Goal: Task Accomplishment & Management: Complete application form

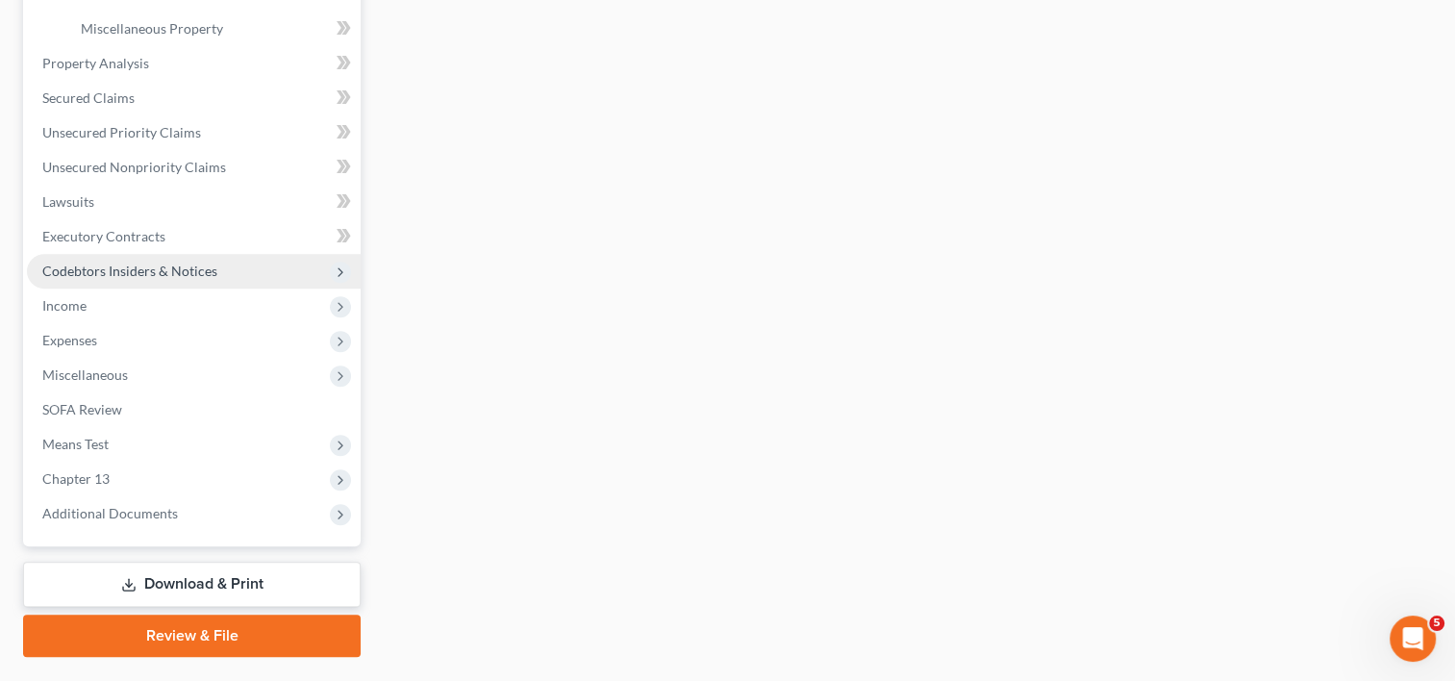
scroll to position [577, 0]
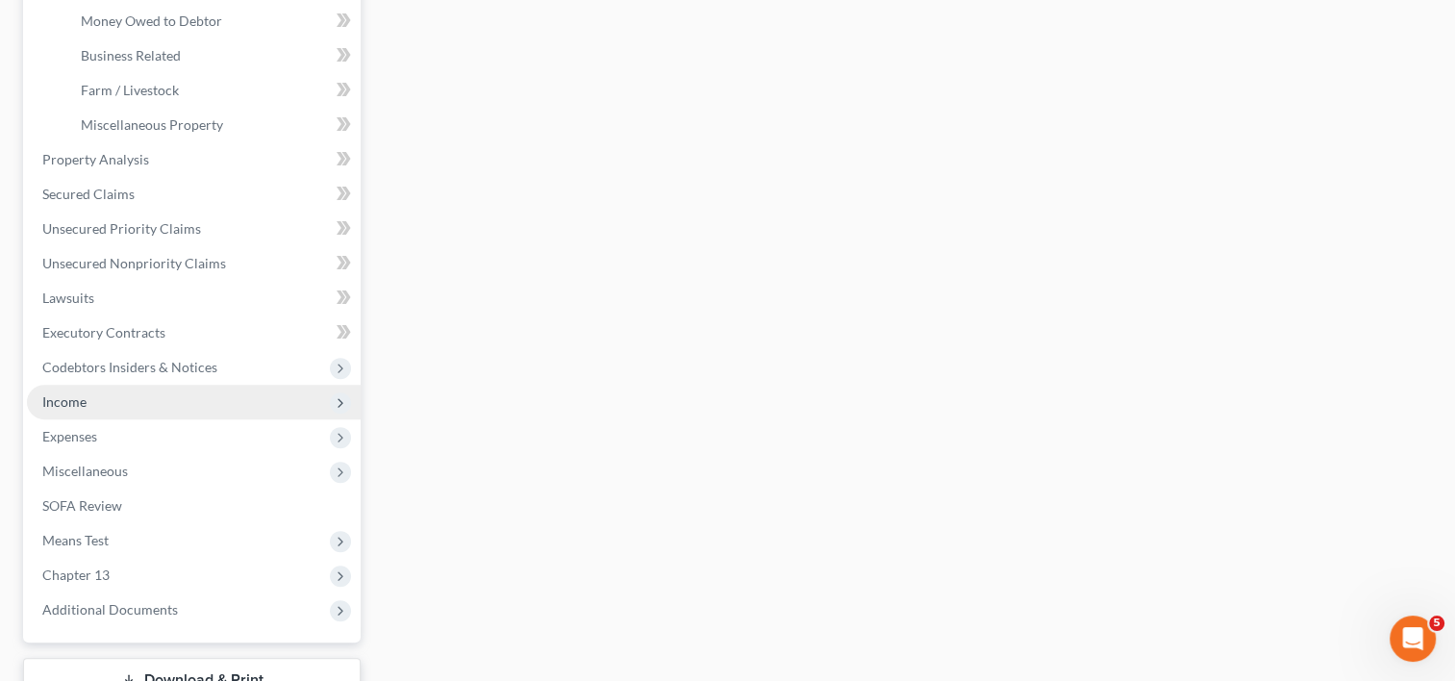
click at [112, 396] on span "Income" at bounding box center [194, 402] width 334 height 35
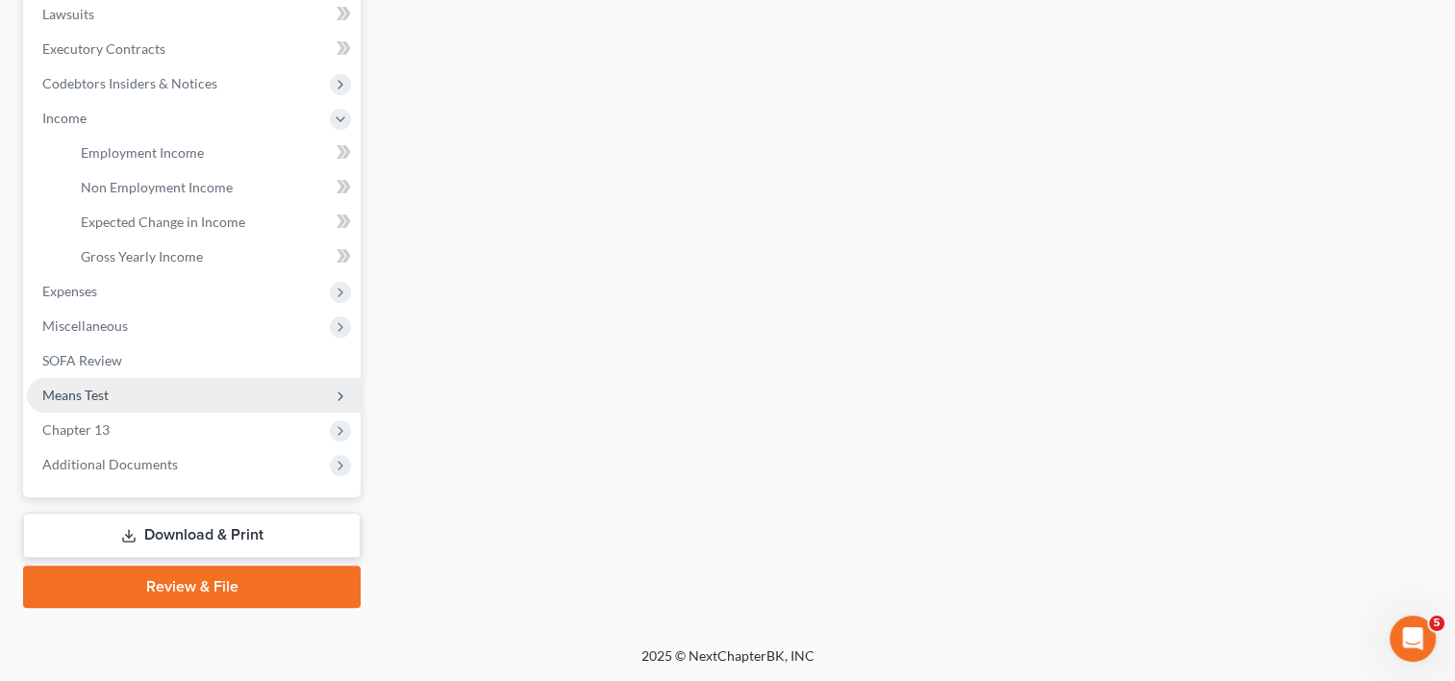
scroll to position [511, 0]
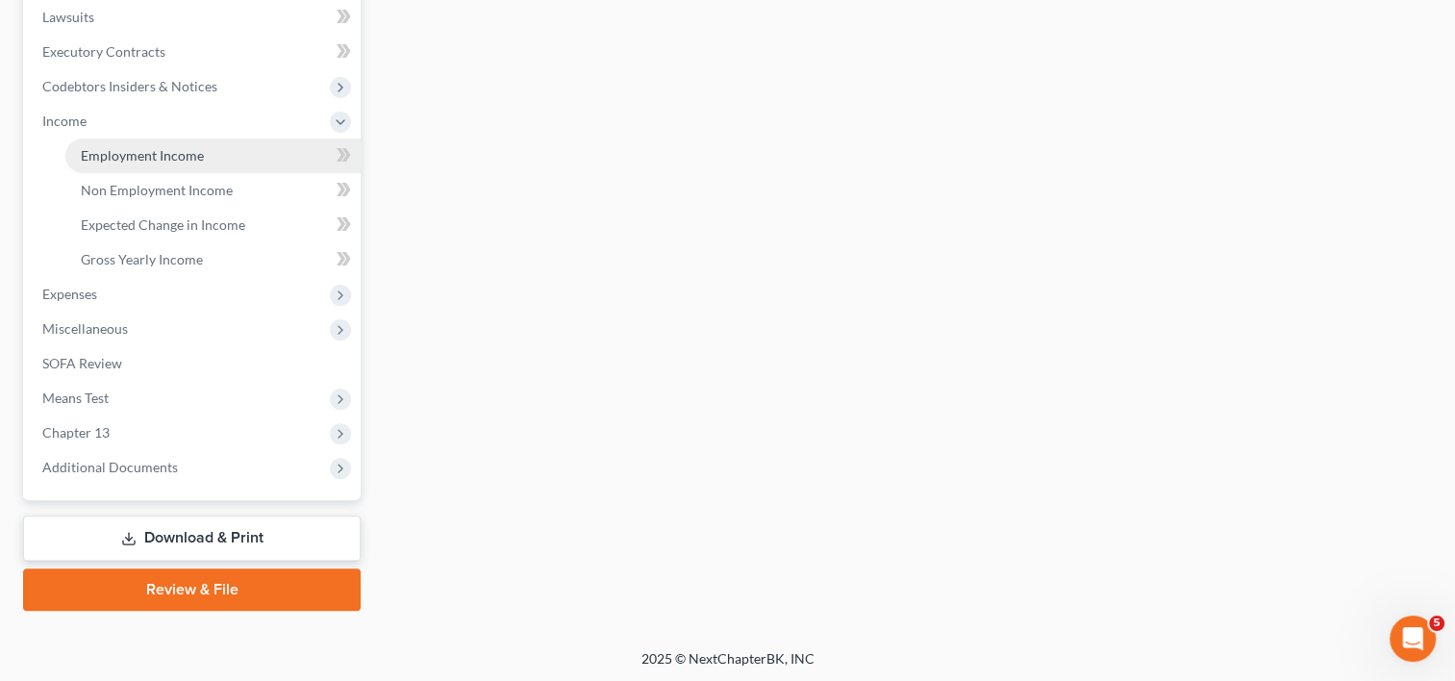
click at [174, 158] on span "Employment Income" at bounding box center [142, 155] width 123 height 16
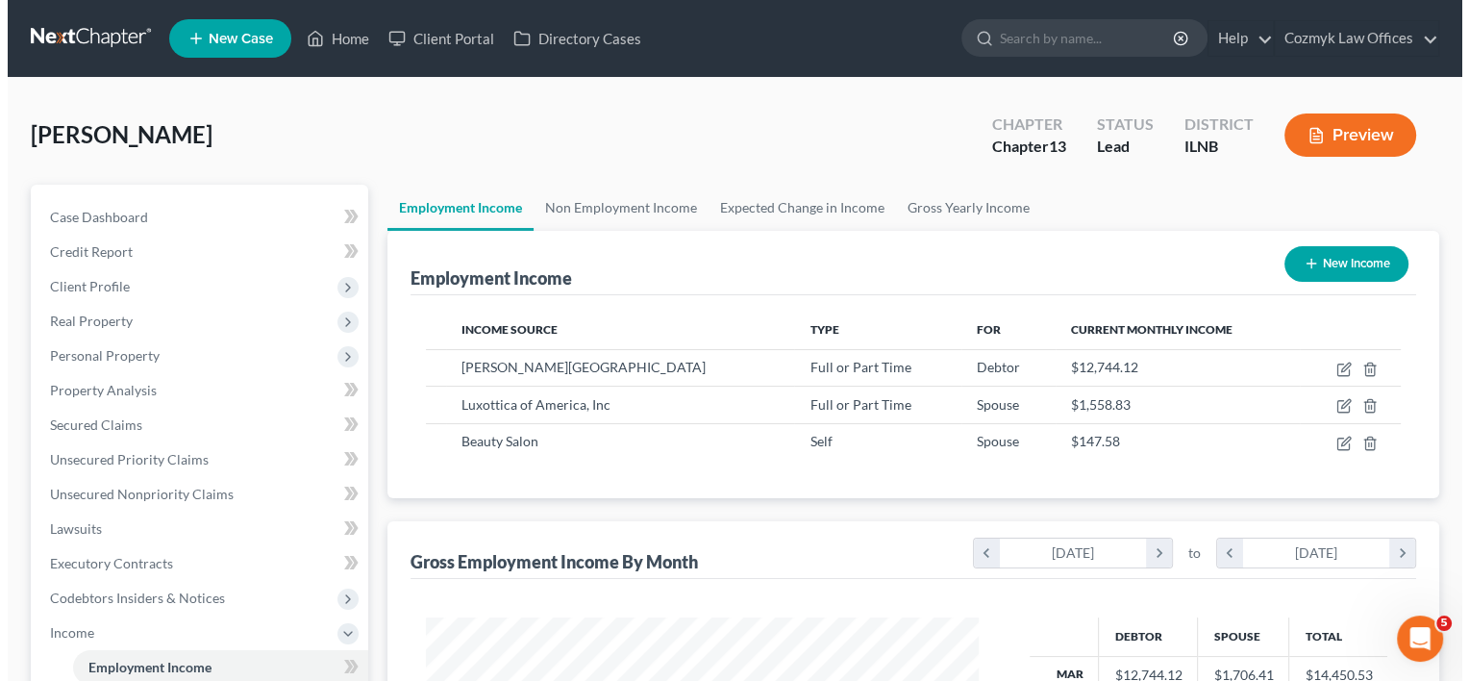
scroll to position [342, 591]
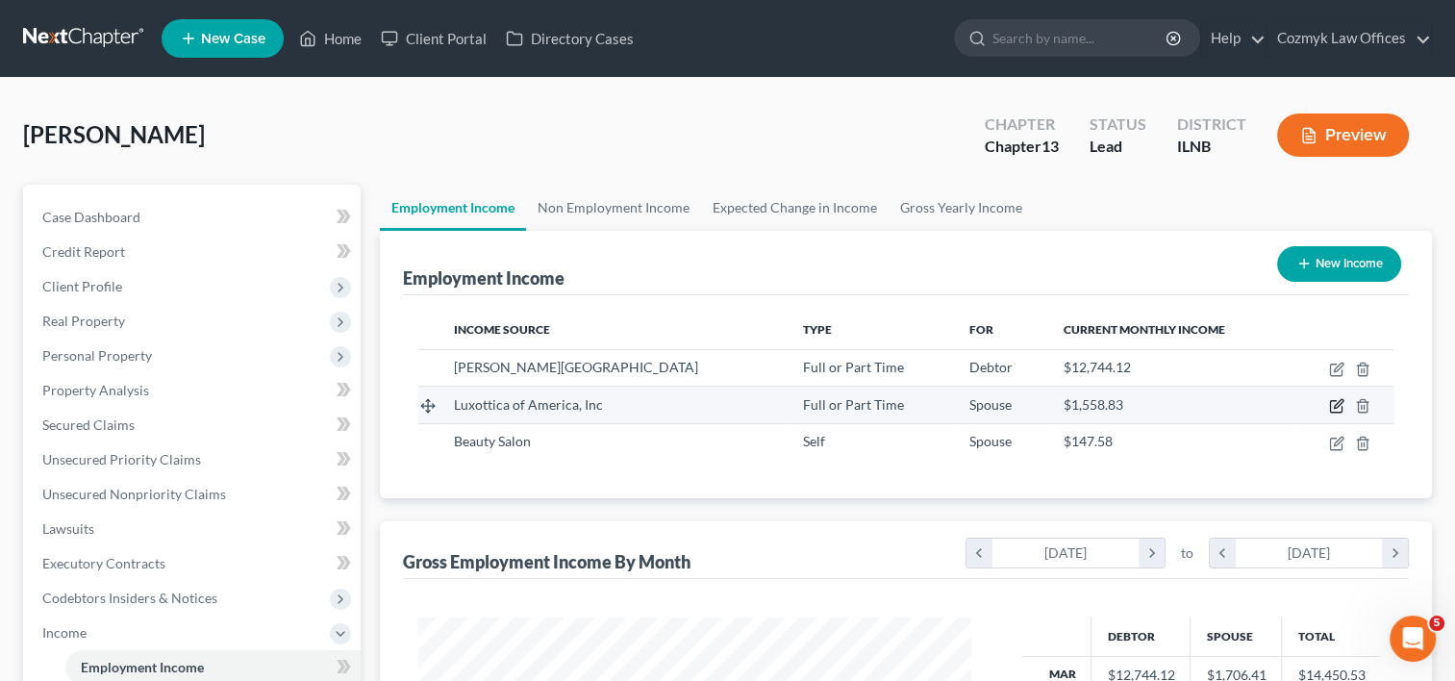
click at [1336, 404] on icon "button" at bounding box center [1336, 405] width 15 height 15
select select "0"
select select "36"
select select "0"
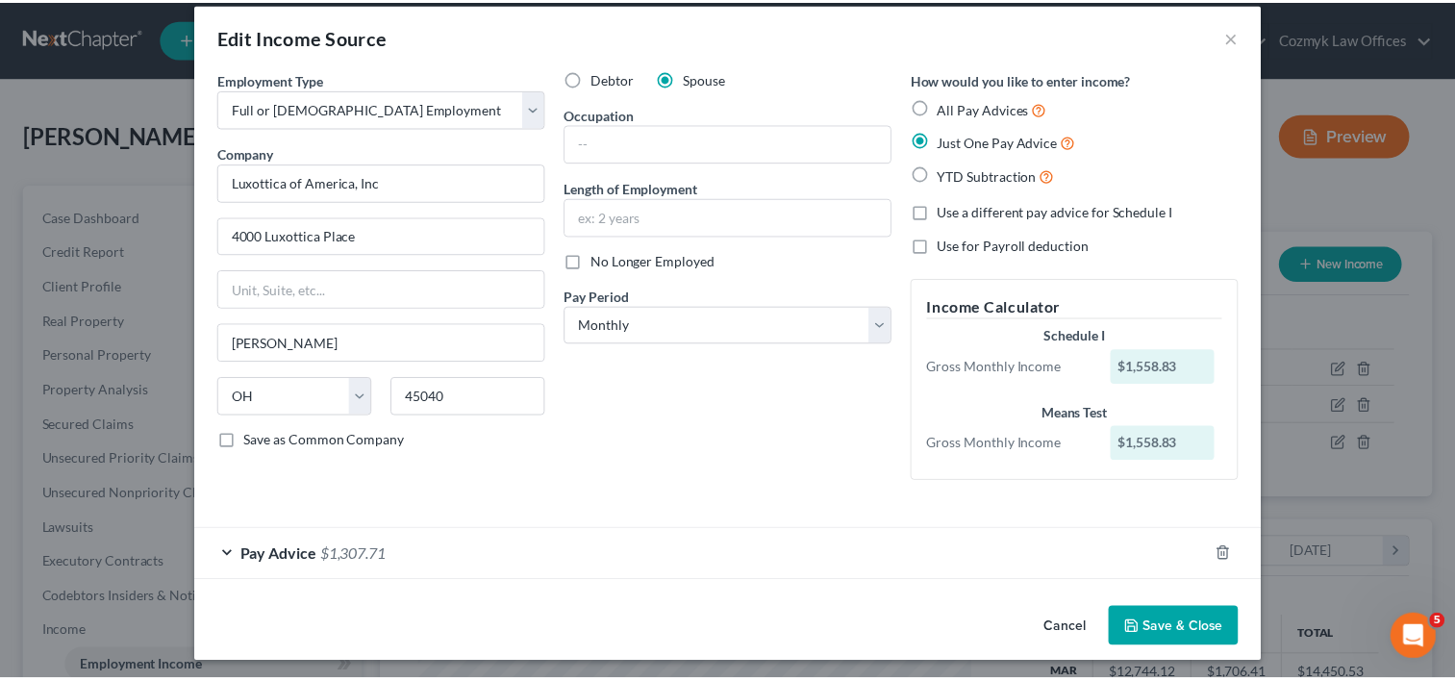
scroll to position [24, 0]
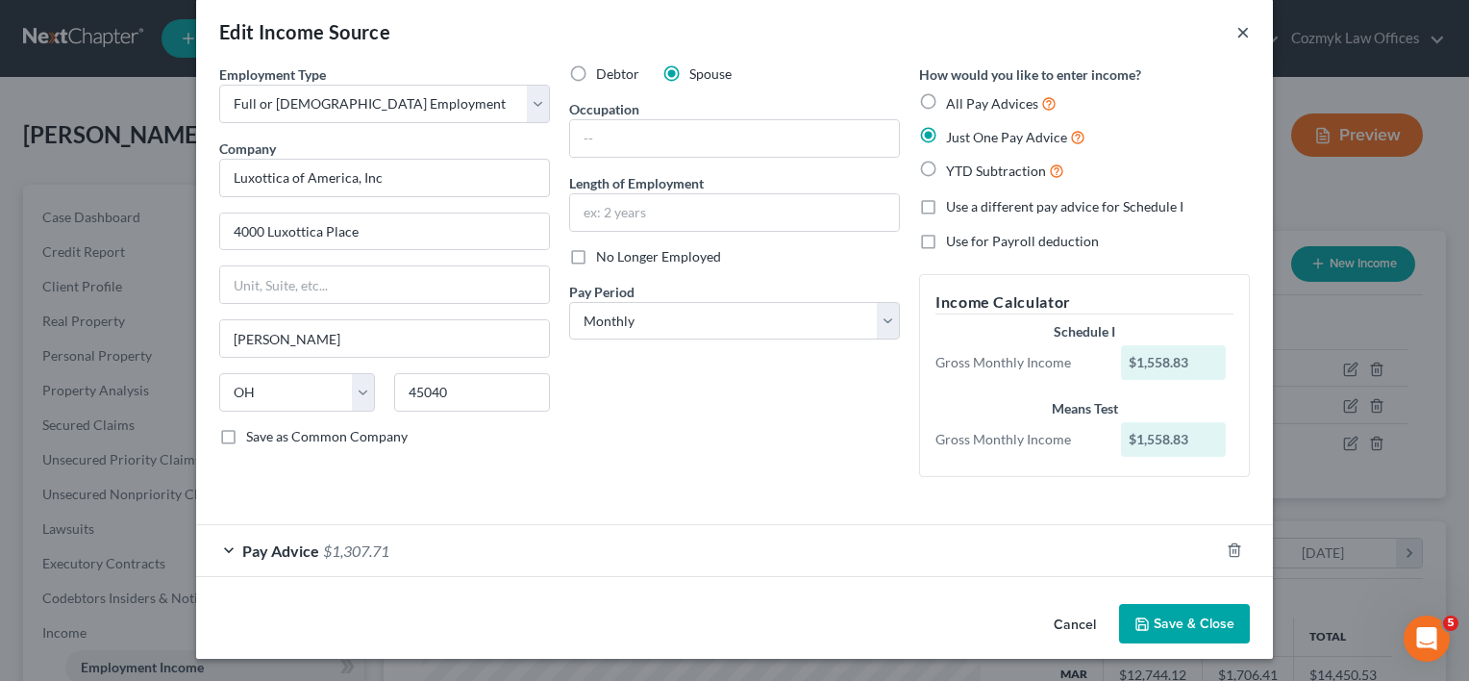
drag, startPoint x: 1234, startPoint y: 30, endPoint x: 1208, endPoint y: 68, distance: 46.4
click at [1236, 30] on button "×" at bounding box center [1242, 31] width 13 height 23
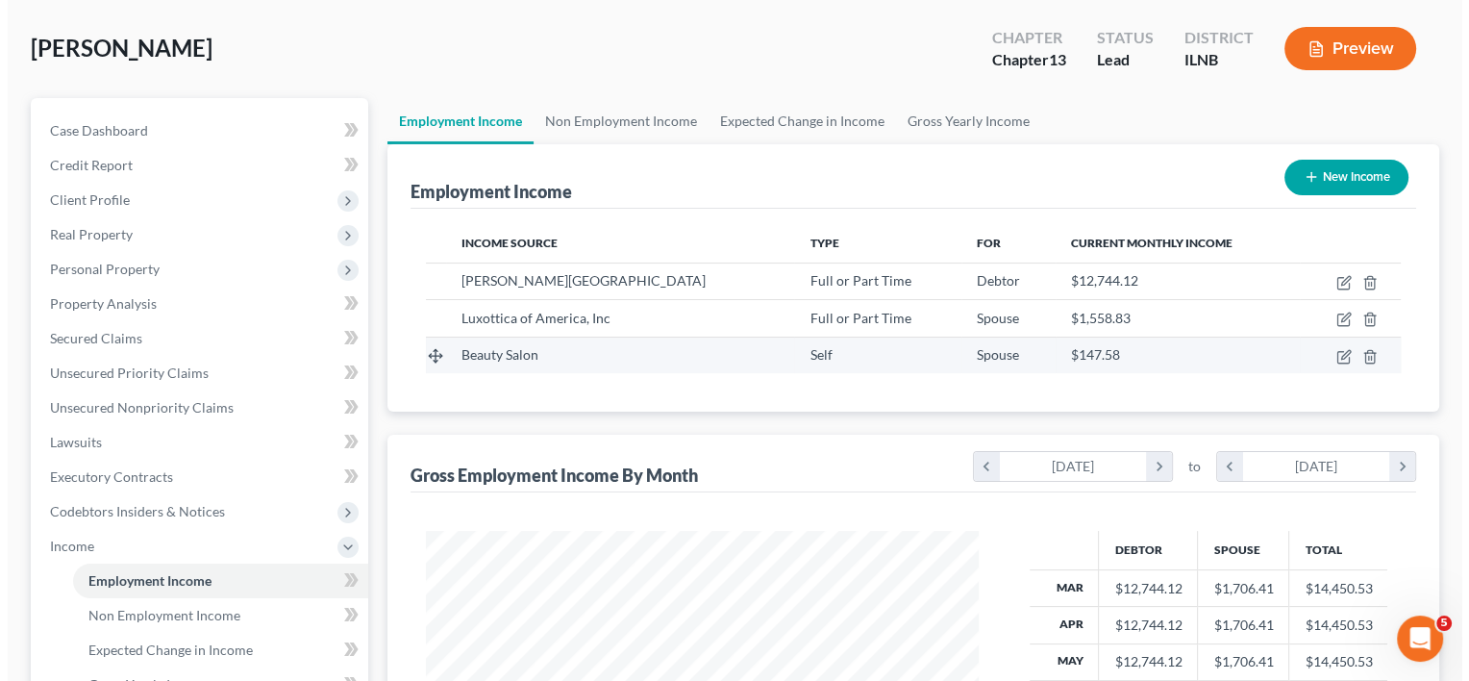
scroll to position [96, 0]
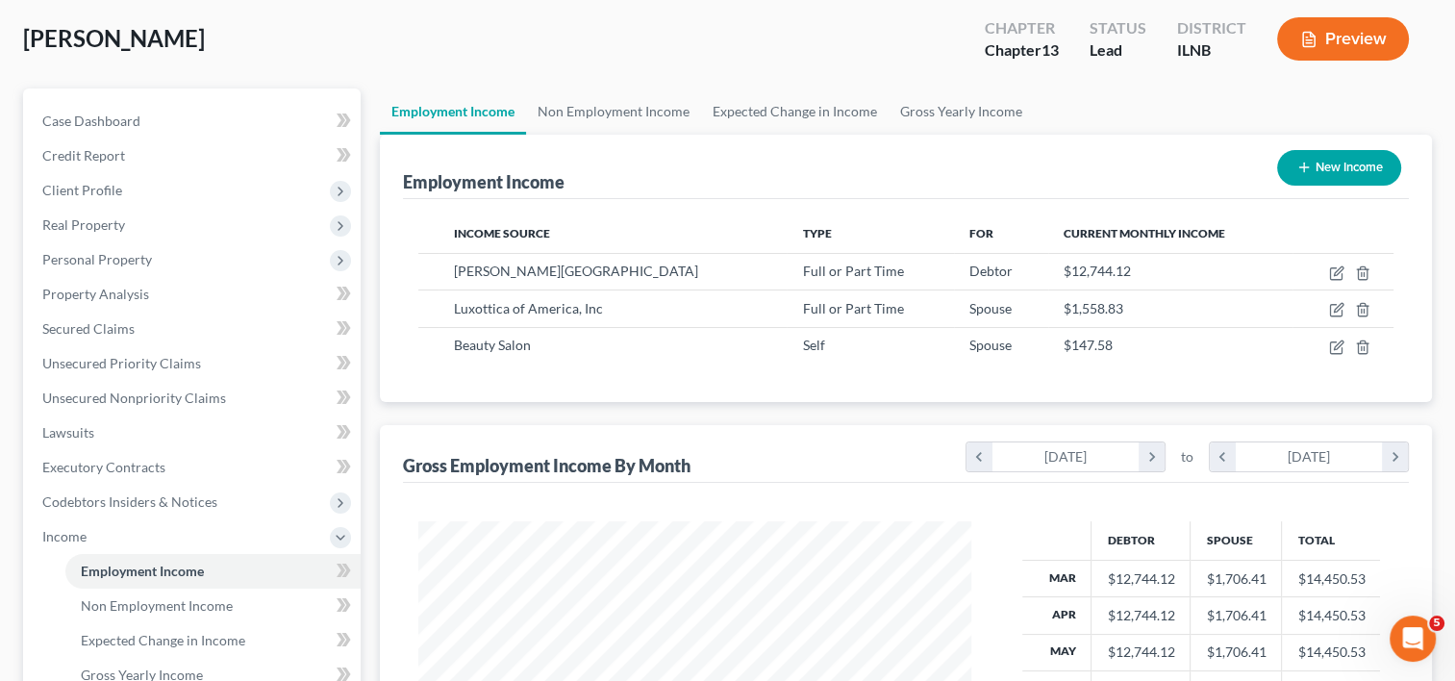
click at [1363, 169] on button "New Income" at bounding box center [1339, 168] width 124 height 36
select select "0"
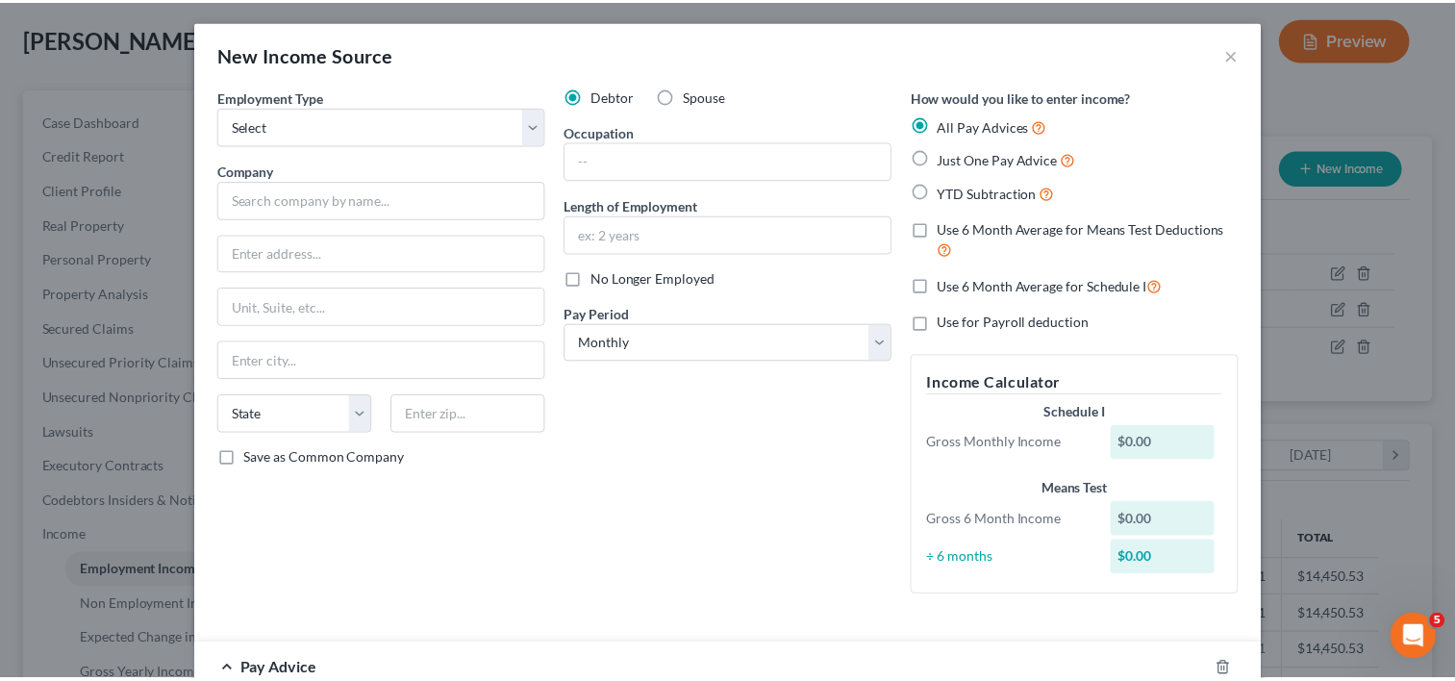
scroll to position [0, 0]
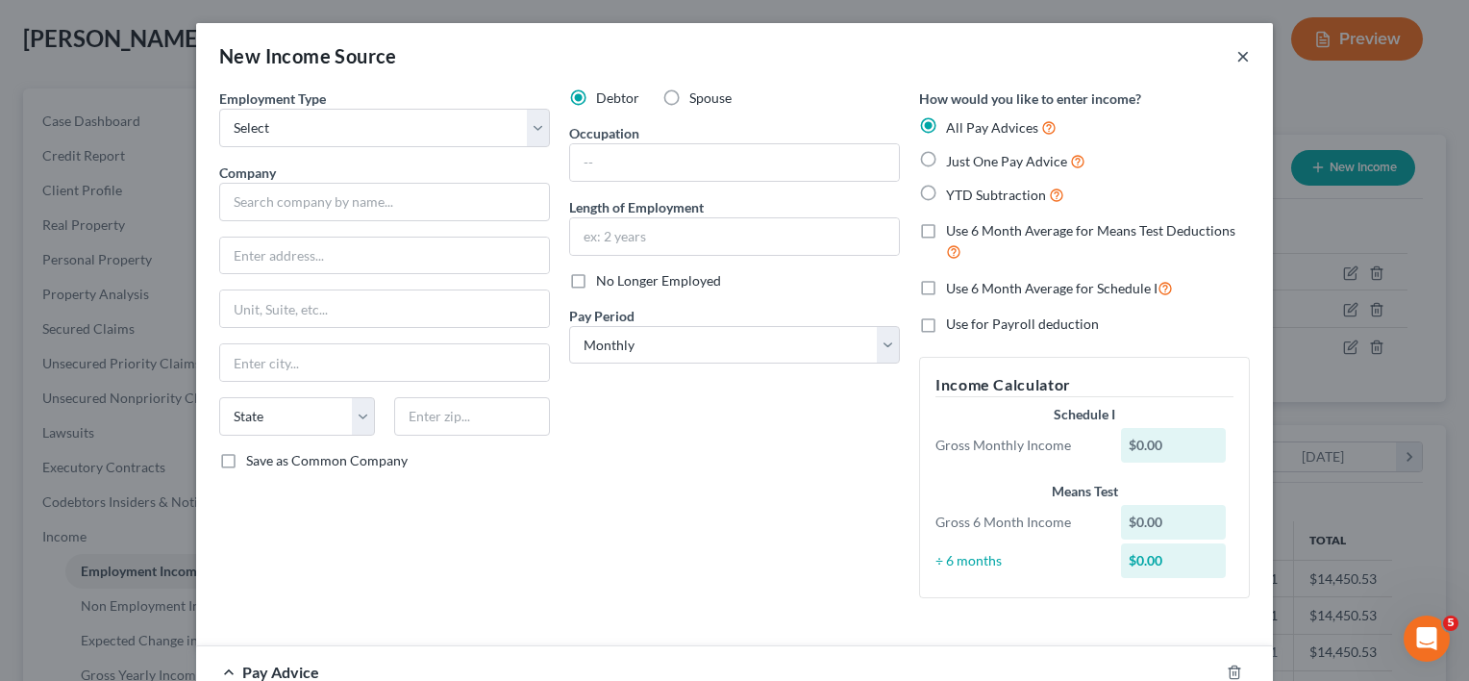
click at [1236, 62] on button "×" at bounding box center [1242, 55] width 13 height 23
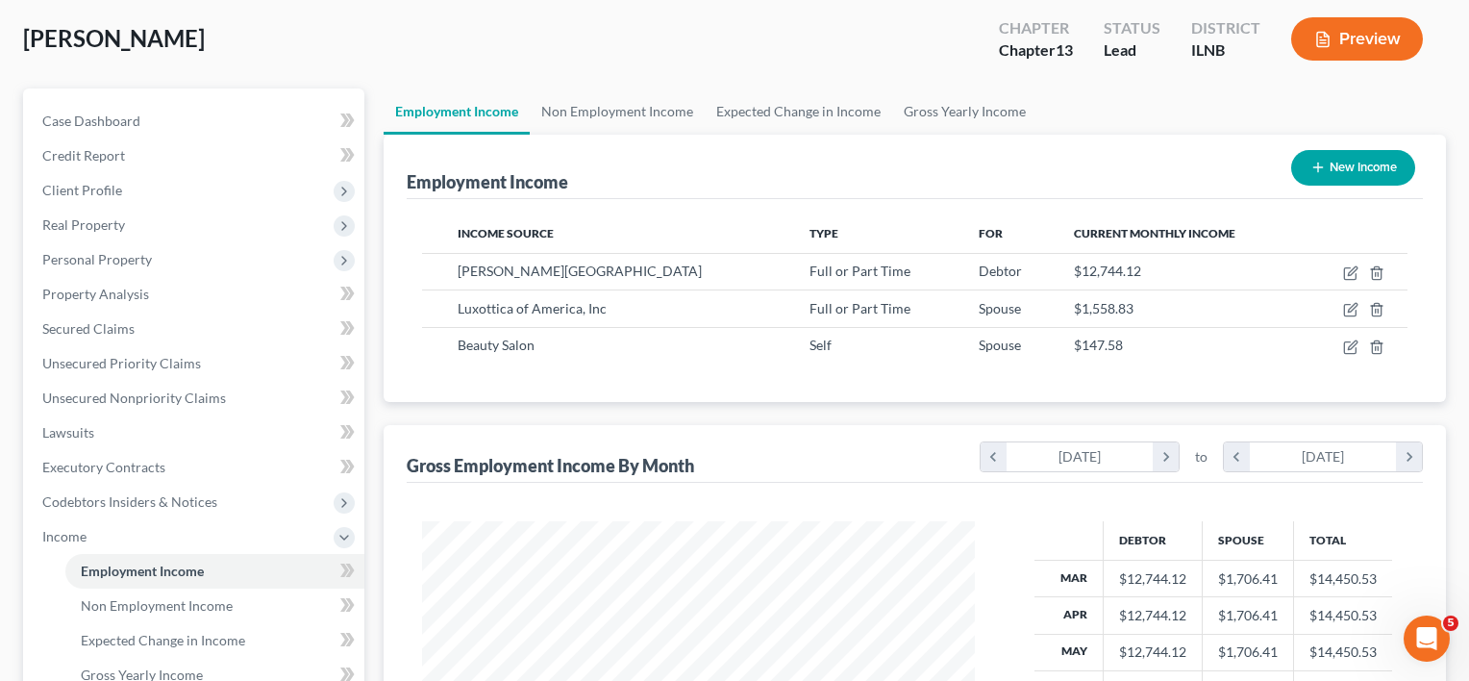
scroll to position [961008, 960760]
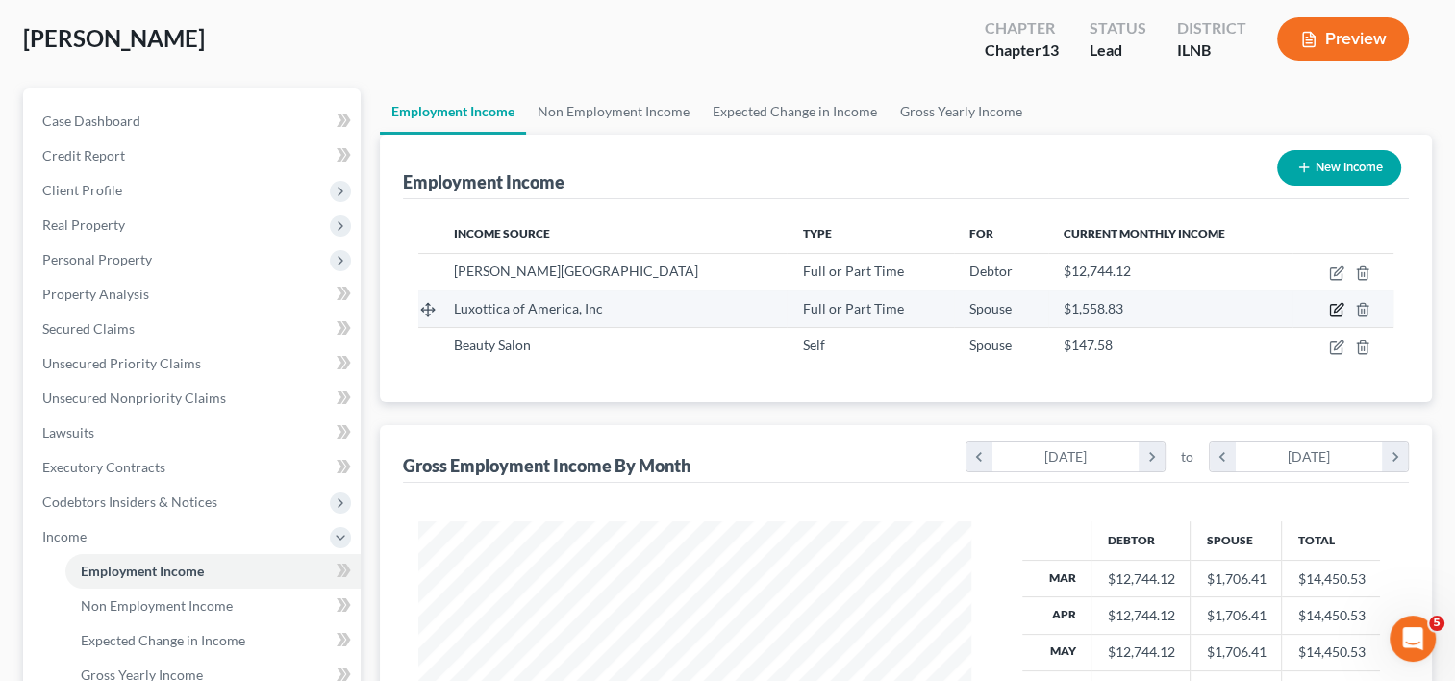
click at [1334, 308] on icon "button" at bounding box center [1337, 308] width 9 height 9
select select "0"
select select "36"
select select "0"
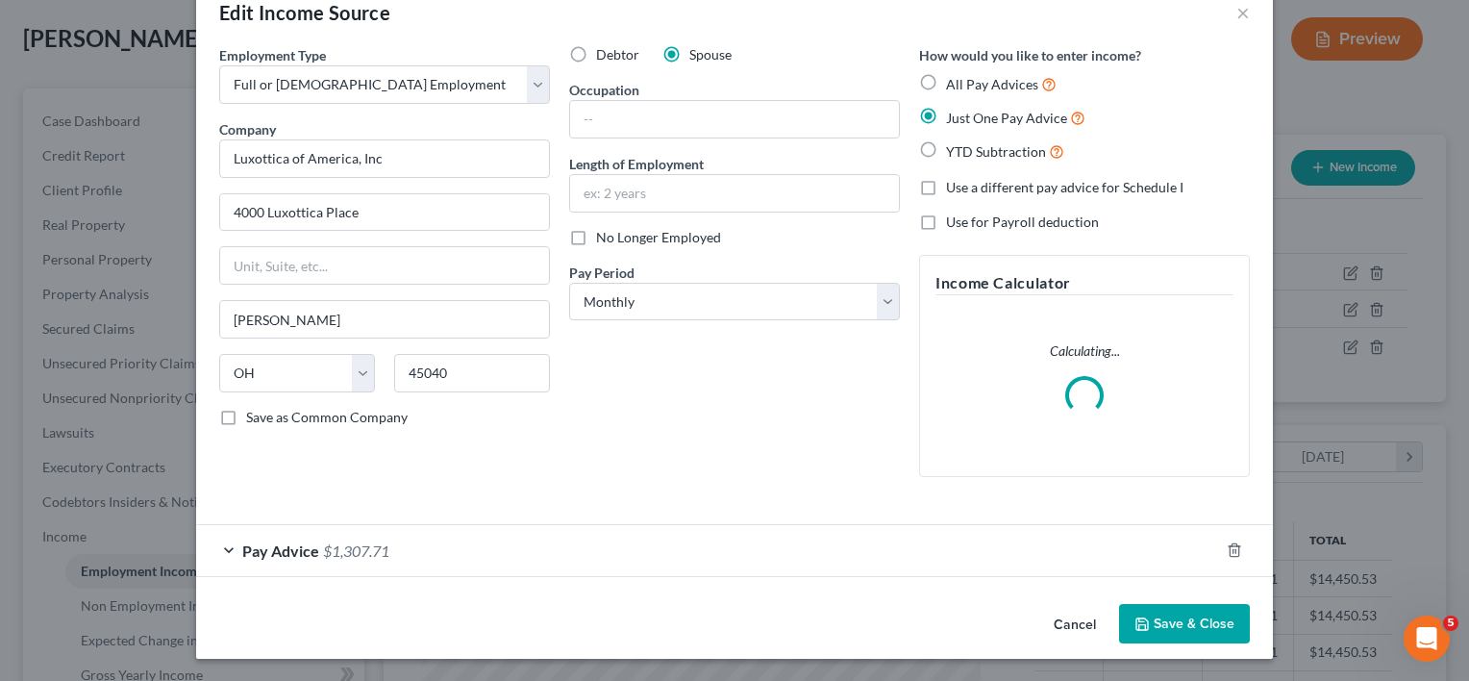
scroll to position [24, 0]
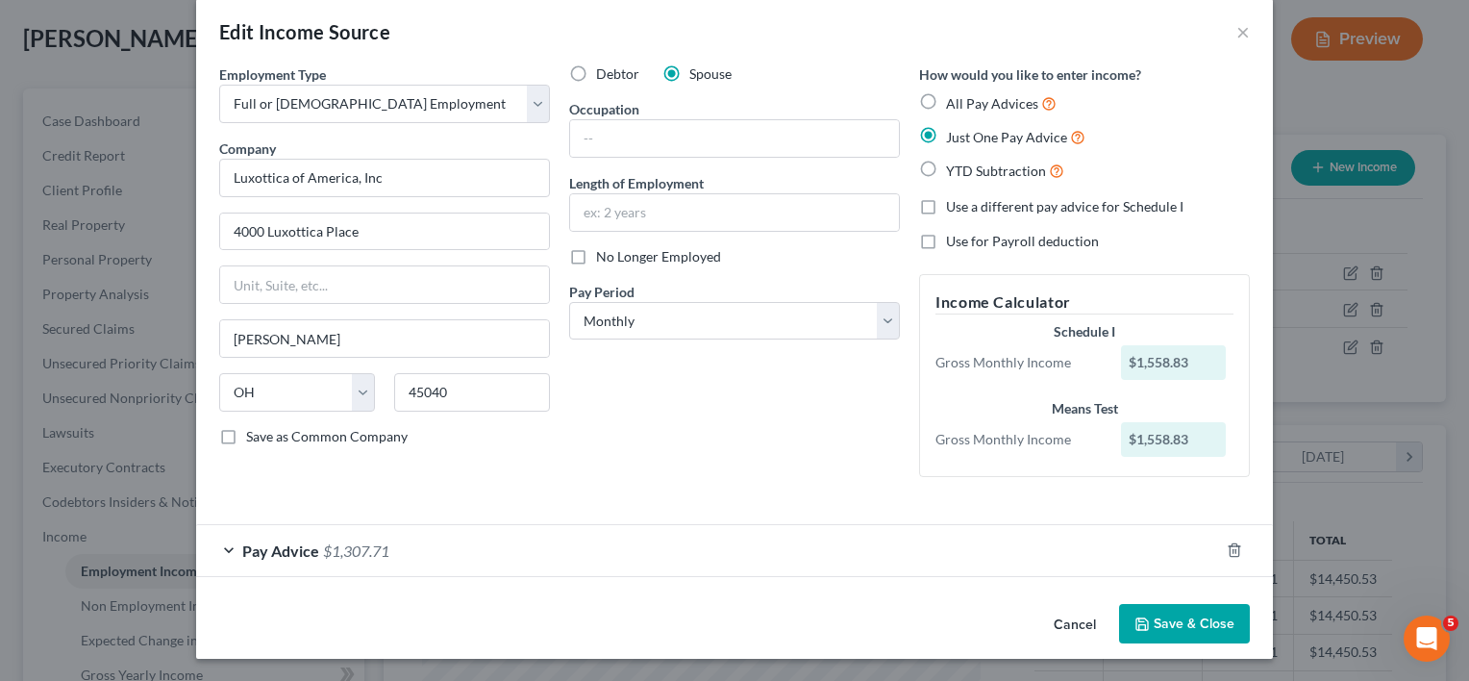
click at [333, 550] on span "$1,307.71" at bounding box center [356, 550] width 66 height 18
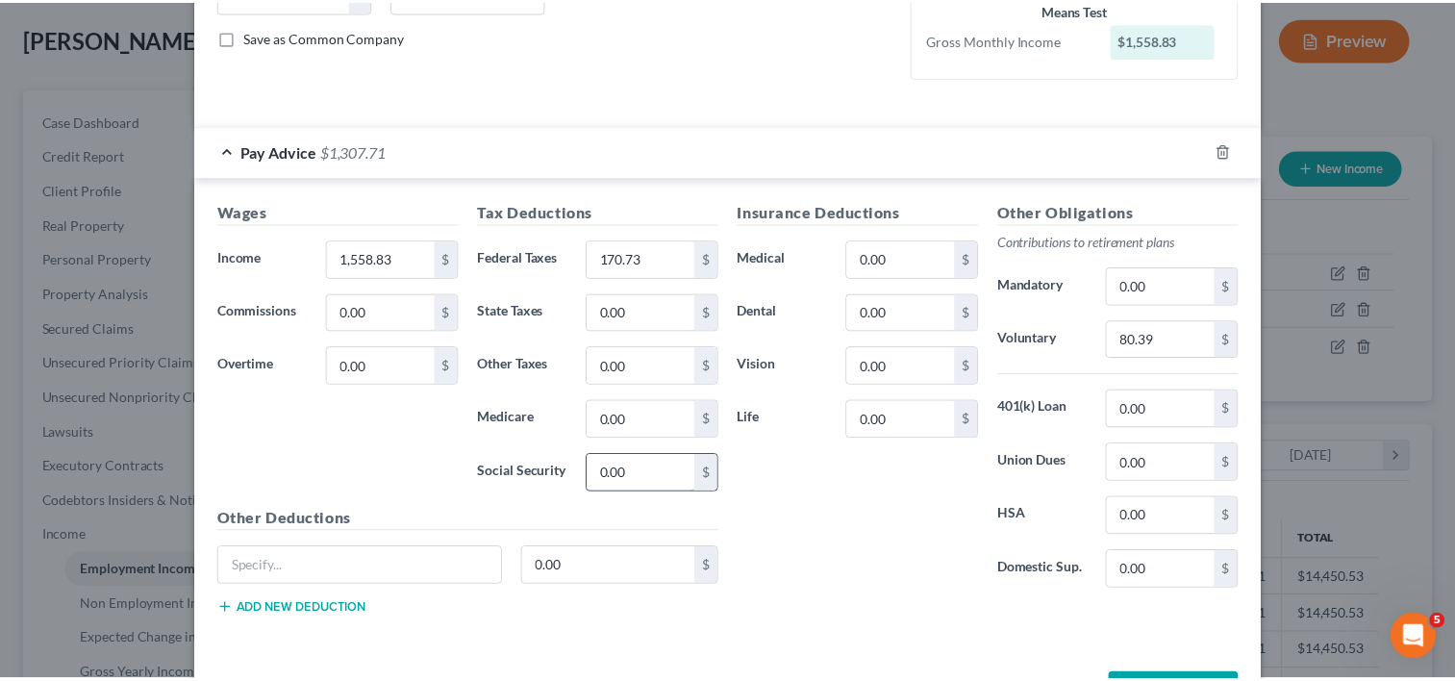
scroll to position [491, 0]
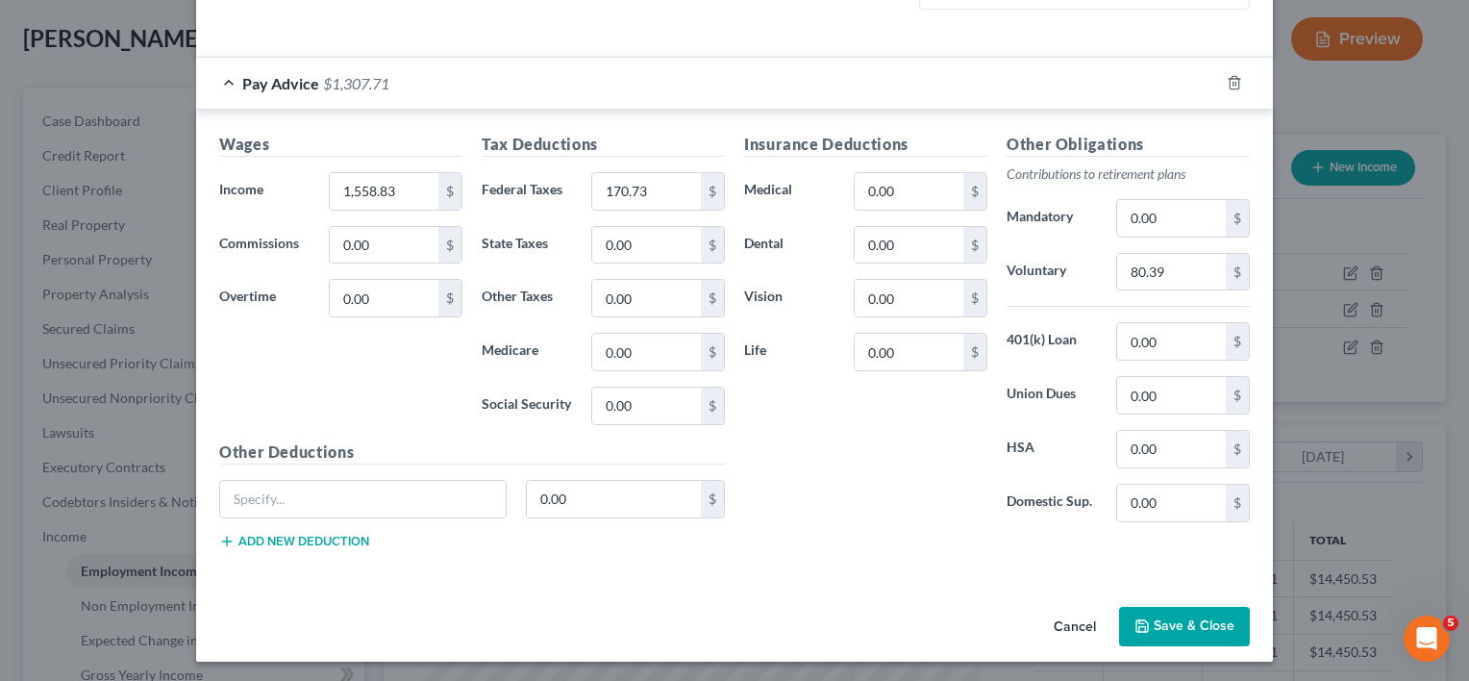
click at [1191, 611] on button "Save & Close" at bounding box center [1184, 627] width 131 height 40
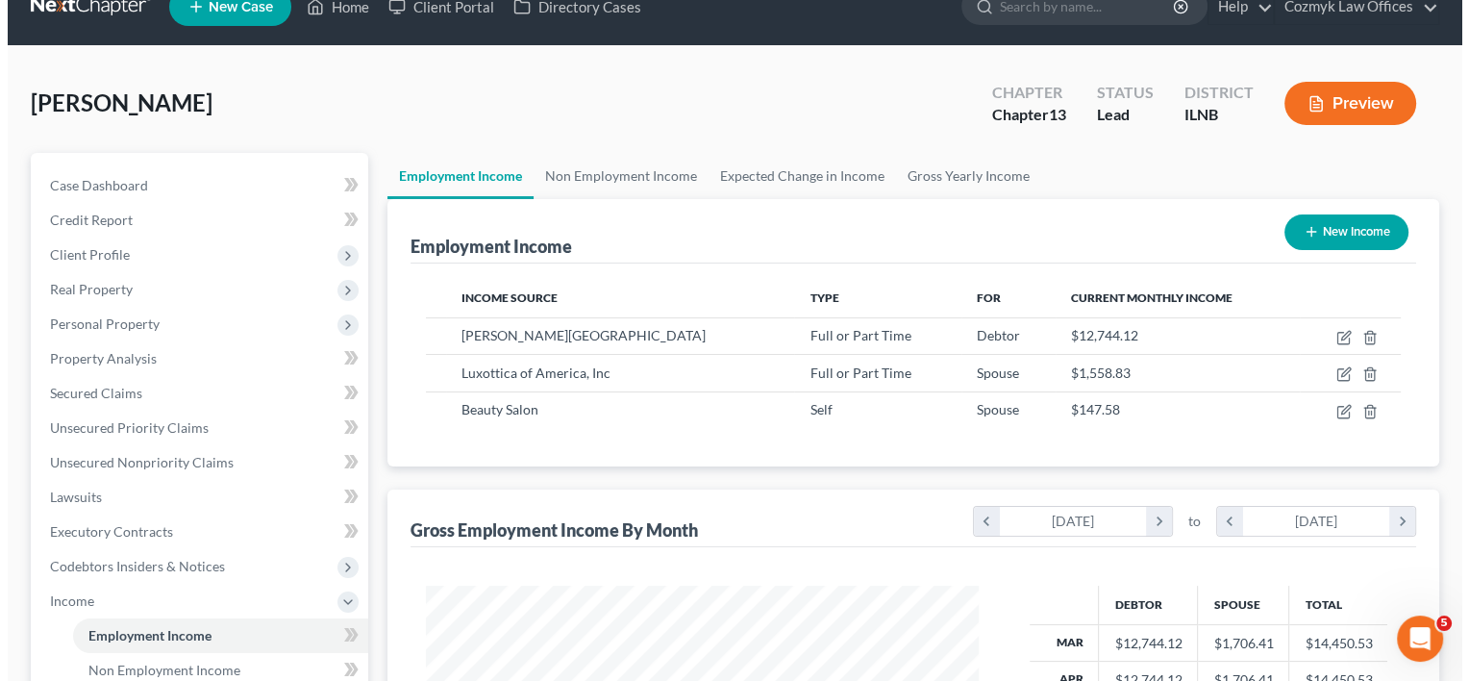
scroll to position [0, 0]
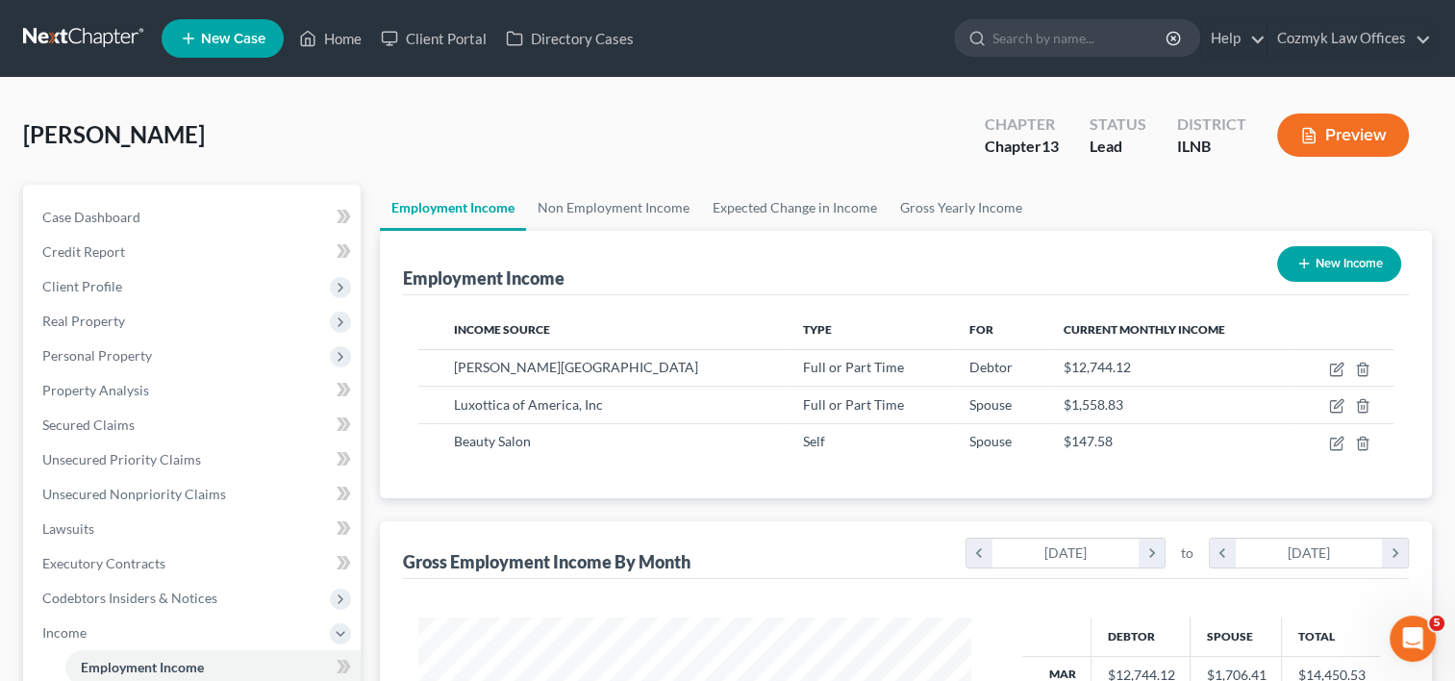
click at [1345, 132] on button "Preview" at bounding box center [1343, 134] width 132 height 43
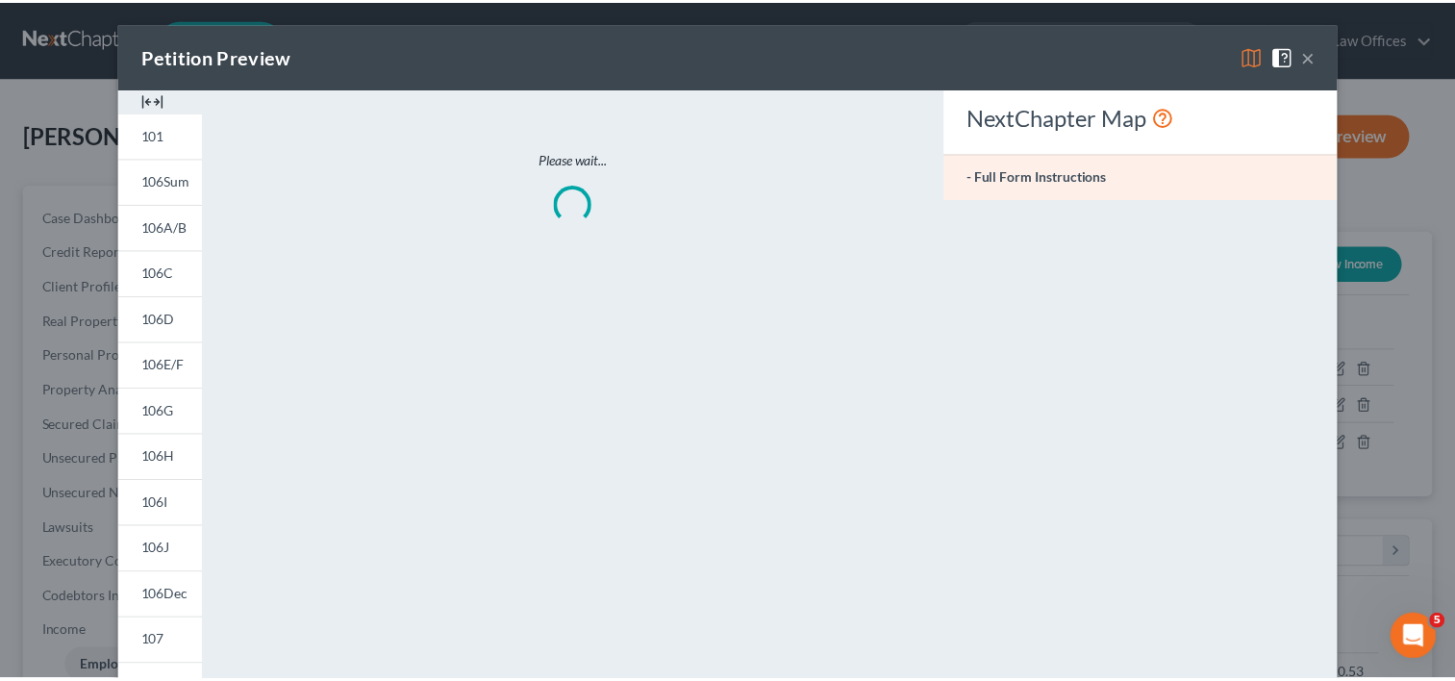
scroll to position [342, 596]
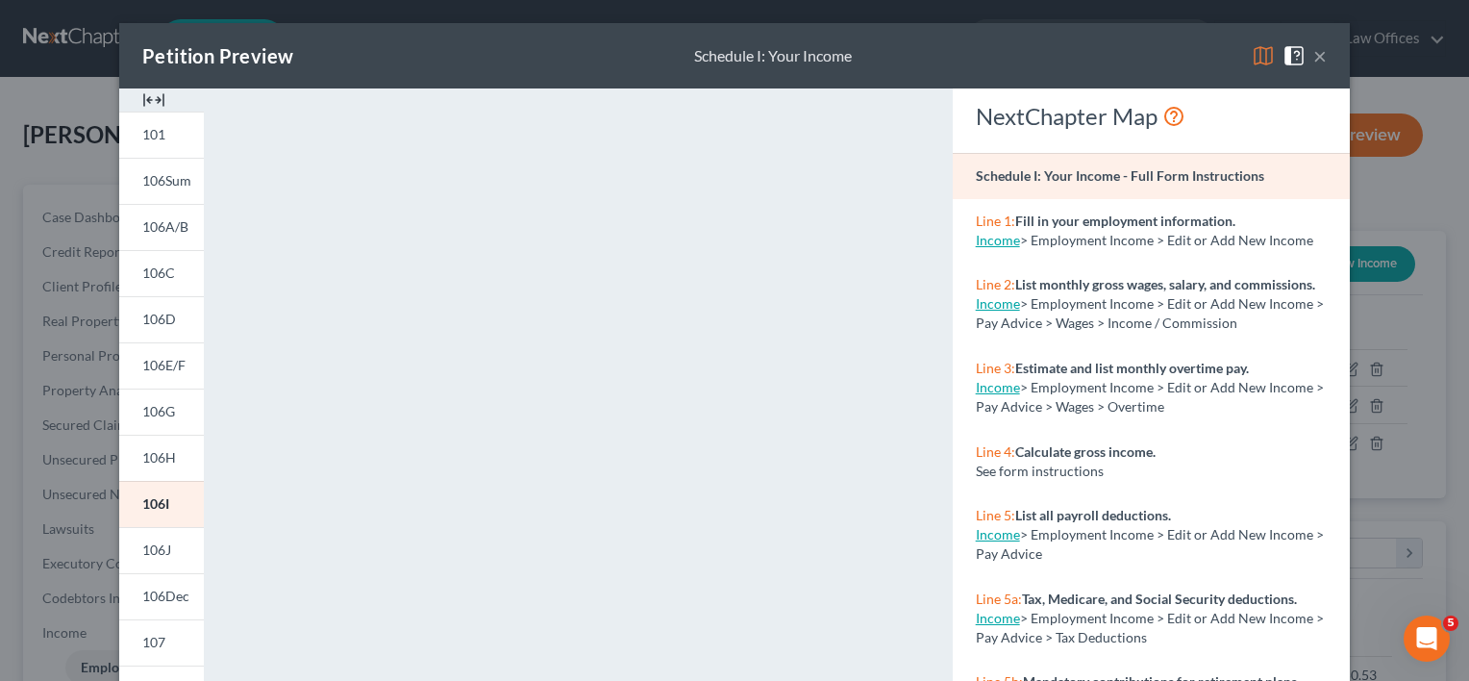
click at [1313, 55] on button "×" at bounding box center [1319, 55] width 13 height 23
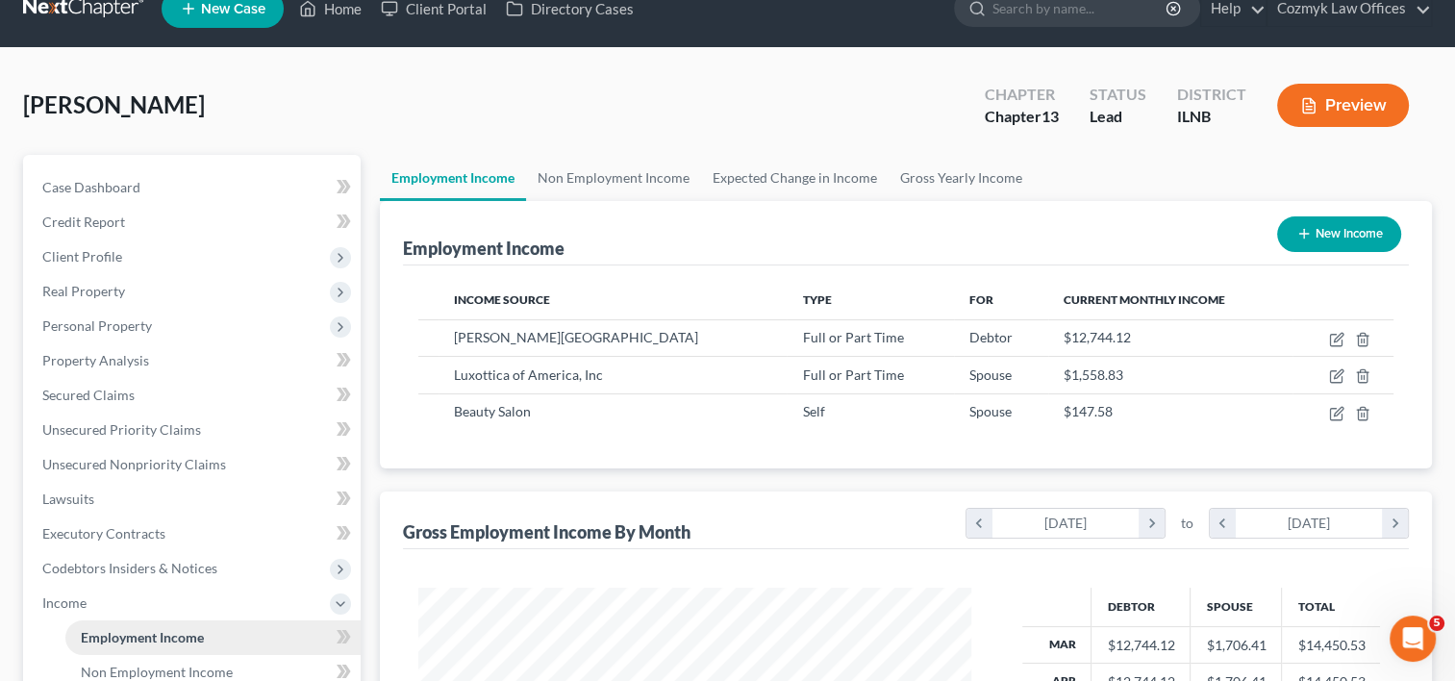
scroll to position [288, 0]
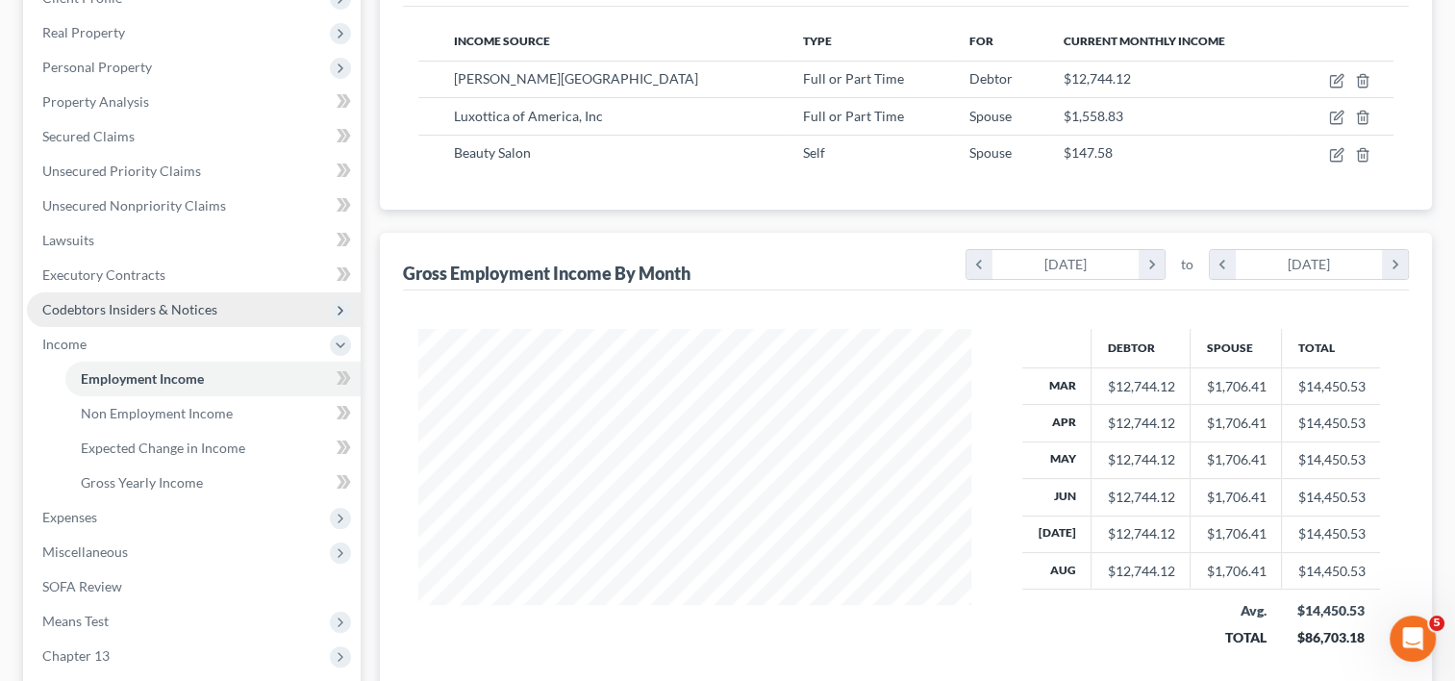
click at [153, 305] on span "Codebtors Insiders & Notices" at bounding box center [129, 309] width 175 height 16
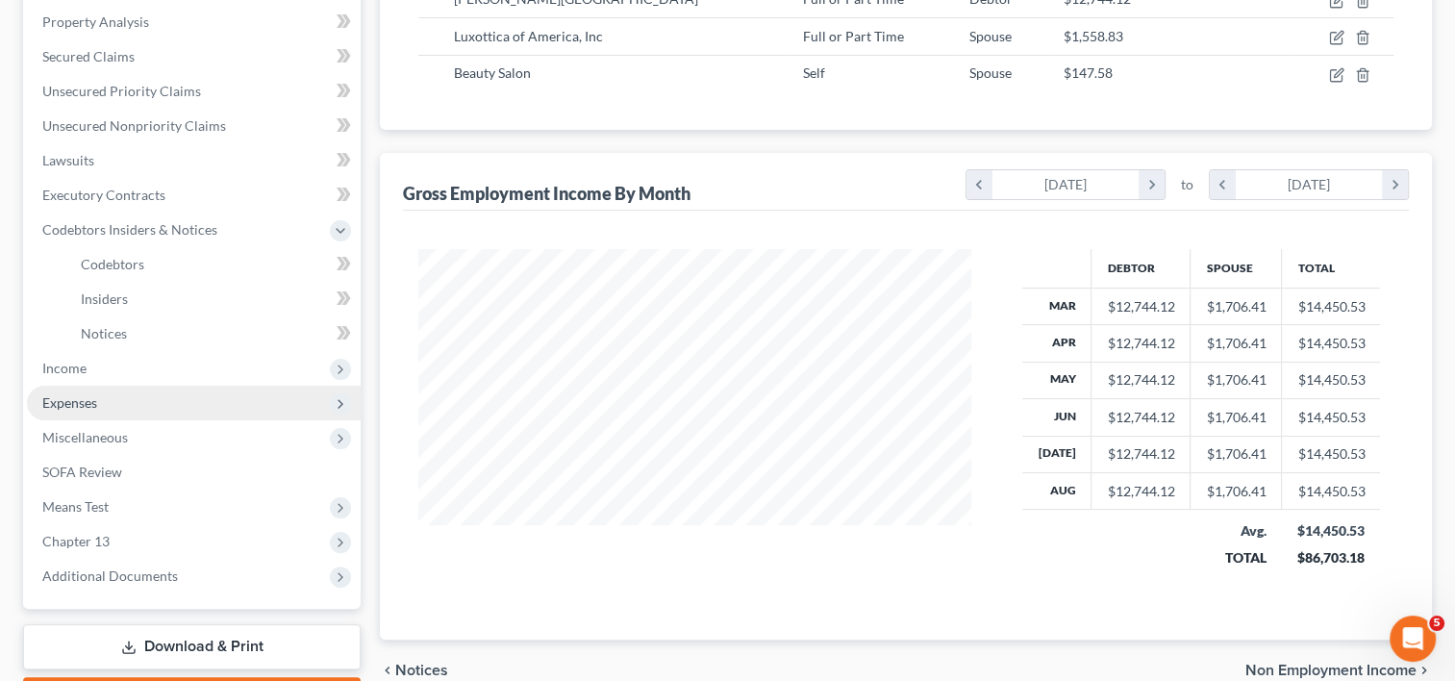
scroll to position [478, 0]
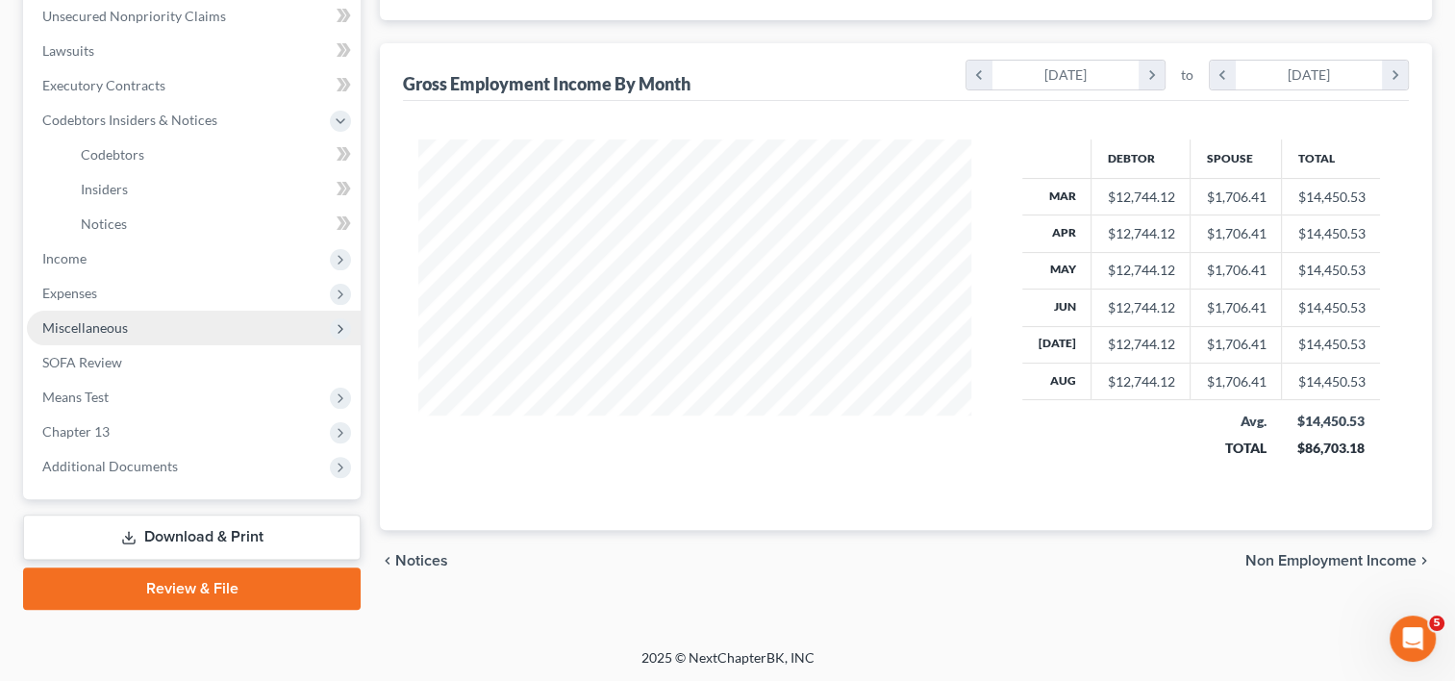
click at [133, 322] on span "Miscellaneous" at bounding box center [194, 328] width 334 height 35
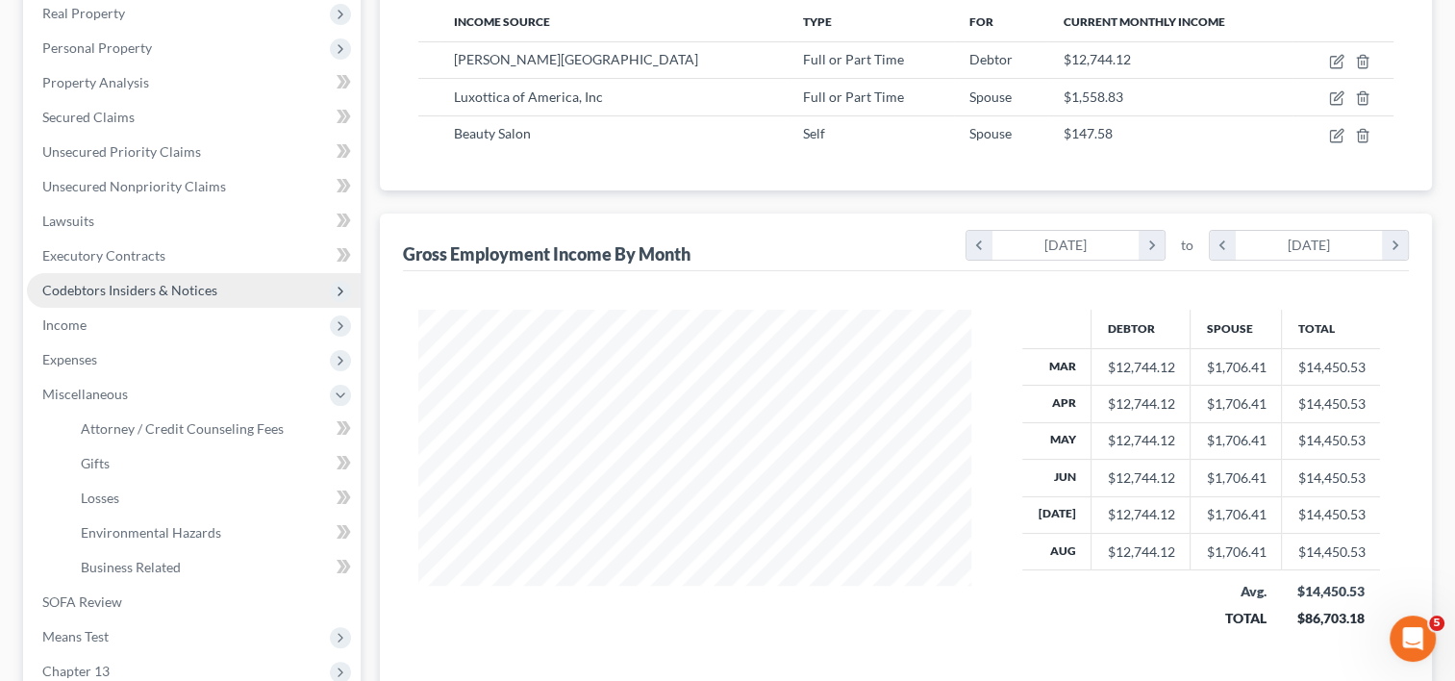
scroll to position [286, 0]
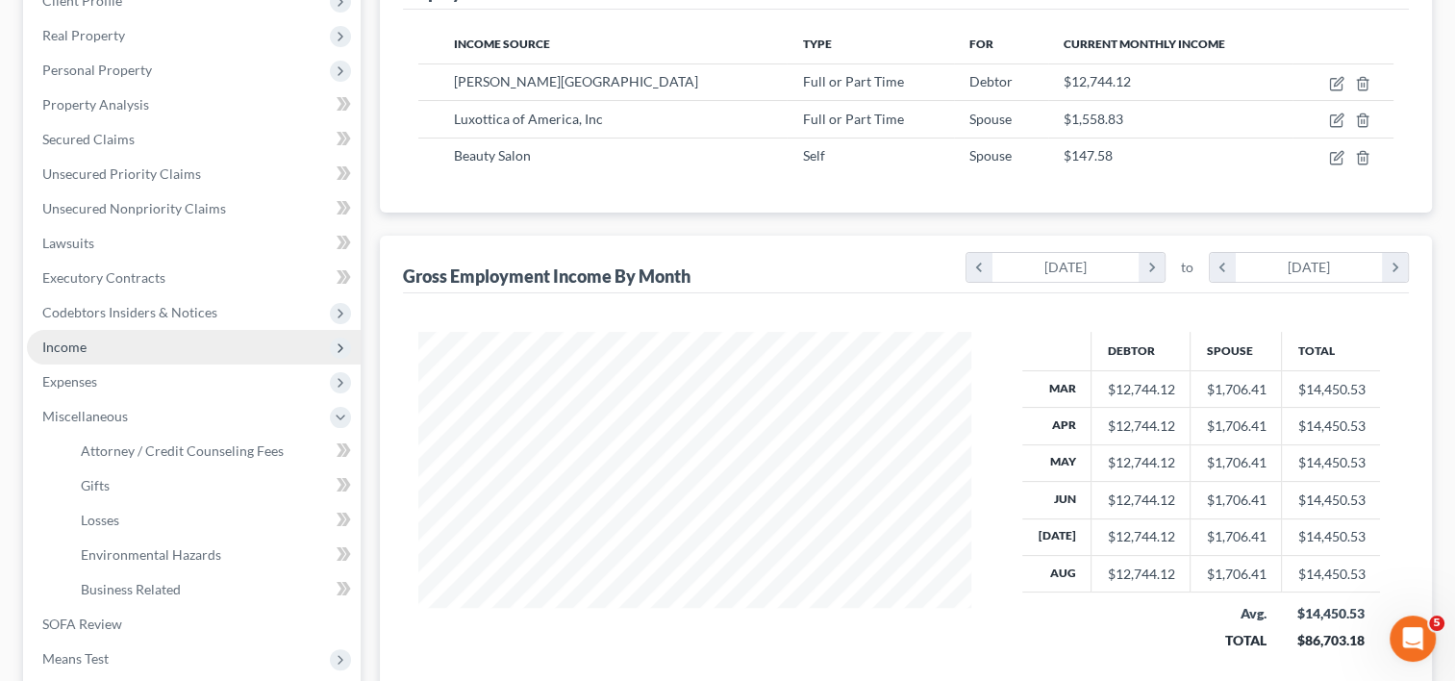
click at [62, 345] on span "Income" at bounding box center [64, 346] width 44 height 16
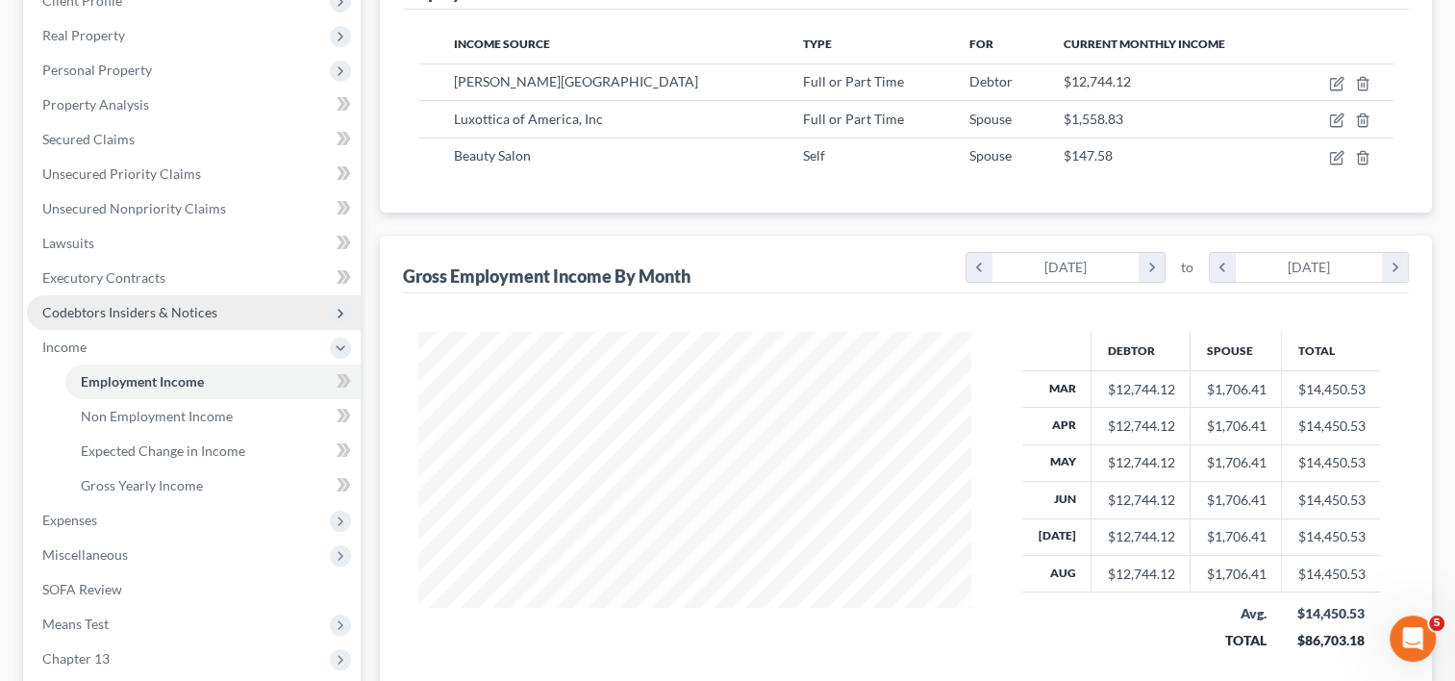
click at [150, 312] on span "Codebtors Insiders & Notices" at bounding box center [129, 312] width 175 height 16
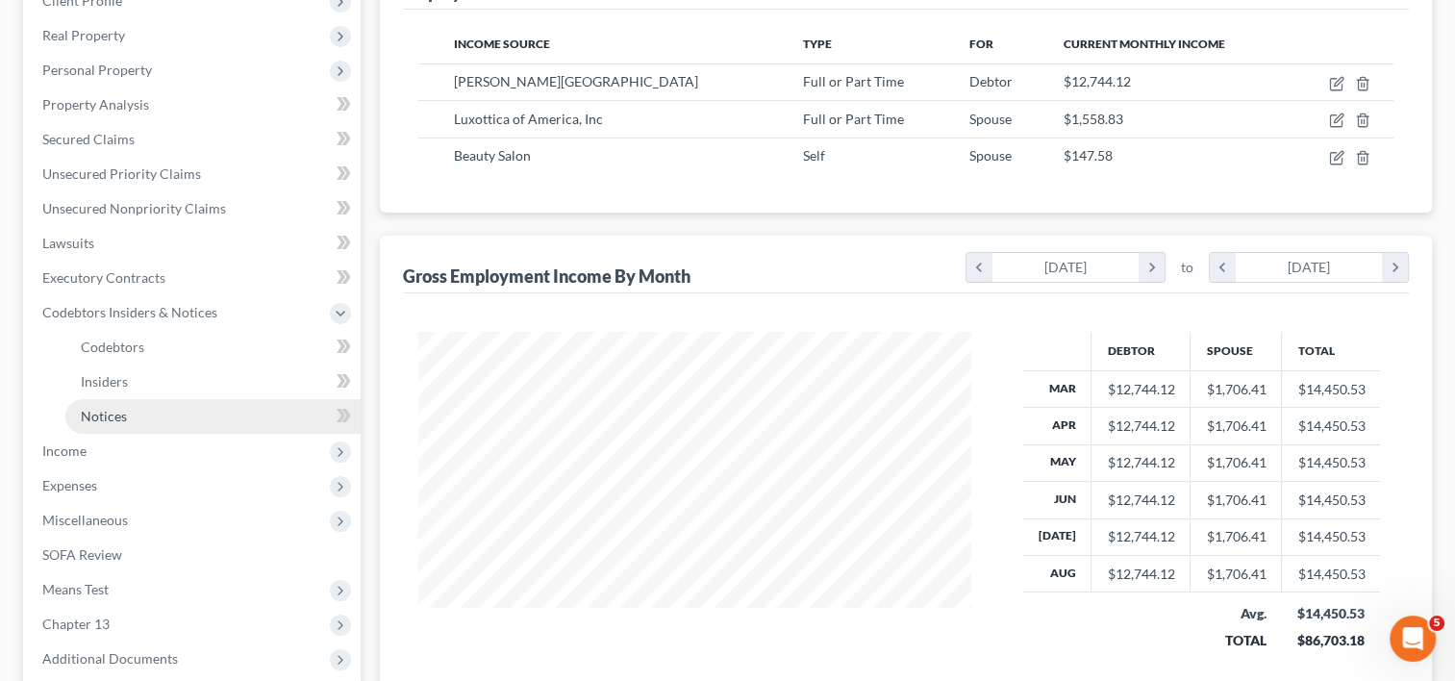
click at [115, 408] on span "Notices" at bounding box center [104, 416] width 46 height 16
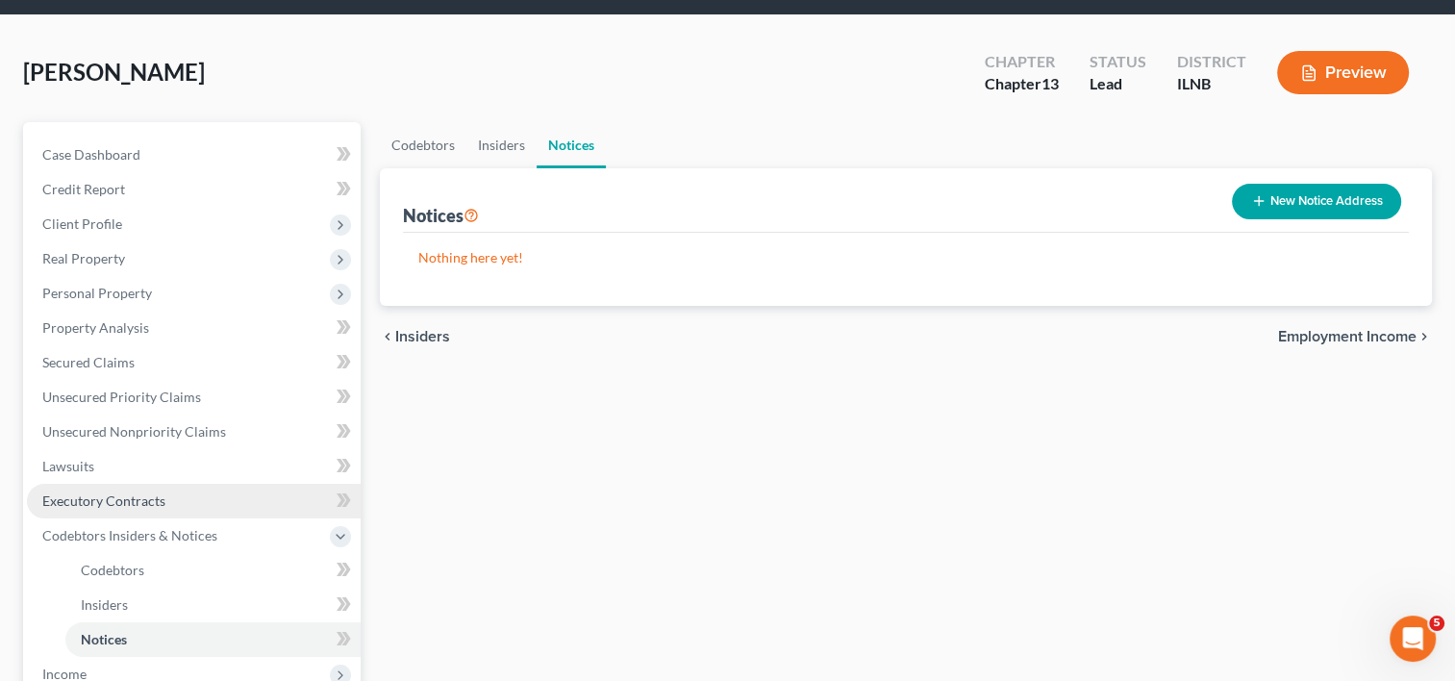
scroll to position [192, 0]
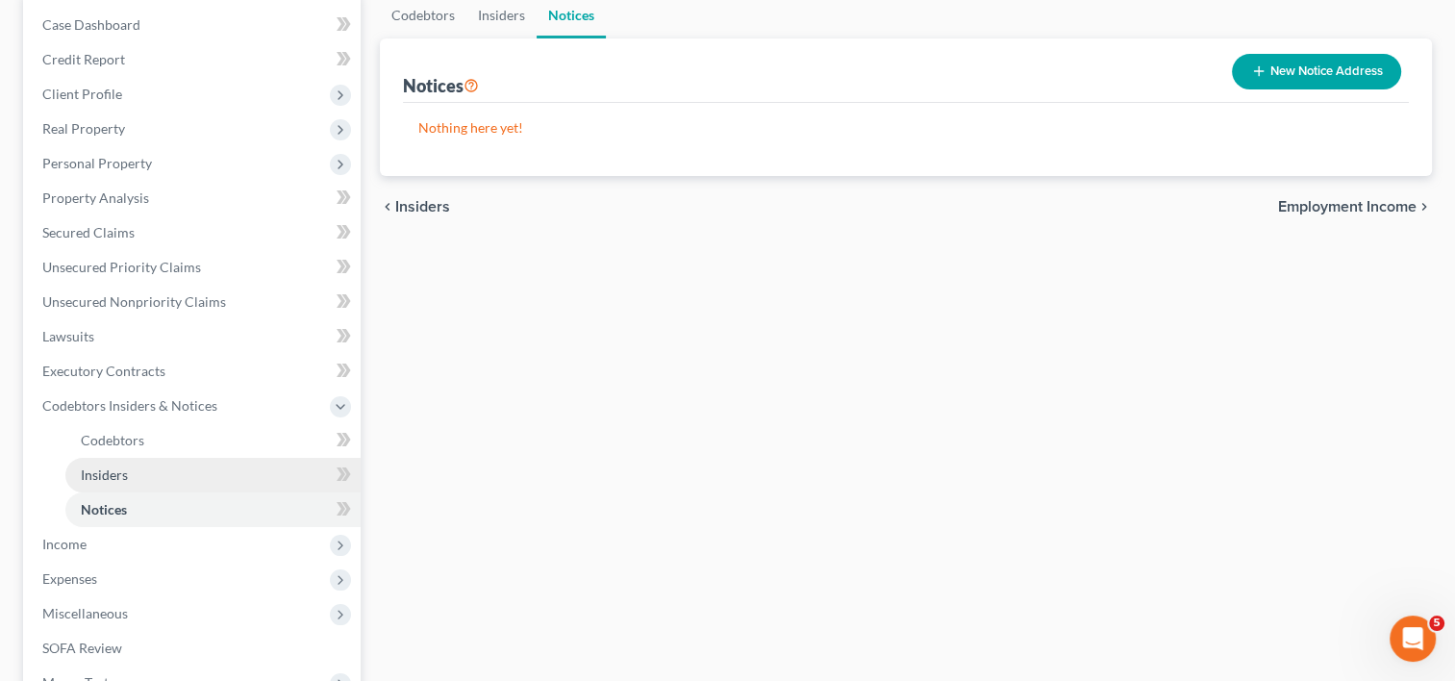
click at [116, 470] on span "Insiders" at bounding box center [104, 474] width 47 height 16
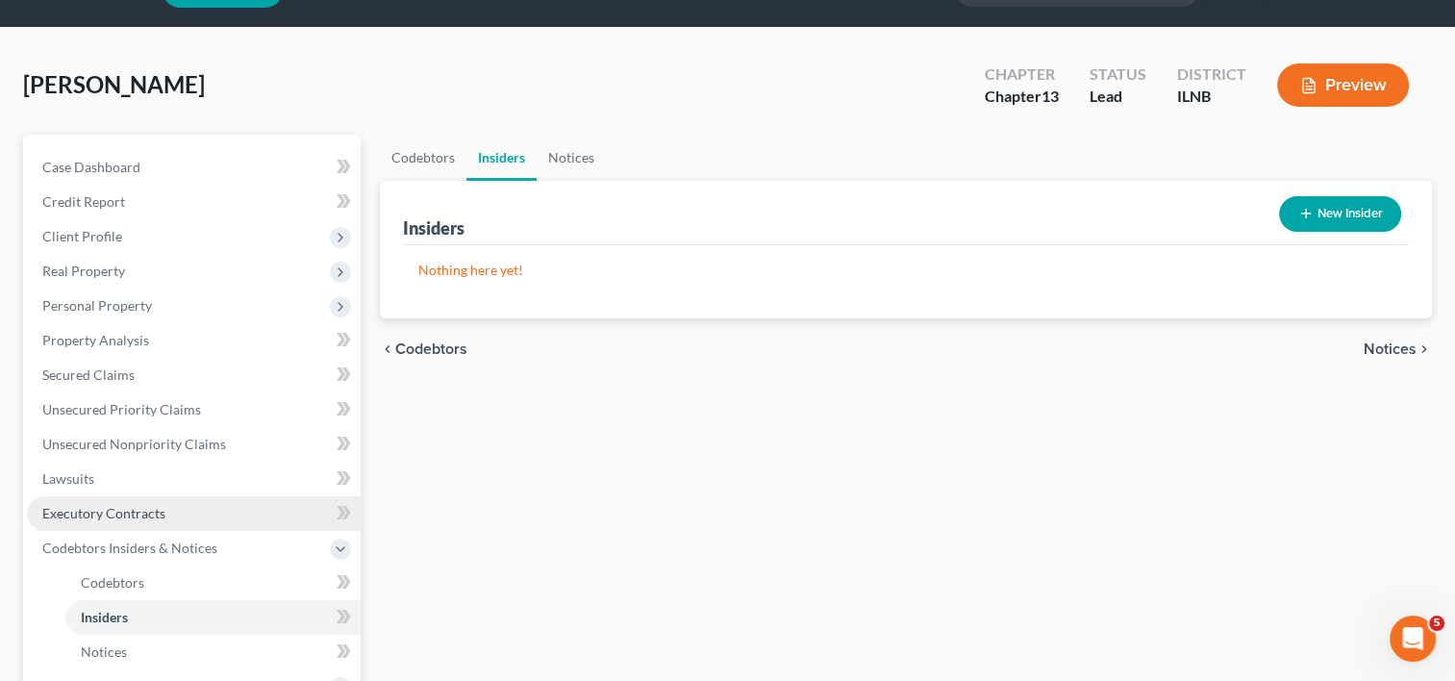
scroll to position [96, 0]
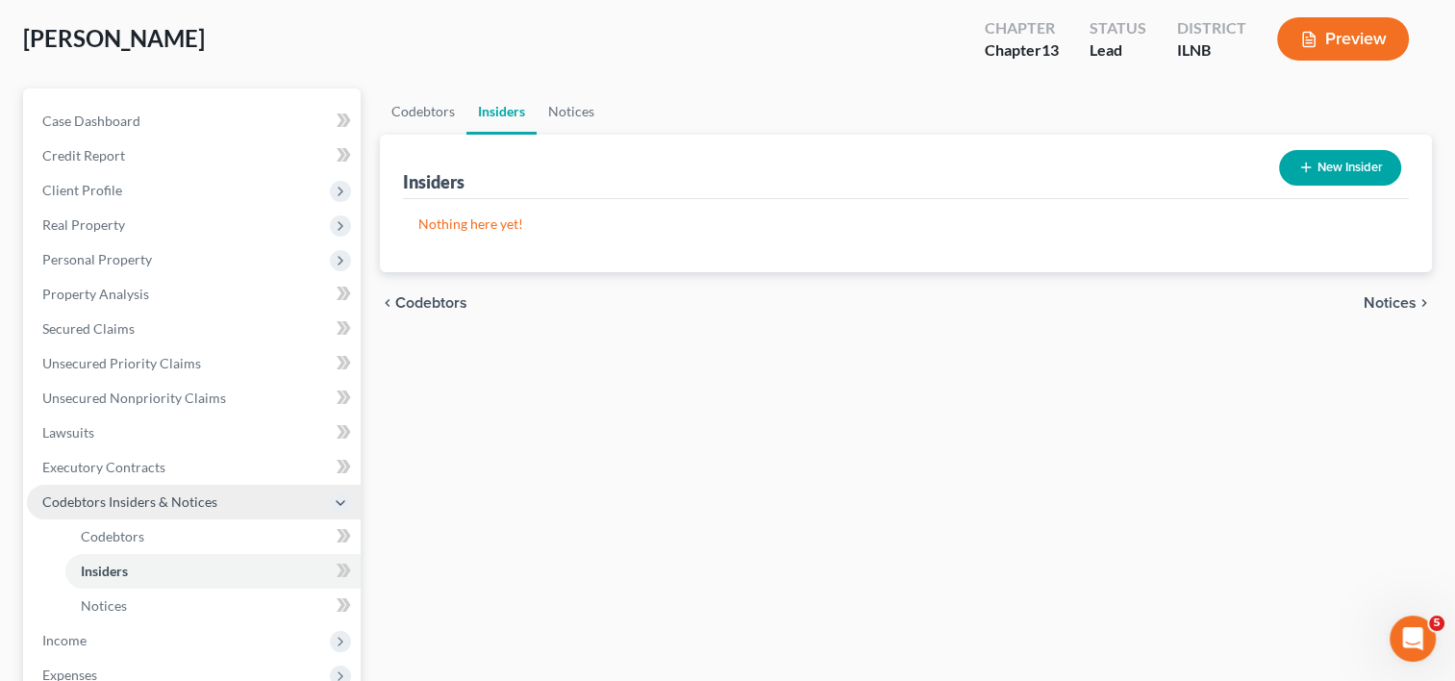
click at [106, 493] on span "Codebtors Insiders & Notices" at bounding box center [129, 501] width 175 height 16
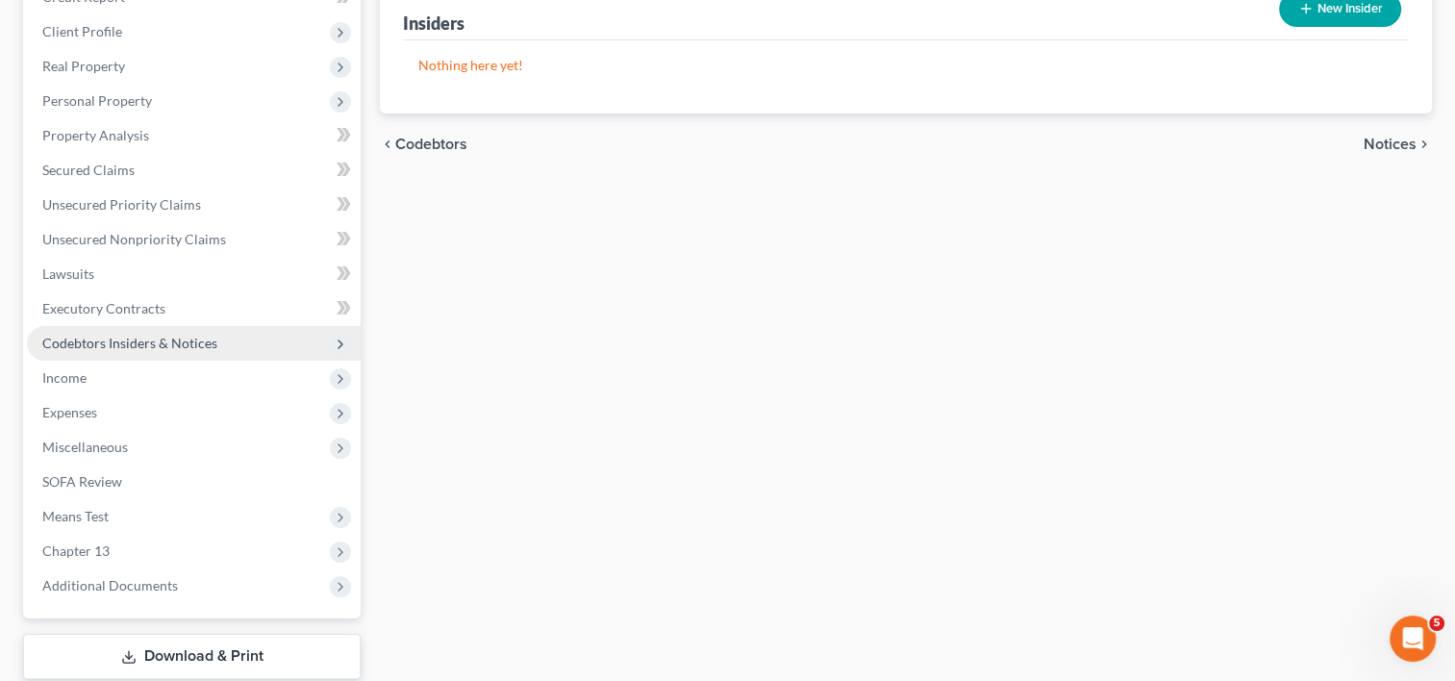
scroll to position [288, 0]
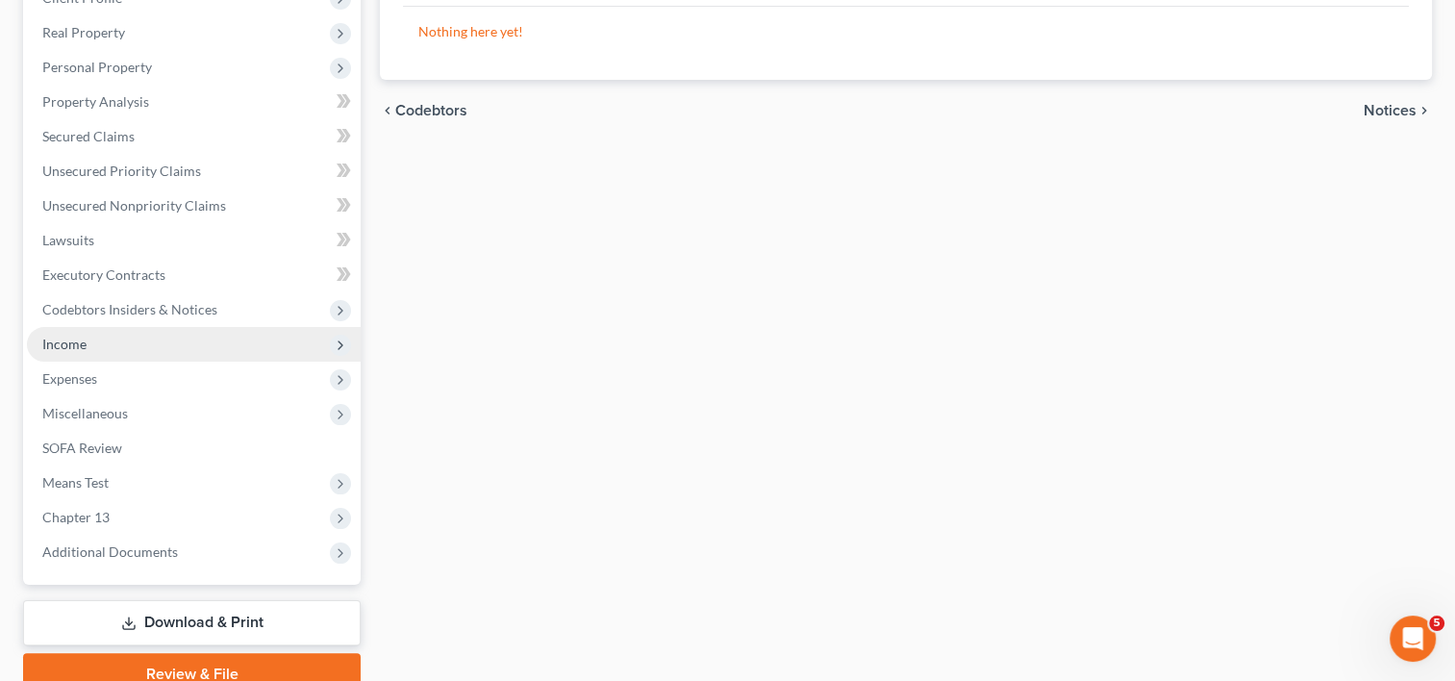
click at [73, 338] on span "Income" at bounding box center [64, 344] width 44 height 16
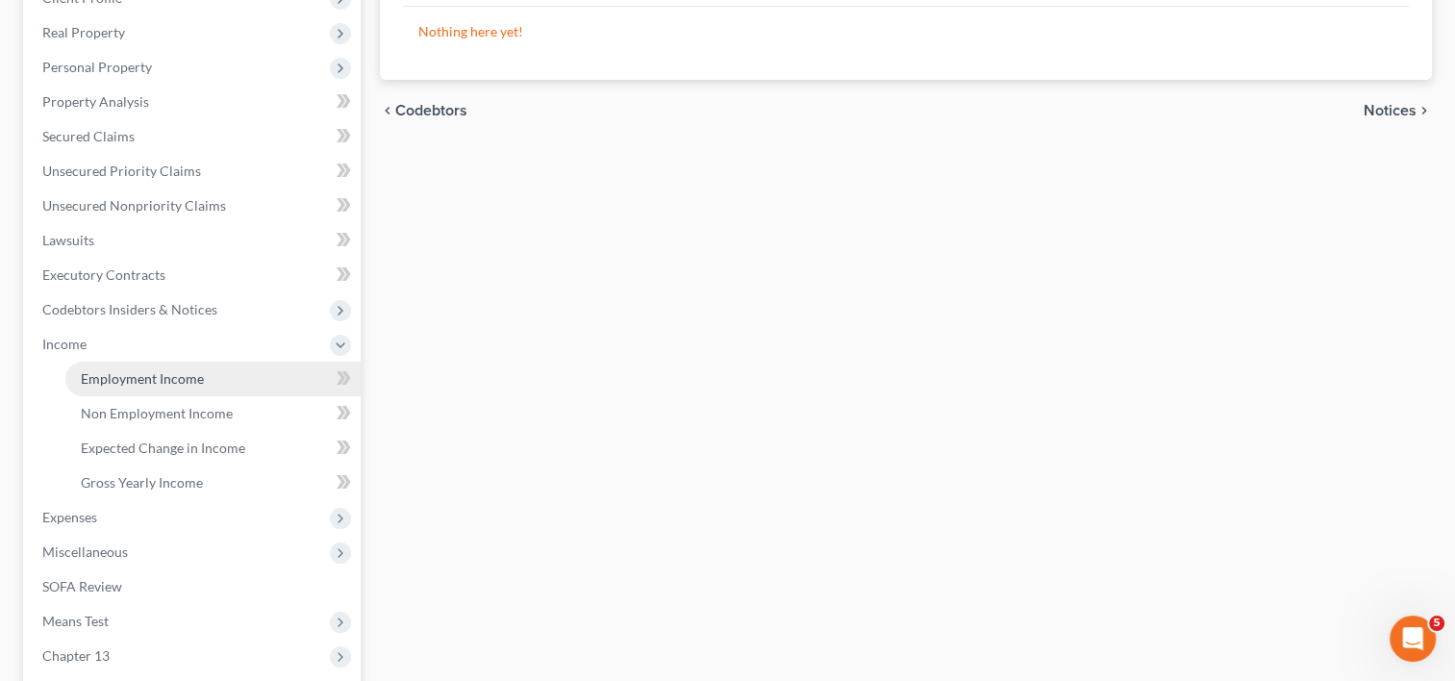
click at [230, 375] on link "Employment Income" at bounding box center [212, 378] width 295 height 35
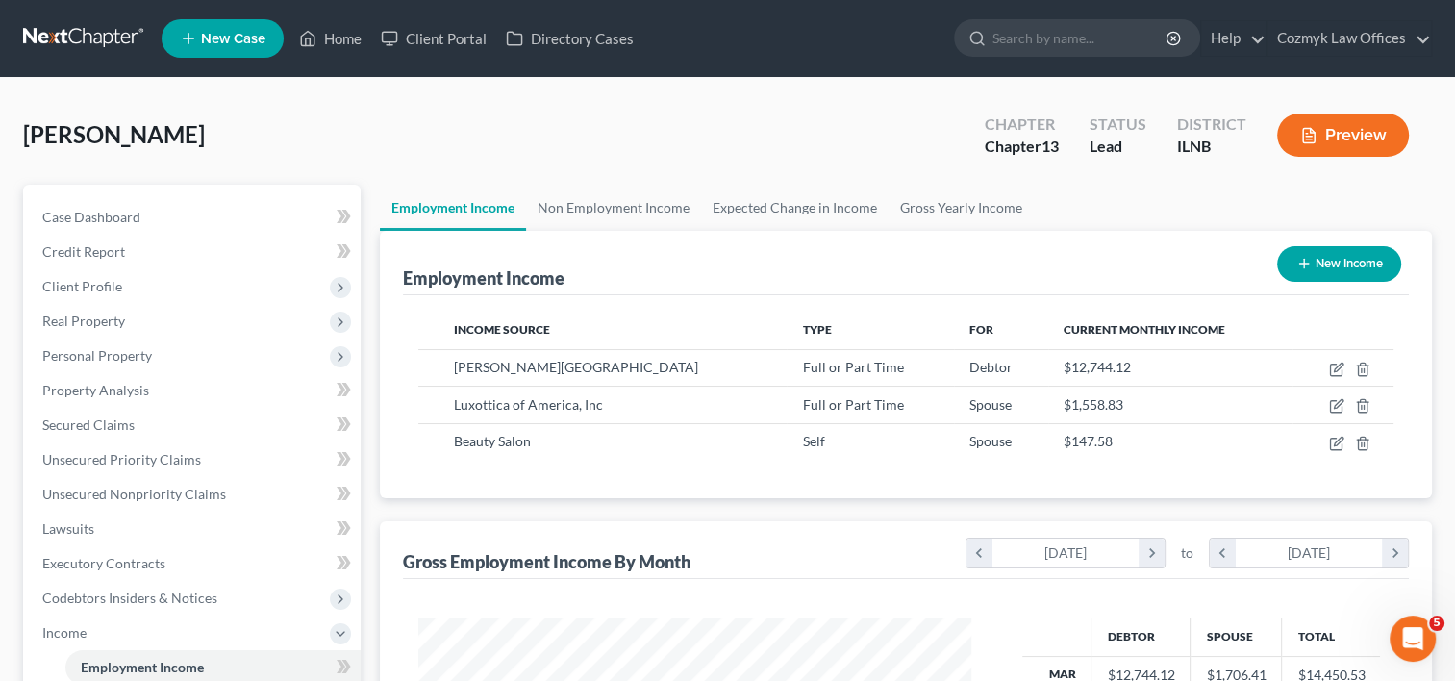
click at [1319, 139] on button "Preview" at bounding box center [1343, 134] width 132 height 43
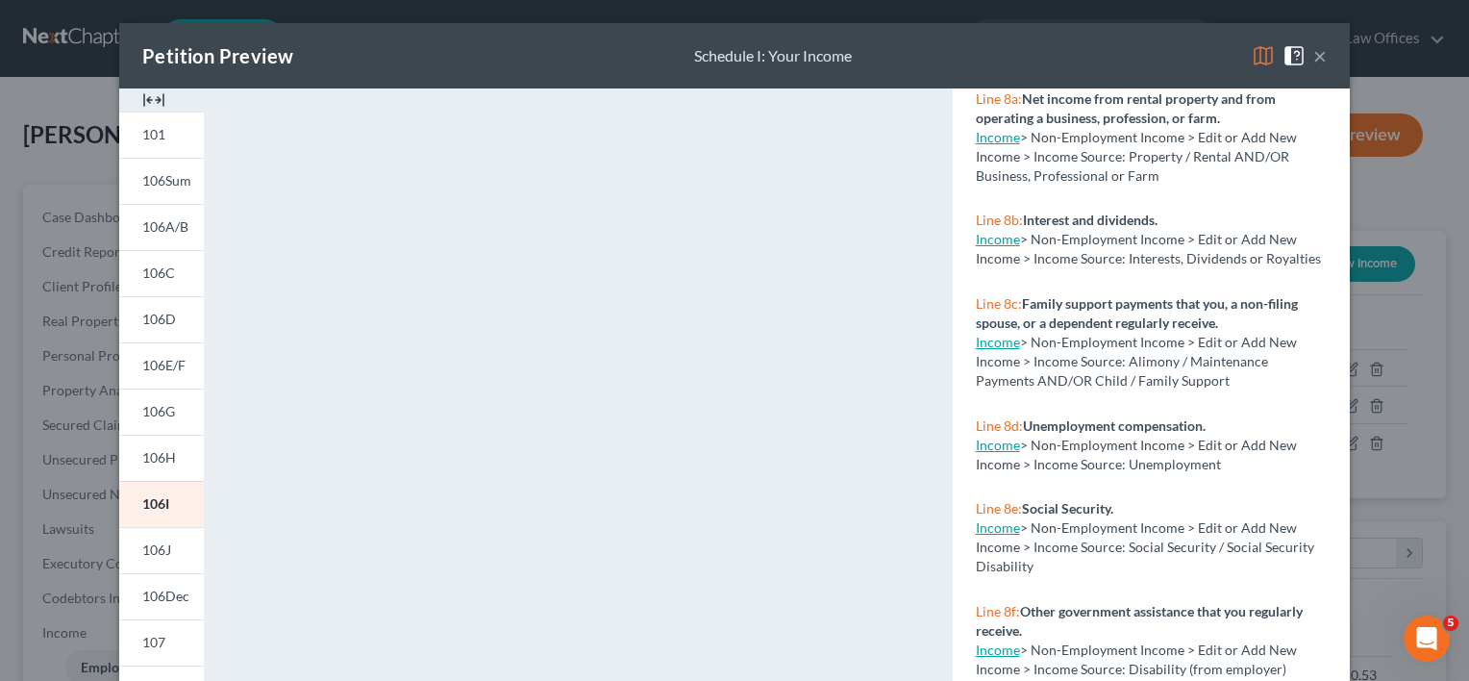
click at [1314, 62] on button "×" at bounding box center [1319, 55] width 13 height 23
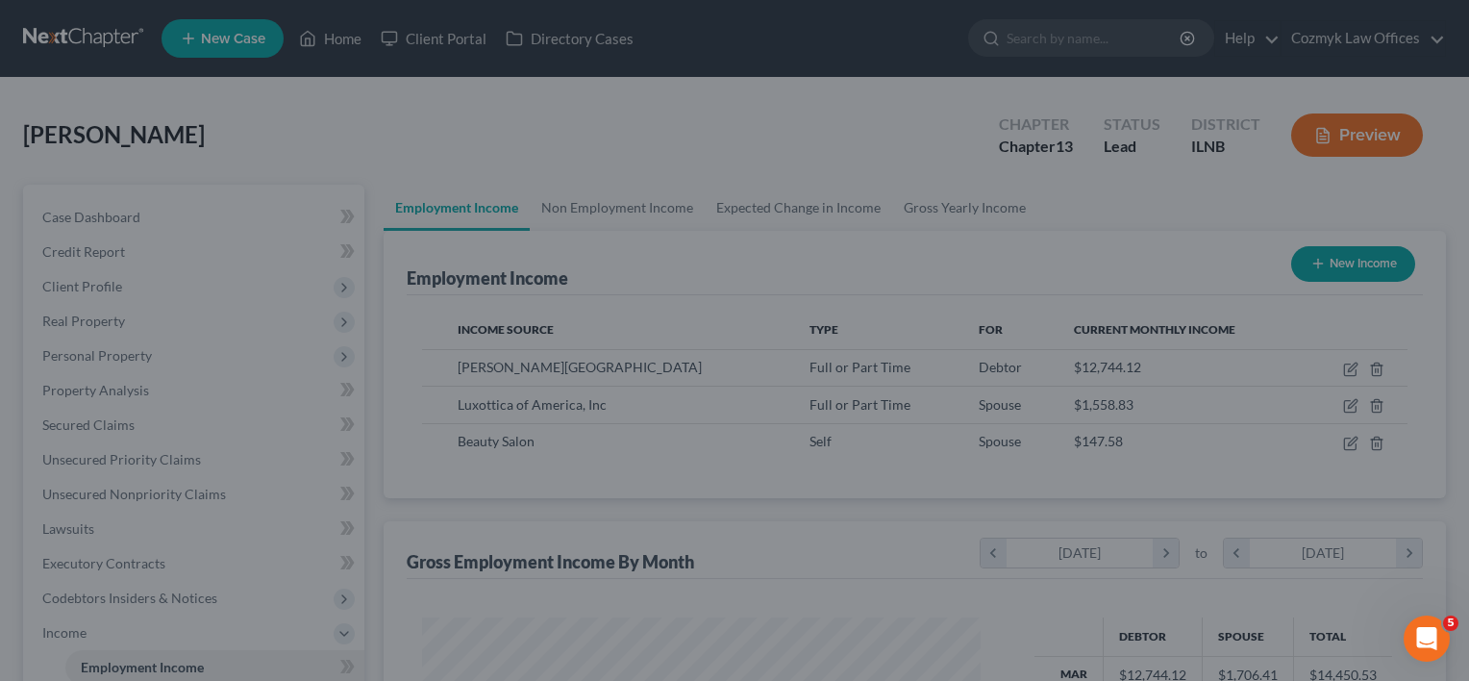
scroll to position [961008, 960760]
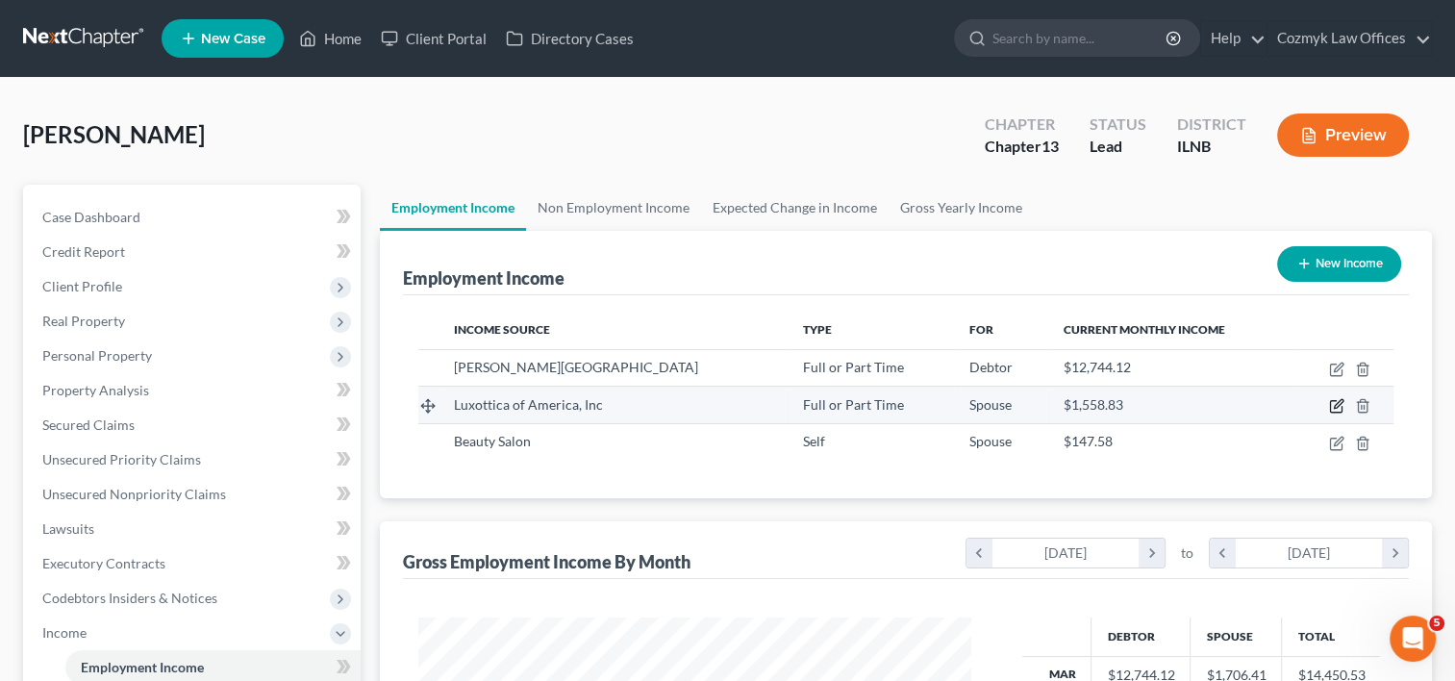
click at [1336, 405] on icon "button" at bounding box center [1336, 405] width 15 height 15
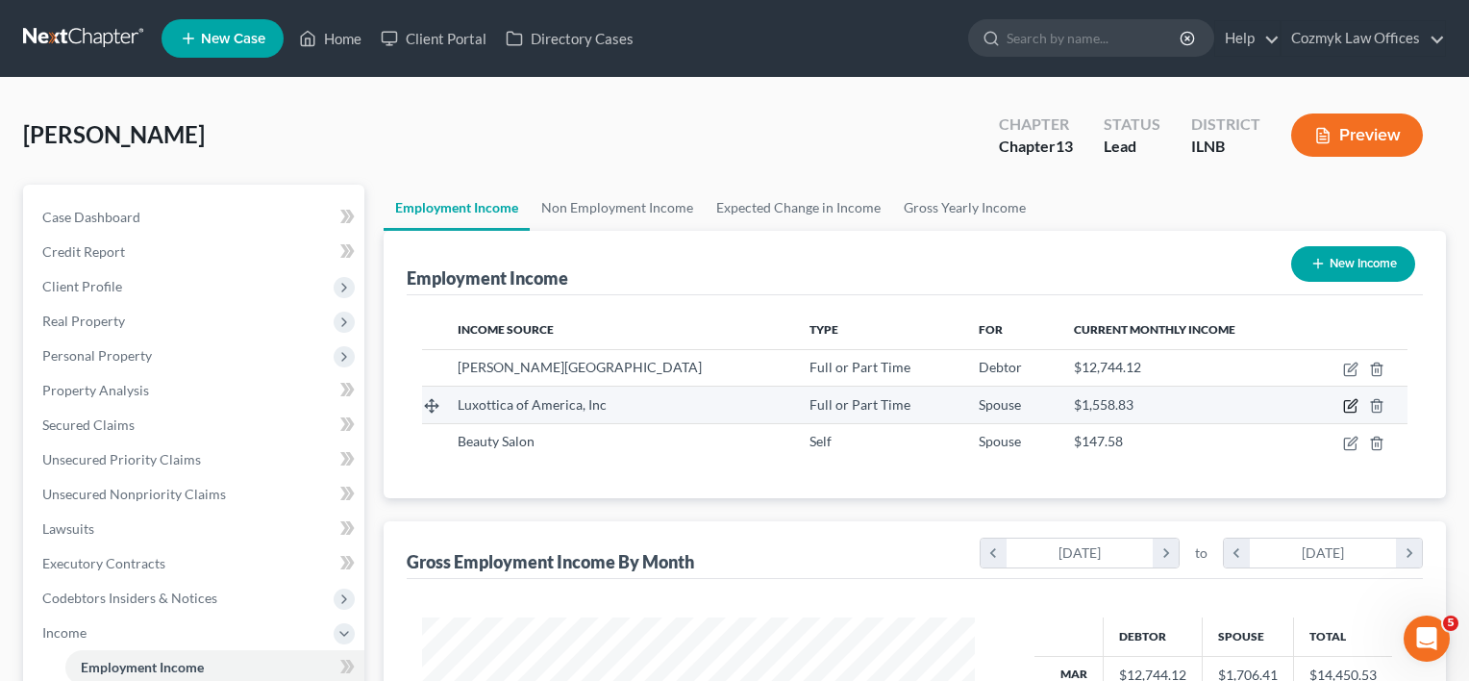
select select "0"
select select "36"
select select "0"
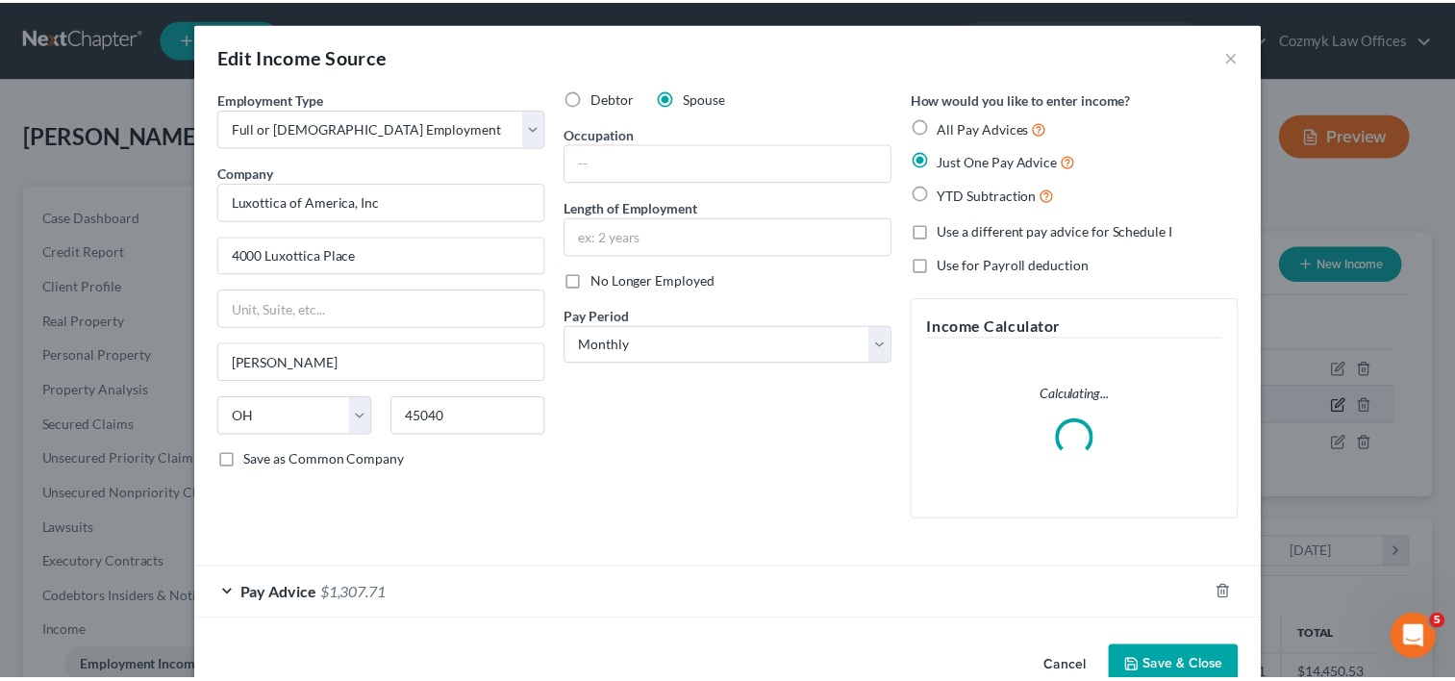
scroll to position [342, 596]
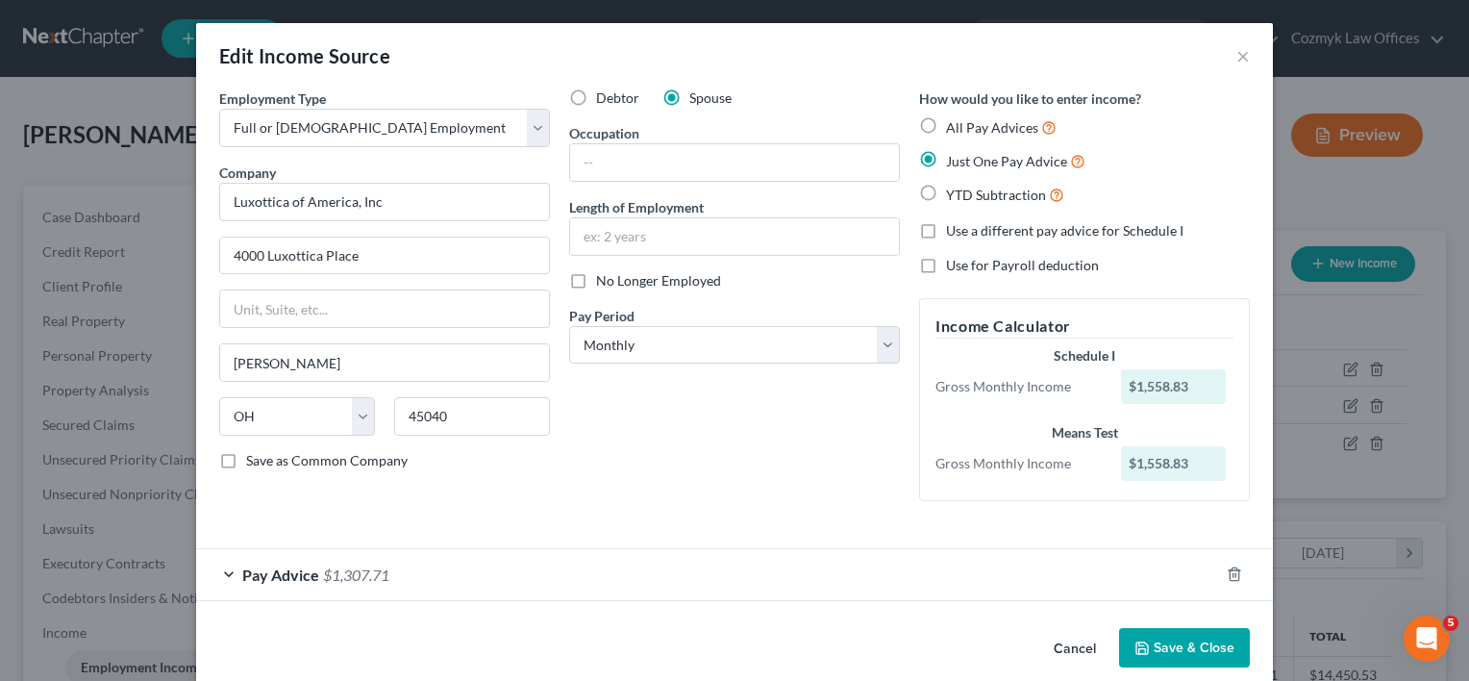
click at [1195, 640] on button "Save & Close" at bounding box center [1184, 648] width 131 height 40
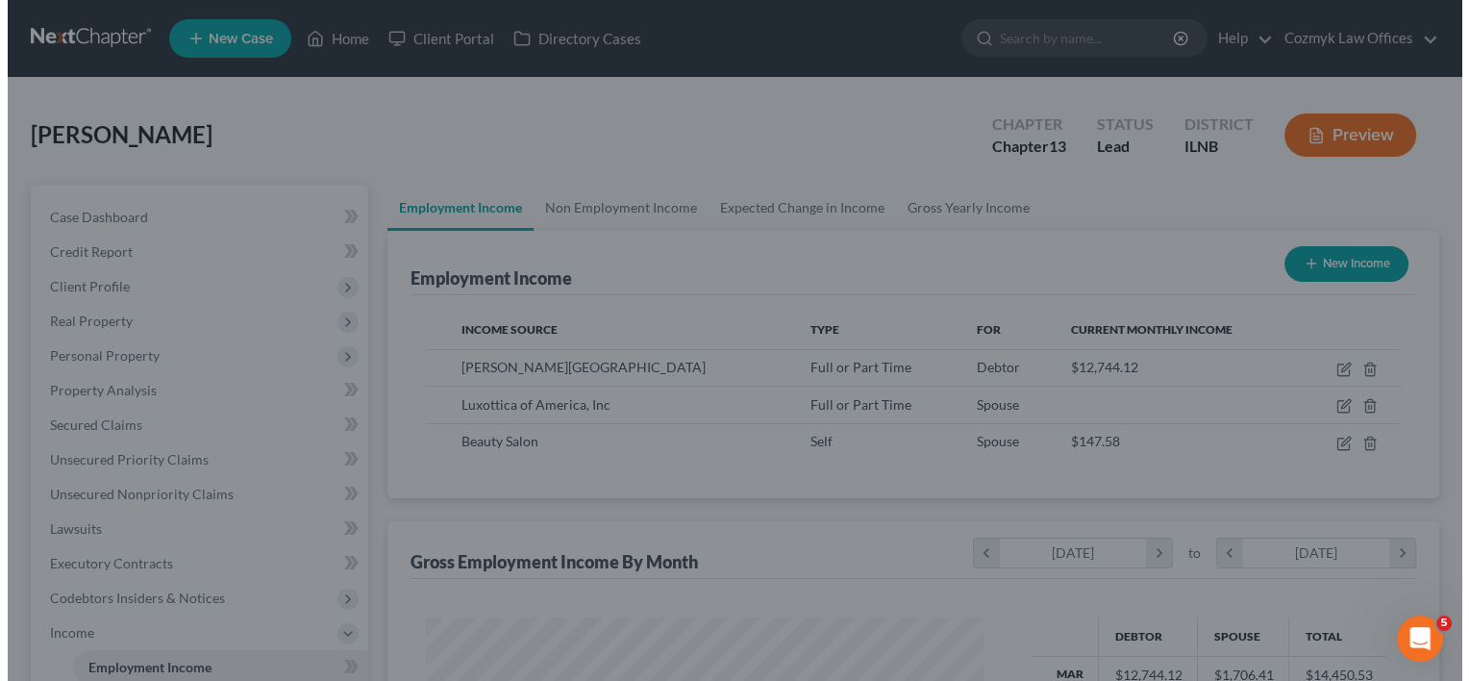
scroll to position [961008, 960760]
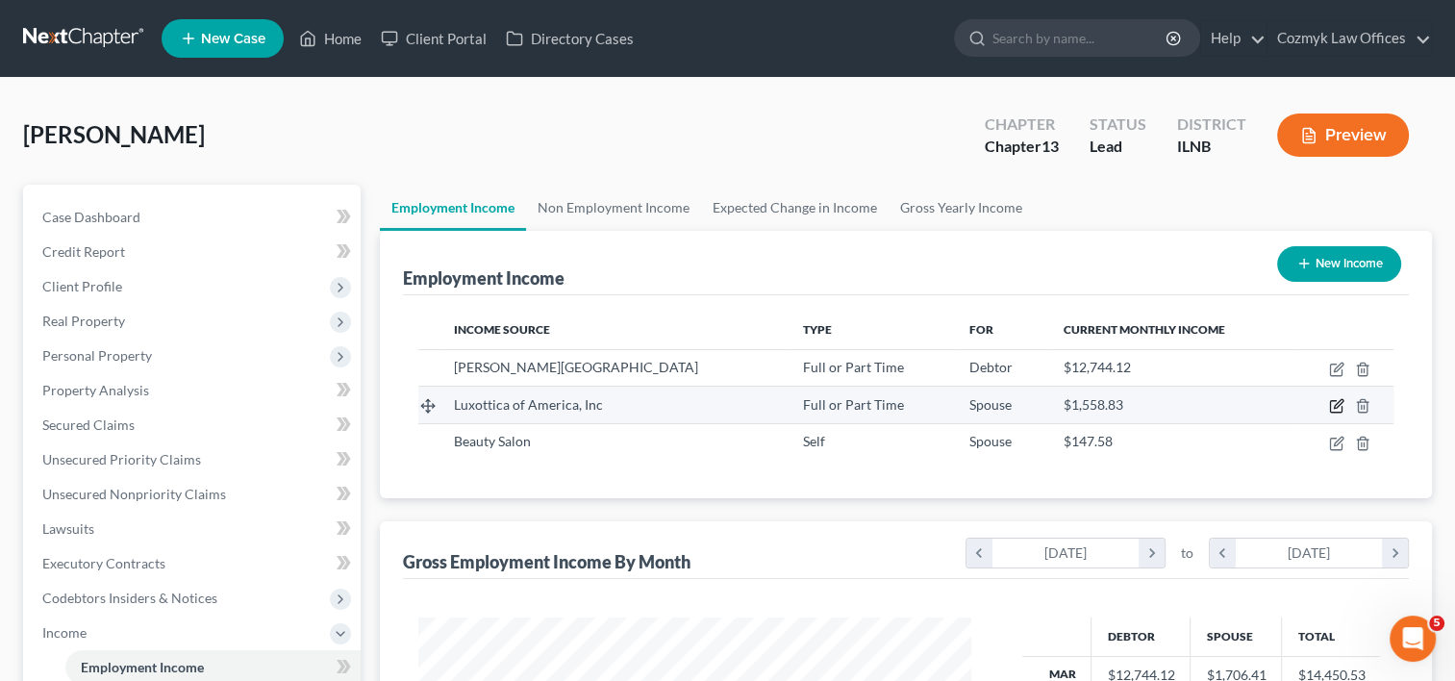
click at [1333, 404] on icon "button" at bounding box center [1336, 405] width 15 height 15
select select "0"
select select "36"
select select "0"
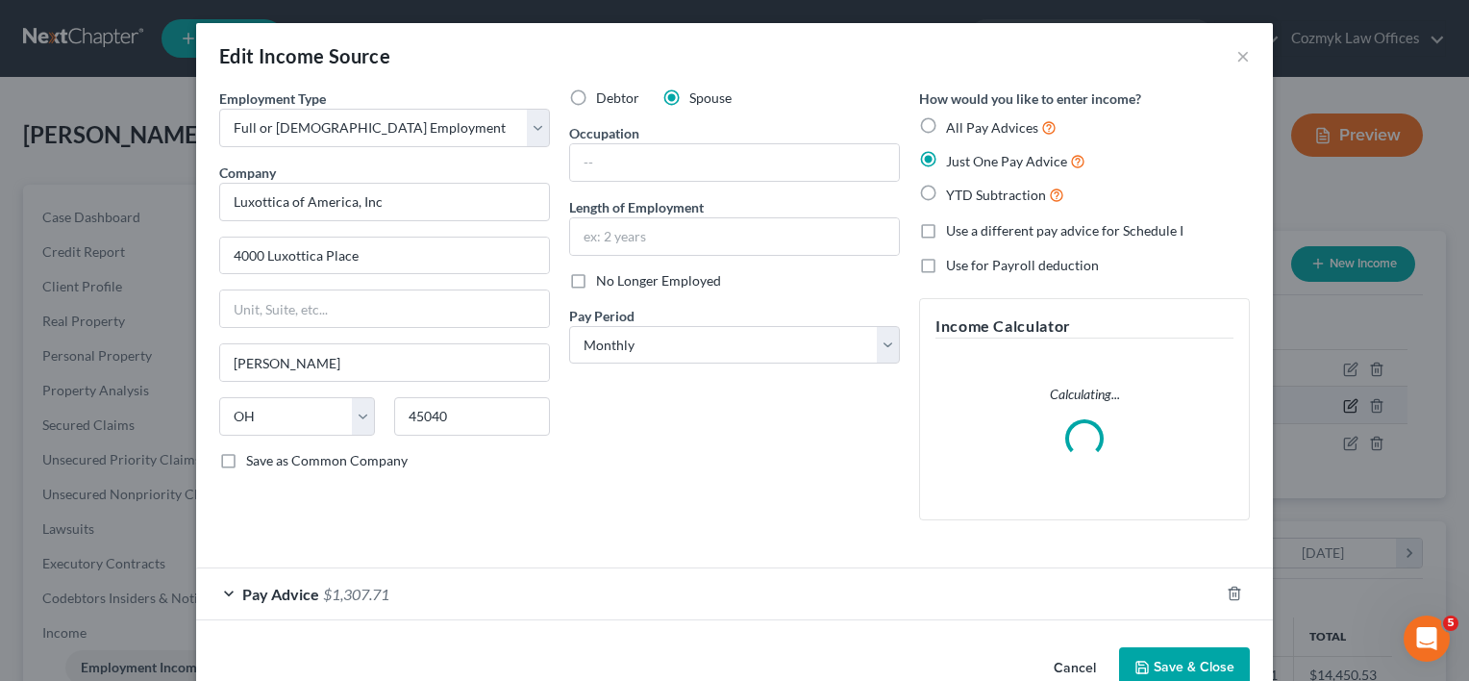
scroll to position [342, 596]
click at [758, 162] on input "text" at bounding box center [734, 162] width 329 height 37
type input "Eye Care"
click at [676, 413] on div "Debtor Spouse Occupation Eye Care Length of Employment No Longer Employed Pay P…" at bounding box center [735, 311] width 350 height 447
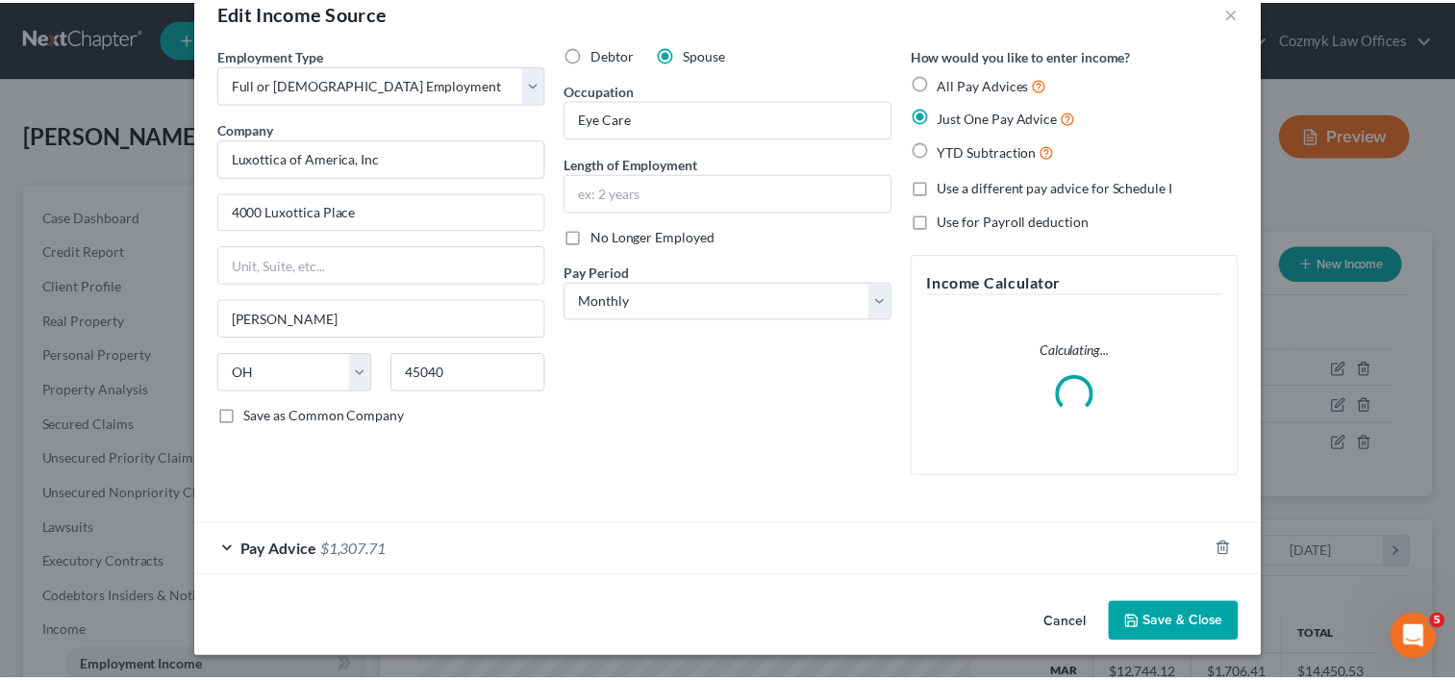
scroll to position [24, 0]
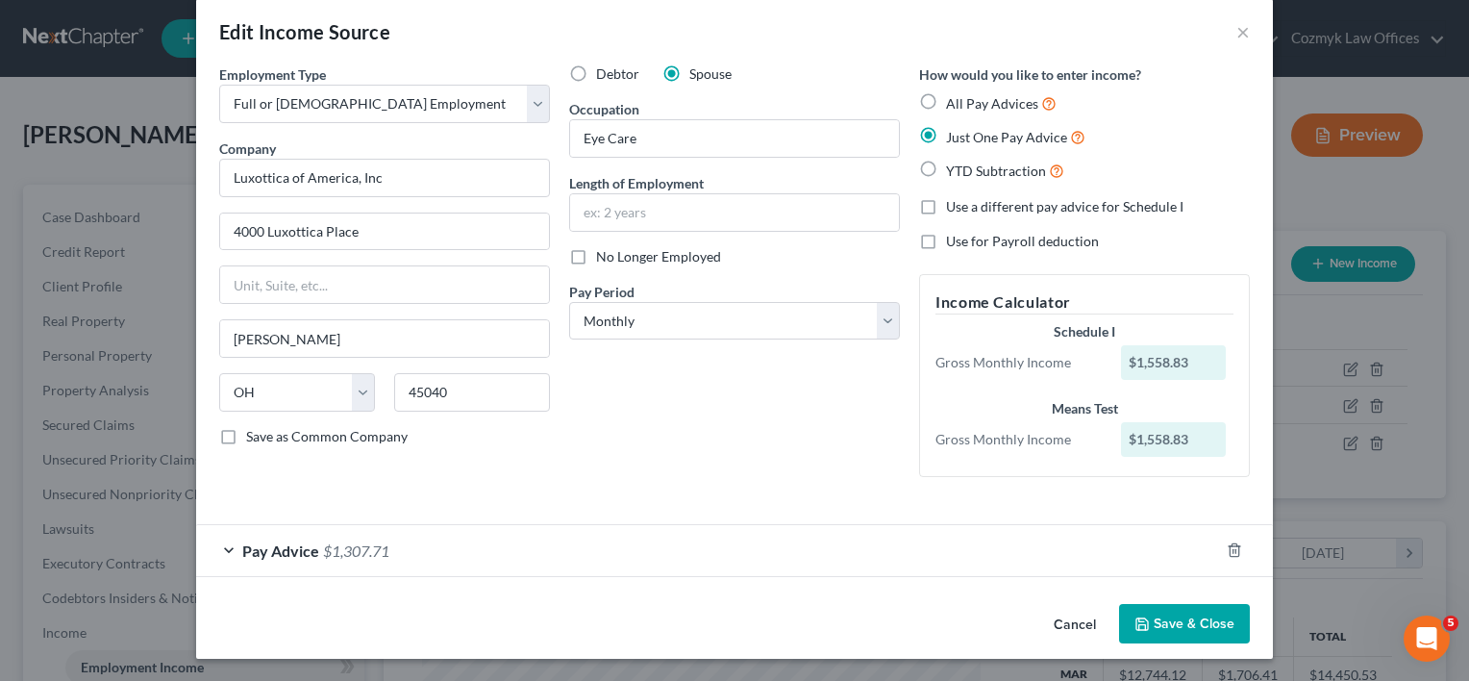
click at [1207, 618] on button "Save & Close" at bounding box center [1184, 624] width 131 height 40
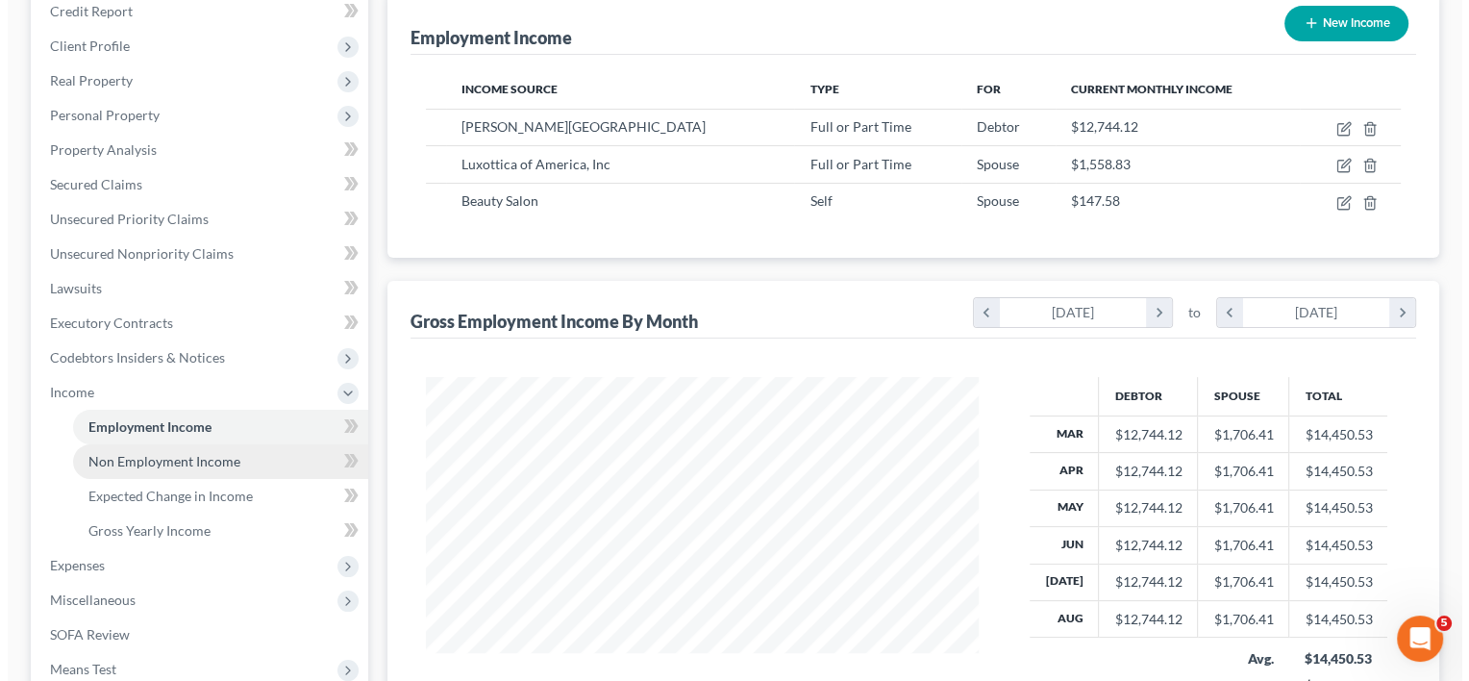
scroll to position [128, 0]
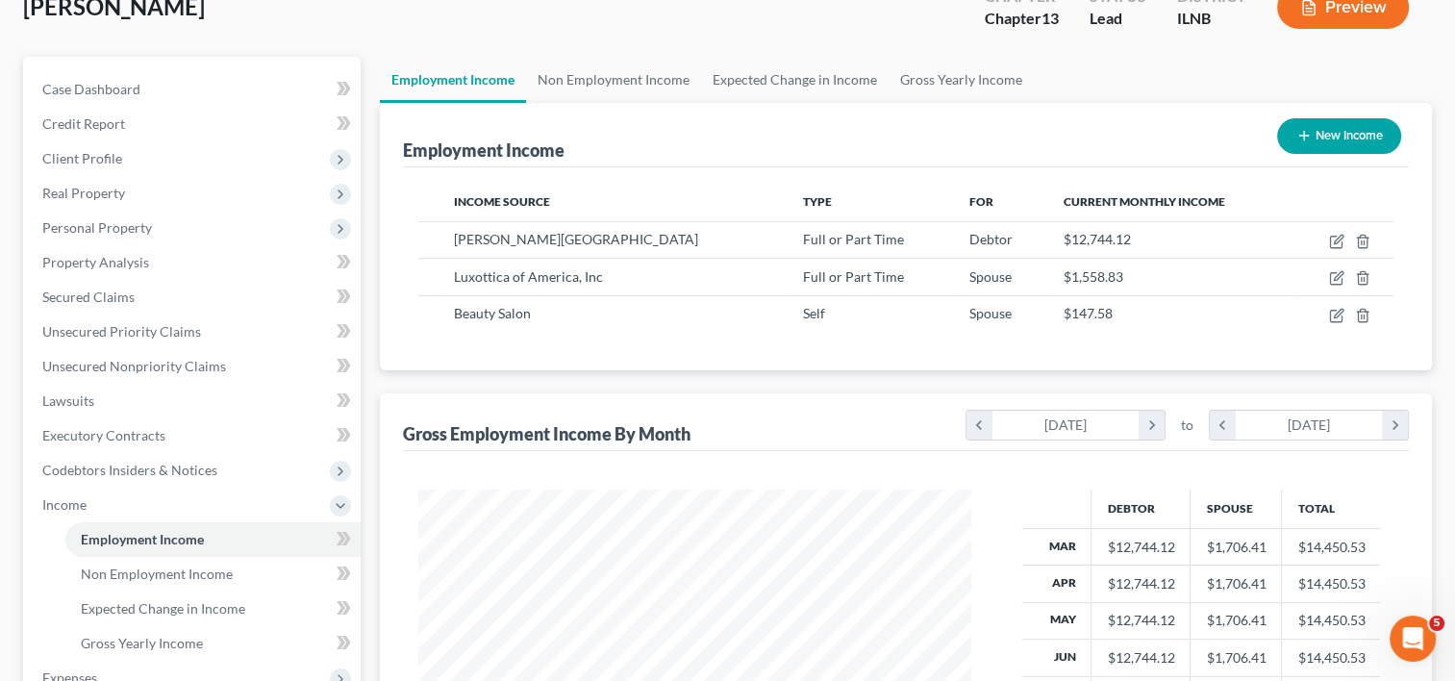
click at [1334, 137] on button "New Income" at bounding box center [1339, 136] width 124 height 36
select select "0"
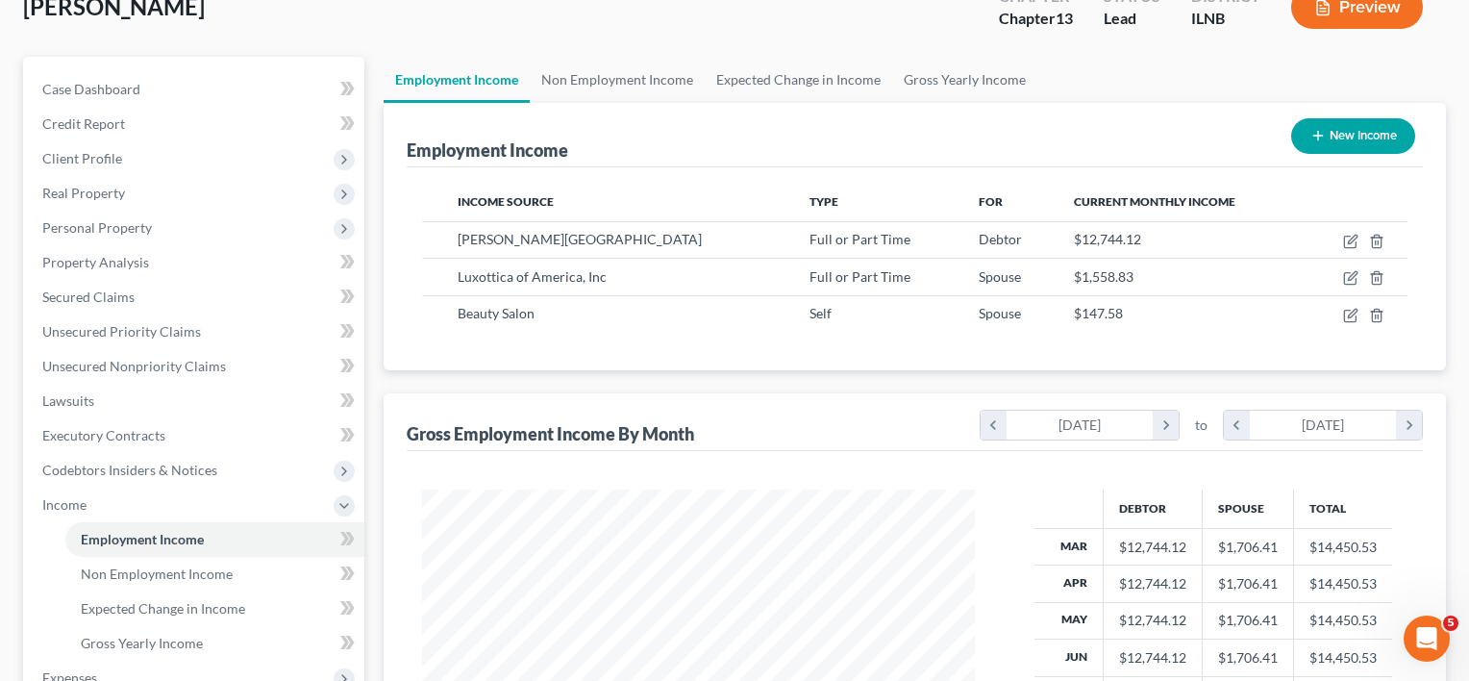
scroll to position [342, 596]
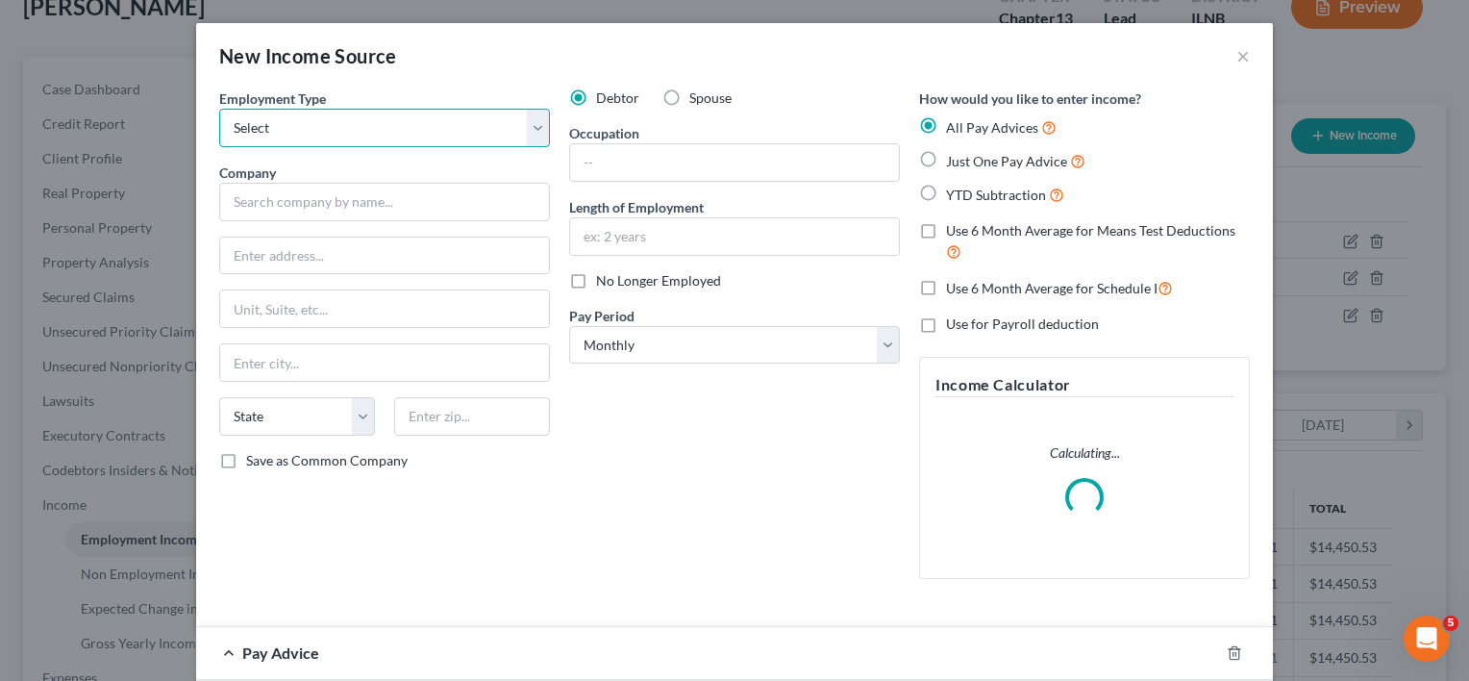
click at [527, 116] on select "Select Full or [DEMOGRAPHIC_DATA] Employment Self Employment" at bounding box center [384, 128] width 331 height 38
select select "0"
click at [219, 109] on select "Select Full or [DEMOGRAPHIC_DATA] Employment Self Employment" at bounding box center [384, 128] width 331 height 38
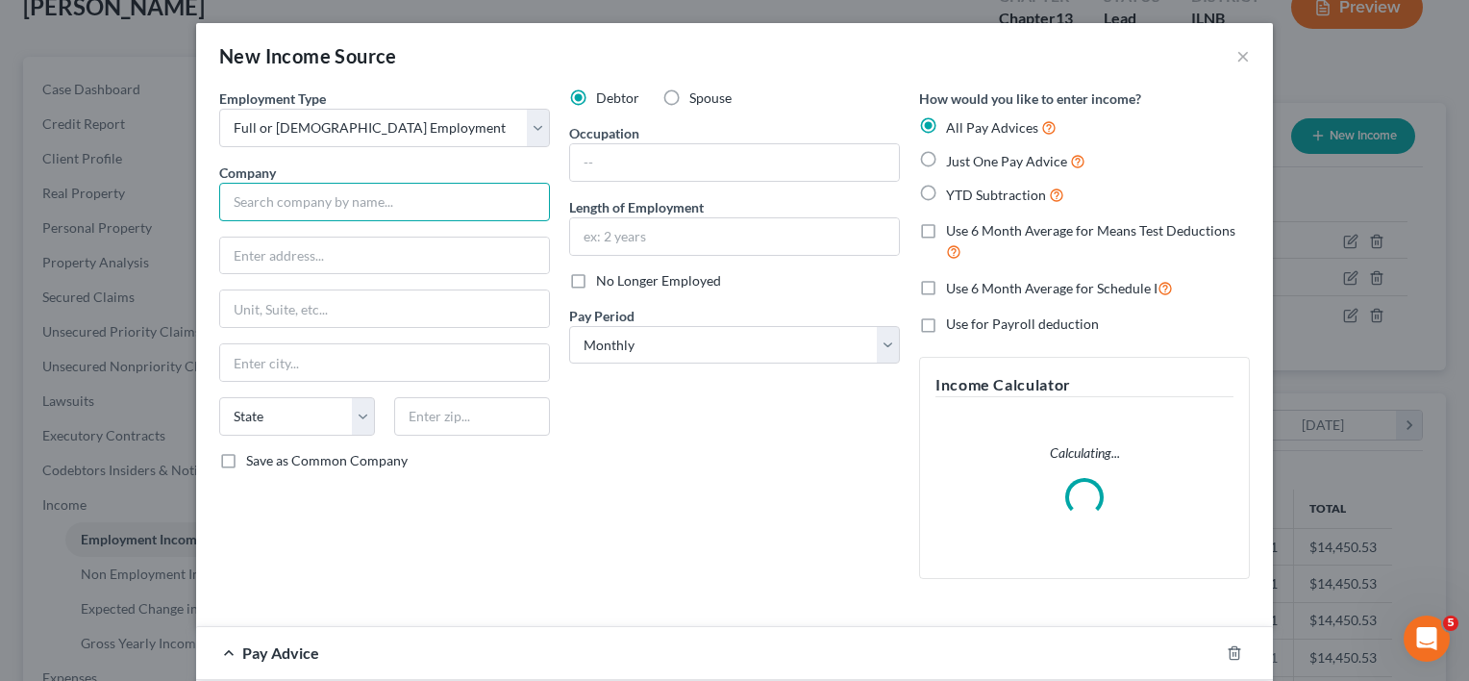
click at [411, 208] on input "text" at bounding box center [384, 202] width 331 height 38
click at [718, 535] on div "Debtor Spouse Occupation Length of Employment No Longer Employed Pay Period * S…" at bounding box center [735, 341] width 350 height 506
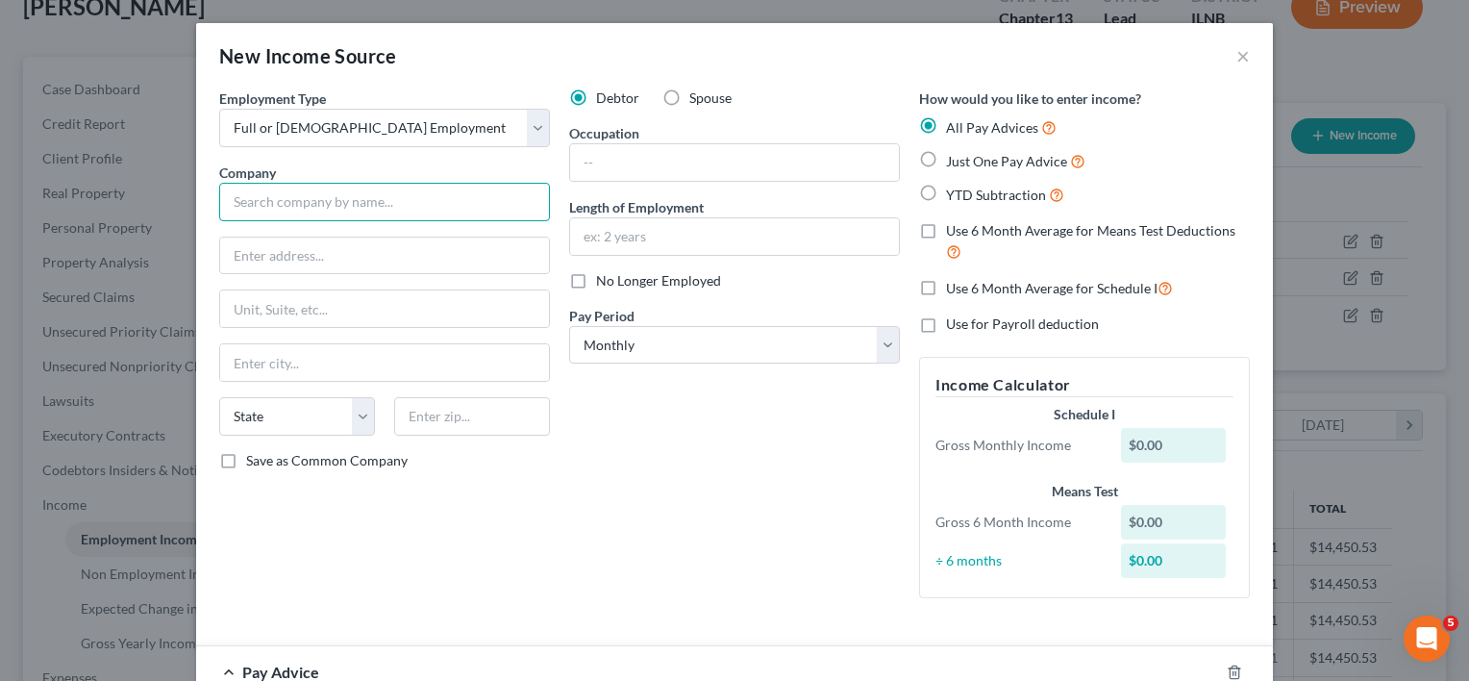
drag, startPoint x: 281, startPoint y: 196, endPoint x: 351, endPoint y: 207, distance: 71.0
click at [281, 196] on input "text" at bounding box center [384, 202] width 331 height 38
paste input "[PHONE_NUMBER]"
type input "("
type input "i"
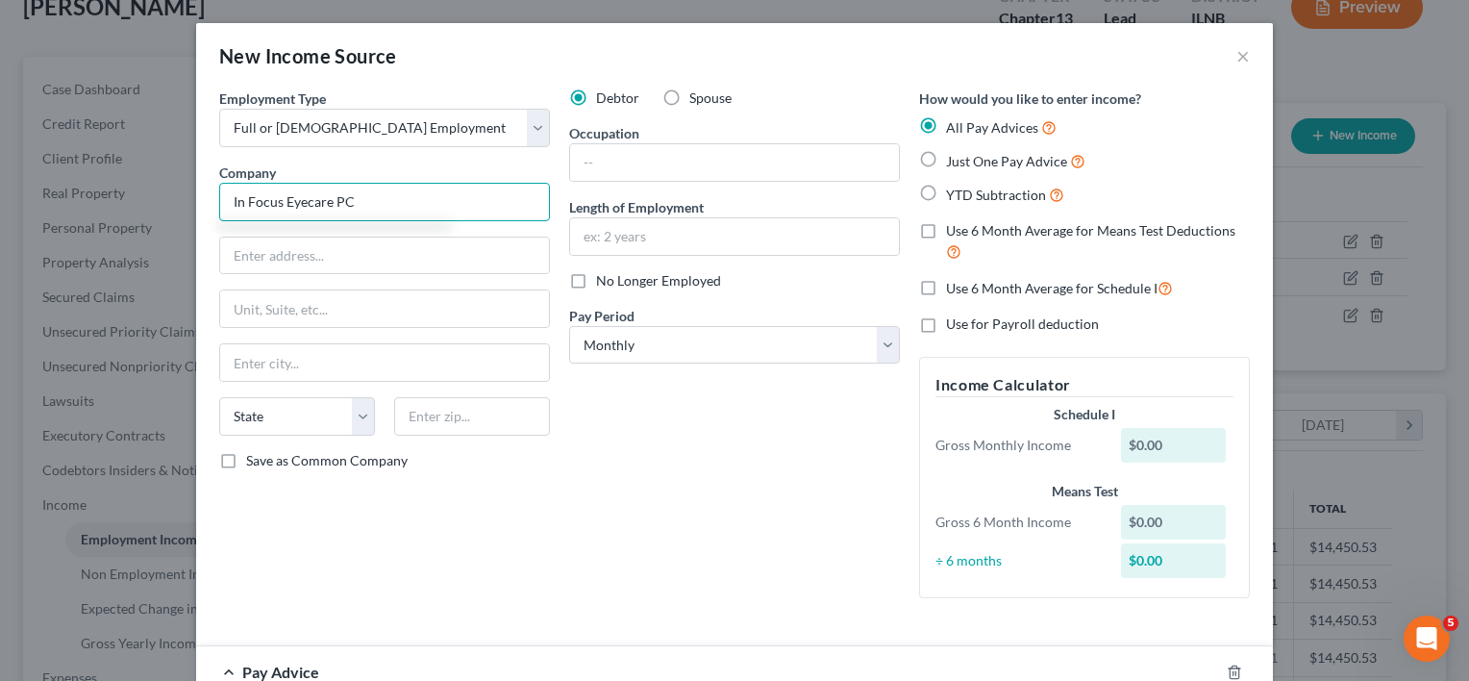
type input "In Focus Eyecare PC"
drag, startPoint x: 292, startPoint y: 256, endPoint x: 595, endPoint y: 280, distance: 303.8
click at [292, 256] on input "text" at bounding box center [384, 255] width 329 height 37
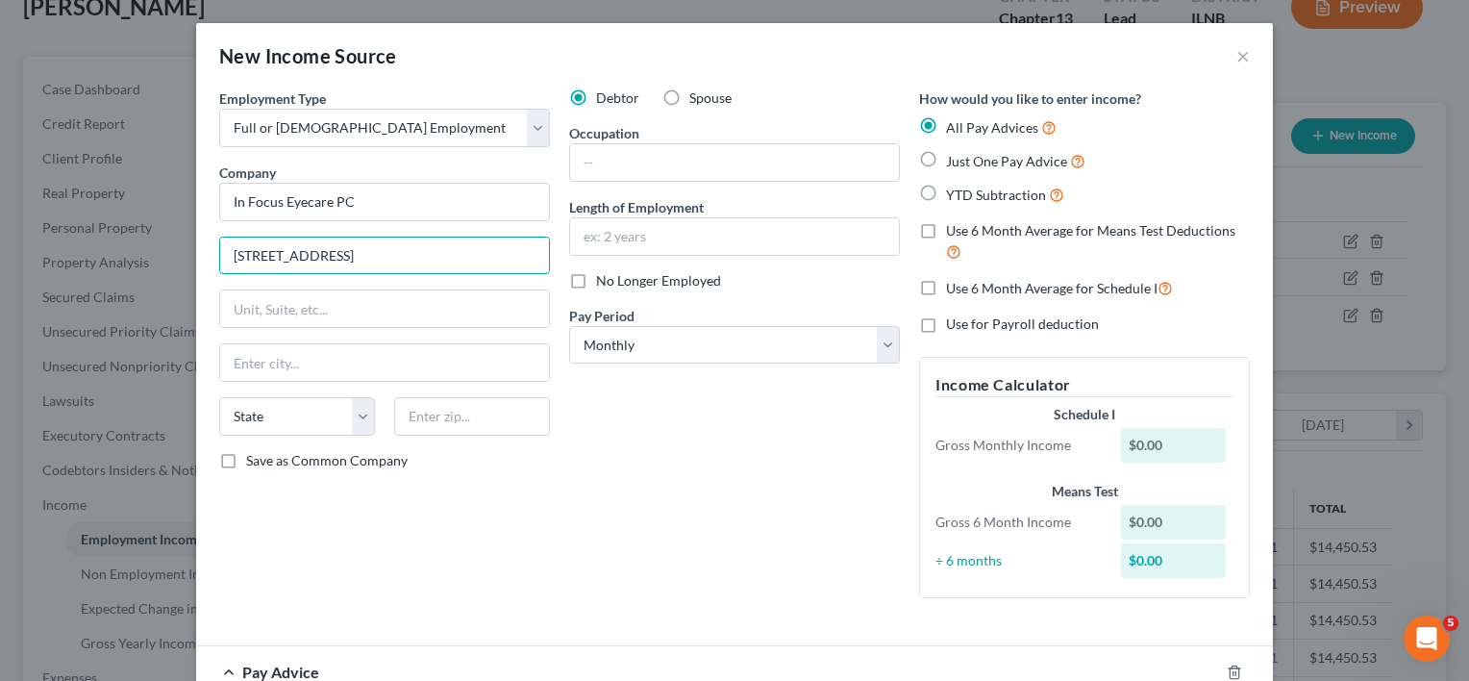
type input "[STREET_ADDRESS]"
drag, startPoint x: 428, startPoint y: 416, endPoint x: 645, endPoint y: 504, distance: 234.2
click at [431, 416] on input "text" at bounding box center [472, 416] width 156 height 38
type input "60142"
click at [654, 485] on div "Debtor Spouse Occupation Length of Employment No Longer Employed Pay Period * S…" at bounding box center [735, 350] width 350 height 525
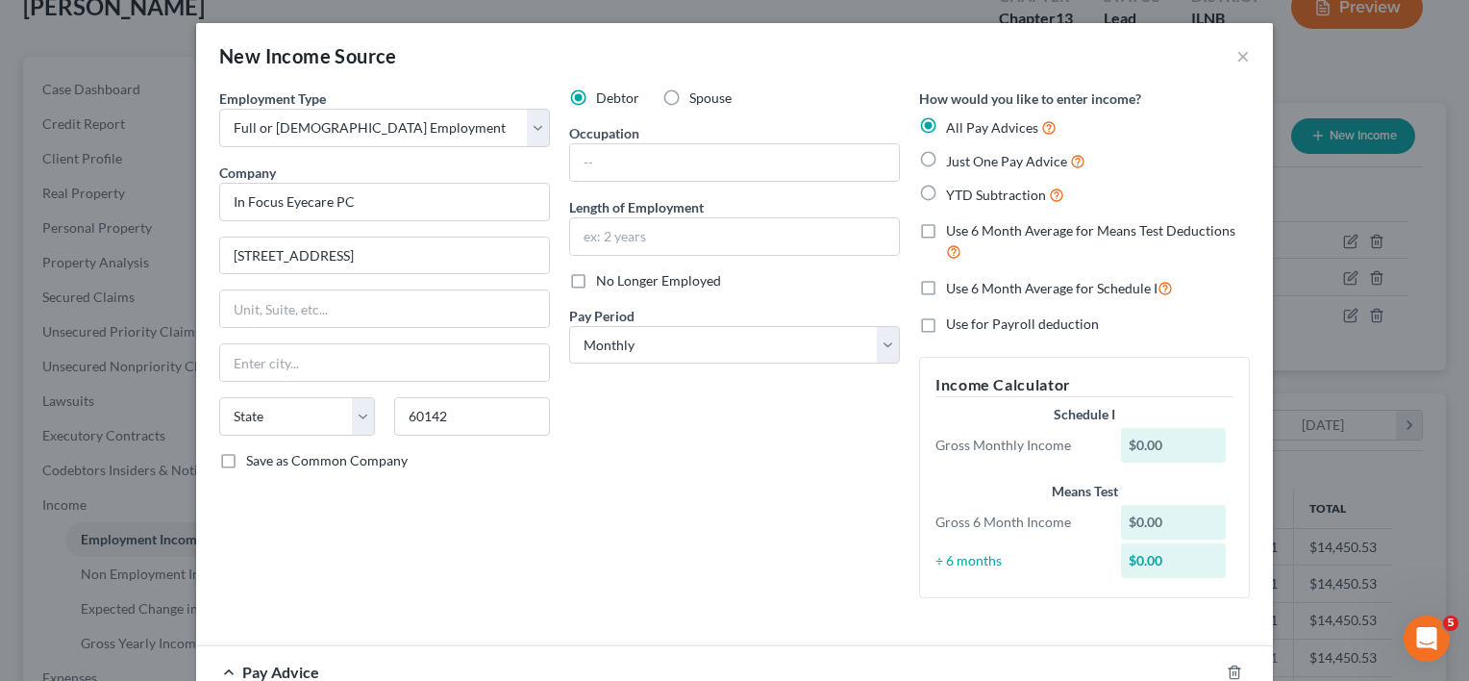
type input "[PERSON_NAME]"
select select "14"
drag, startPoint x: 669, startPoint y: 151, endPoint x: 688, endPoint y: 154, distance: 19.4
click at [669, 151] on input "text" at bounding box center [734, 162] width 329 height 37
type input "Eyecare"
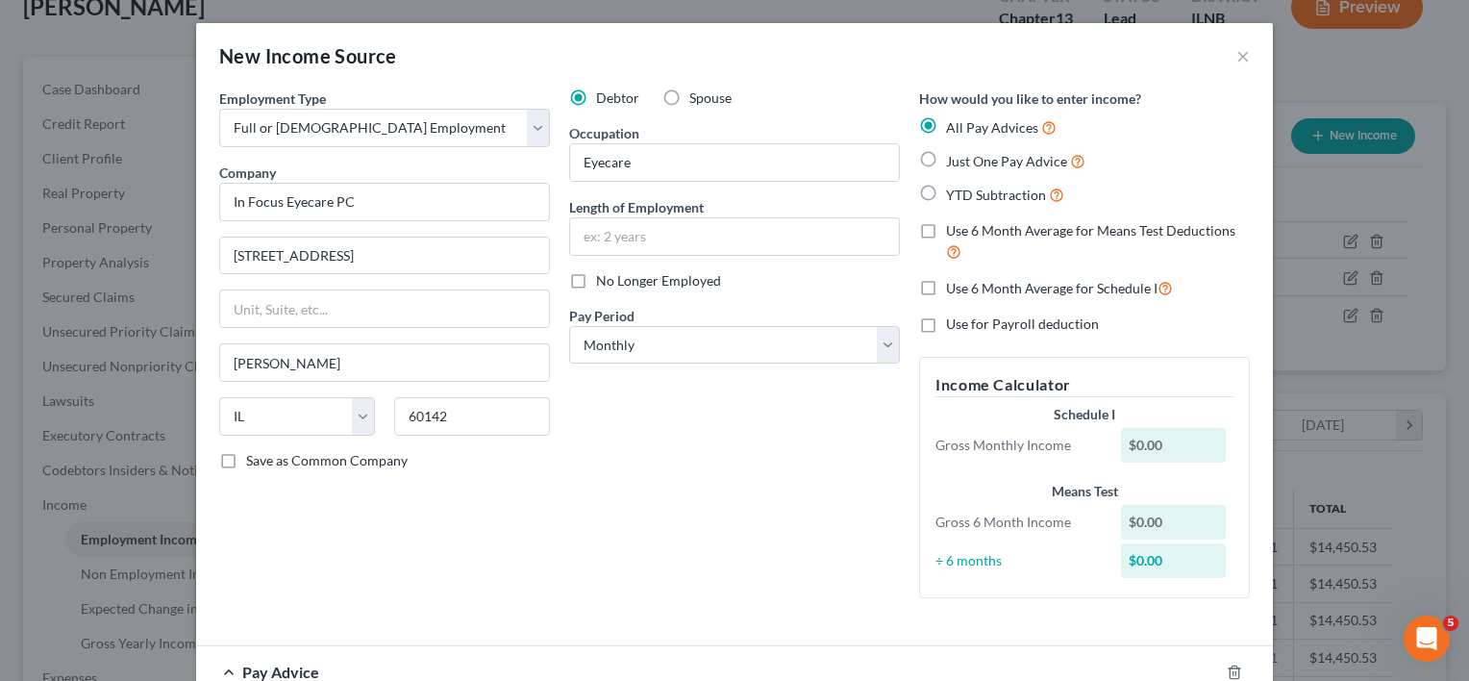
click at [689, 91] on label "Spouse" at bounding box center [710, 97] width 42 height 19
click at [697, 91] on input "Spouse" at bounding box center [703, 94] width 12 height 12
radio input "true"
click at [946, 158] on label "Just One Pay Advice" at bounding box center [1015, 161] width 139 height 22
click at [954, 158] on input "Just One Pay Advice" at bounding box center [960, 156] width 12 height 12
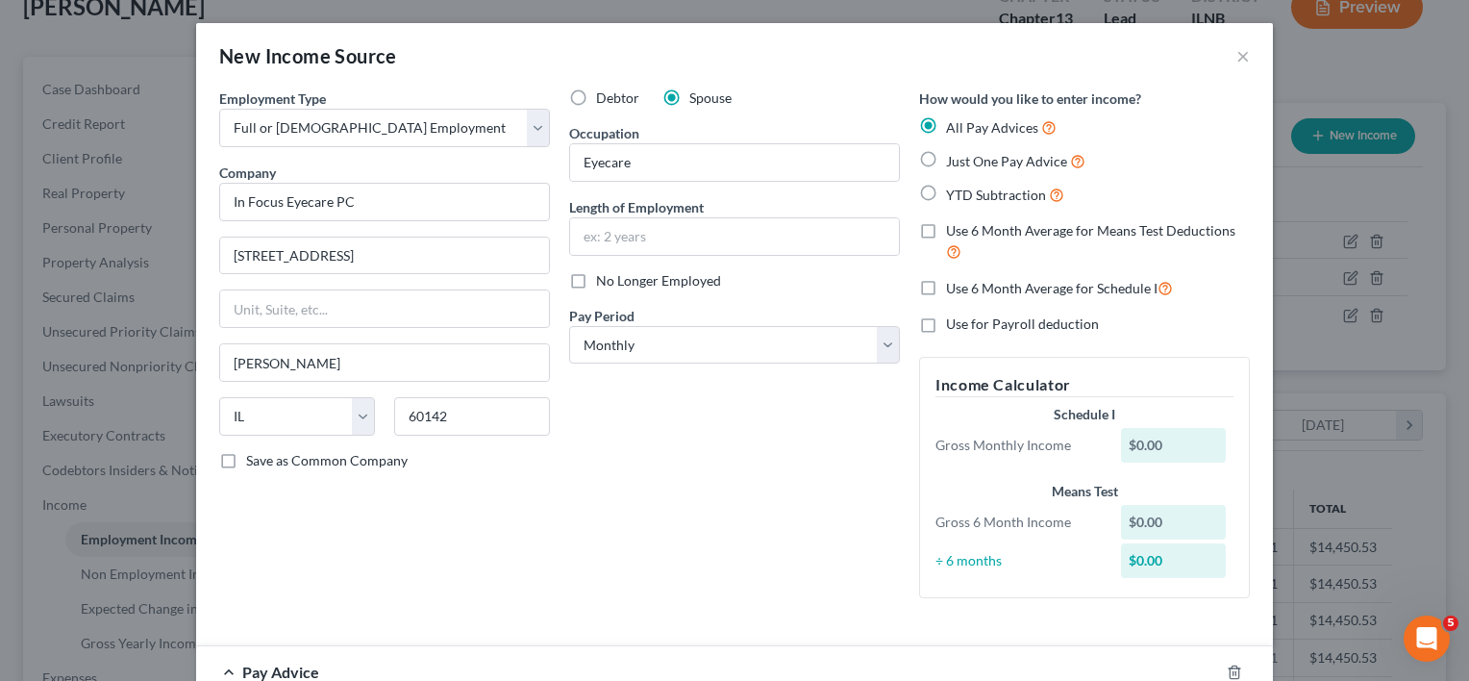
radio input "true"
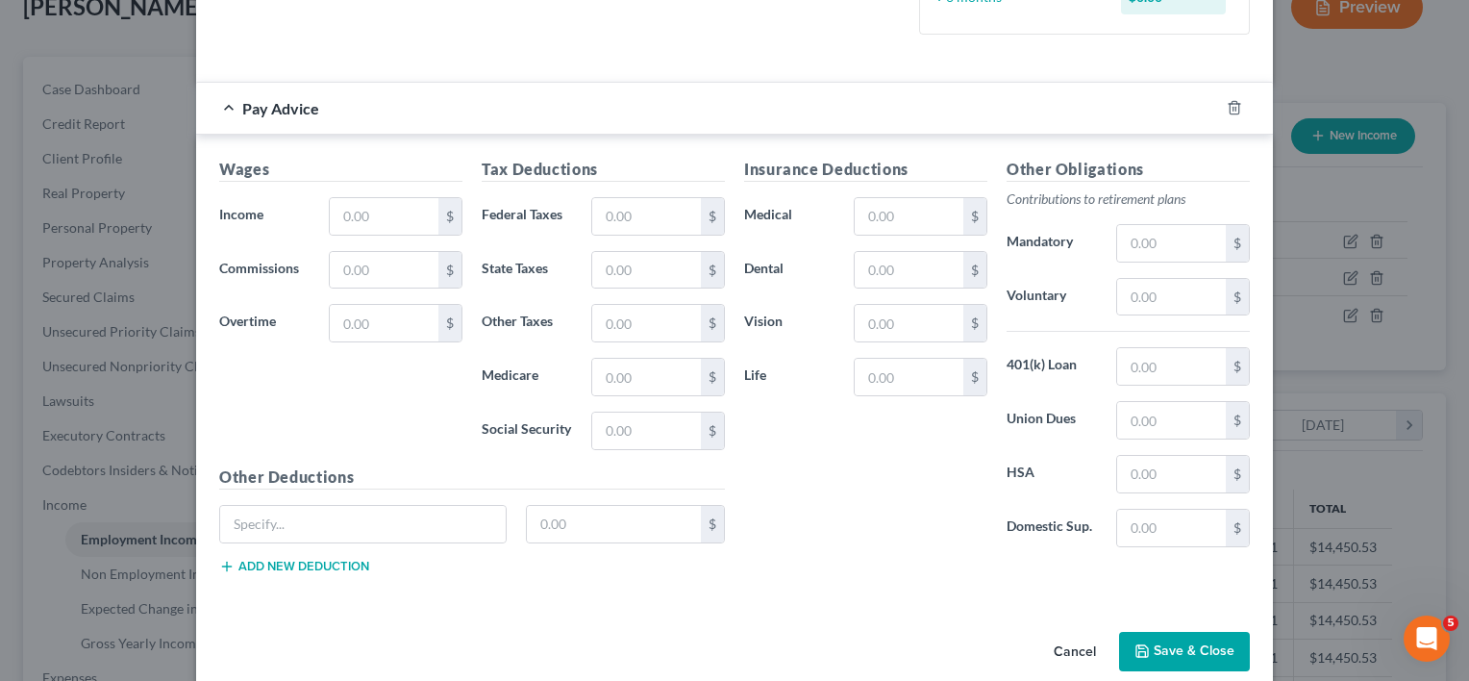
scroll to position [530, 0]
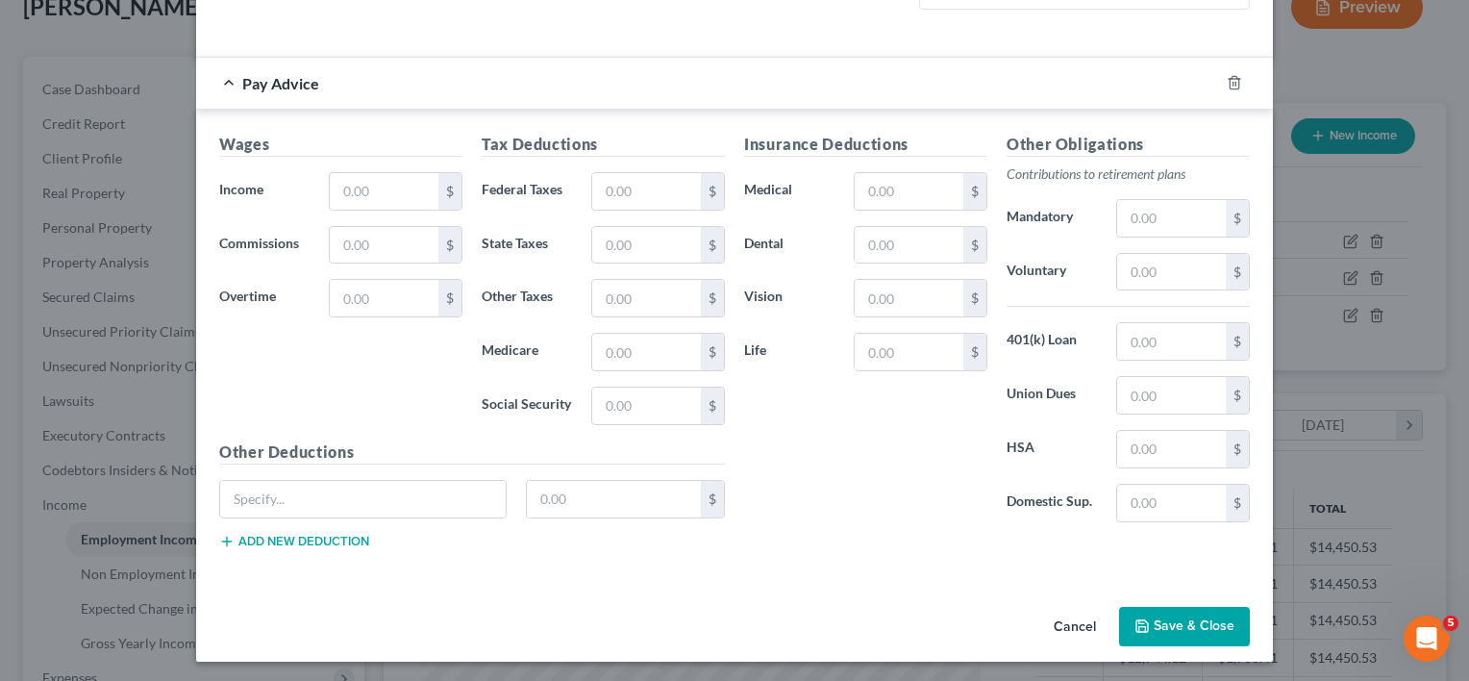
click at [1134, 618] on icon "button" at bounding box center [1141, 625] width 15 height 15
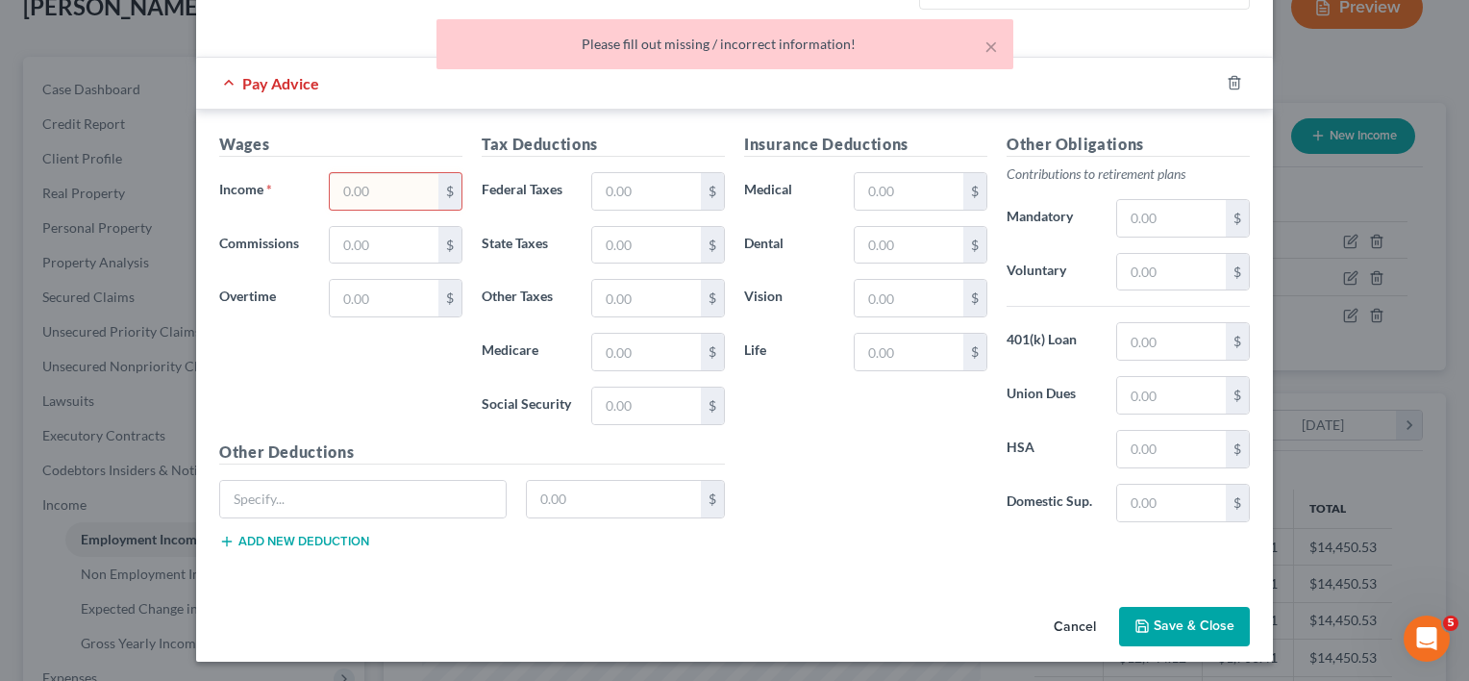
click at [386, 197] on input "text" at bounding box center [384, 191] width 109 height 37
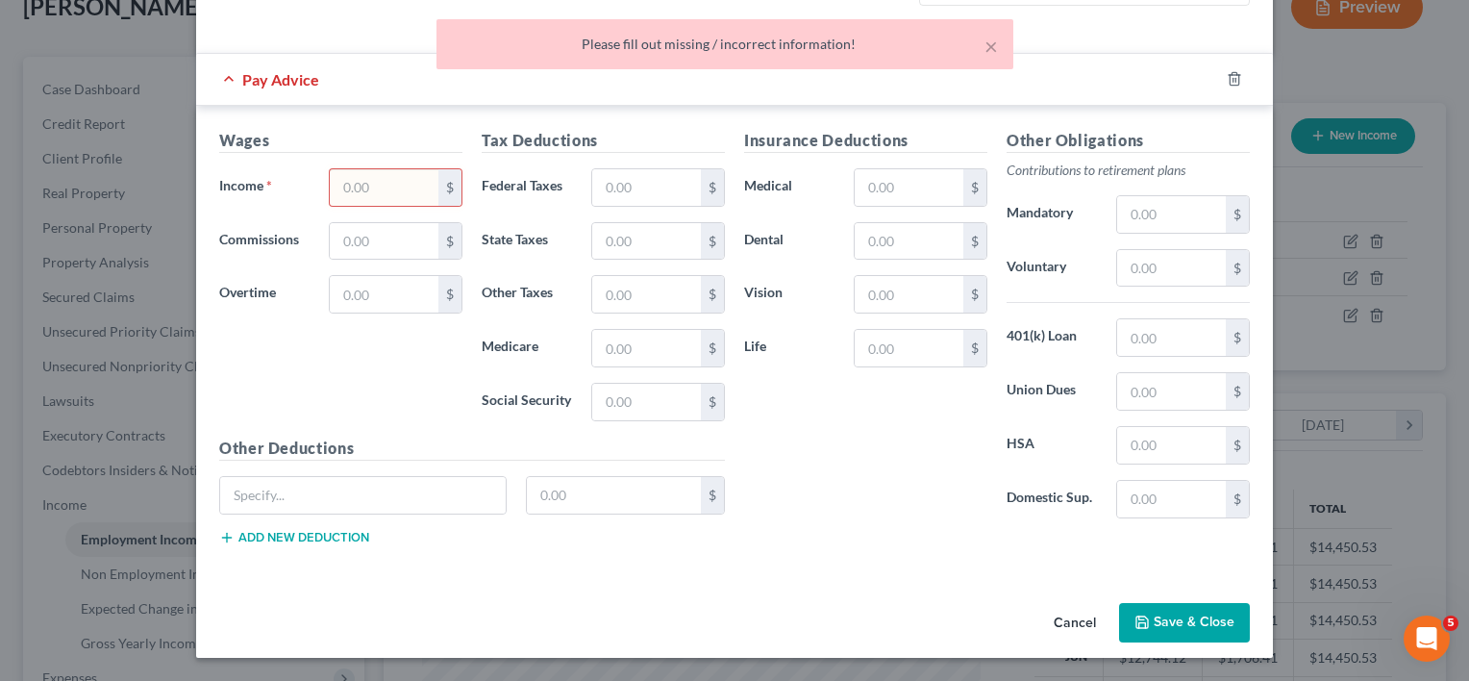
scroll to position [491, 0]
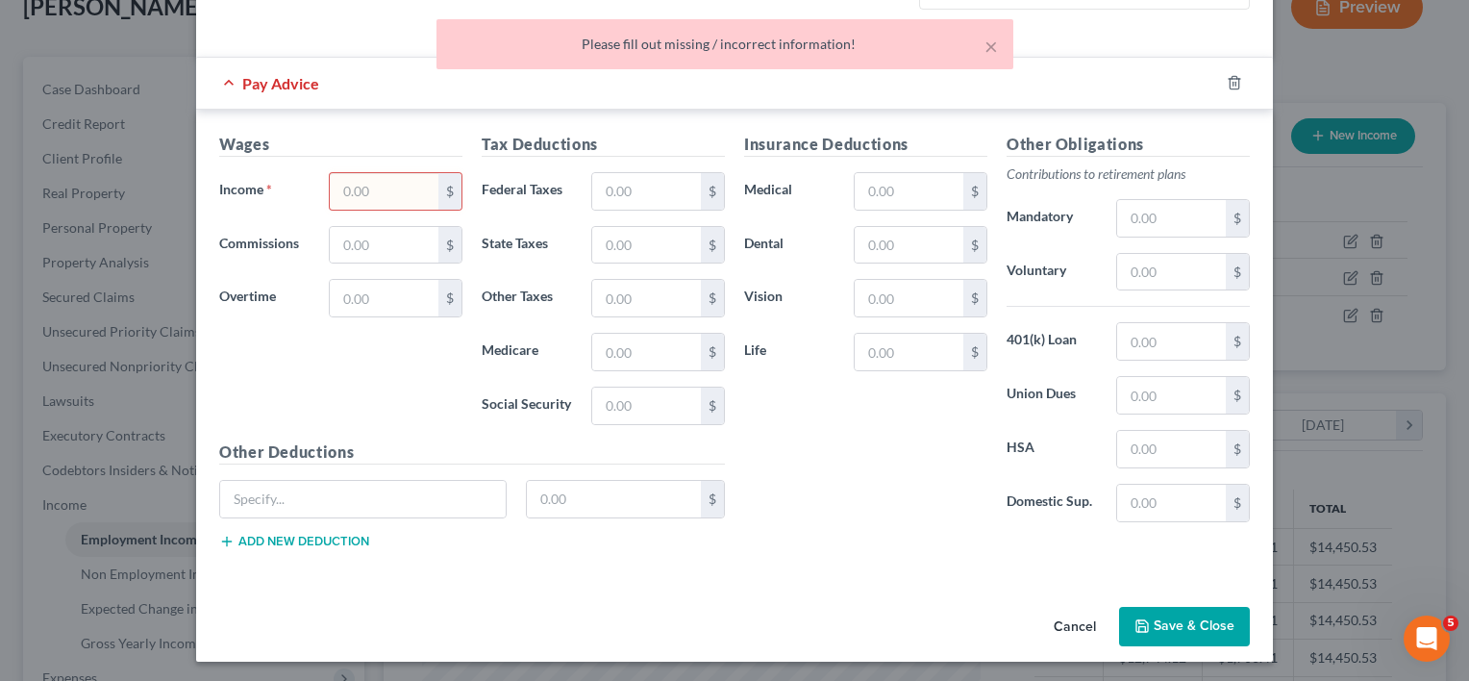
click at [307, 365] on div "Wages Income * $ Commissions $ Overtime $" at bounding box center [341, 287] width 262 height 308
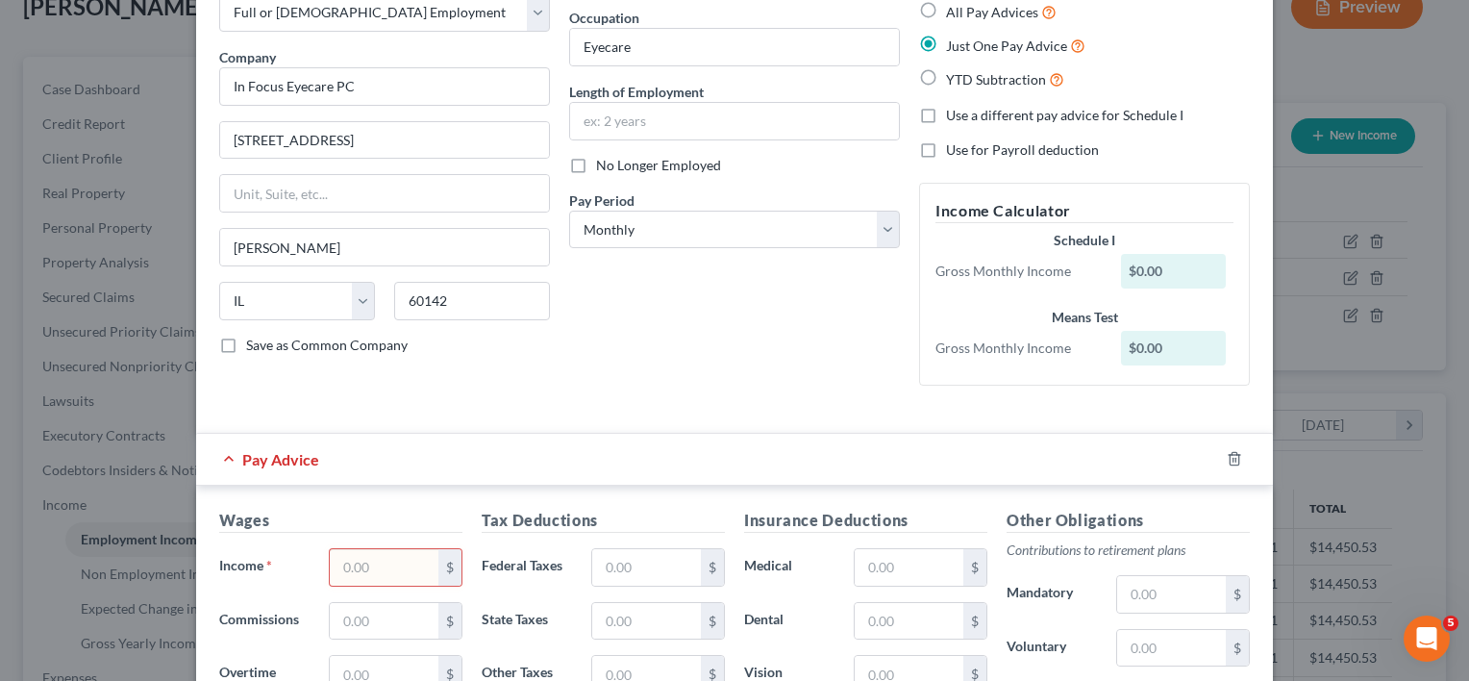
scroll to position [288, 0]
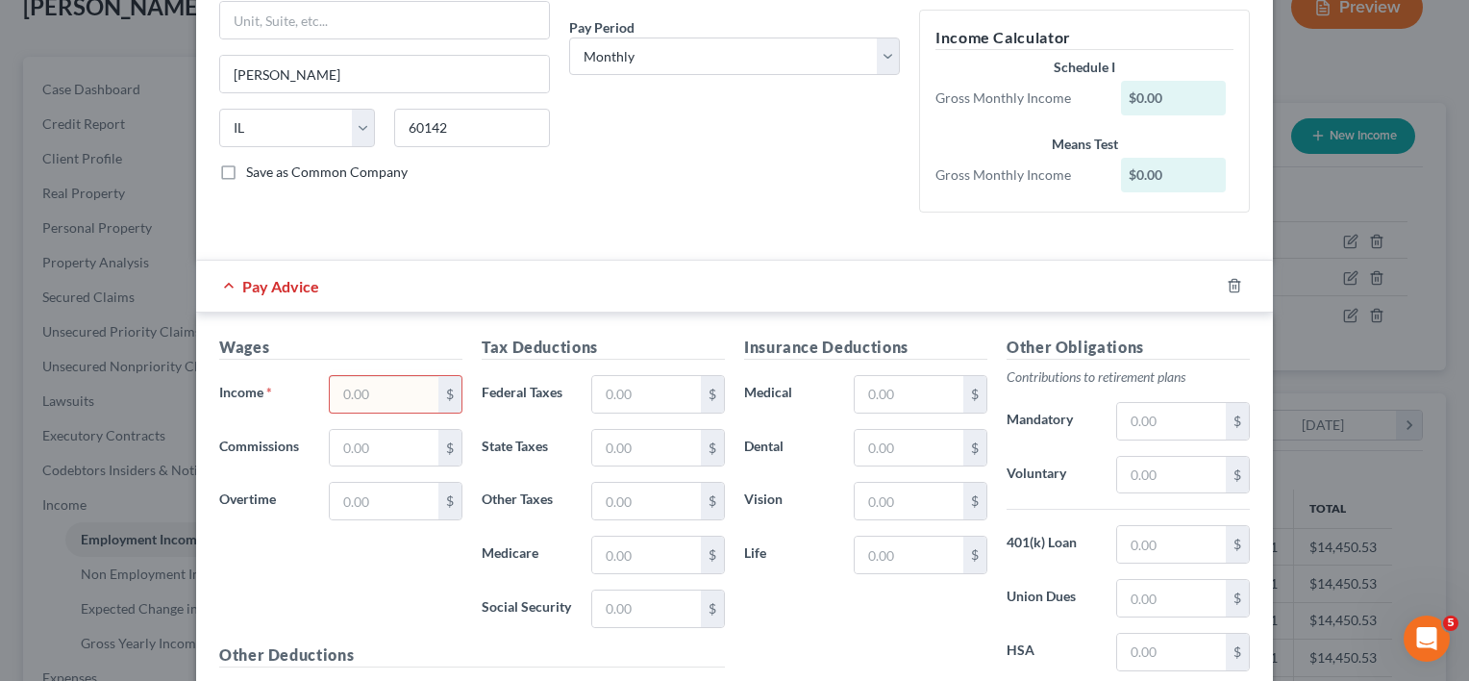
click at [408, 401] on input "text" at bounding box center [384, 394] width 109 height 37
type input "0"
click at [906, 609] on div "Insurance Deductions Medical $ Dental $ Vision $ Life $" at bounding box center [865, 538] width 262 height 405
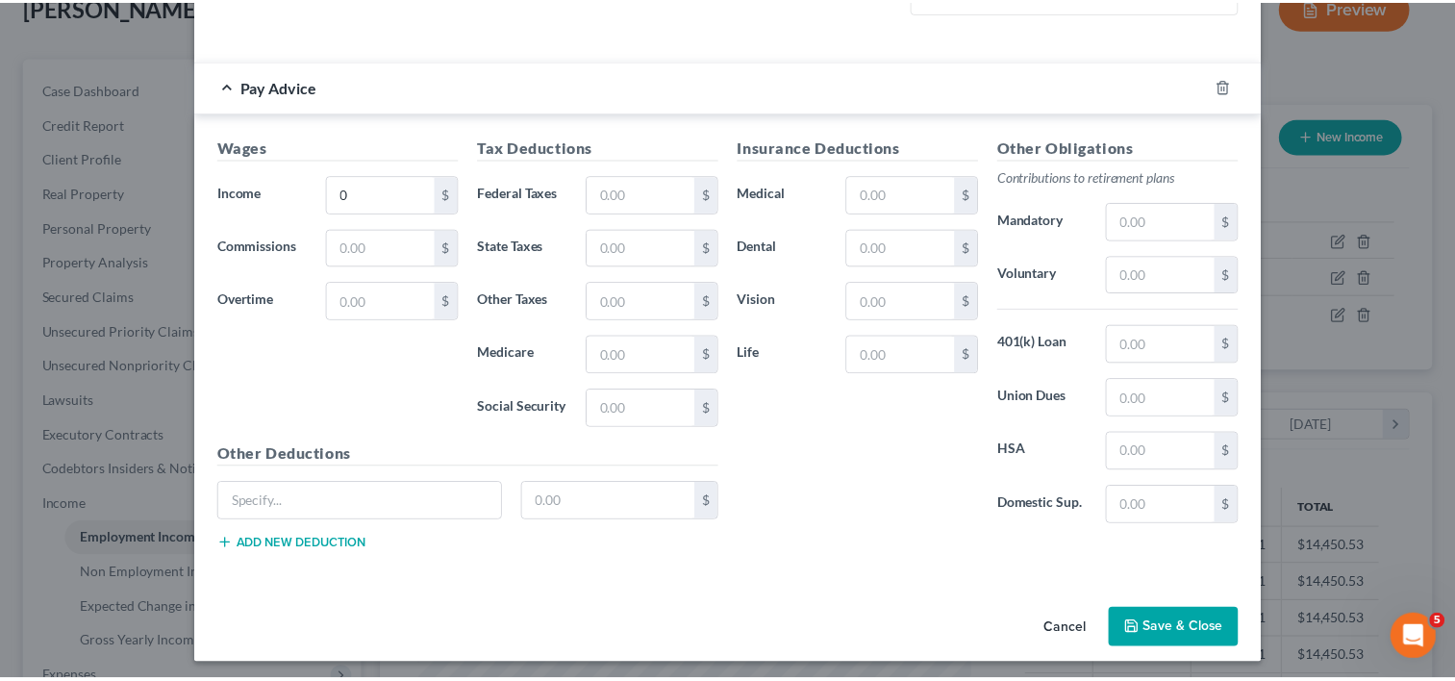
scroll to position [491, 0]
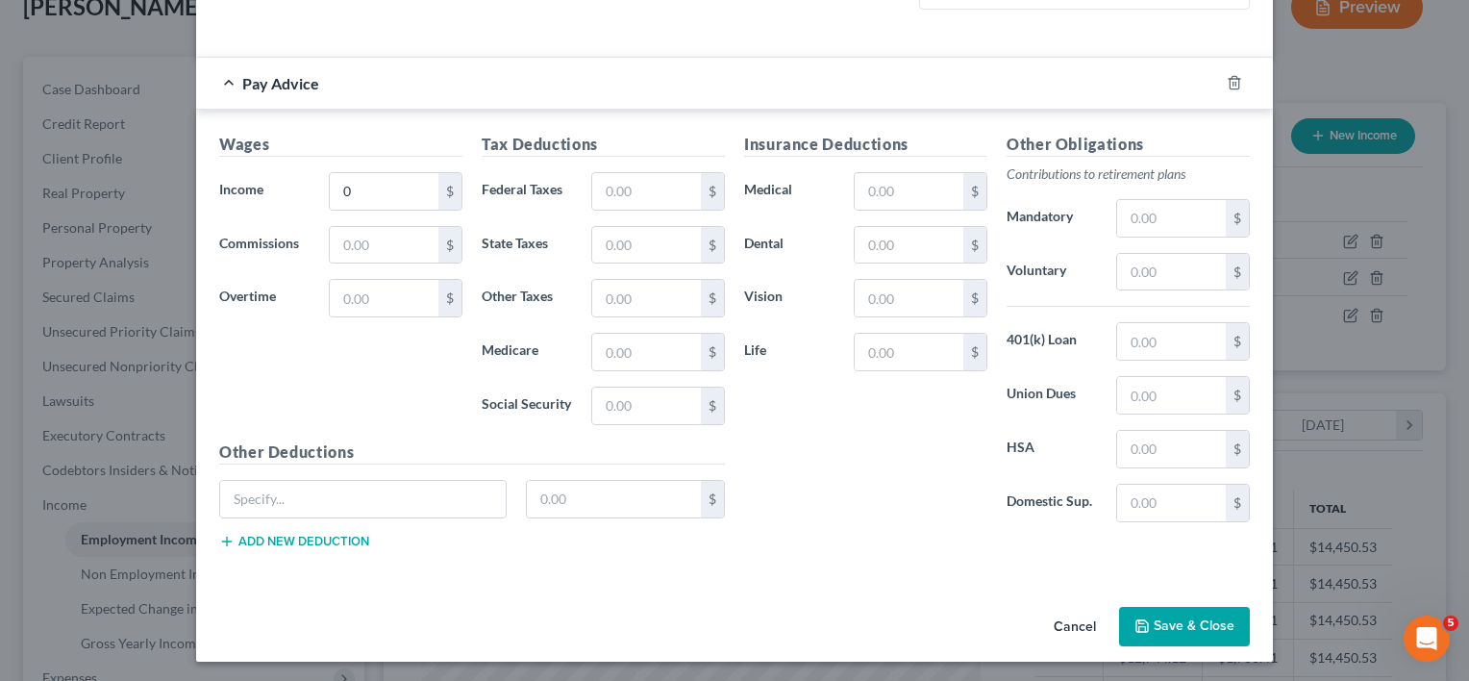
click at [1176, 617] on button "Save & Close" at bounding box center [1184, 627] width 131 height 40
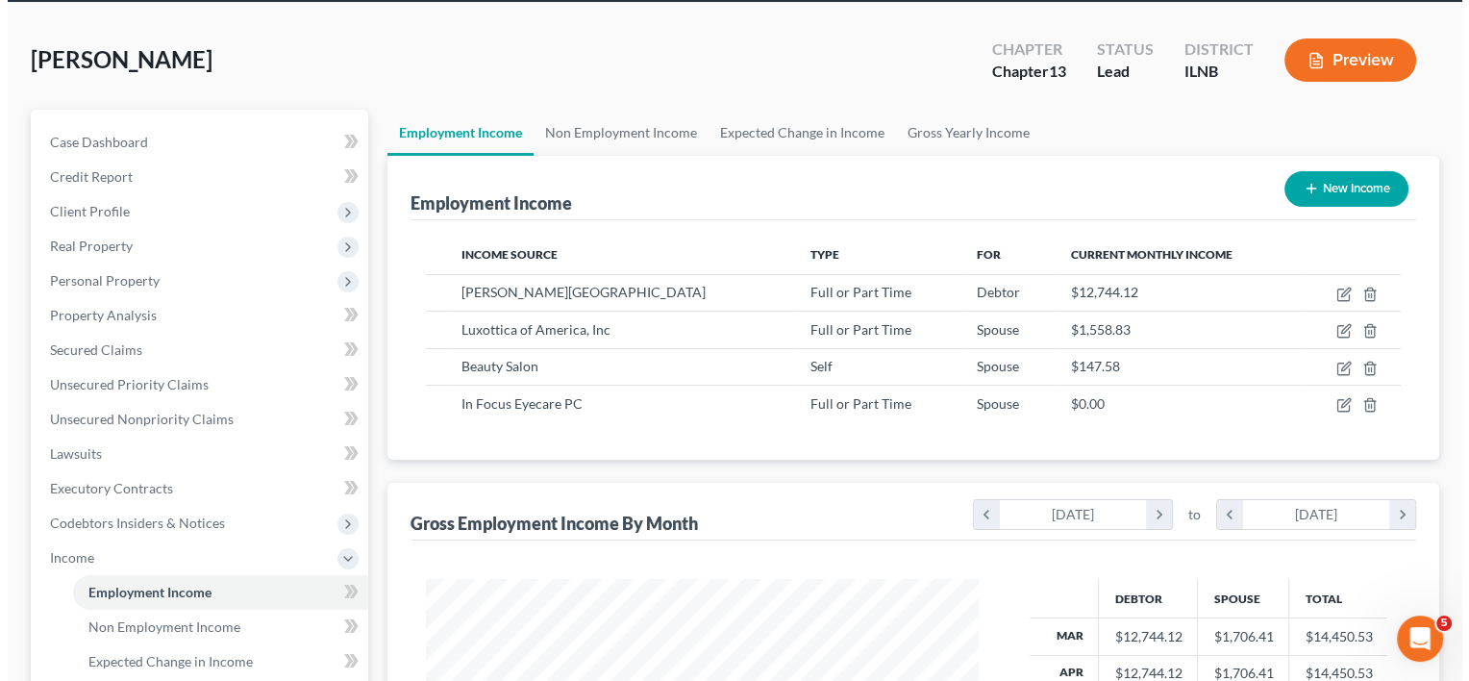
scroll to position [32, 0]
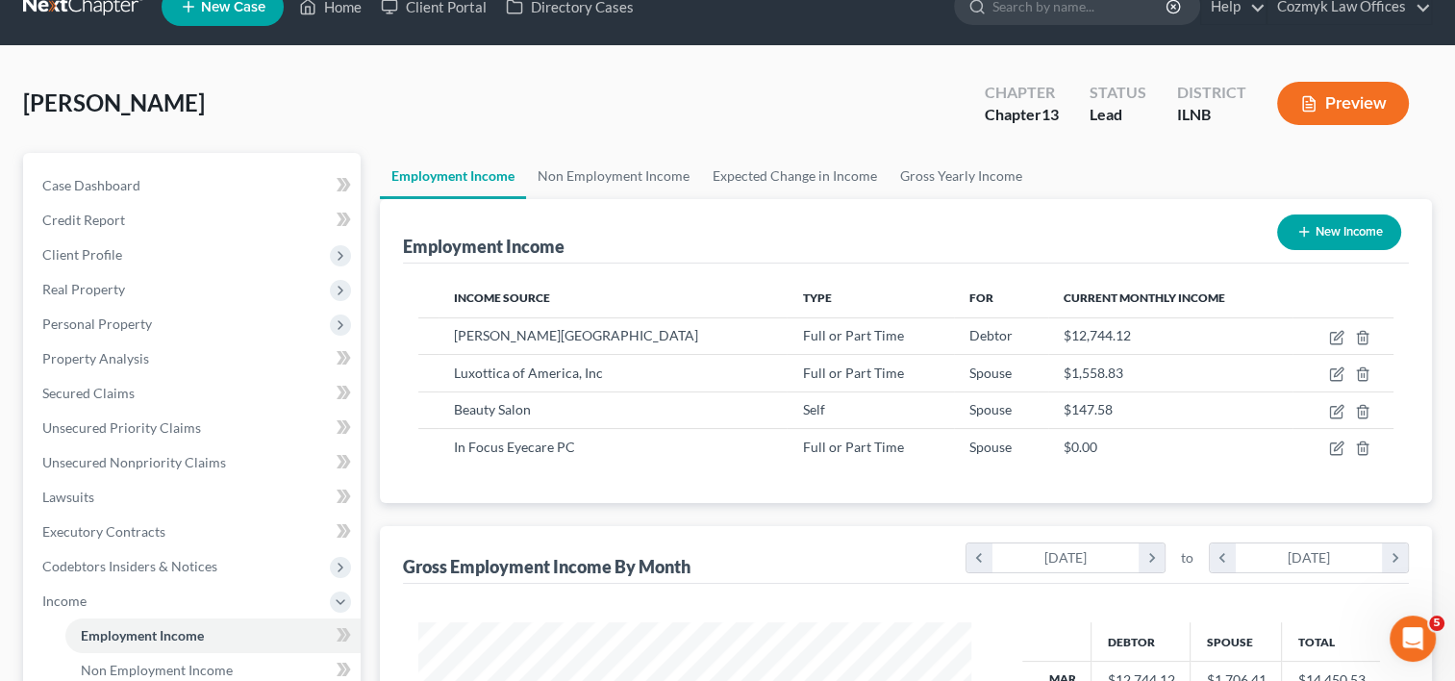
click at [1369, 100] on button "Preview" at bounding box center [1343, 103] width 132 height 43
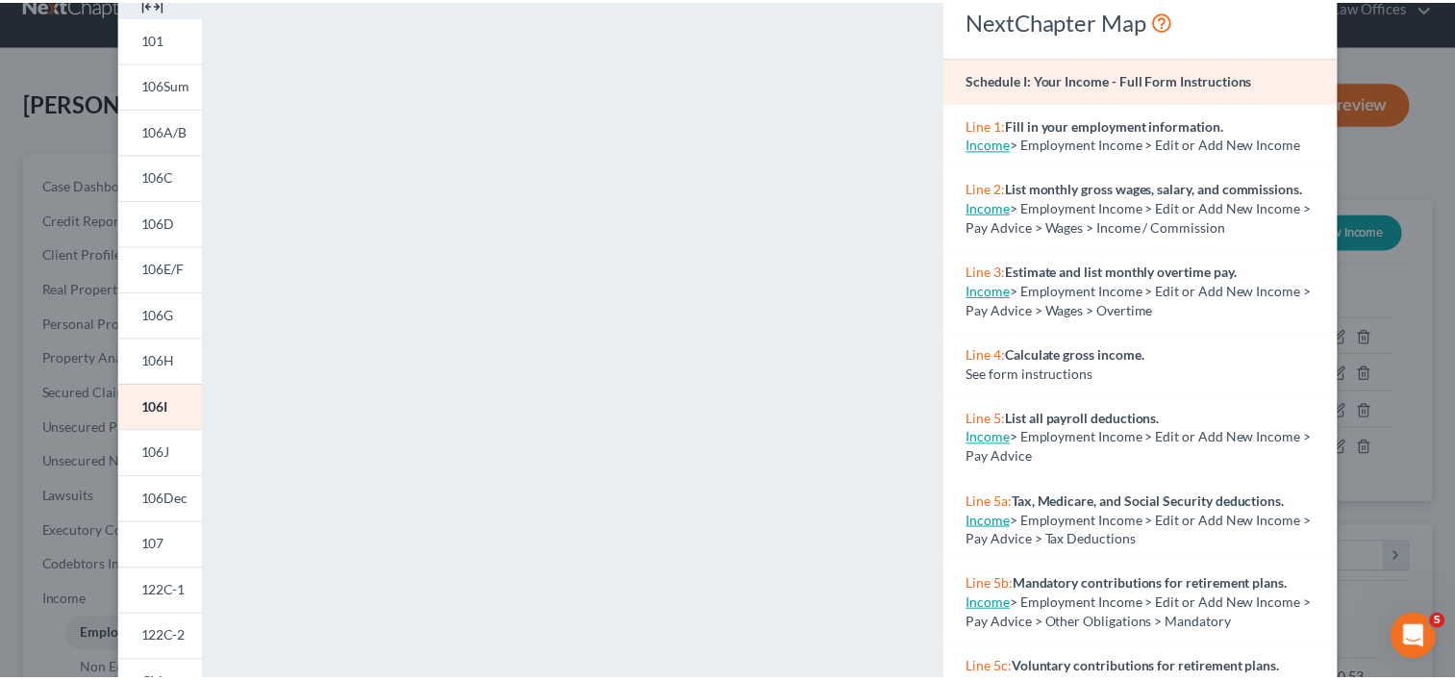
scroll to position [0, 0]
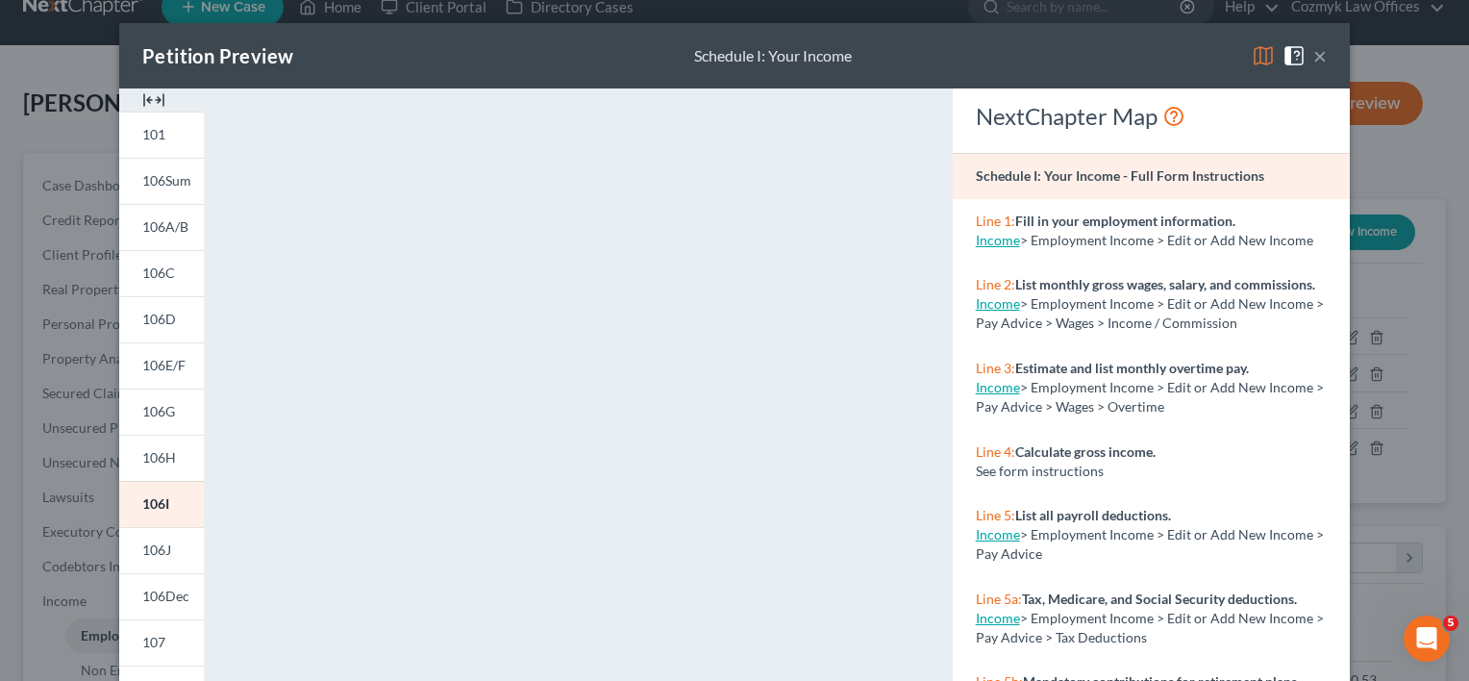
click at [1313, 62] on button "×" at bounding box center [1319, 55] width 13 height 23
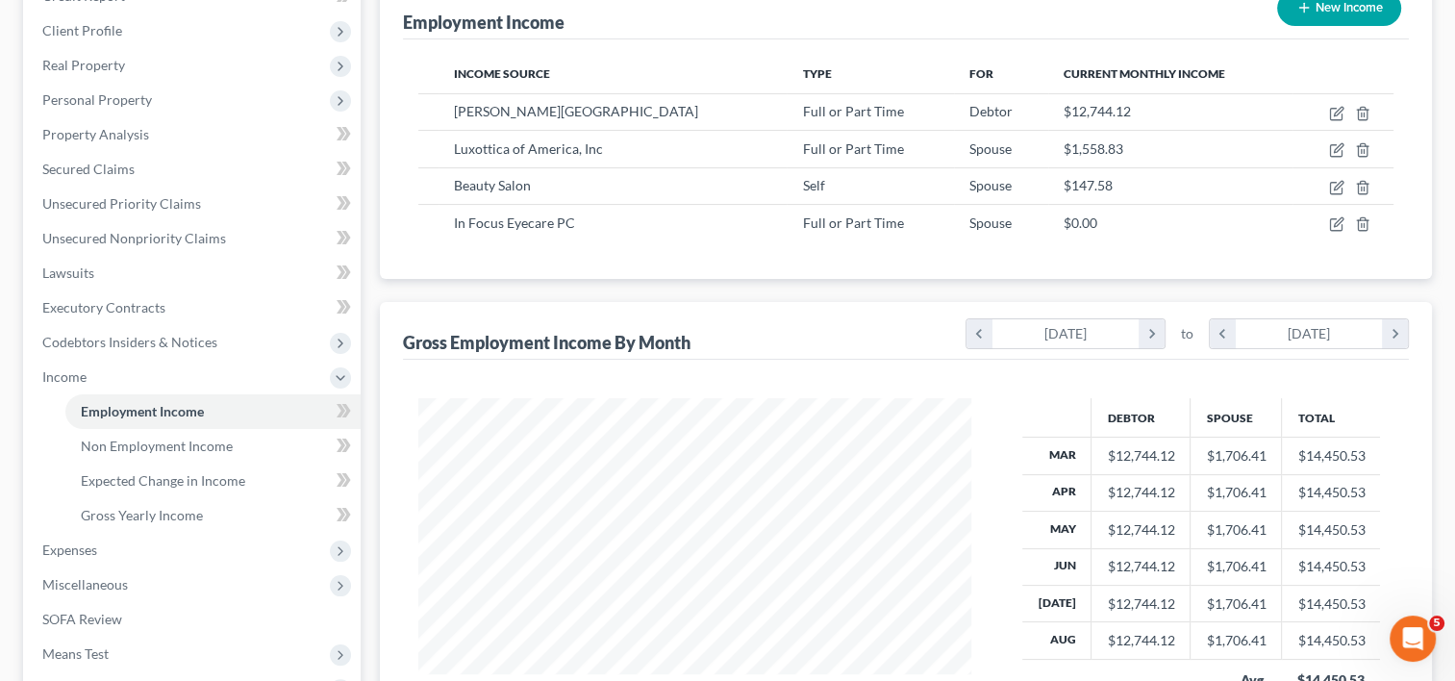
scroll to position [512, 0]
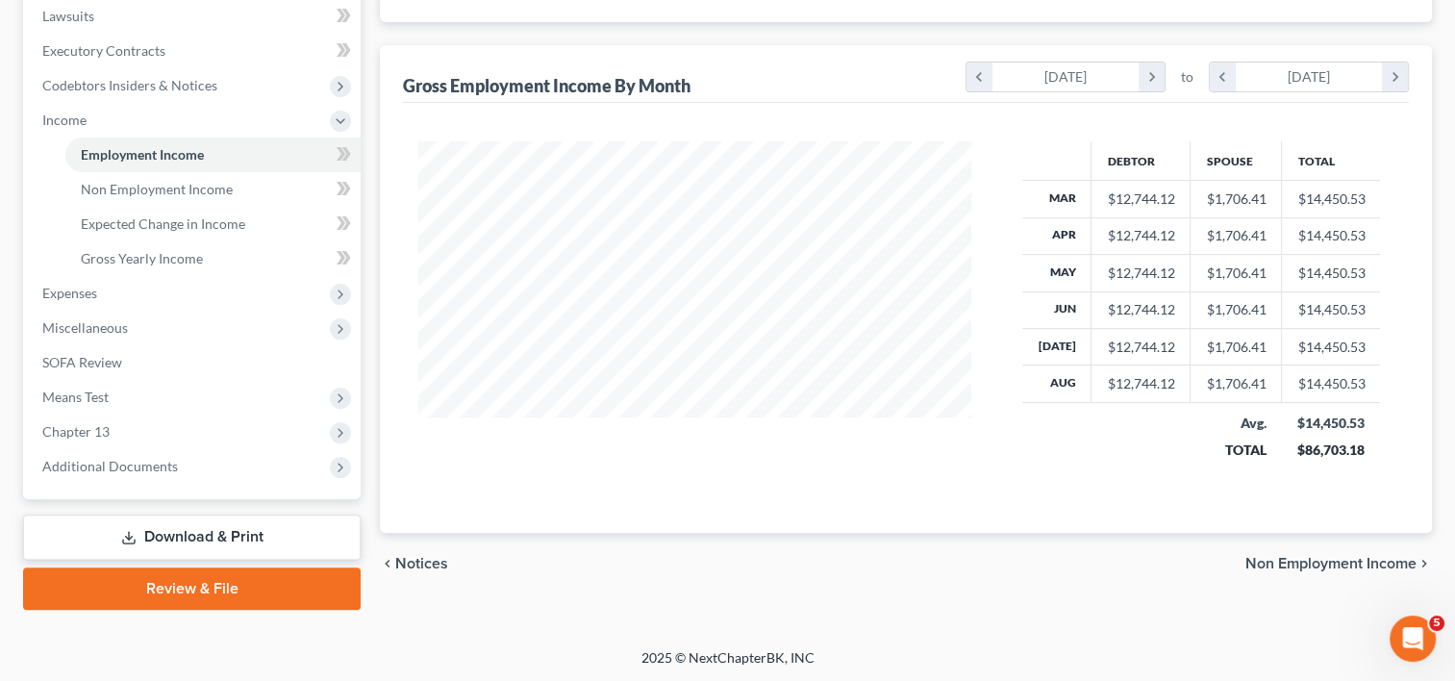
click at [227, 582] on link "Review & File" at bounding box center [191, 588] width 337 height 42
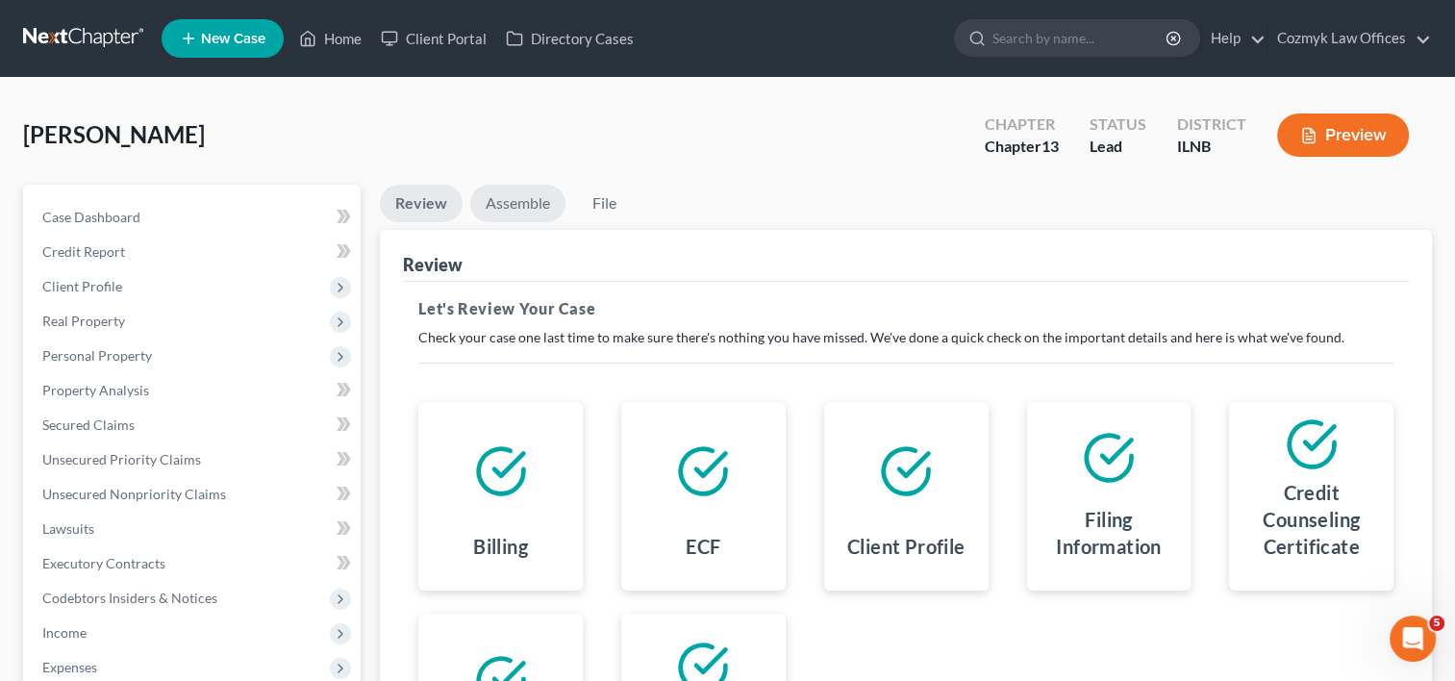
click at [508, 201] on link "Assemble" at bounding box center [517, 203] width 95 height 37
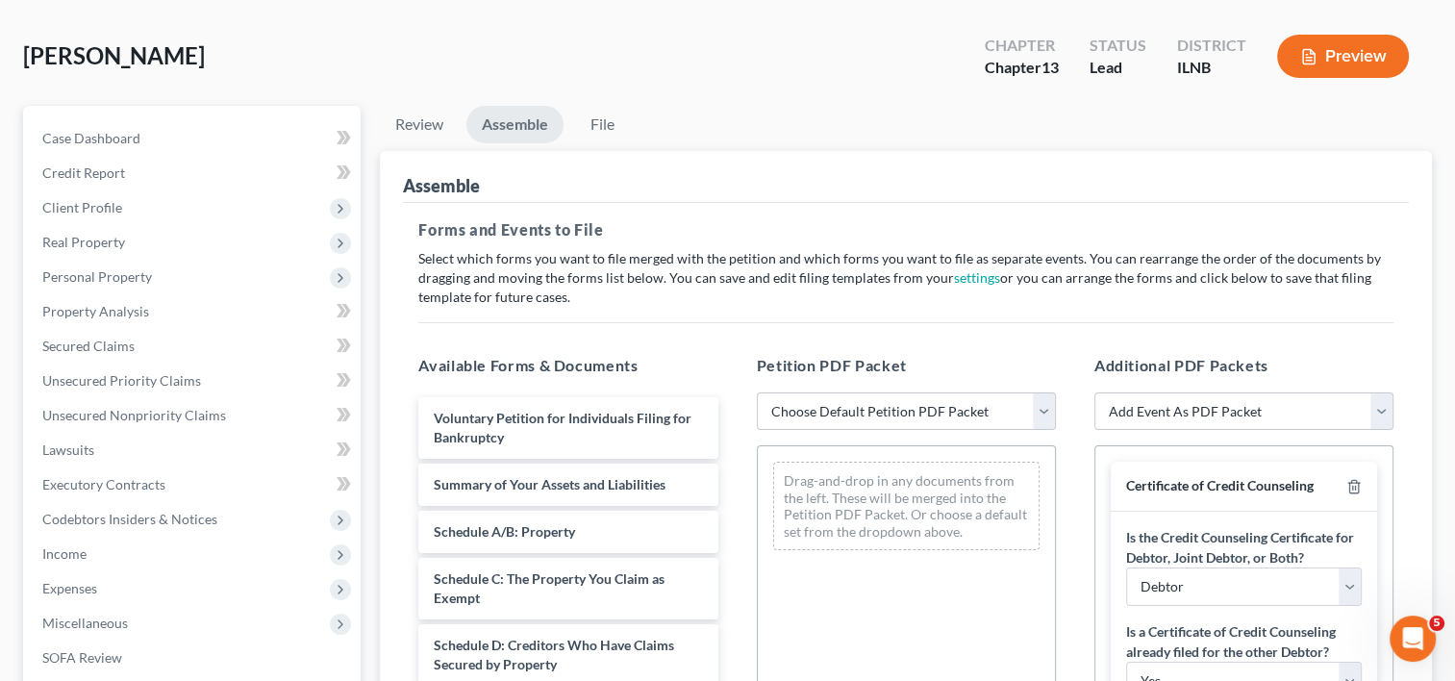
scroll to position [192, 0]
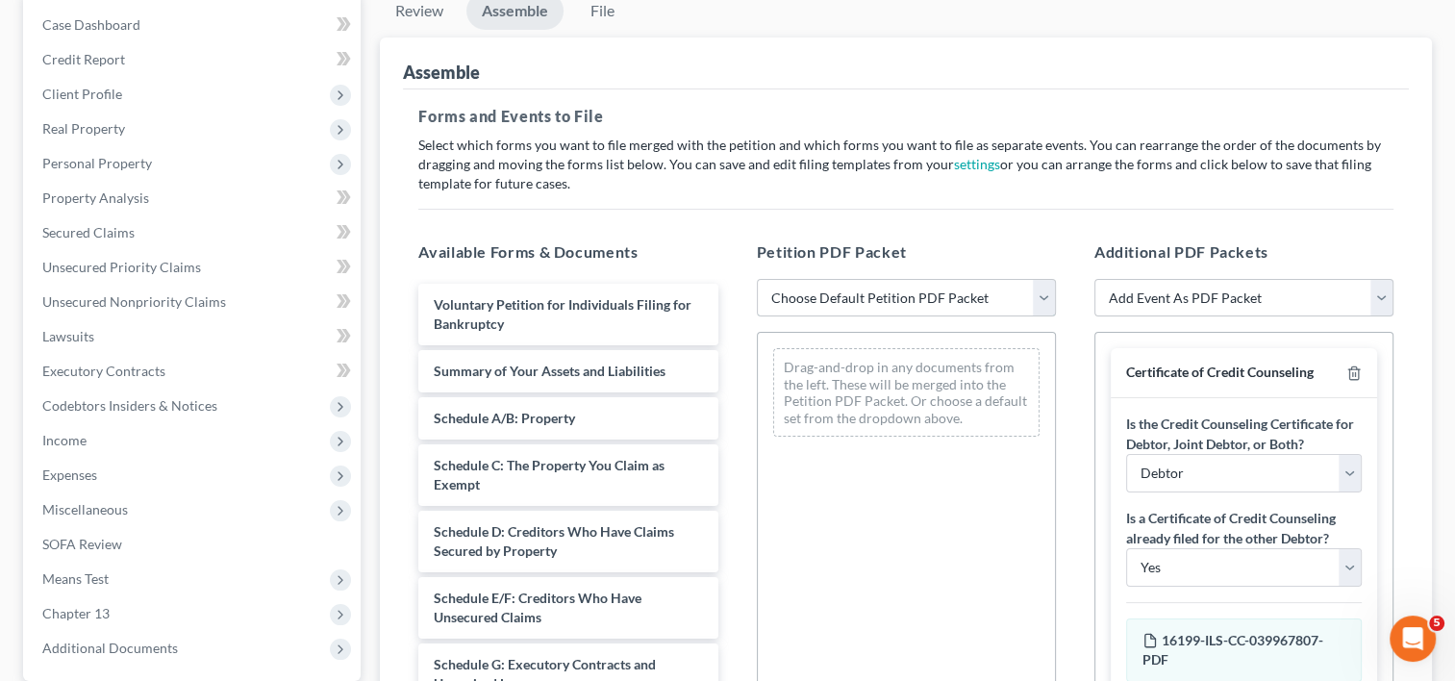
click at [1040, 300] on select "Choose Default Petition PDF Packet Emergency Filing (Voluntary Petition and Cre…" at bounding box center [906, 298] width 299 height 38
click at [965, 210] on div "Forms and Events to File Select which forms you want to file merged with the pe…" at bounding box center [906, 494] width 1006 height 810
click at [1046, 292] on select "Choose Default Petition PDF Packet Emergency Filing (Voluntary Petition and Cre…" at bounding box center [906, 298] width 299 height 38
select select "1"
click at [757, 279] on select "Choose Default Petition PDF Packet Emergency Filing (Voluntary Petition and Cre…" at bounding box center [906, 298] width 299 height 38
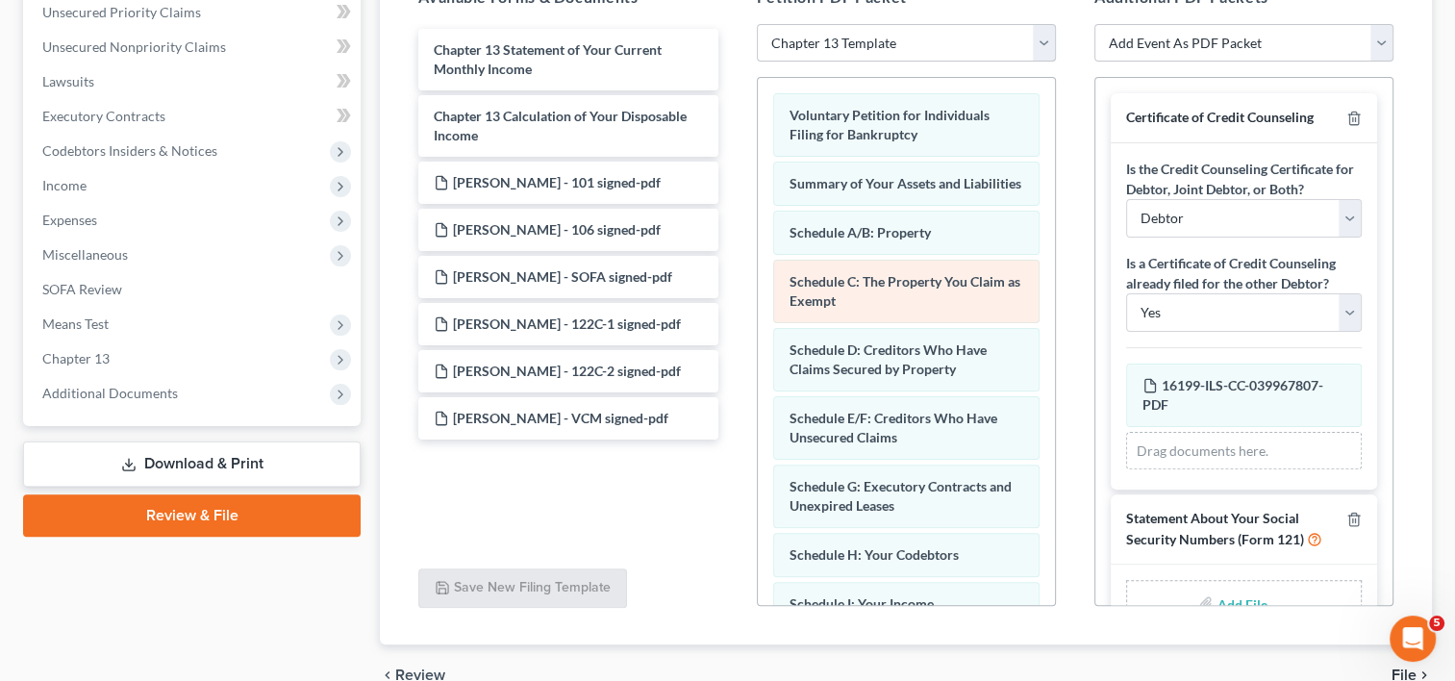
scroll to position [351, 0]
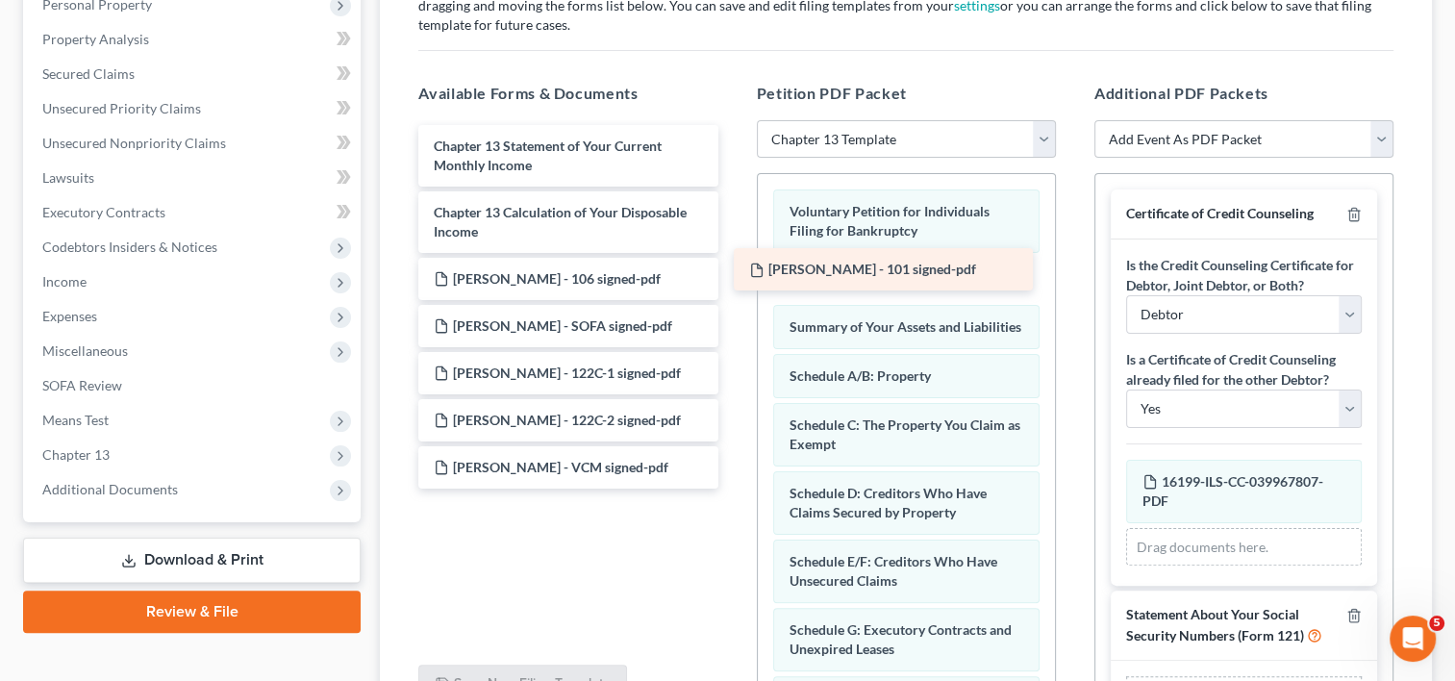
drag, startPoint x: 575, startPoint y: 275, endPoint x: 888, endPoint y: 265, distance: 313.5
click at [733, 265] on div "[PERSON_NAME] - 101 signed-pdf Chapter 13 Statement of Your Current Monthly Inc…" at bounding box center [568, 306] width 330 height 363
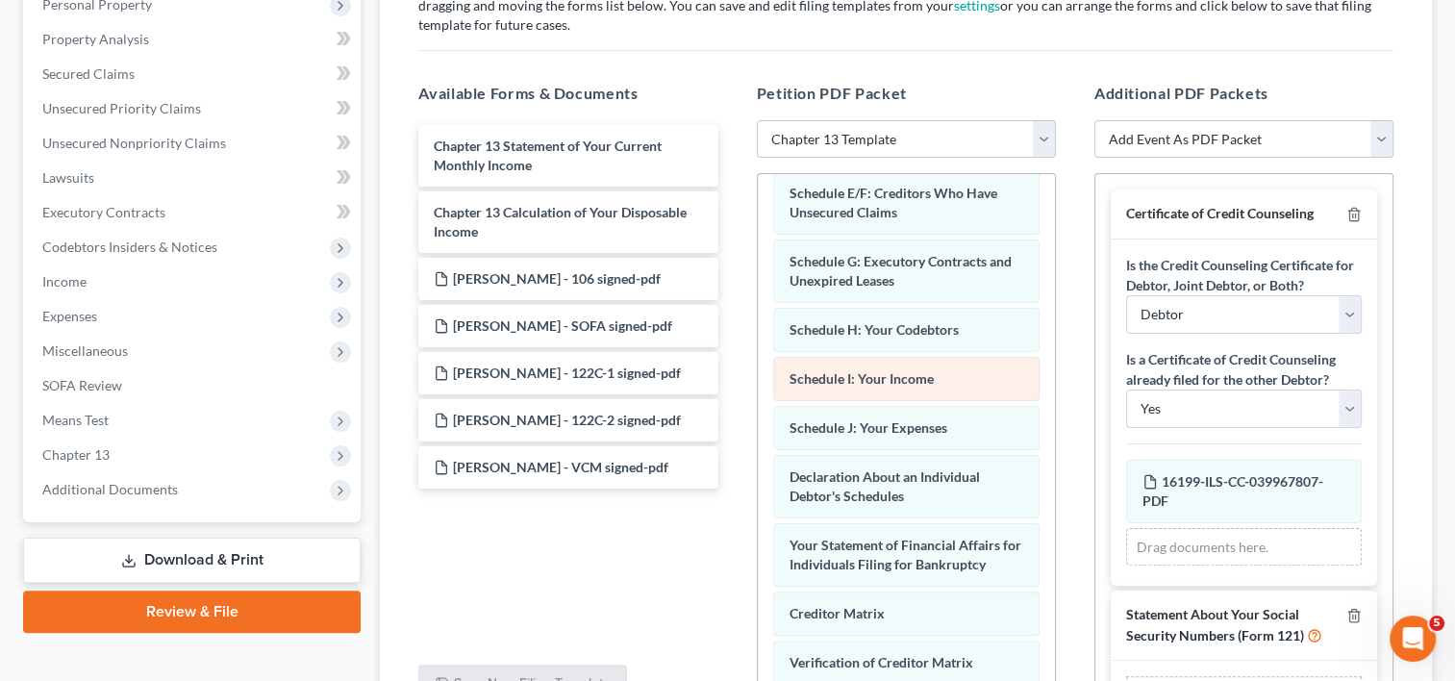
scroll to position [481, 0]
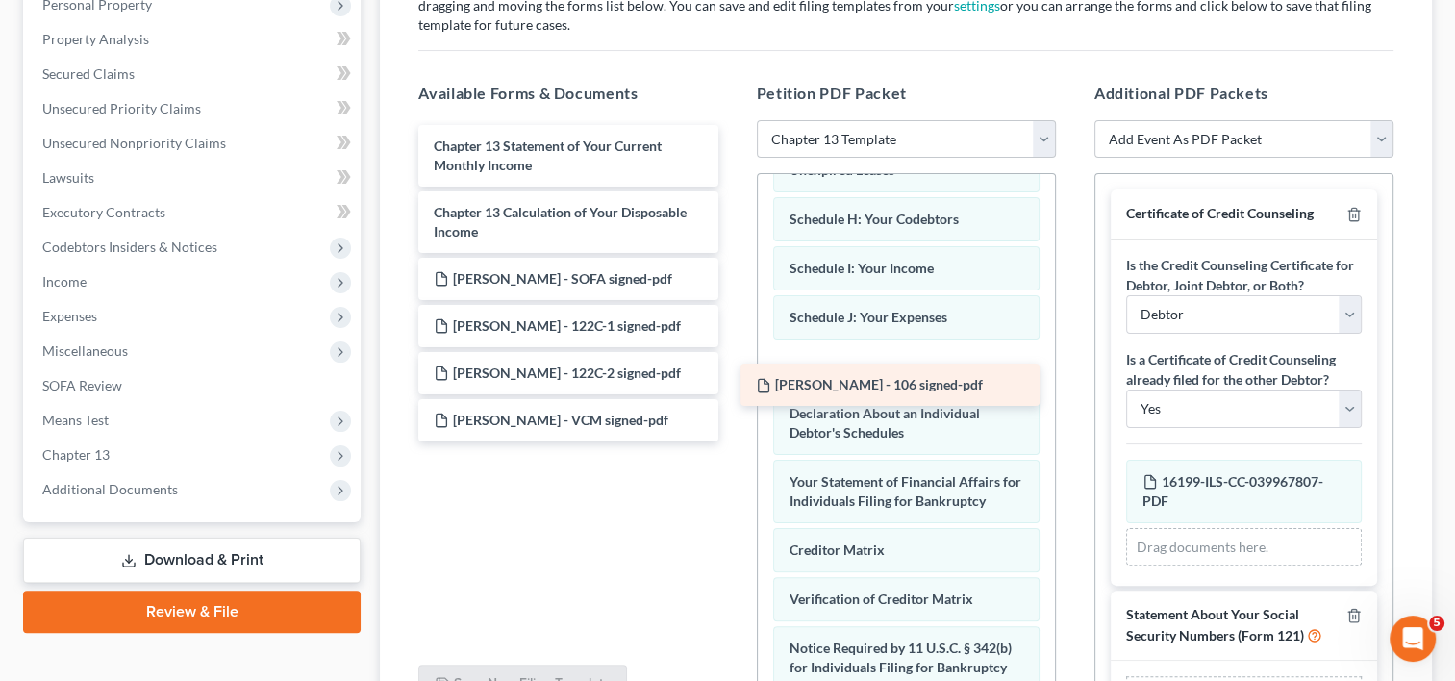
drag, startPoint x: 581, startPoint y: 278, endPoint x: 903, endPoint y: 385, distance: 339.3
click at [733, 385] on div "[PERSON_NAME] - 106 signed-pdf Chapter 13 Statement of Your Current Monthly Inc…" at bounding box center [568, 283] width 330 height 316
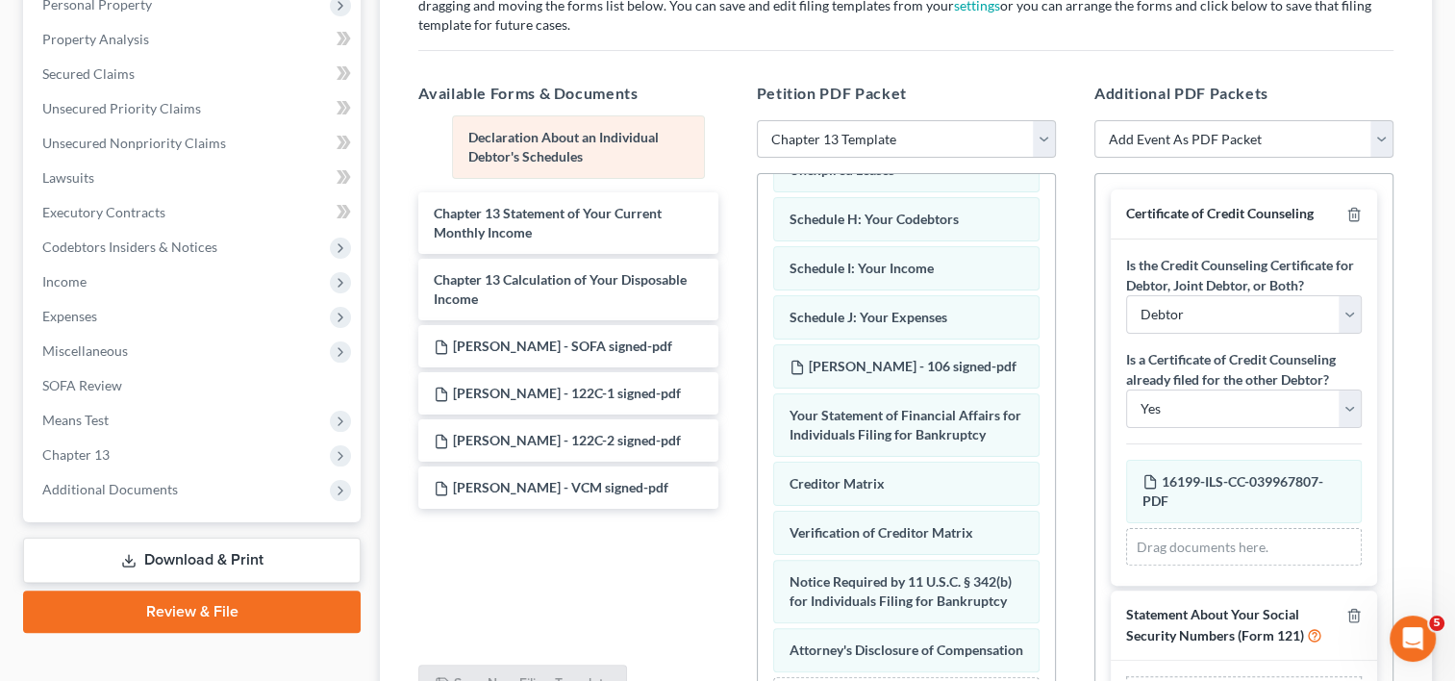
drag, startPoint x: 904, startPoint y: 437, endPoint x: 584, endPoint y: 147, distance: 432.2
click at [758, 147] on div "Declaration About an Individual Debtor's Schedules Voluntary Petition for Indiv…" at bounding box center [906, 236] width 297 height 1087
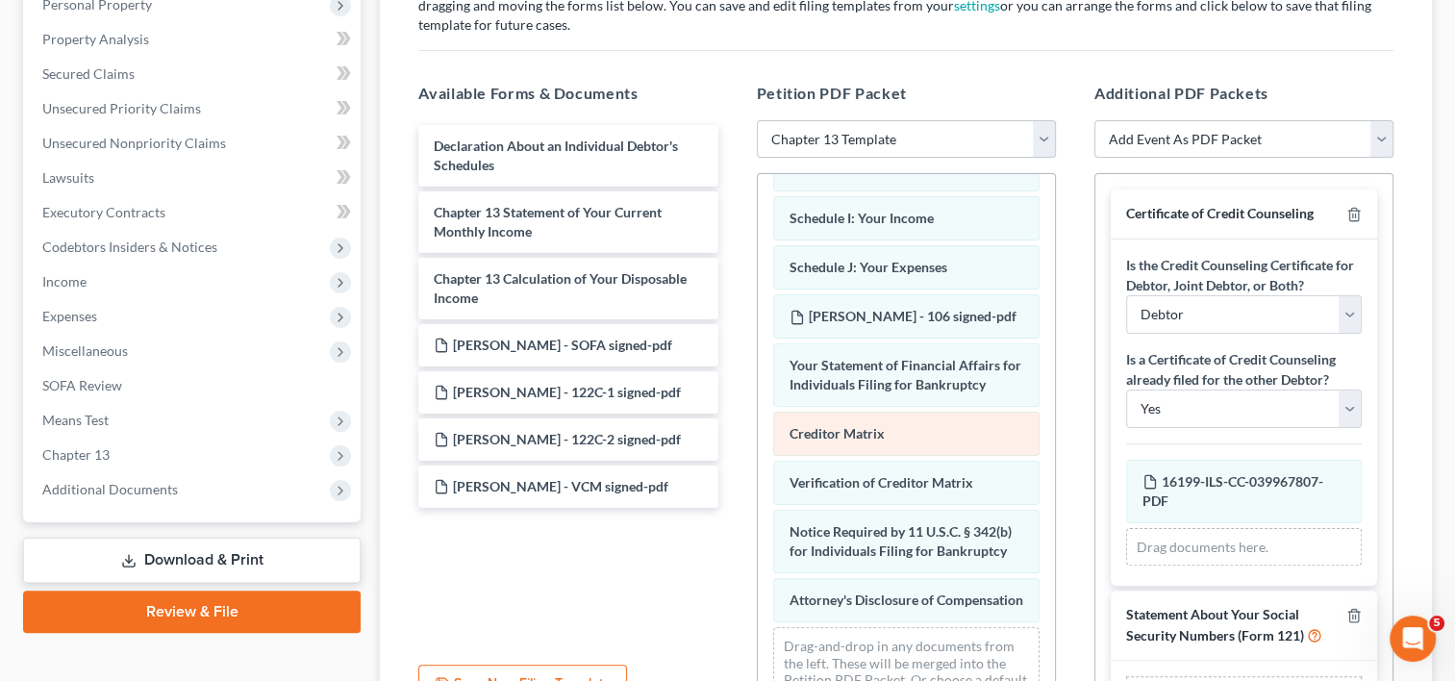
scroll to position [577, 0]
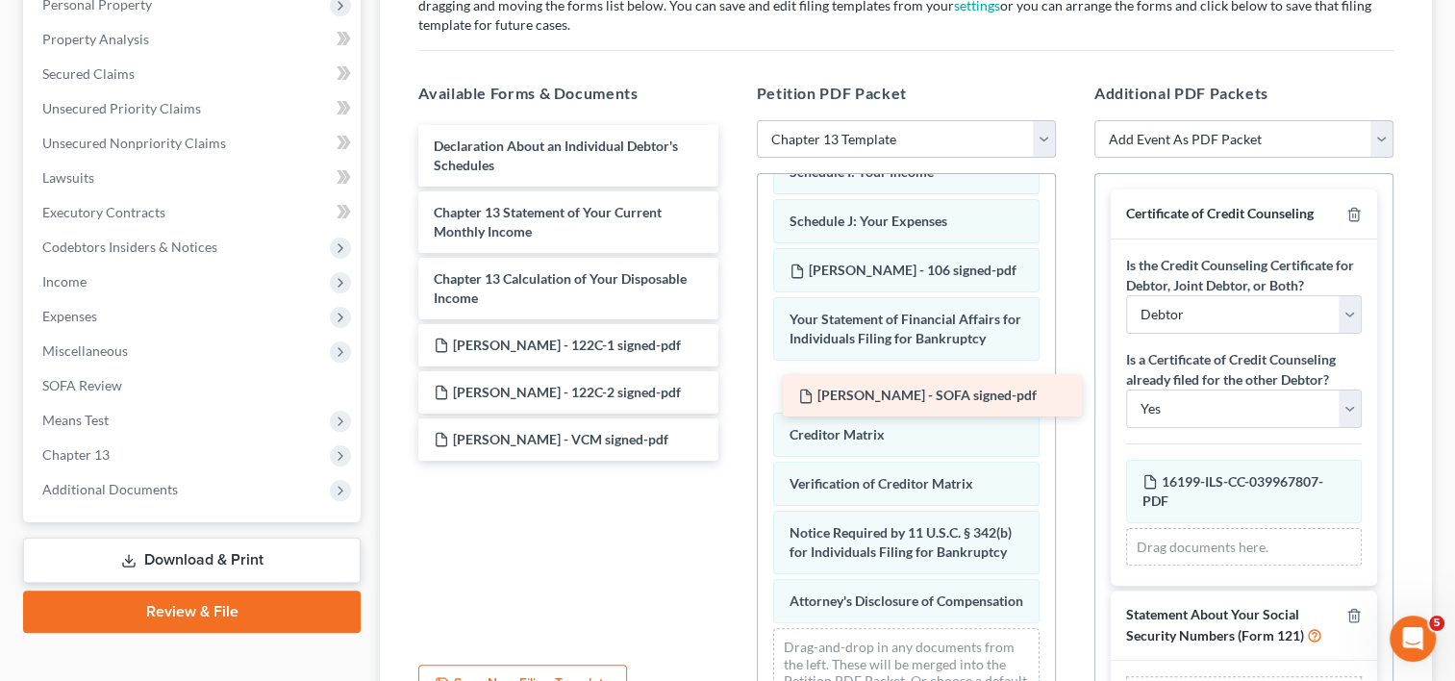
drag, startPoint x: 573, startPoint y: 345, endPoint x: 908, endPoint y: 383, distance: 336.6
click at [733, 388] on div "[PERSON_NAME] - SOFA signed-pdf Declaration About an Individual Debtor's Schedu…" at bounding box center [568, 293] width 330 height 336
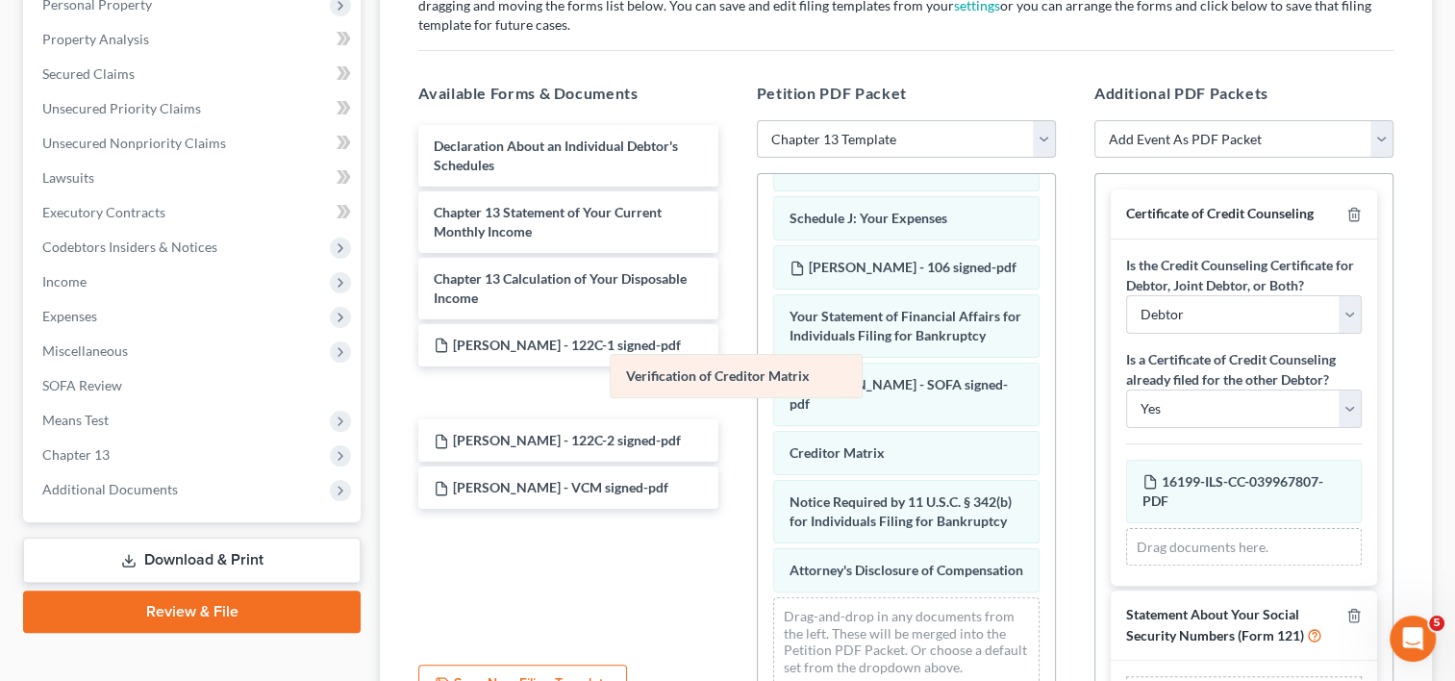
scroll to position [610, 0]
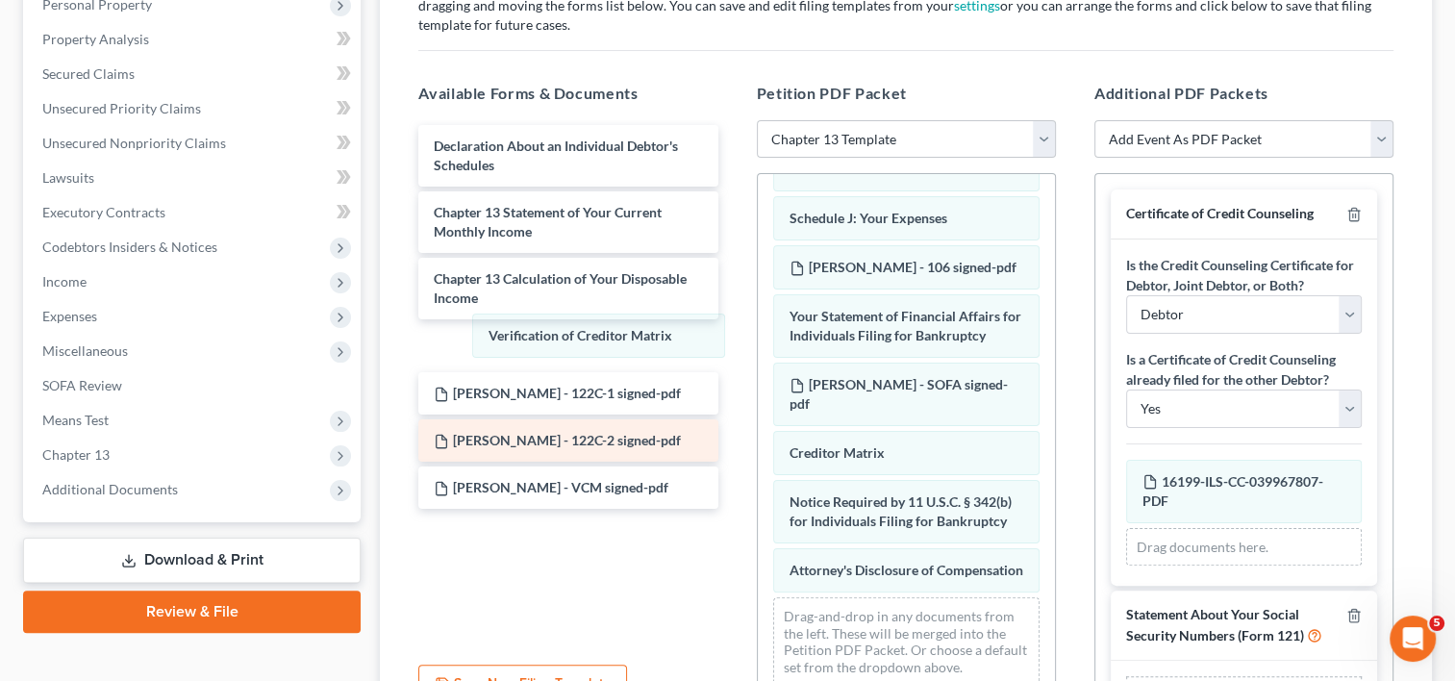
drag, startPoint x: 861, startPoint y: 416, endPoint x: 560, endPoint y: 426, distance: 302.0
click at [758, 336] on div "Verification of Creditor Matrix Voluntary Petition for Individuals Filing for B…" at bounding box center [906, 147] width 297 height 1107
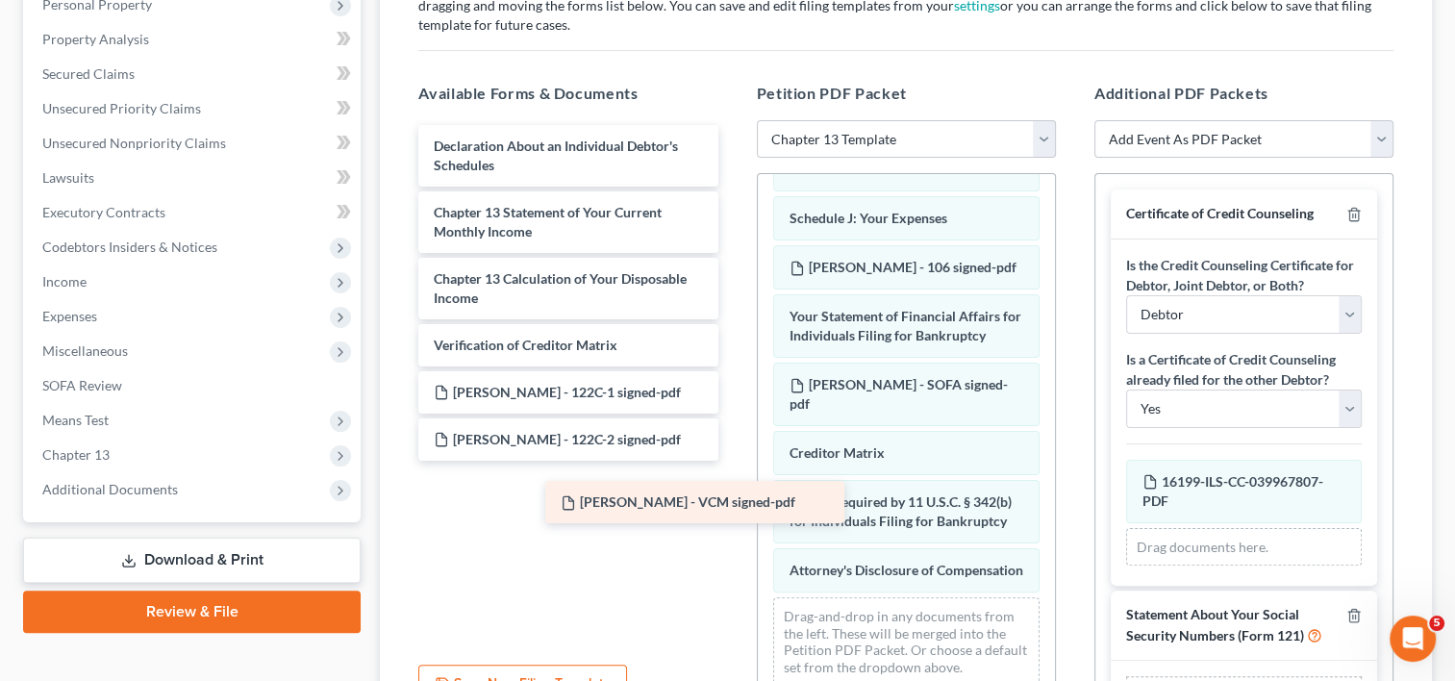
scroll to position [659, 0]
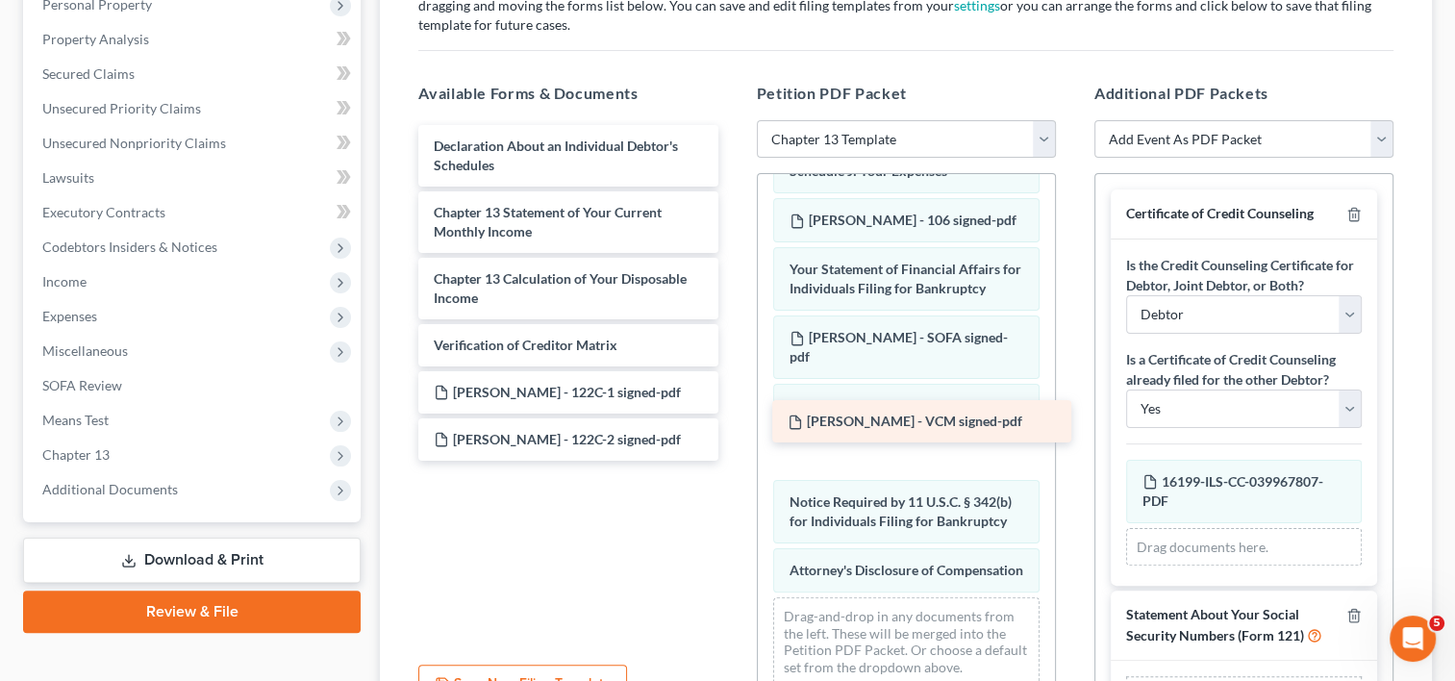
drag, startPoint x: 563, startPoint y: 485, endPoint x: 913, endPoint y: 415, distance: 356.7
click at [733, 415] on div "[PERSON_NAME] - VCM signed-pdf Declaration About an Individual Debtor's Schedul…" at bounding box center [568, 293] width 330 height 336
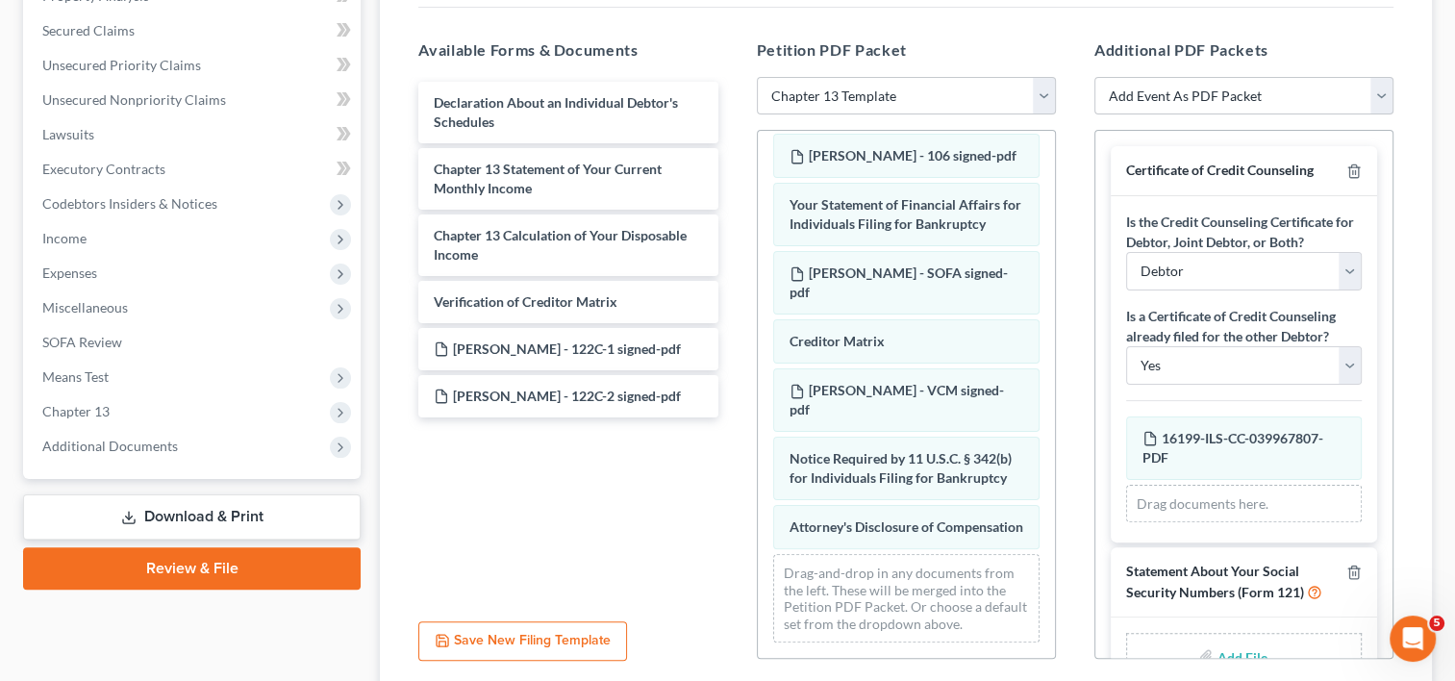
scroll to position [447, 0]
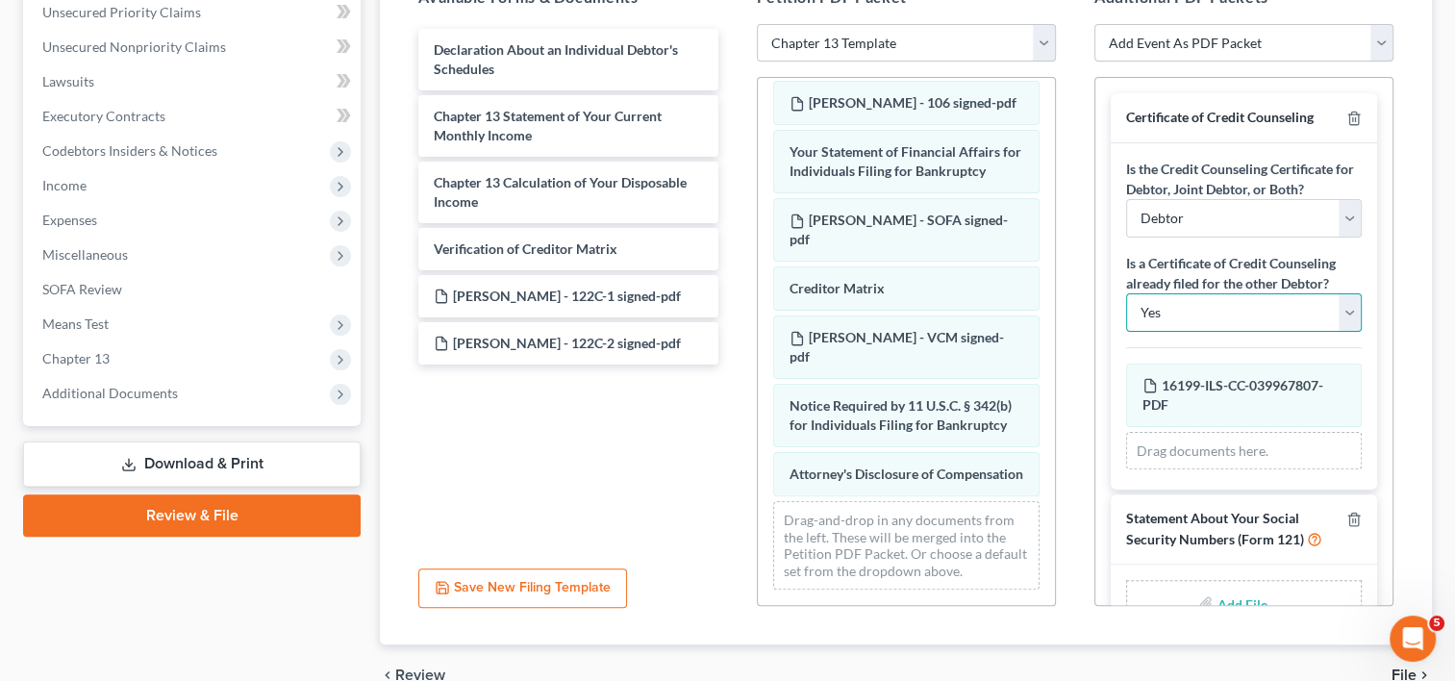
click at [1333, 313] on select "Yes No" at bounding box center [1244, 312] width 236 height 38
select select "1"
click at [1126, 293] on select "Yes No" at bounding box center [1244, 312] width 236 height 38
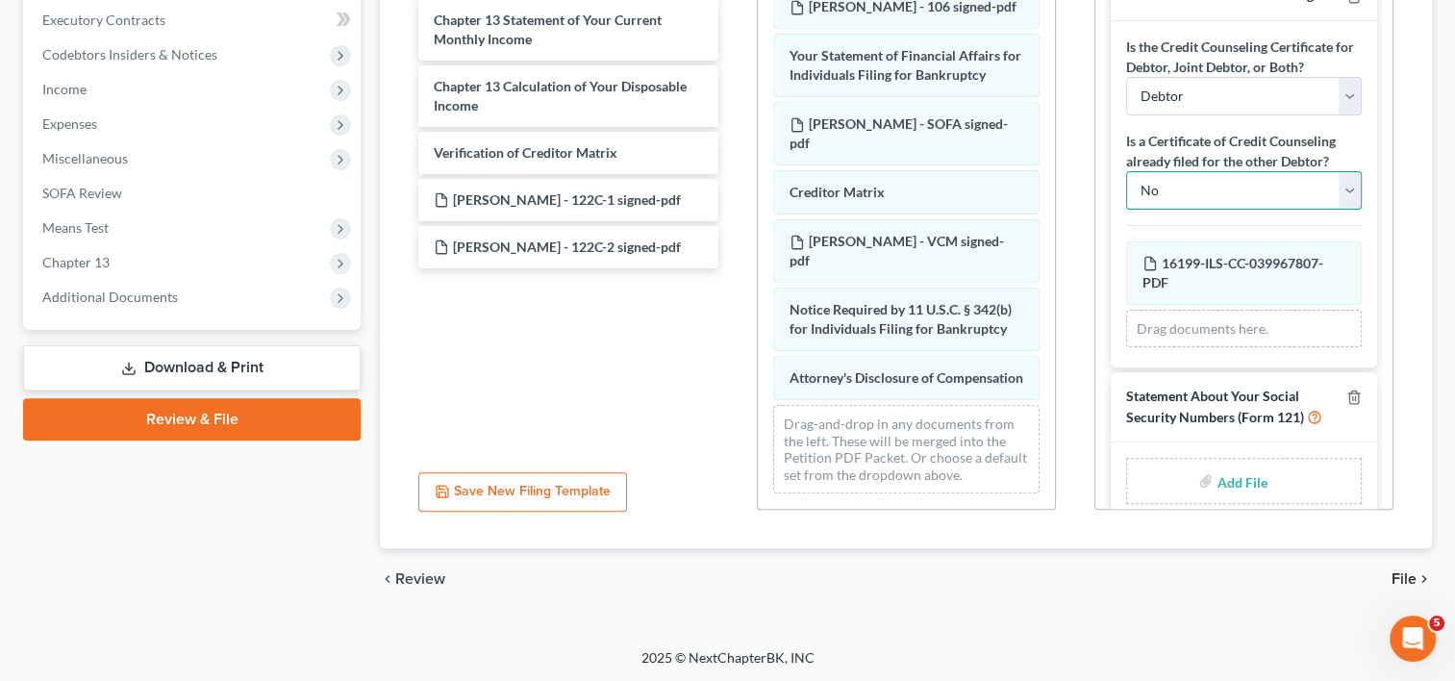
scroll to position [48, 0]
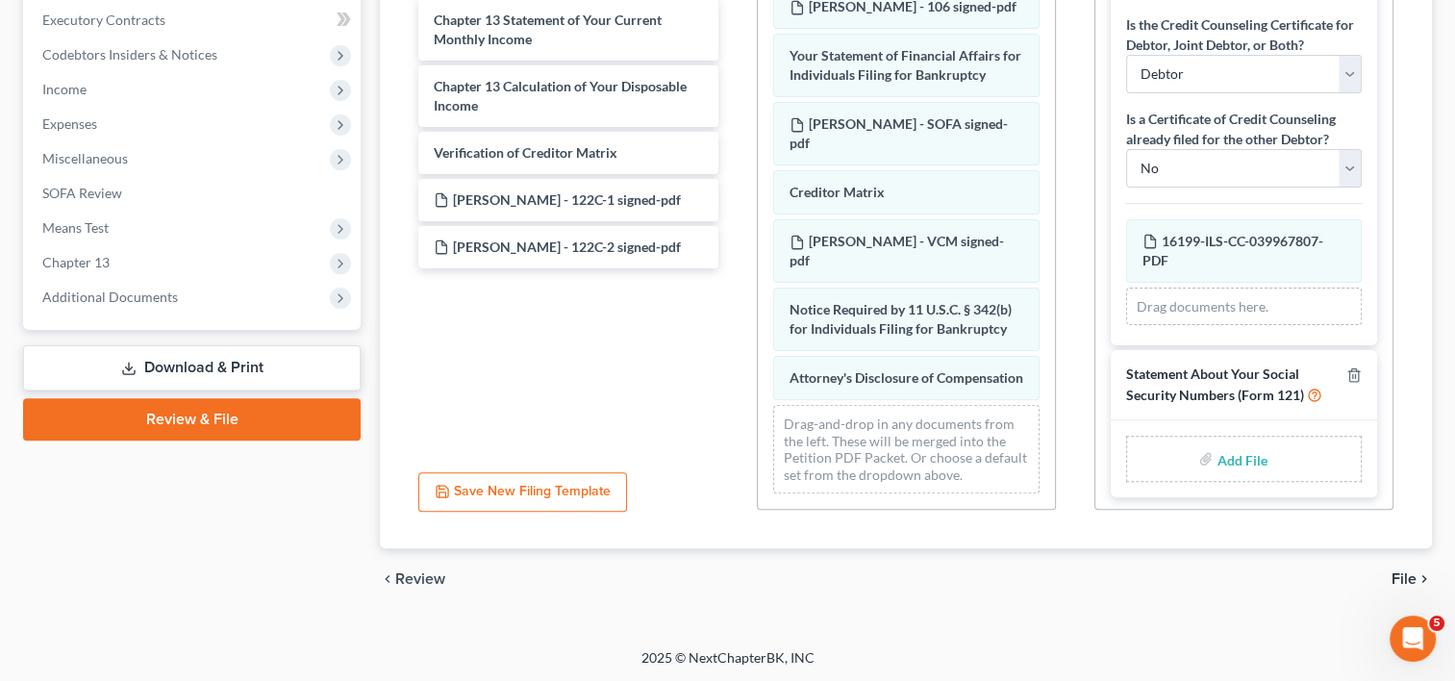
click at [1226, 454] on input "file" at bounding box center [1239, 458] width 46 height 35
type input "C:\fakepath\[PERSON_NAME] - 121 signed.pdf"
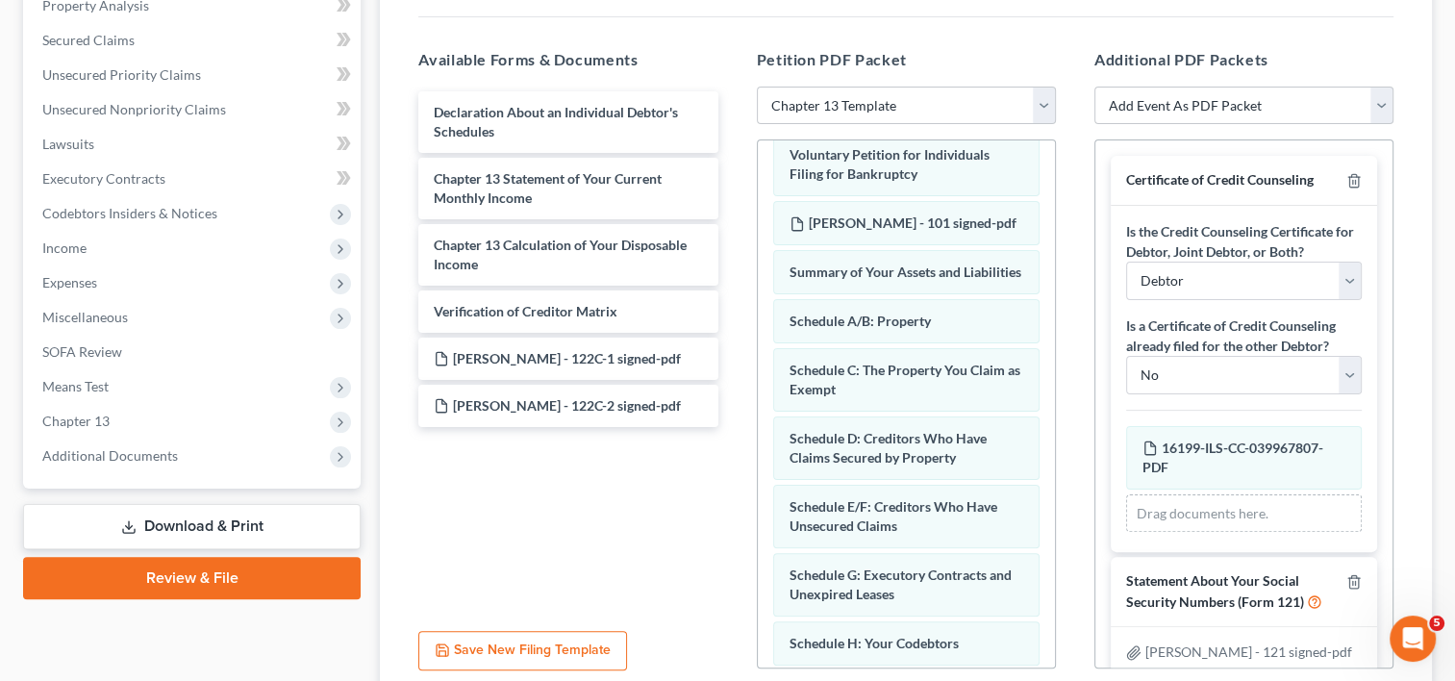
scroll to position [0, 0]
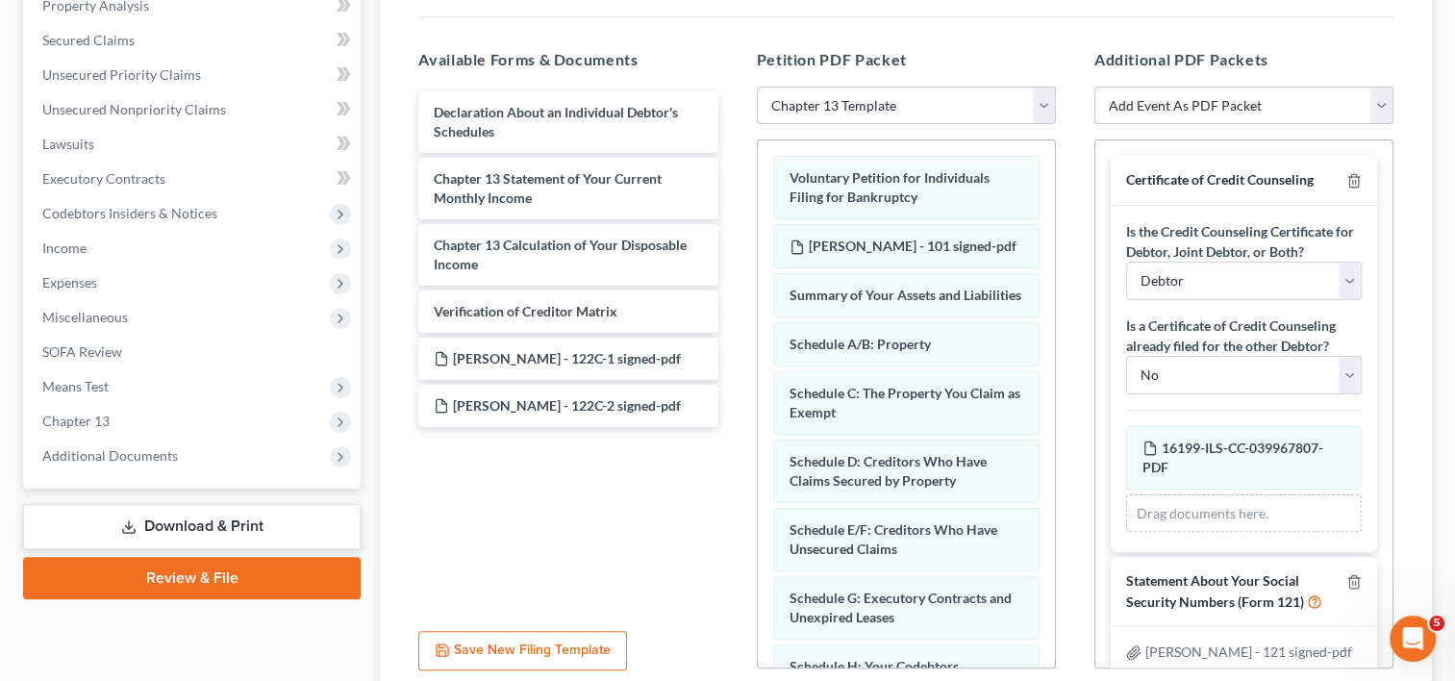
click at [1384, 106] on select "Add Event As PDF Packet Certificate of Credit Counseling Chapter 13 Calculation…" at bounding box center [1243, 106] width 299 height 38
select select "3"
click at [1094, 87] on select "Add Event As PDF Packet Certificate of Credit Counseling Chapter 13 Calculation…" at bounding box center [1243, 106] width 299 height 38
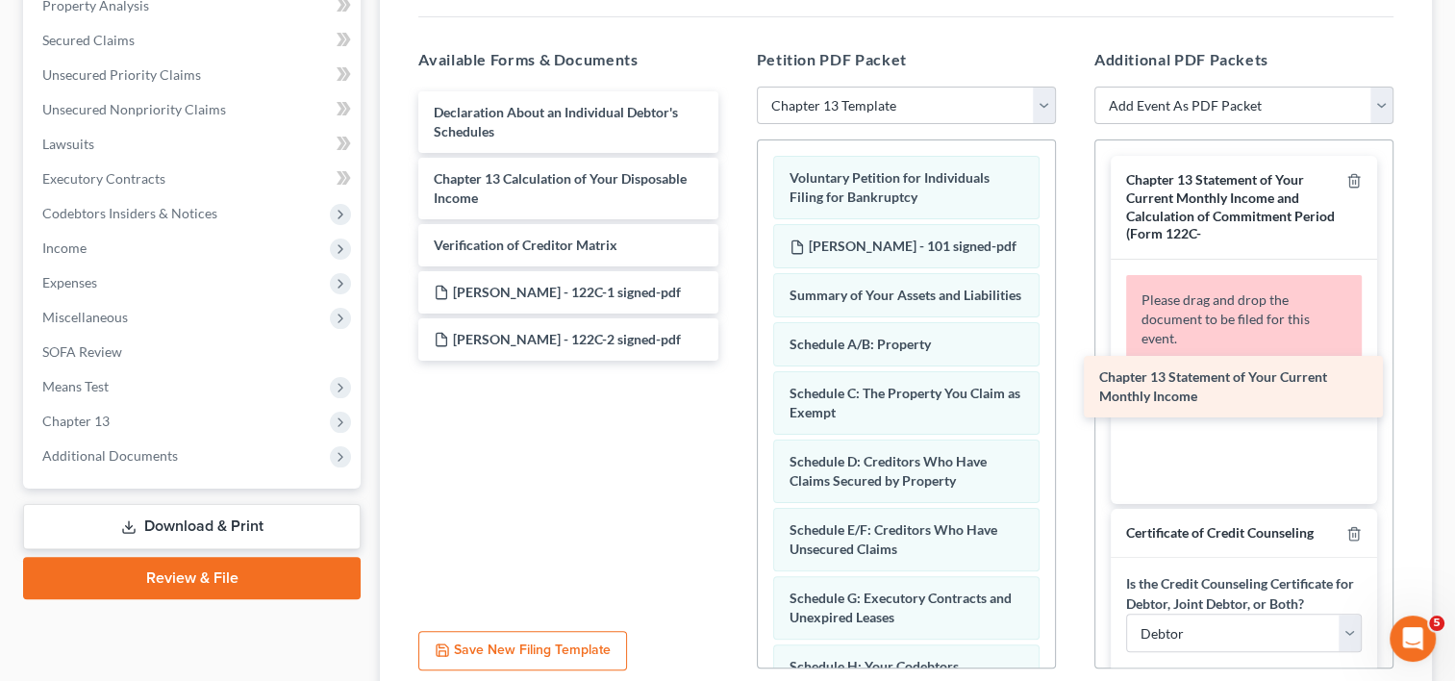
drag, startPoint x: 573, startPoint y: 185, endPoint x: 1238, endPoint y: 385, distance: 694.7
click at [733, 361] on div "Chapter 13 Statement of Your Current Monthly Income Declaration About an Indivi…" at bounding box center [568, 225] width 330 height 269
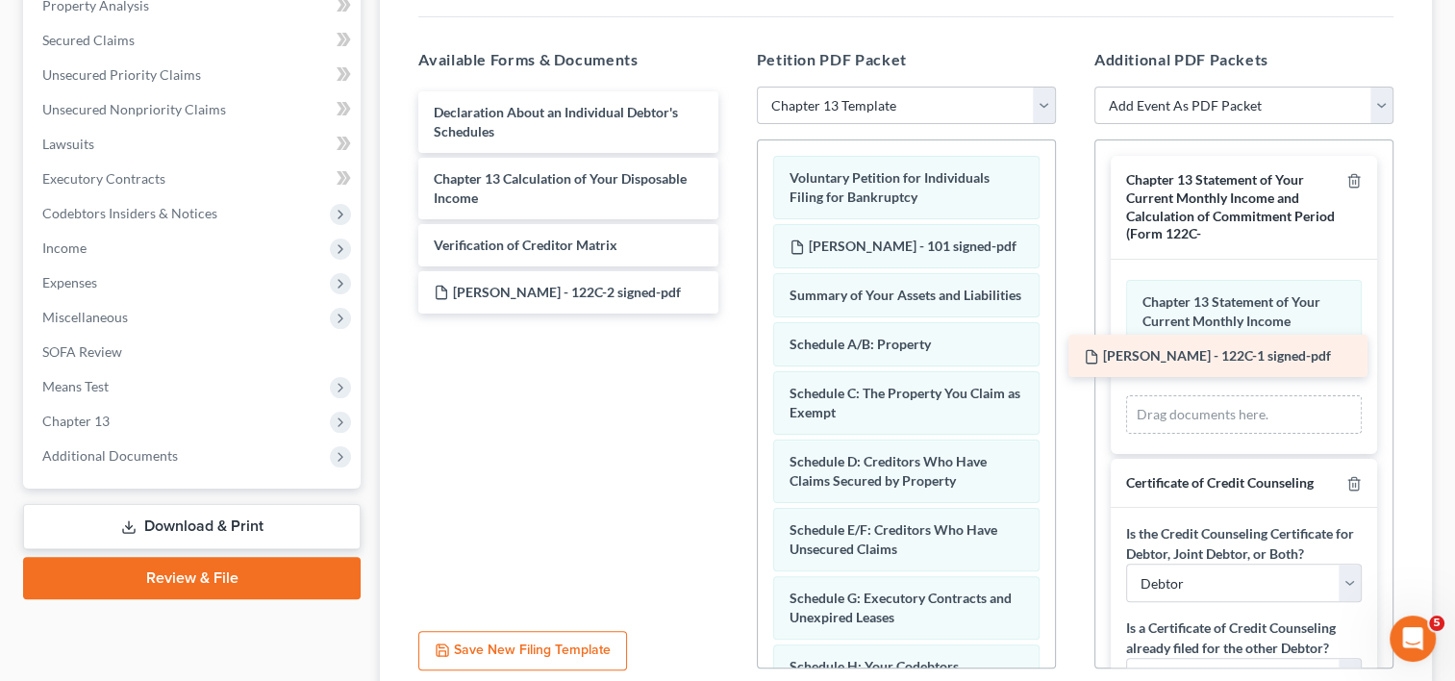
drag, startPoint x: 561, startPoint y: 290, endPoint x: 1211, endPoint y: 356, distance: 653.2
click at [733, 313] on div "[PERSON_NAME] - 122C-1 signed-pdf Declaration About an Individual Debtor's Sche…" at bounding box center [568, 202] width 330 height 222
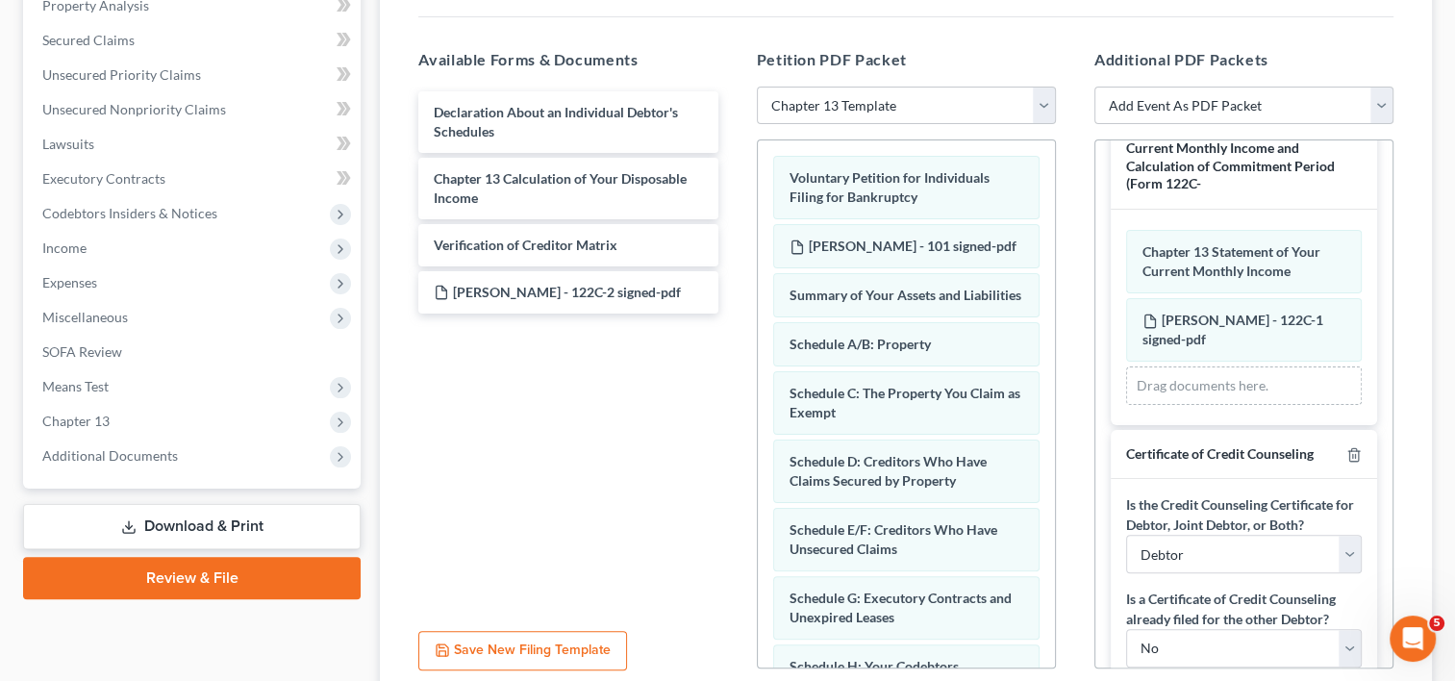
scroll to position [96, 0]
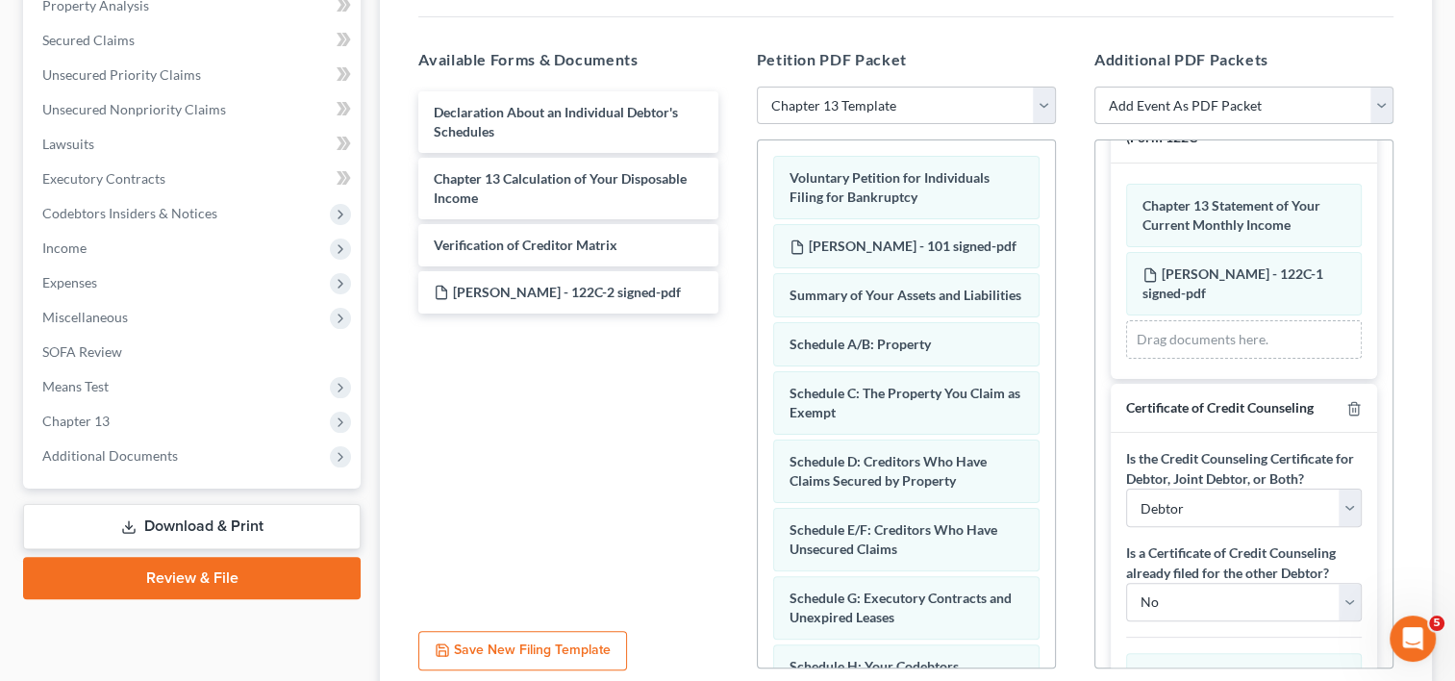
click at [1383, 106] on select "Add Event As PDF Packet Certificate of Credit Counseling Chapter 13 Calculation…" at bounding box center [1243, 106] width 299 height 38
select select "1"
click at [1094, 87] on select "Add Event As PDF Packet Certificate of Credit Counseling Chapter 13 Calculation…" at bounding box center [1243, 106] width 299 height 38
select select
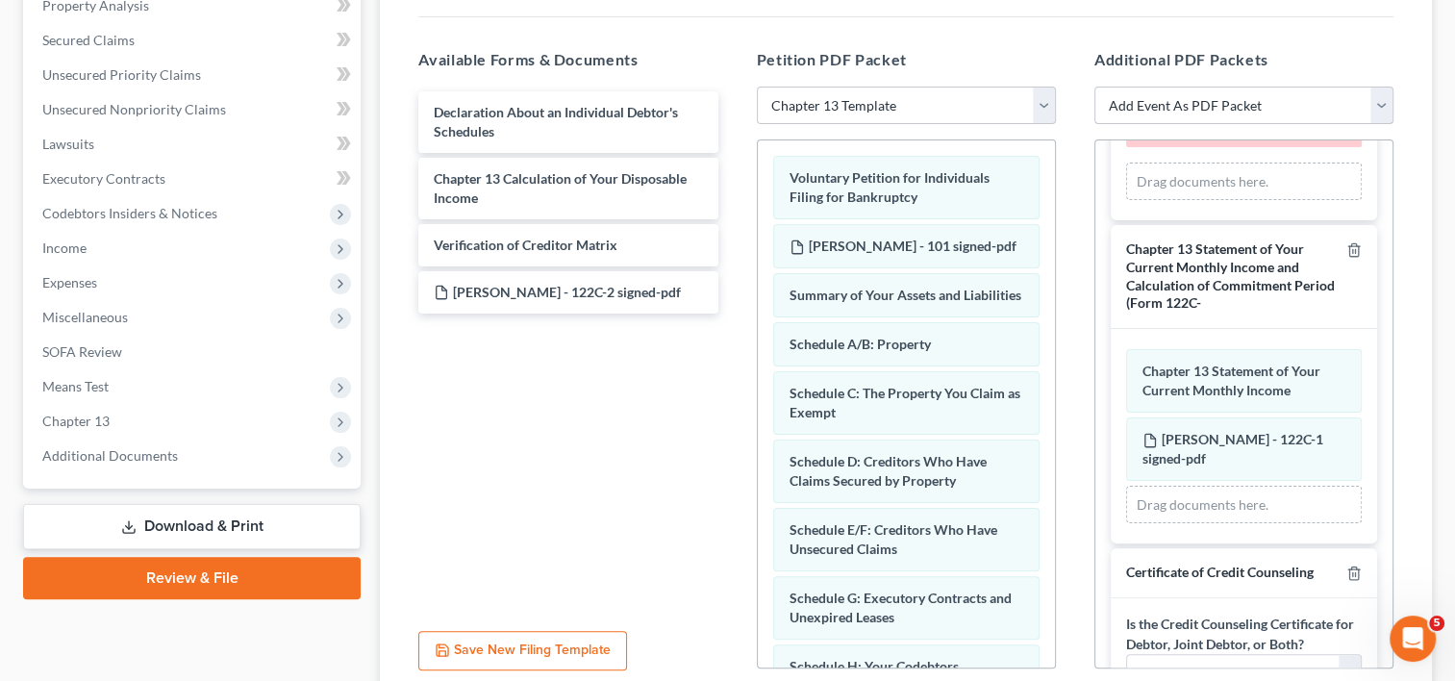
scroll to position [0, 0]
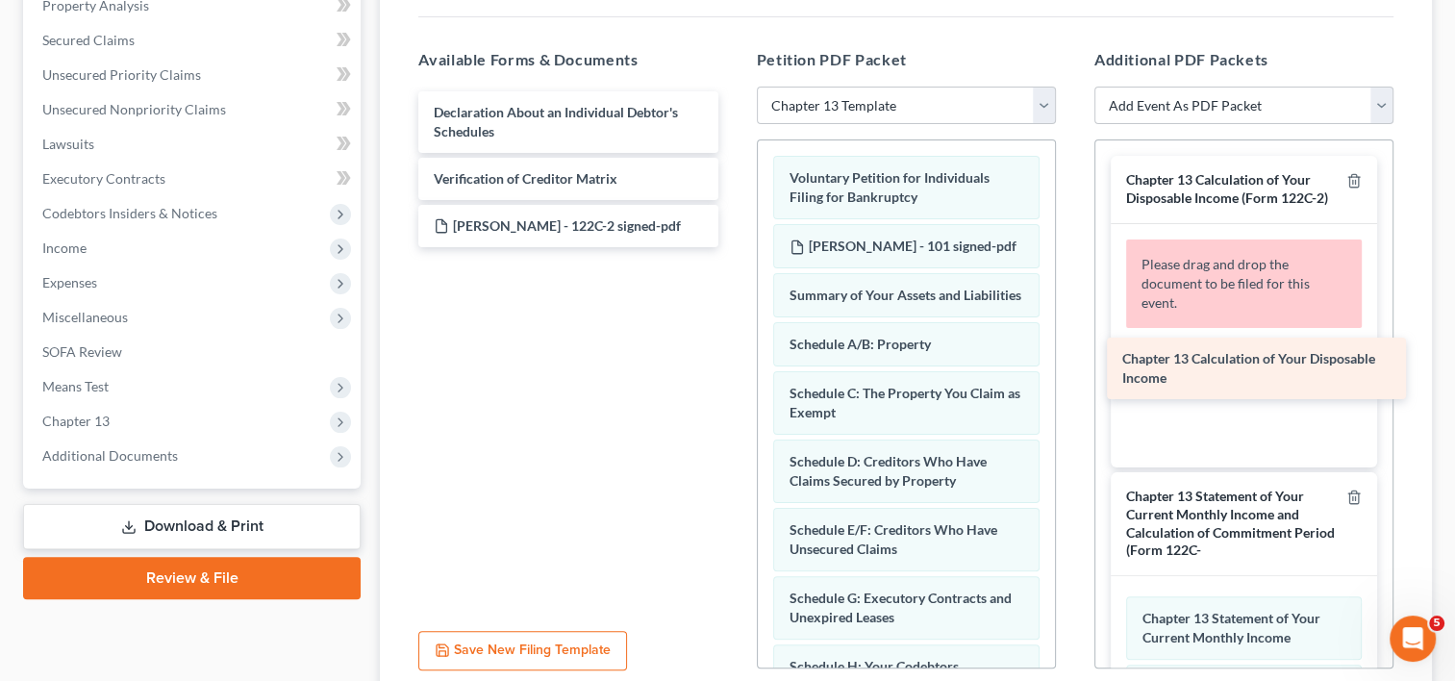
drag, startPoint x: 598, startPoint y: 176, endPoint x: 1286, endPoint y: 358, distance: 711.9
click at [733, 247] on div "Chapter 13 Calculation of Your Disposable Income Declaration About an Individua…" at bounding box center [568, 169] width 330 height 156
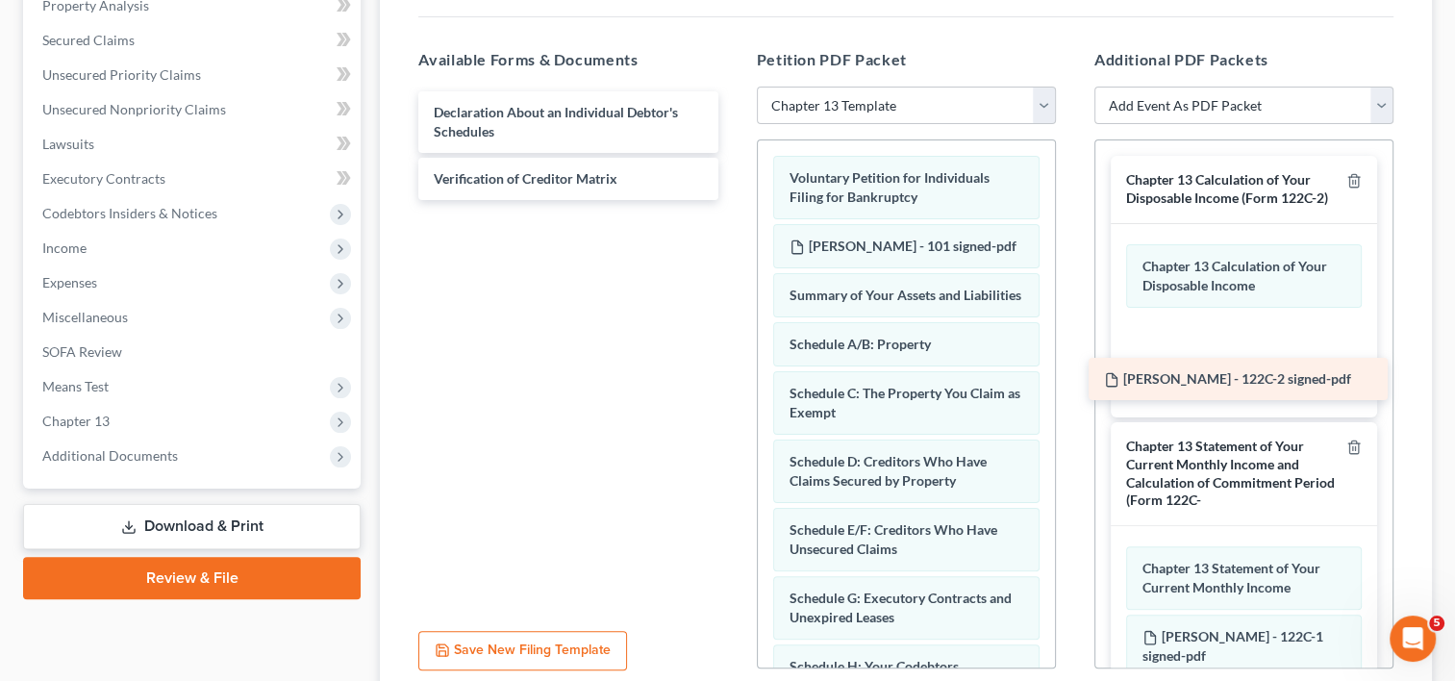
drag, startPoint x: 558, startPoint y: 219, endPoint x: 1227, endPoint y: 374, distance: 686.8
click at [733, 200] on div "[PERSON_NAME] - 122C-2 signed-pdf Declaration About an Individual Debtor's Sche…" at bounding box center [568, 145] width 330 height 109
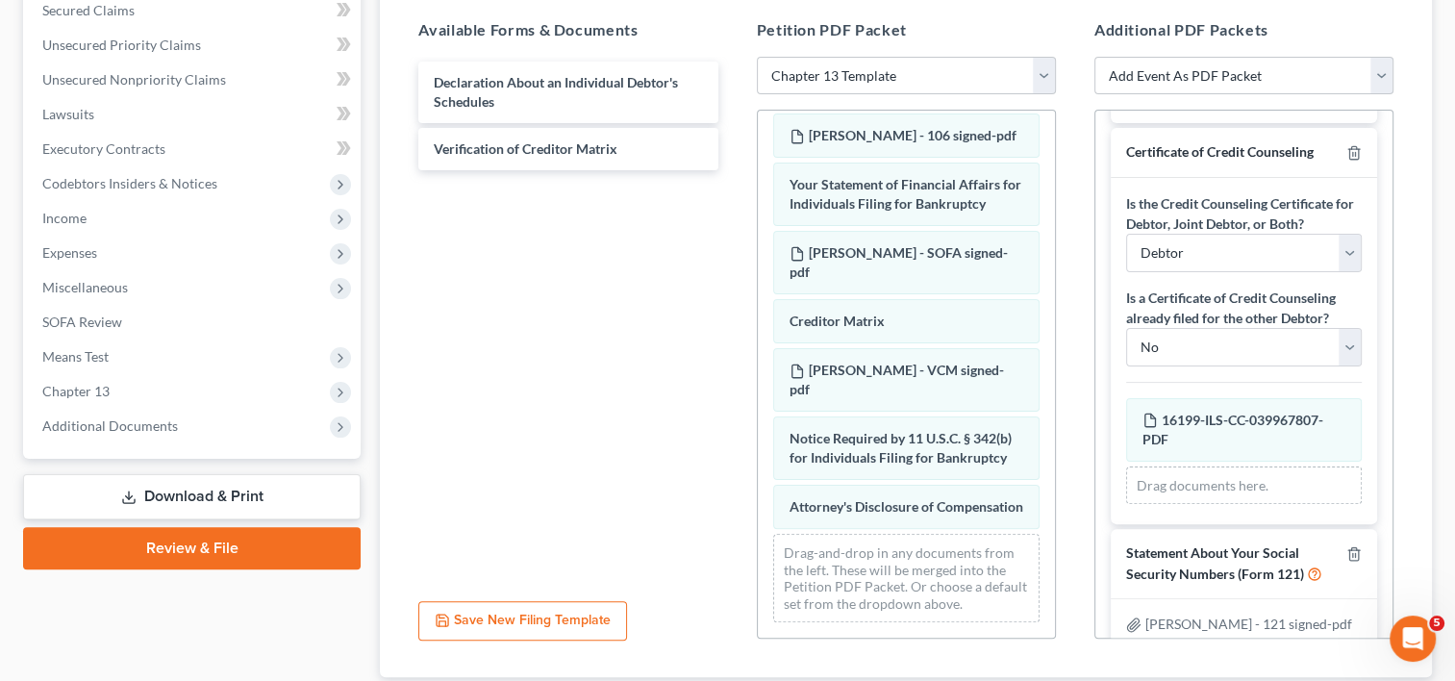
scroll to position [543, 0]
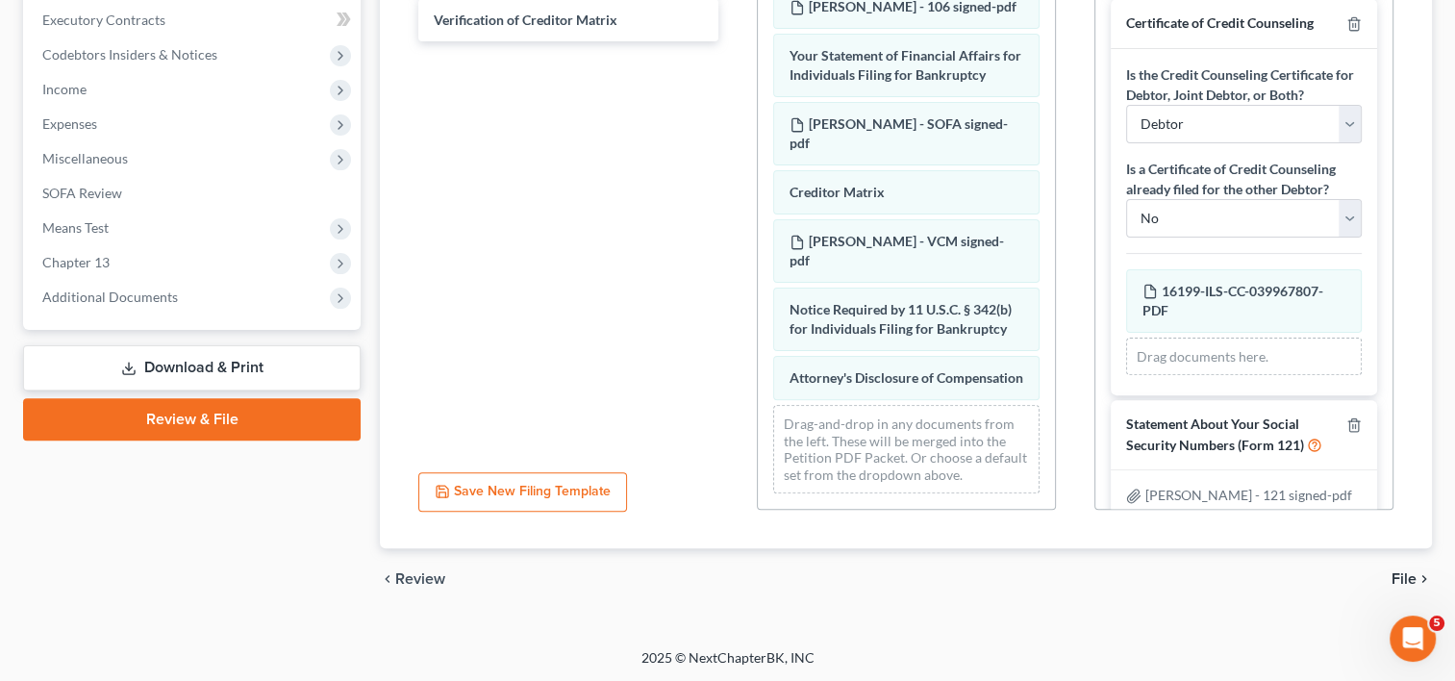
click at [1394, 573] on span "File" at bounding box center [1403, 578] width 25 height 15
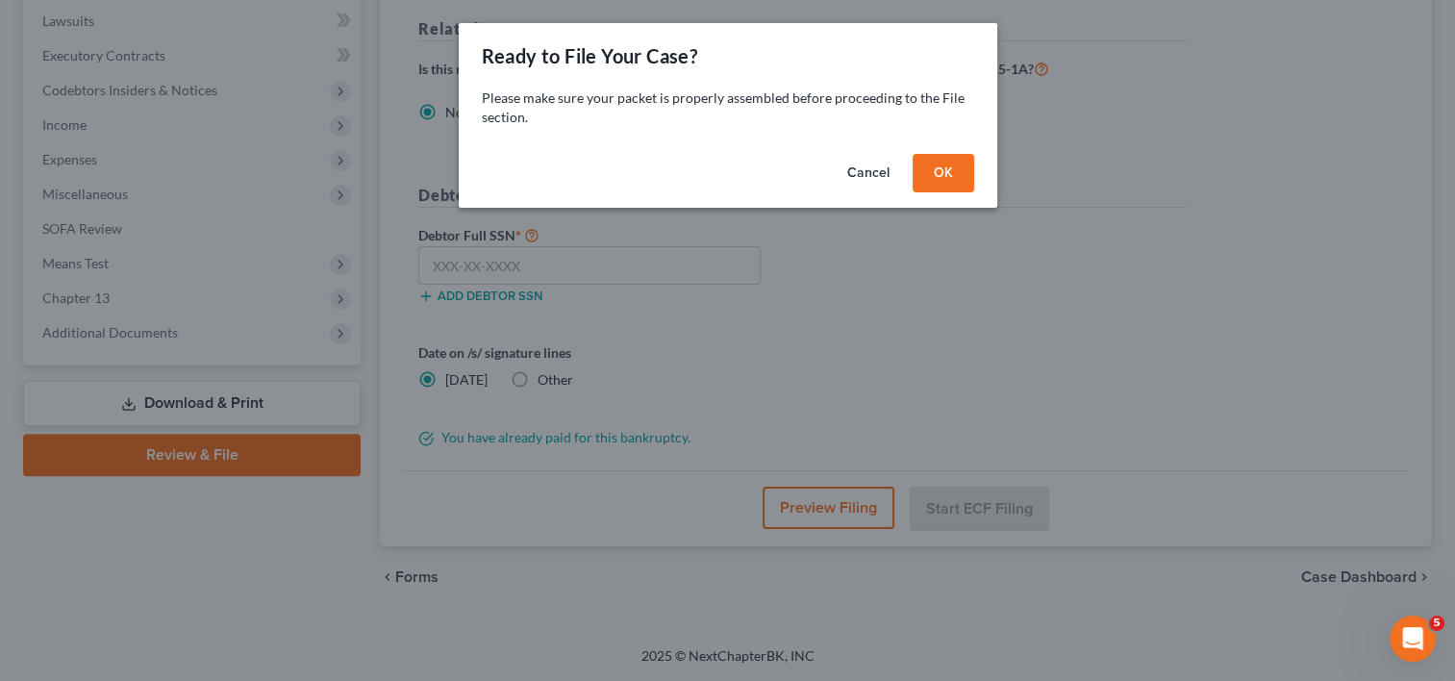
scroll to position [505, 0]
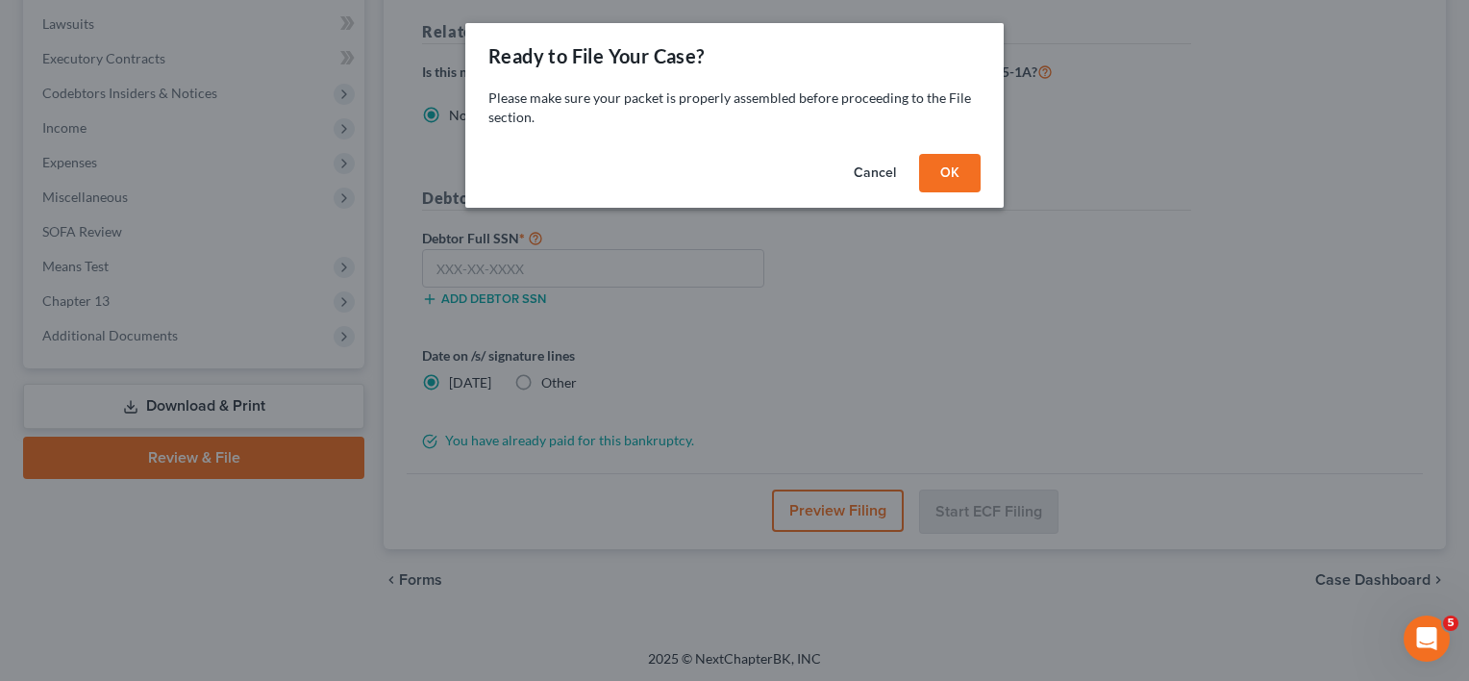
click at [952, 183] on button "OK" at bounding box center [950, 173] width 62 height 38
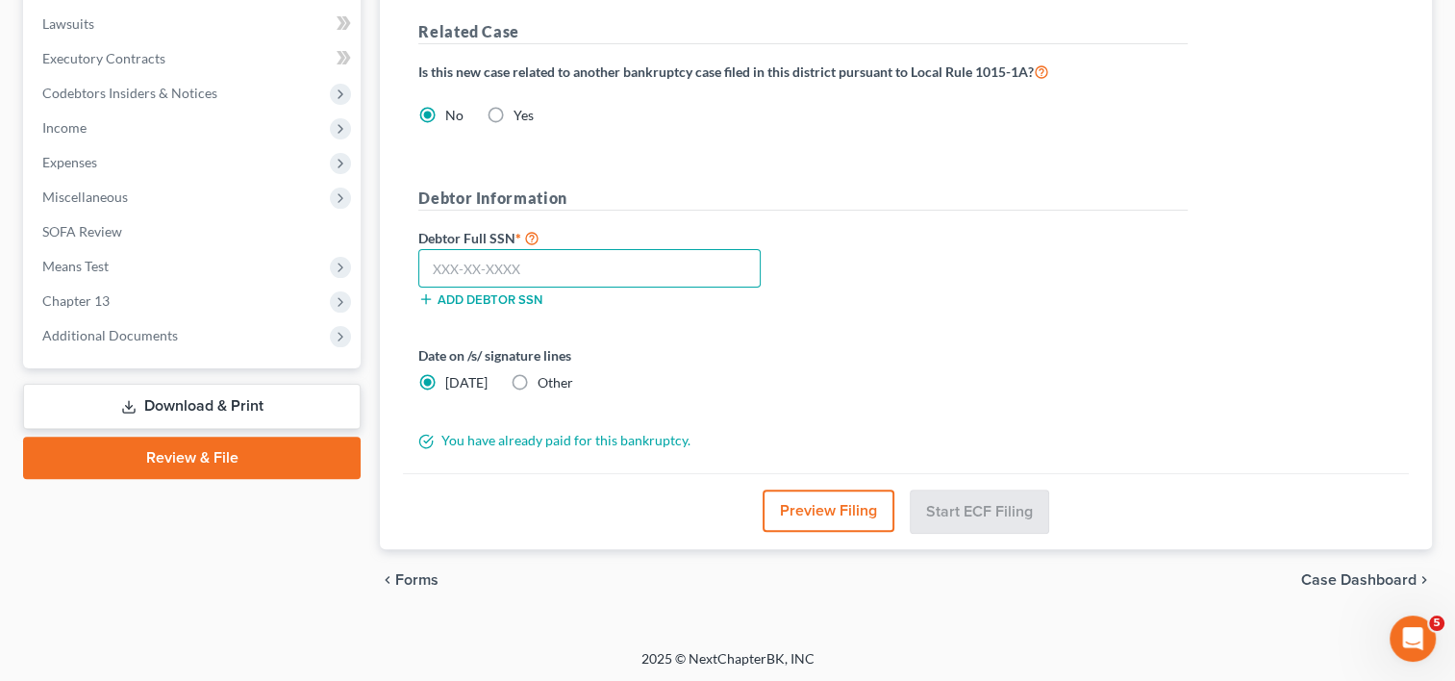
click at [562, 274] on input "text" at bounding box center [589, 268] width 342 height 38
type input "360-72-3191"
click at [637, 362] on label "Date on /s/ signature lines" at bounding box center [605, 355] width 375 height 20
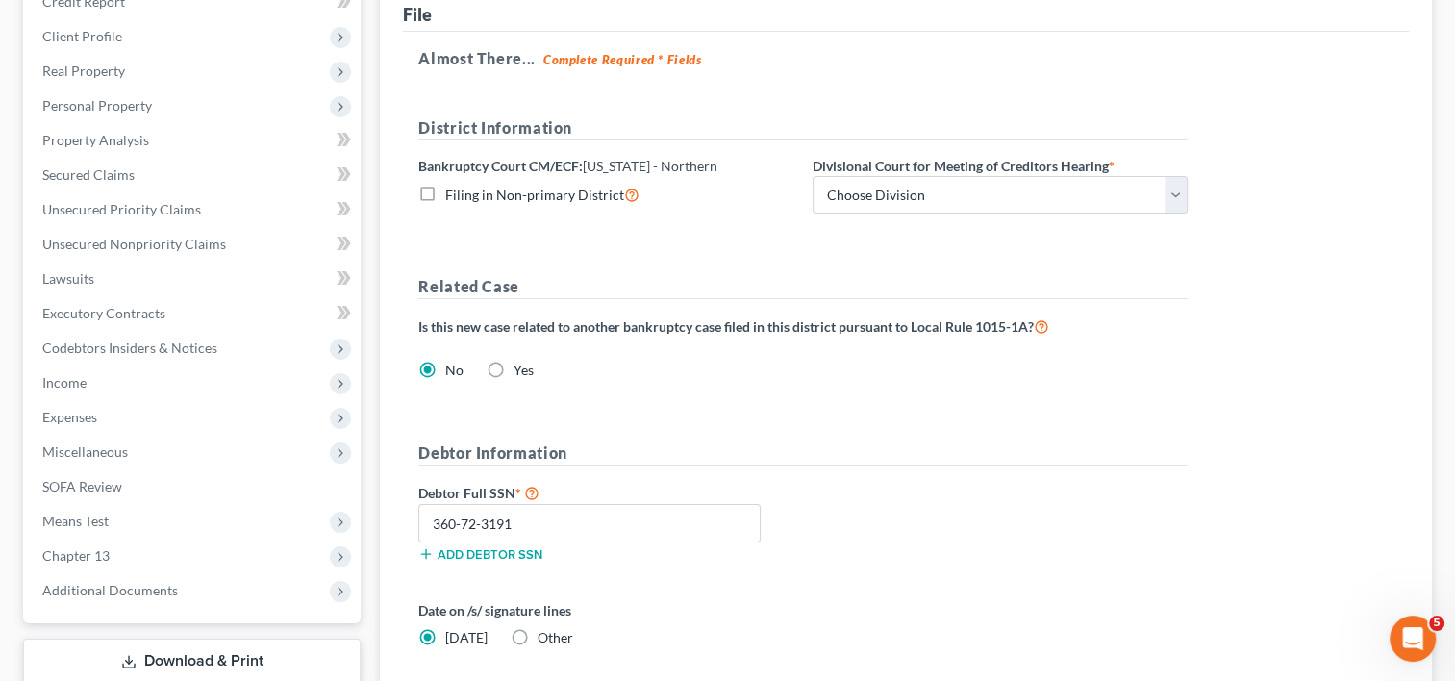
scroll to position [216, 0]
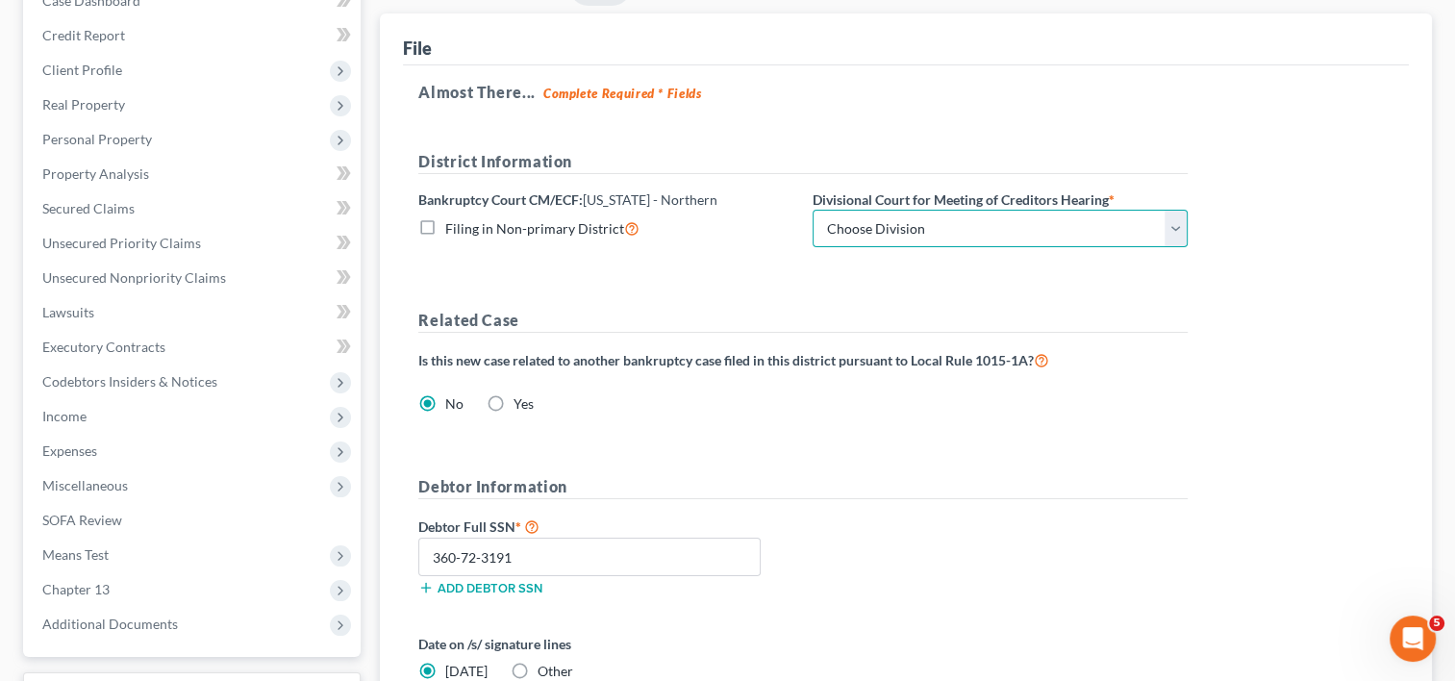
click at [1173, 229] on select "Choose Division [GEOGRAPHIC_DATA] Rockford" at bounding box center [999, 229] width 375 height 38
select select "0"
click at [812, 210] on select "Choose Division [GEOGRAPHIC_DATA] Rockford" at bounding box center [999, 229] width 375 height 38
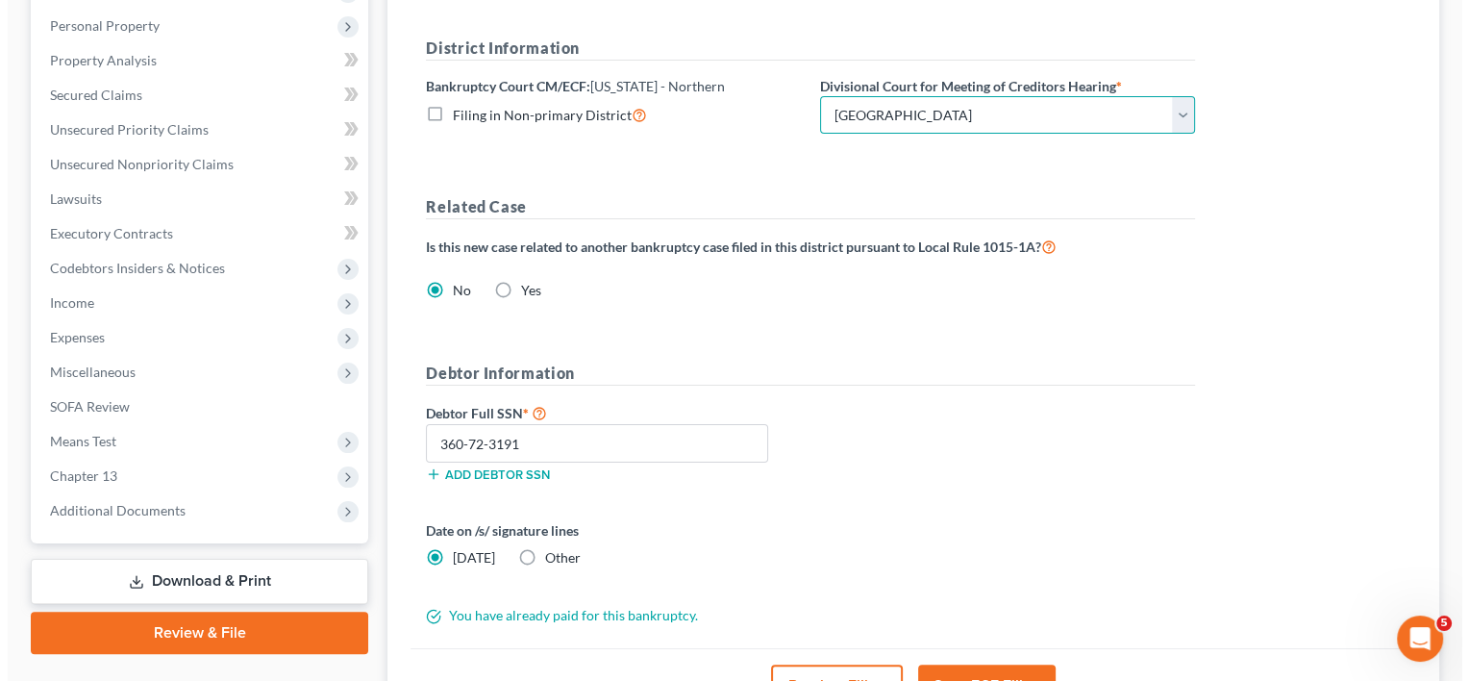
scroll to position [504, 0]
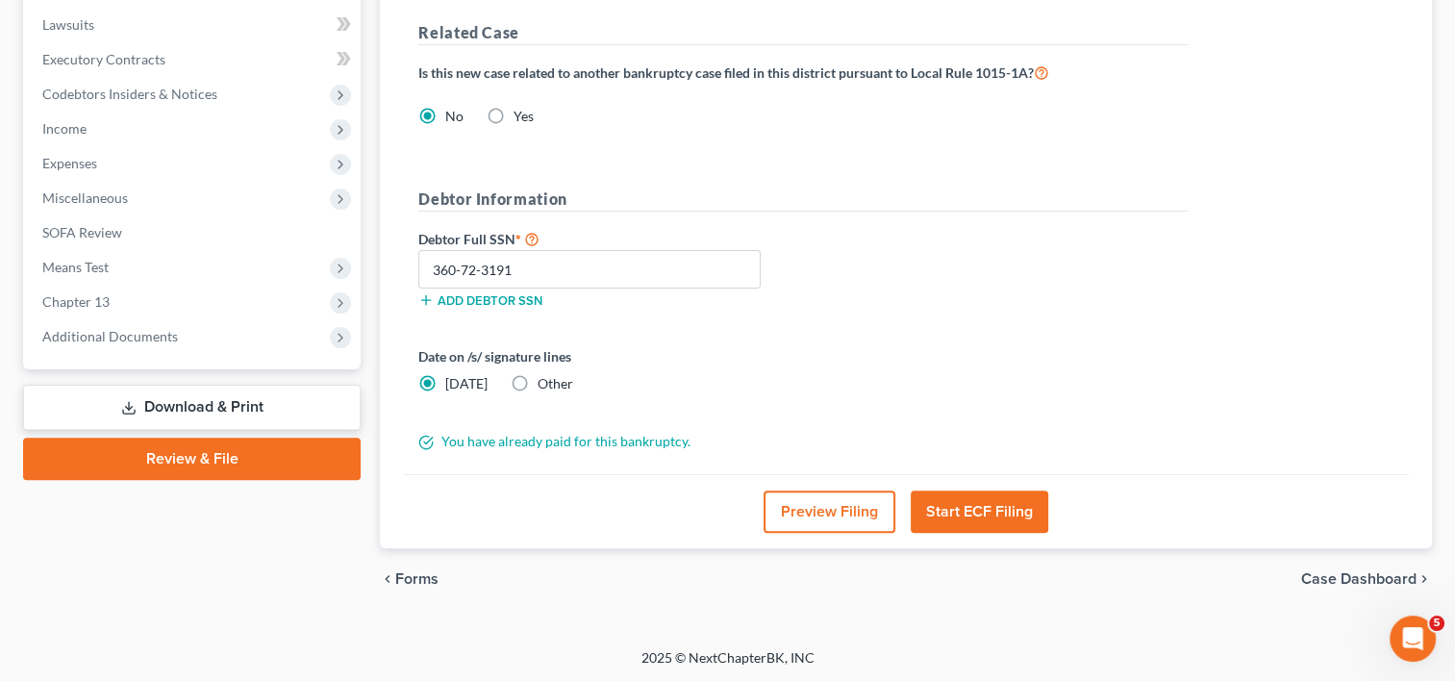
click at [821, 512] on button "Preview Filing" at bounding box center [829, 511] width 132 height 42
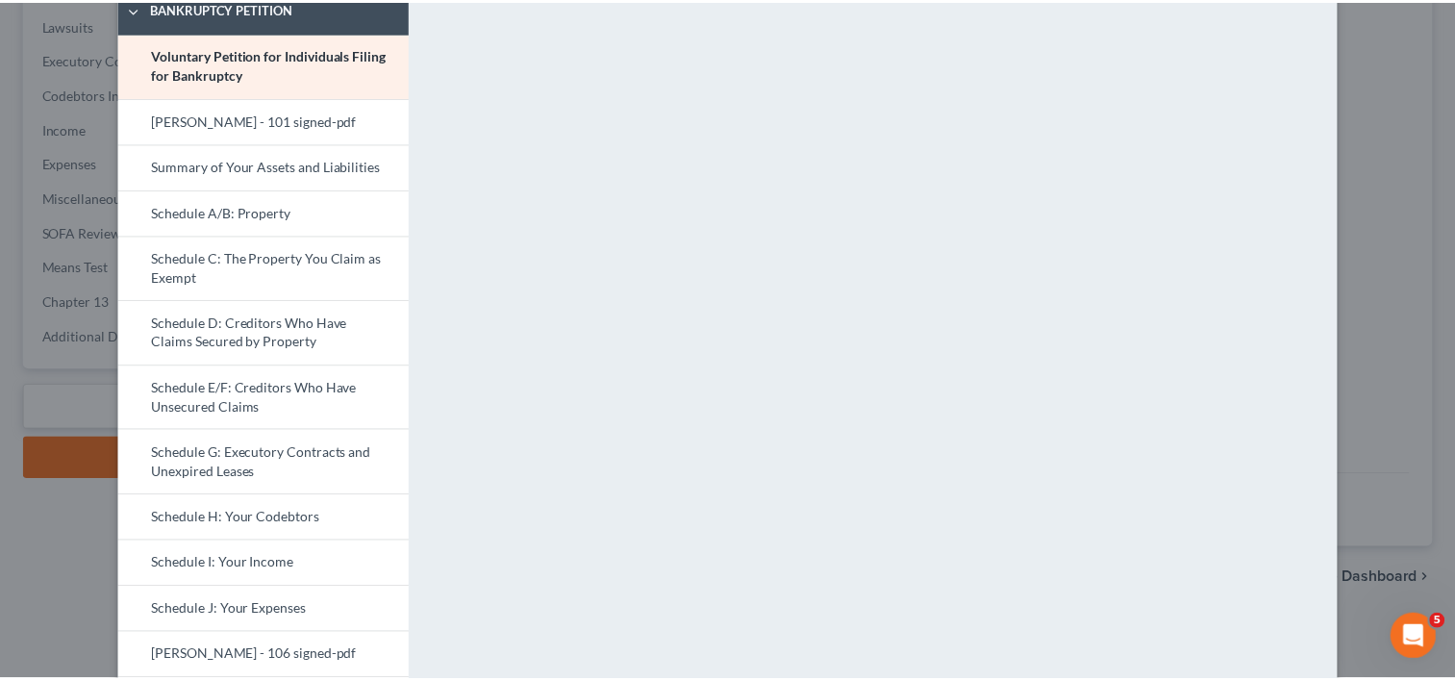
scroll to position [0, 0]
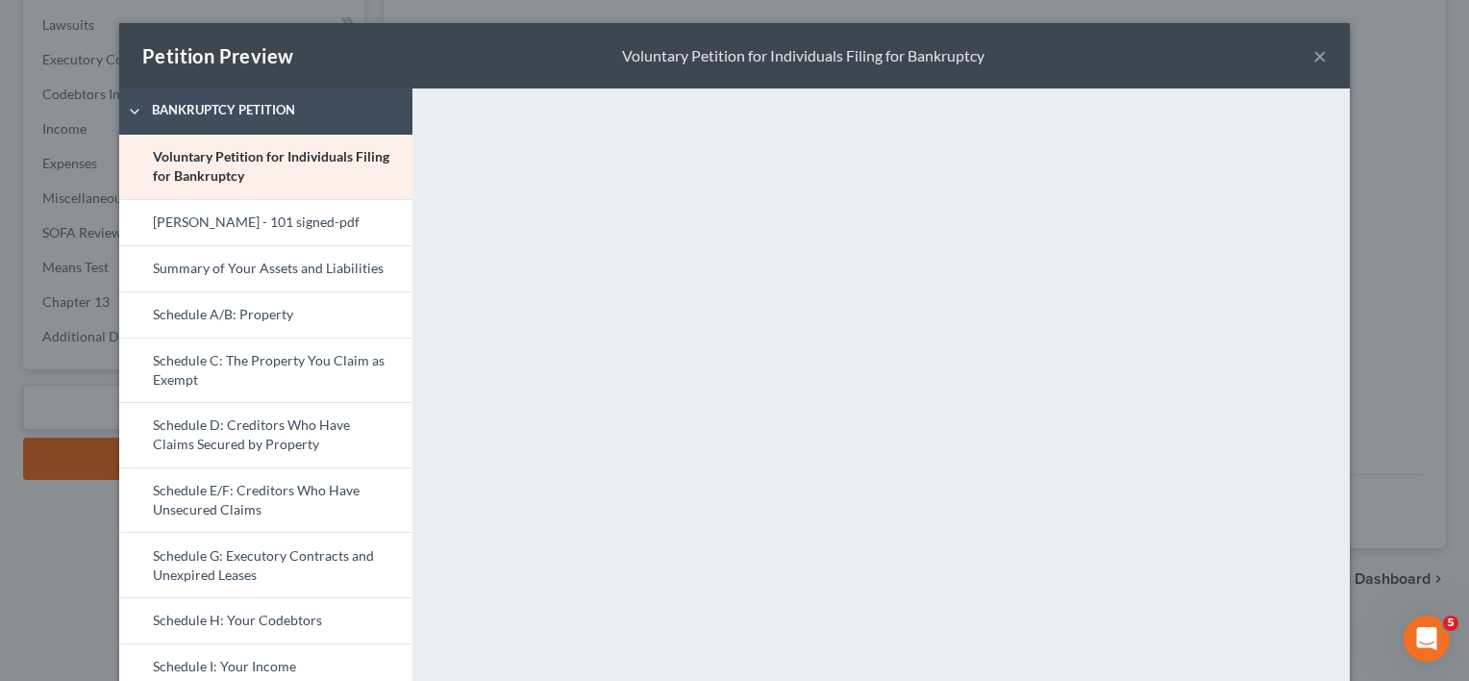
click at [1313, 63] on button "×" at bounding box center [1319, 55] width 13 height 23
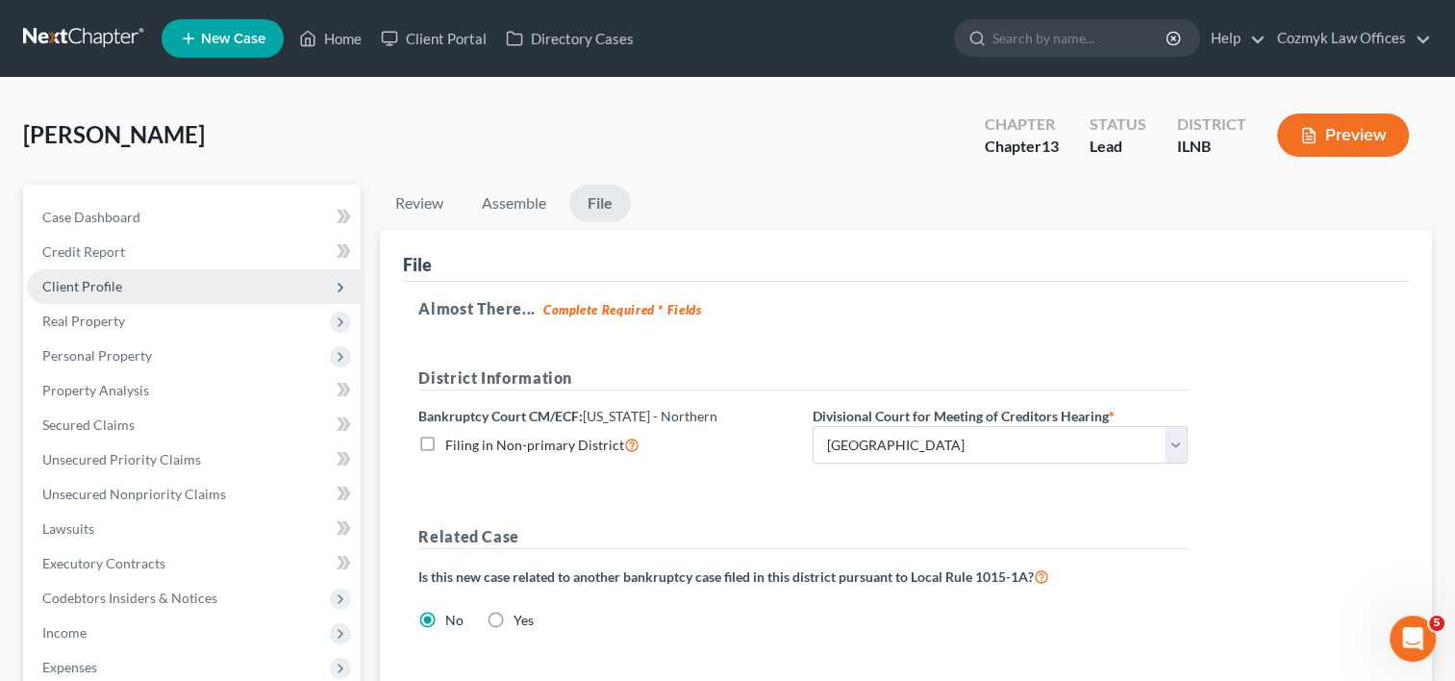
click at [88, 287] on span "Client Profile" at bounding box center [82, 286] width 80 height 16
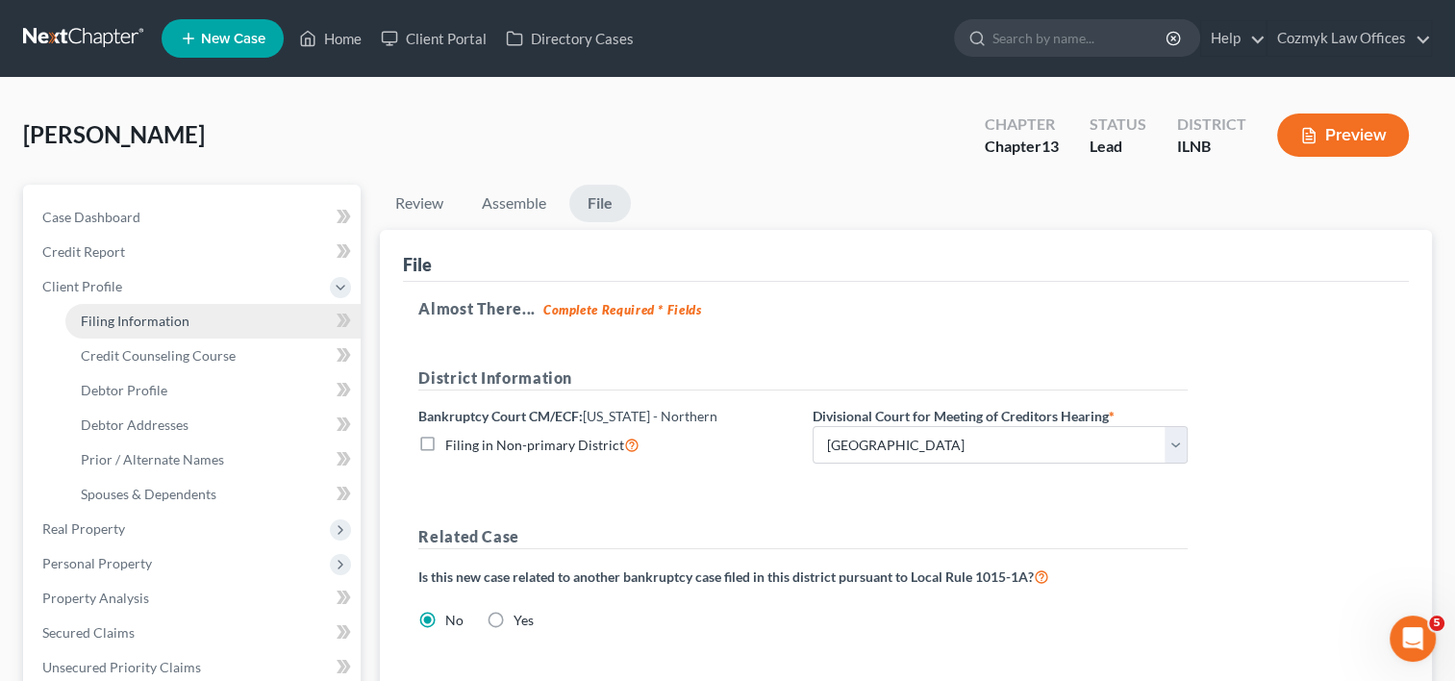
click at [123, 318] on span "Filing Information" at bounding box center [135, 320] width 109 height 16
select select "1"
select select "0"
select select "3"
select select "25"
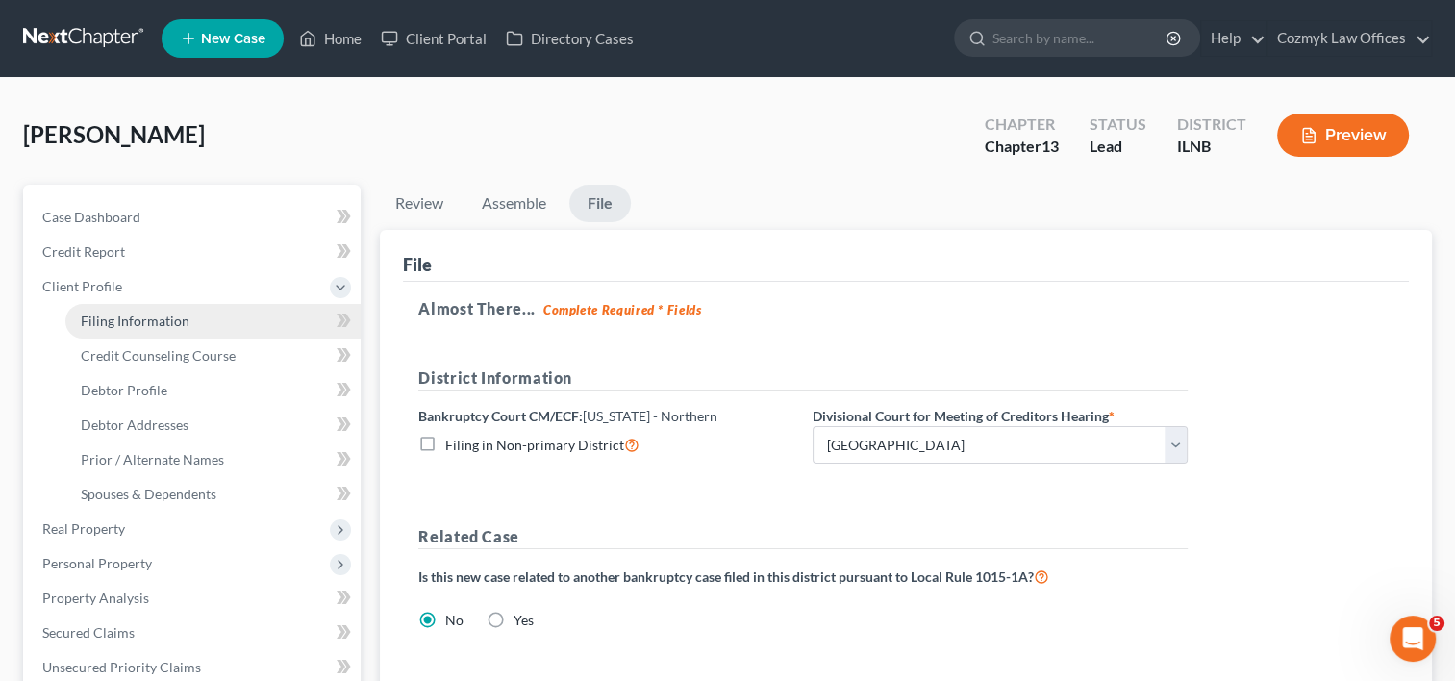
select select "2"
select select "0"
select select "14"
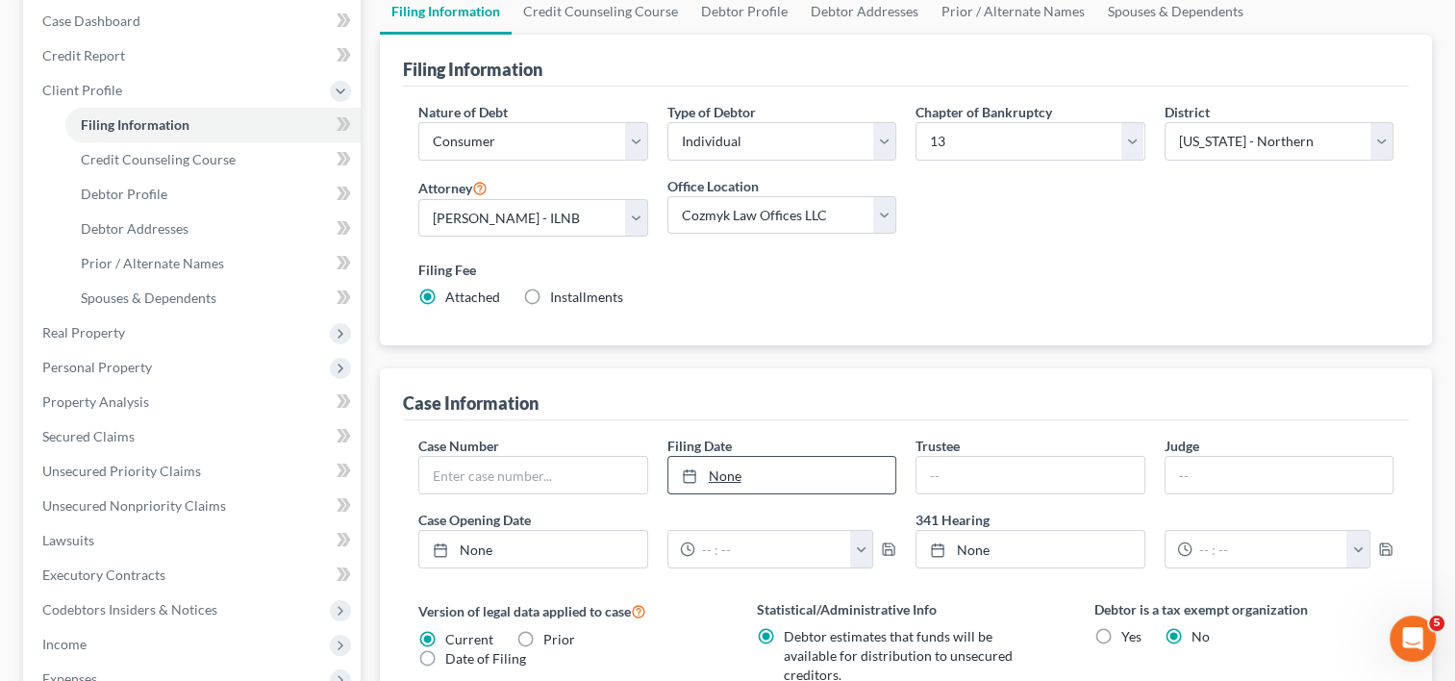
scroll to position [192, 0]
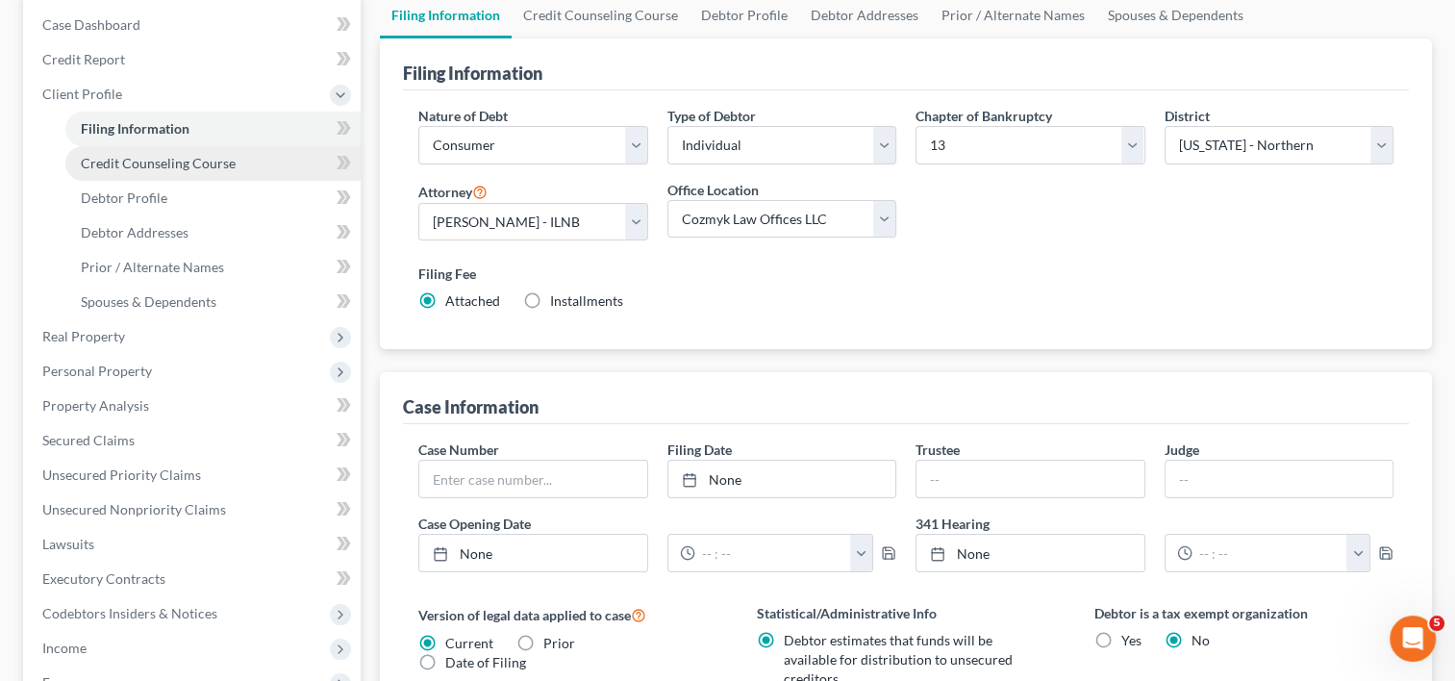
click at [164, 167] on span "Credit Counseling Course" at bounding box center [158, 163] width 155 height 16
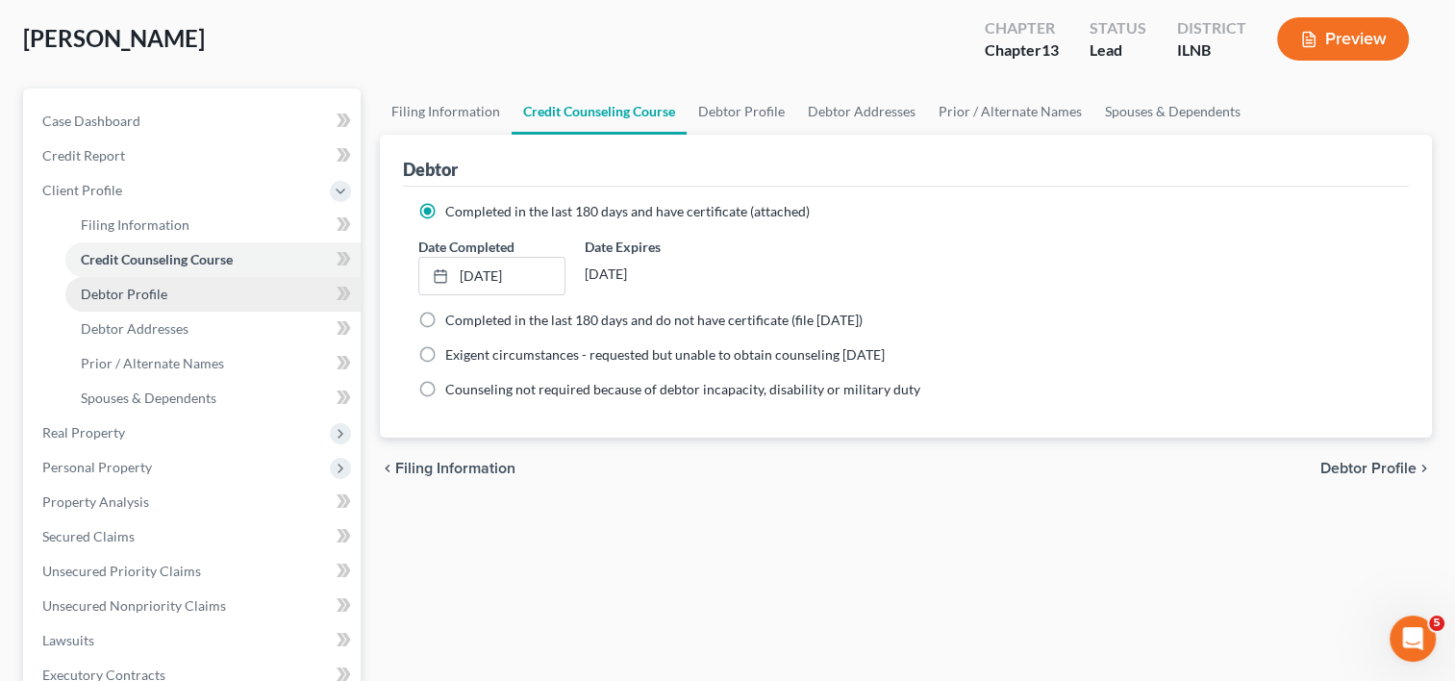
click at [122, 293] on span "Debtor Profile" at bounding box center [124, 294] width 87 height 16
select select "1"
select select "3"
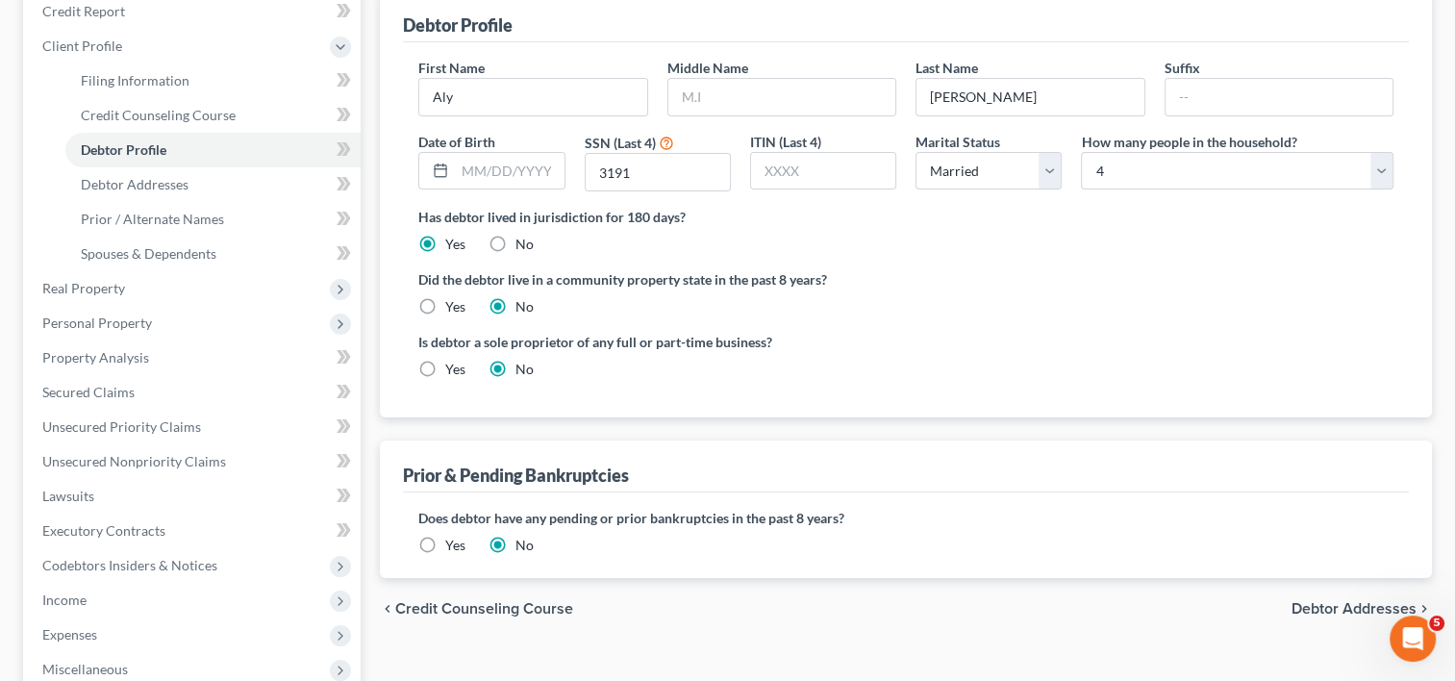
scroll to position [385, 0]
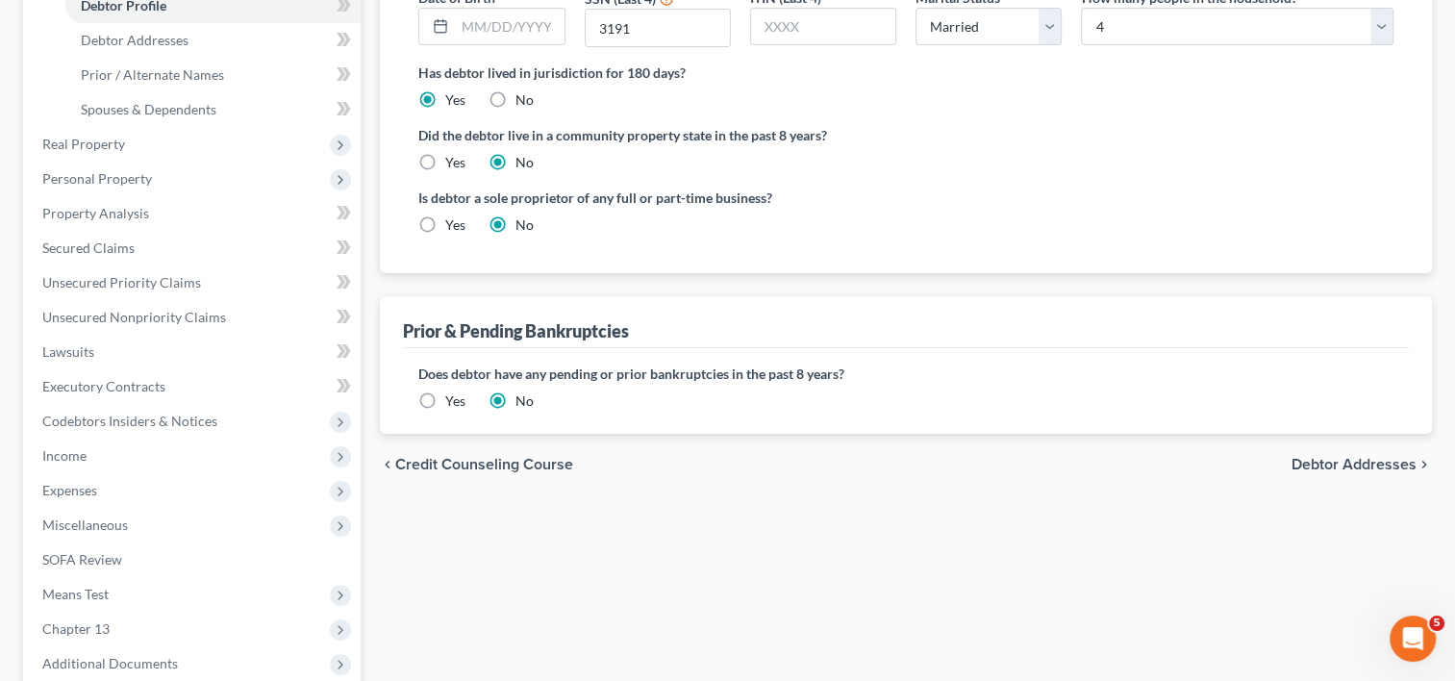
click at [445, 400] on label "Yes" at bounding box center [455, 400] width 20 height 19
click at [453, 400] on input "Yes" at bounding box center [459, 397] width 12 height 12
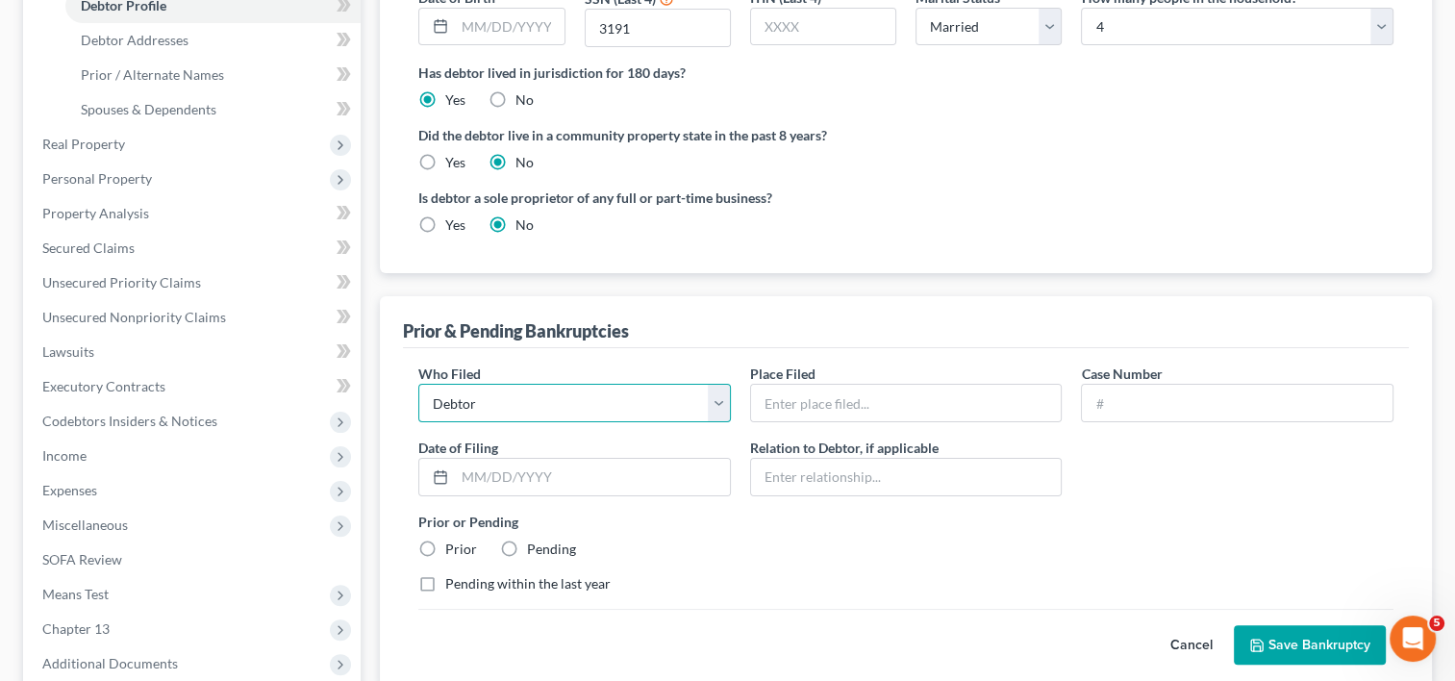
click at [721, 404] on select "Debtor Other" at bounding box center [574, 403] width 312 height 38
click at [809, 402] on input "text" at bounding box center [906, 403] width 311 height 37
type input "Northern District of [US_STATE]"
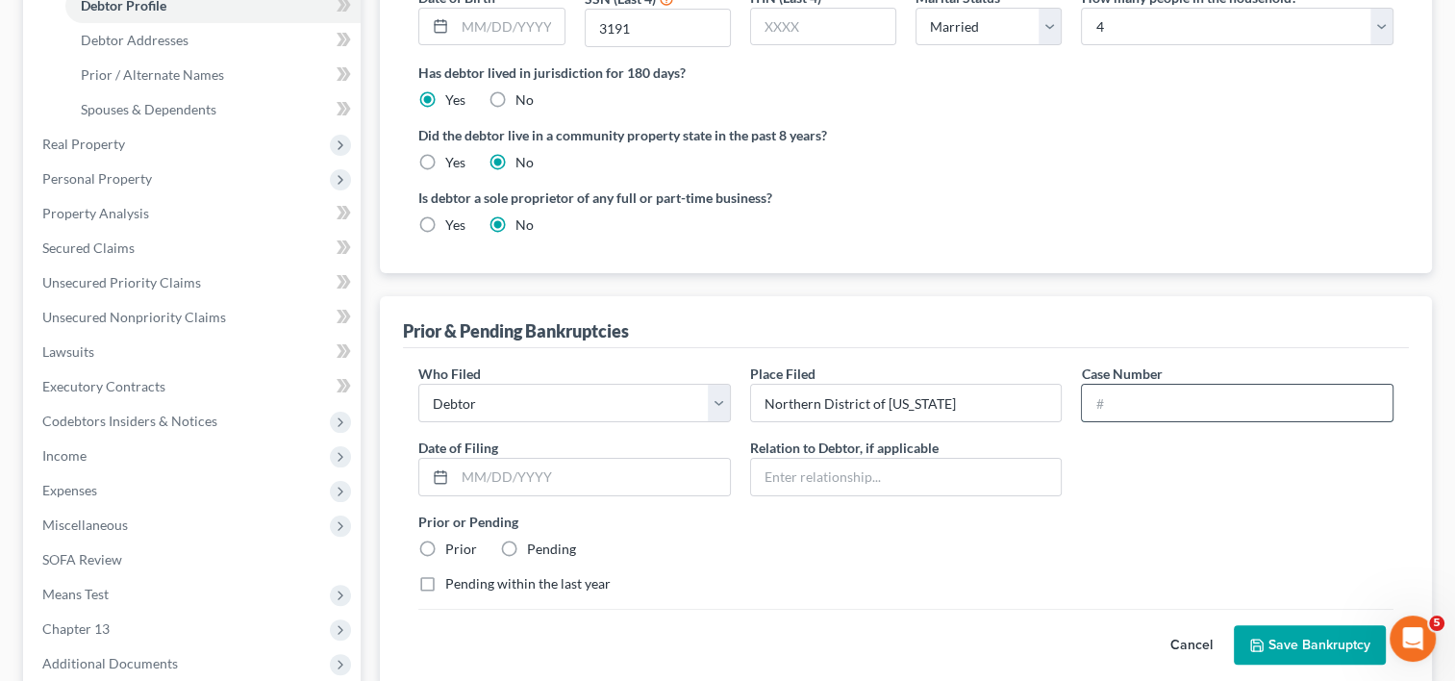
click at [1187, 416] on input "text" at bounding box center [1237, 403] width 311 height 37
type input "20-bk-9368"
click at [548, 465] on input "text" at bounding box center [592, 477] width 275 height 37
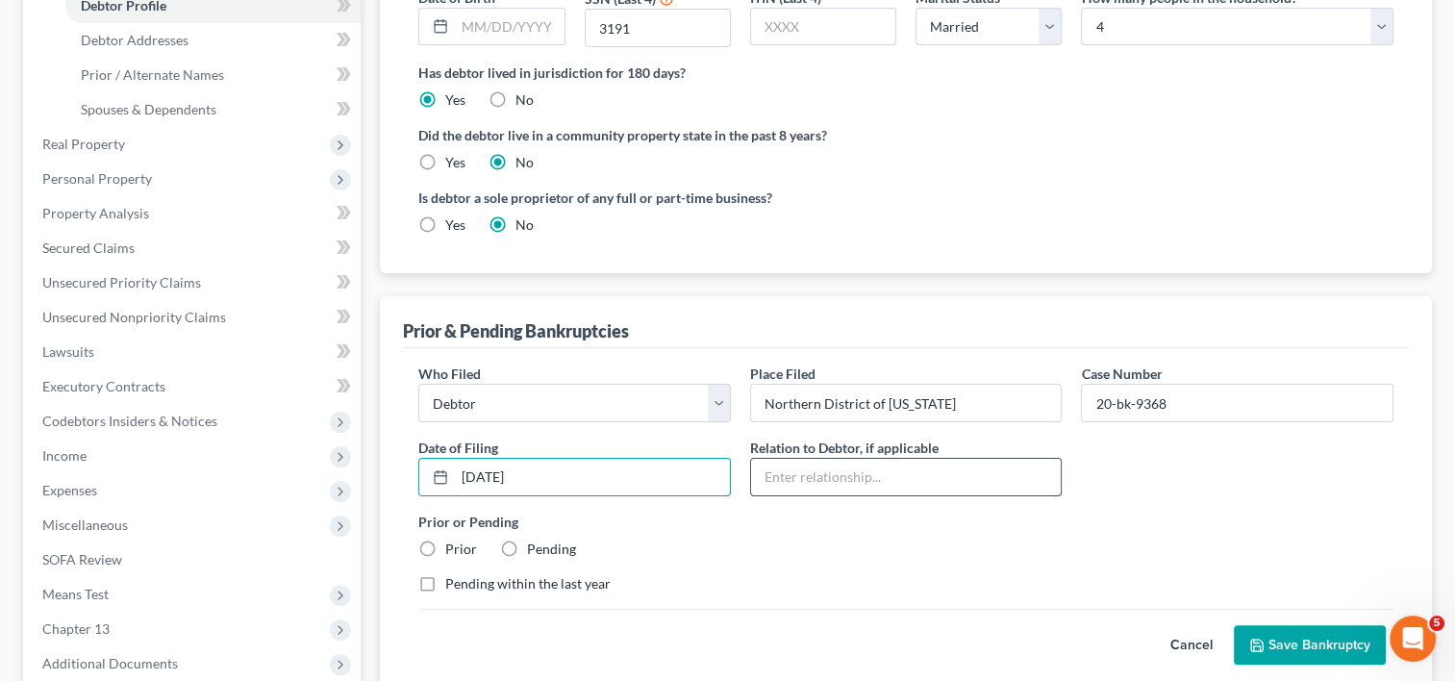
type input "[DATE]"
drag, startPoint x: 973, startPoint y: 473, endPoint x: 902, endPoint y: 482, distance: 71.7
click at [973, 473] on input "text" at bounding box center [906, 477] width 311 height 37
drag, startPoint x: 689, startPoint y: 531, endPoint x: 692, endPoint y: 573, distance: 42.4
click at [689, 531] on div "Prior or Pending Prior Pending" at bounding box center [906, 534] width 994 height 47
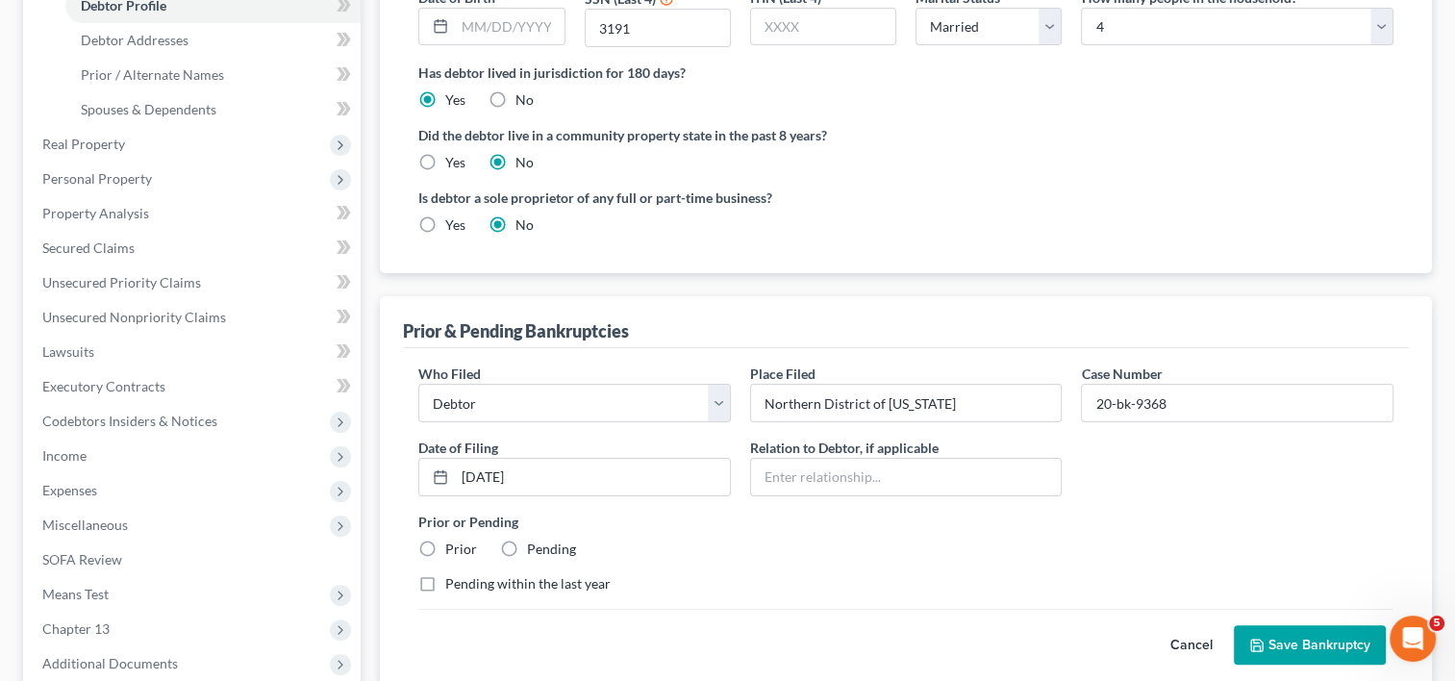
click at [445, 540] on label "Prior" at bounding box center [461, 548] width 32 height 19
click at [453, 540] on input "Prior" at bounding box center [459, 545] width 12 height 12
radio input "true"
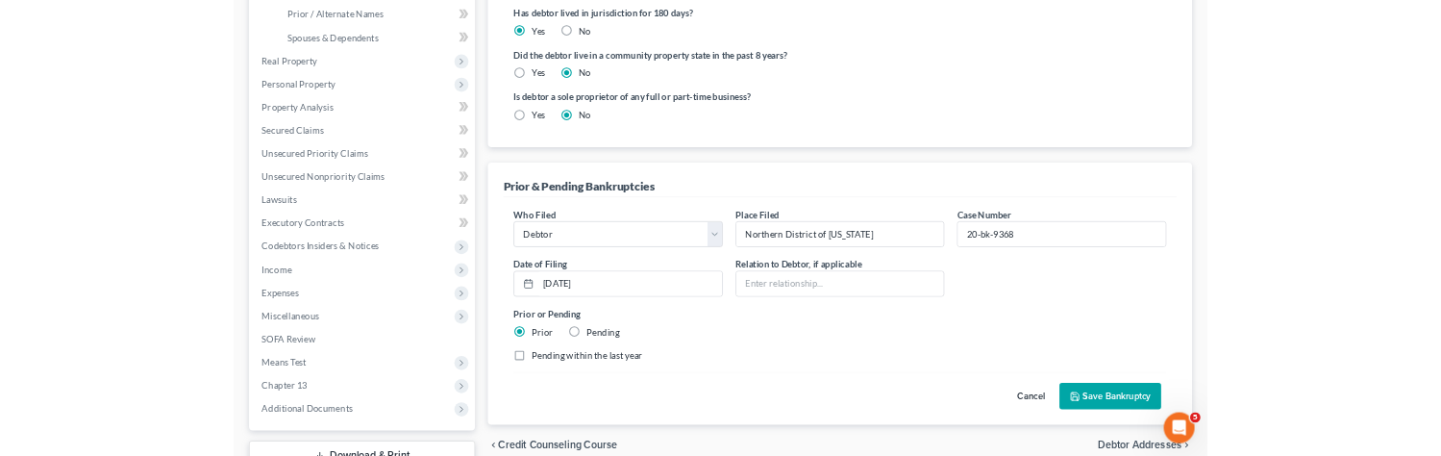
scroll to position [481, 0]
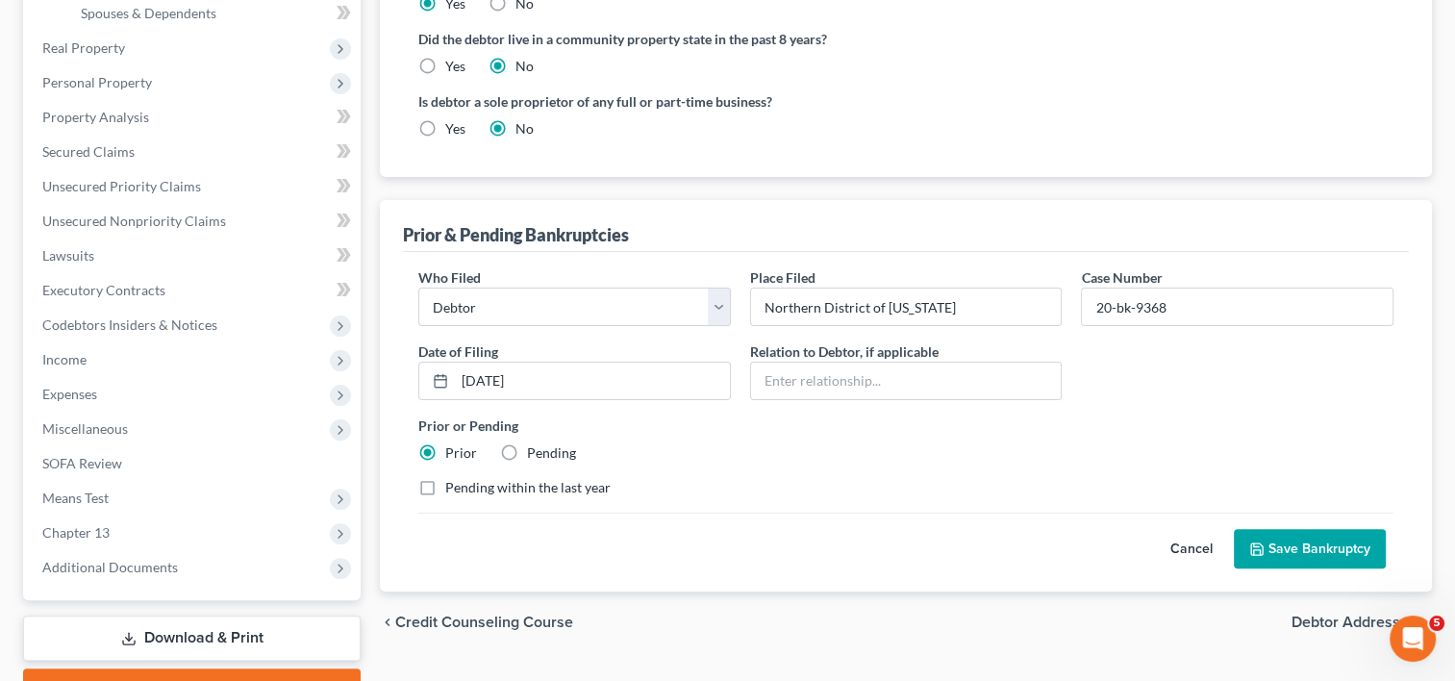
click at [1290, 550] on button "Save Bankruptcy" at bounding box center [1309, 549] width 152 height 40
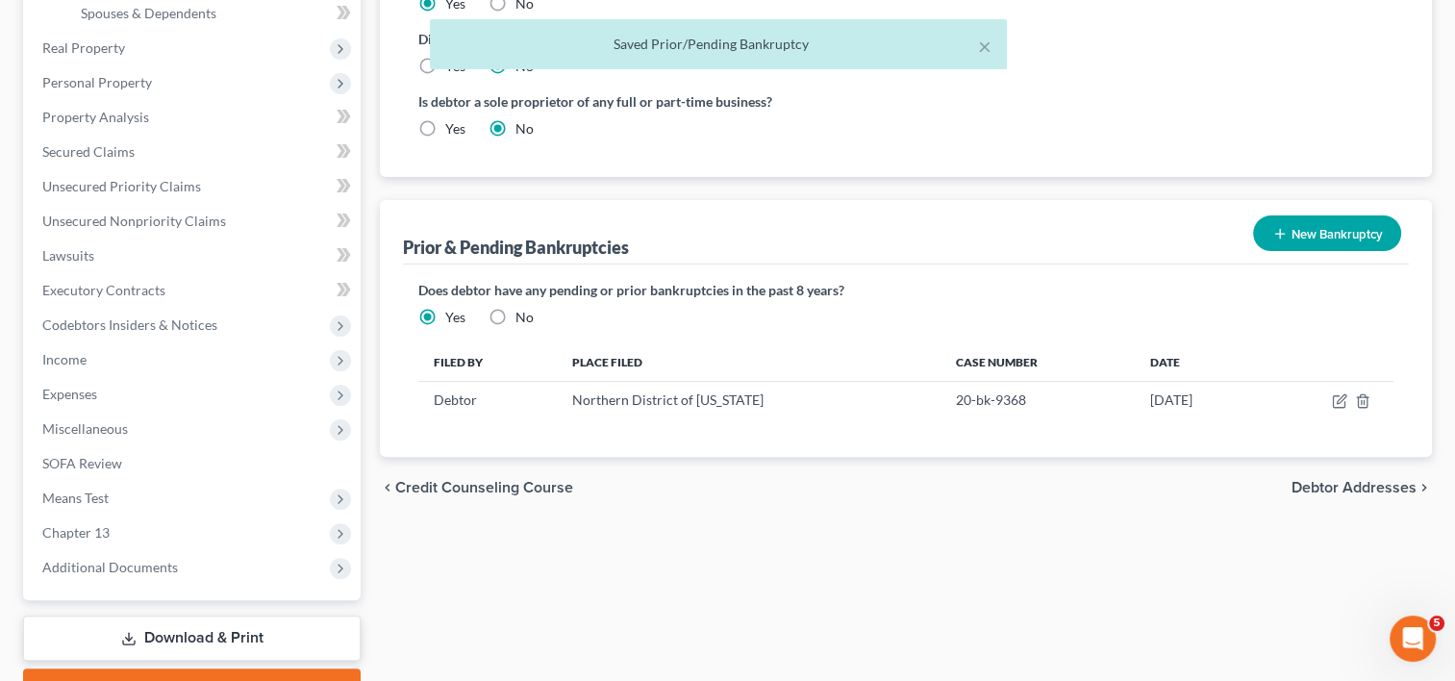
click at [1332, 237] on button "New Bankruptcy" at bounding box center [1327, 233] width 148 height 36
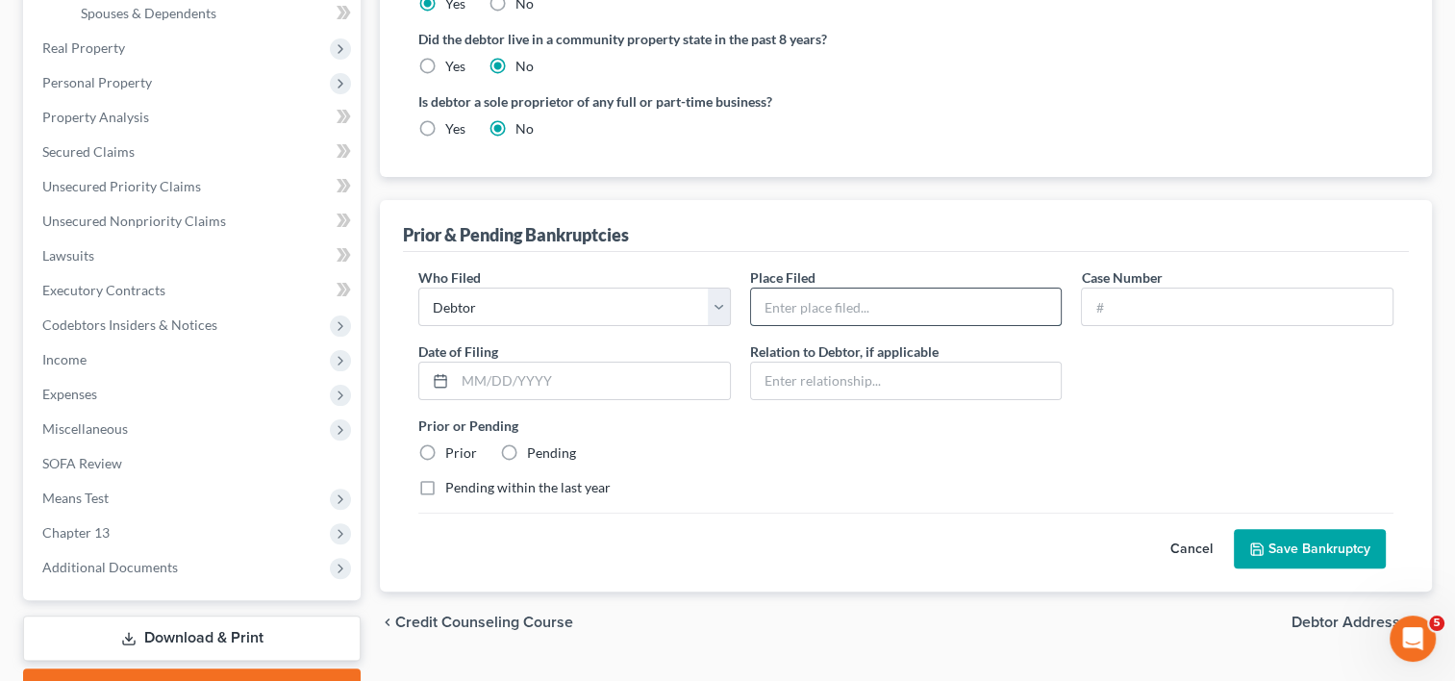
click at [792, 297] on input "text" at bounding box center [906, 306] width 311 height 37
type input "Northern District of [US_STATE]"
type input "20-bk-9368"
type input "[DATE]"
click at [1181, 302] on input "20-bk-9368" at bounding box center [1237, 306] width 311 height 37
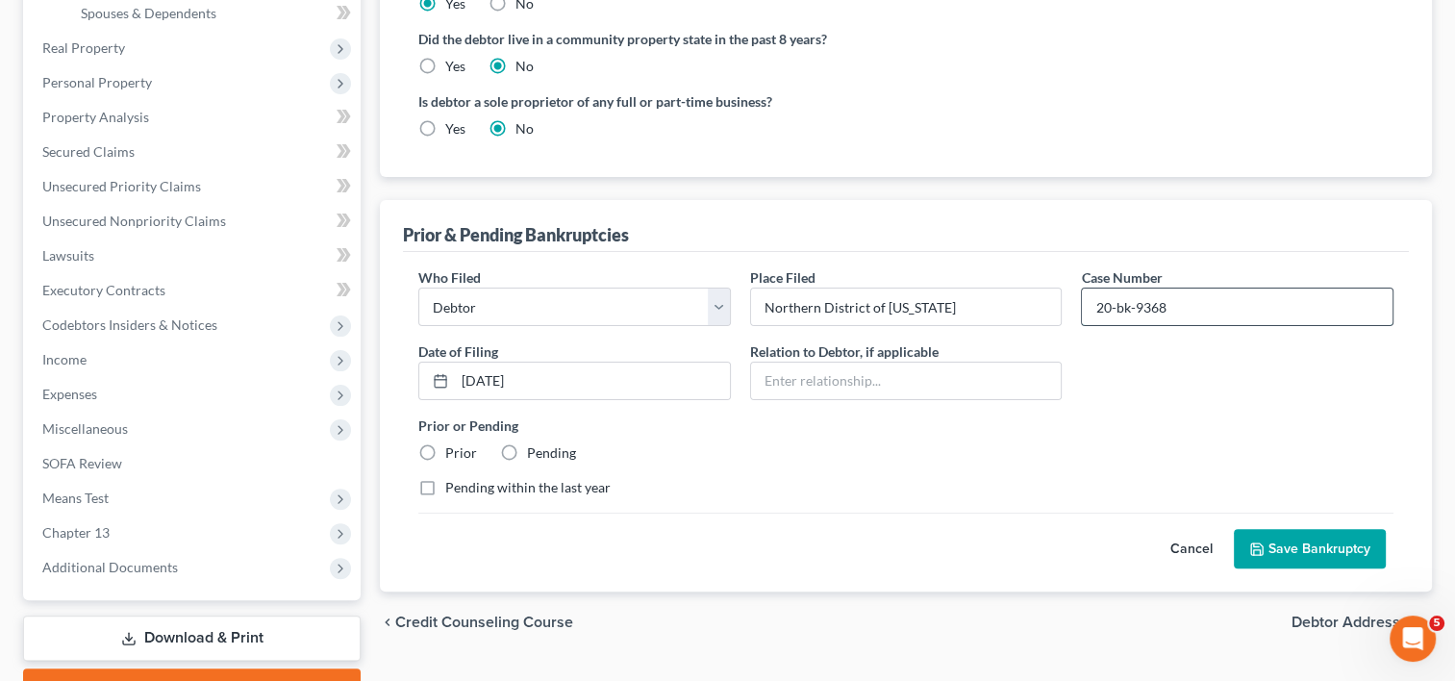
click at [1181, 302] on input "20-bk-9368" at bounding box center [1237, 306] width 311 height 37
click at [1180, 302] on input "20-bk-9368" at bounding box center [1237, 306] width 311 height 37
drag, startPoint x: 1180, startPoint y: 302, endPoint x: 1119, endPoint y: 306, distance: 60.7
click at [1179, 302] on input "20-bk-9368" at bounding box center [1237, 306] width 311 height 37
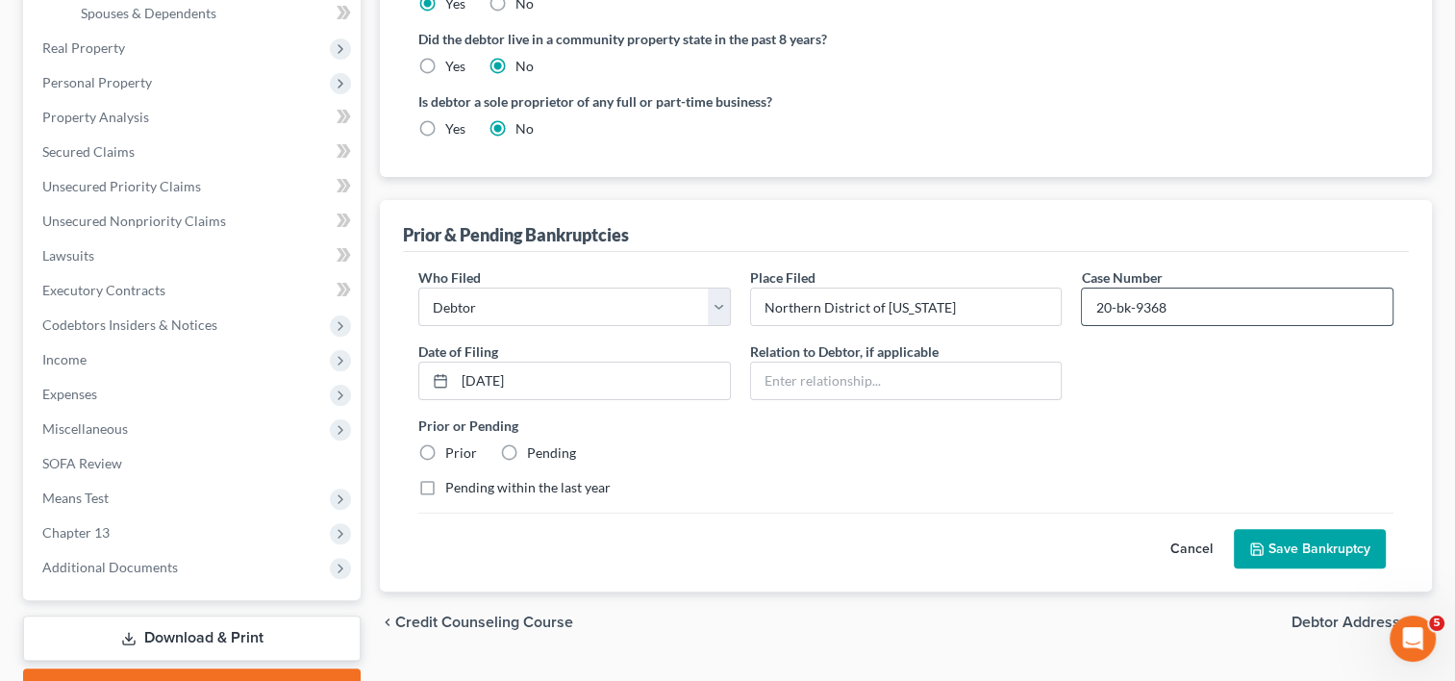
click at [1109, 305] on input "20-bk-9368" at bounding box center [1237, 306] width 311 height 37
click at [1109, 304] on input "20-bk-9368" at bounding box center [1237, 306] width 311 height 37
click at [1107, 305] on input "20-bk-9368" at bounding box center [1237, 306] width 311 height 37
click at [1185, 289] on input "21-bk-9368" at bounding box center [1237, 306] width 311 height 37
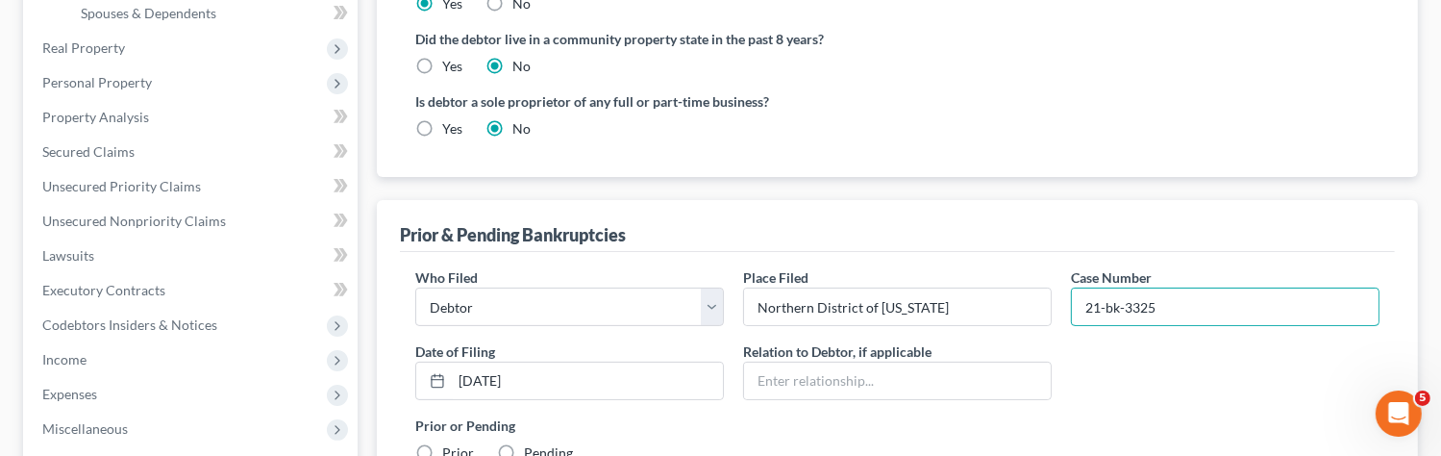
type input "21-bk-3325"
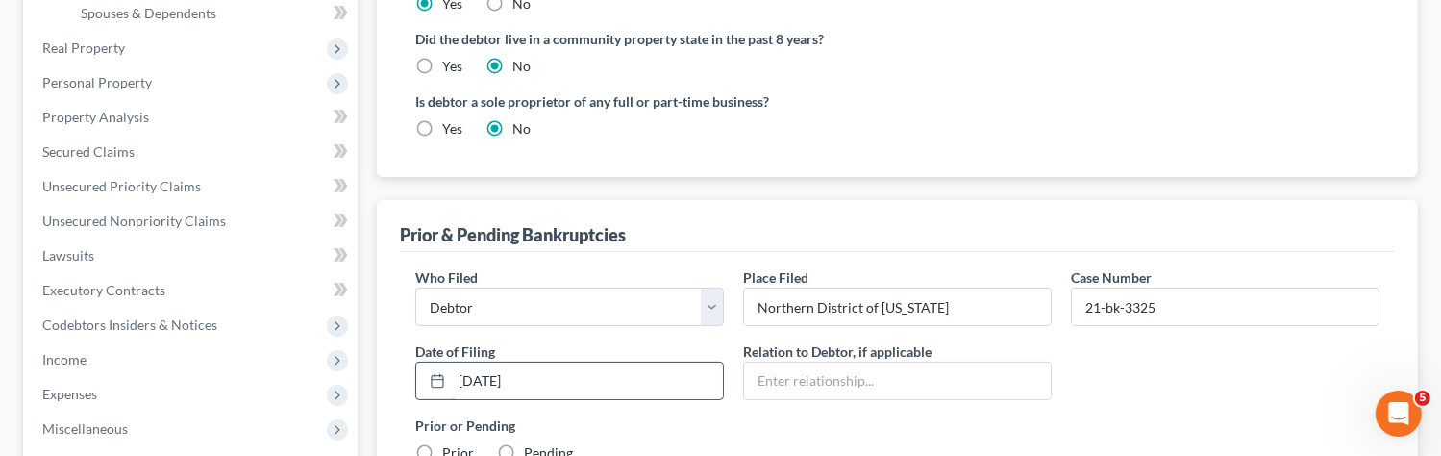
click at [674, 374] on input "[DATE]" at bounding box center [587, 380] width 271 height 37
type input "[DATE]"
click at [1173, 415] on label "Prior or Pending" at bounding box center [897, 425] width 964 height 20
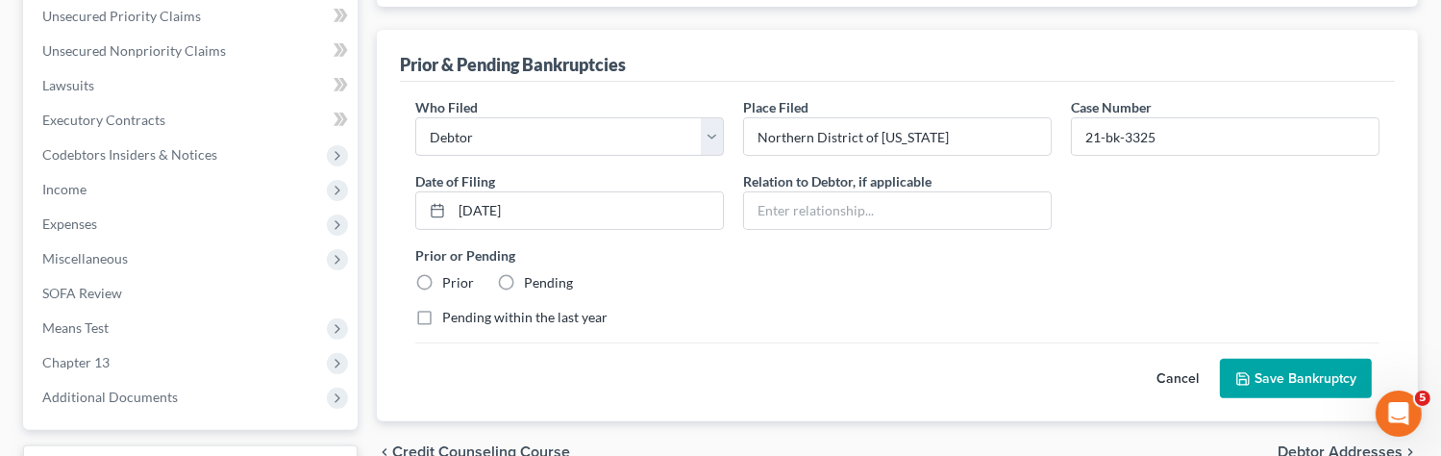
scroll to position [769, 0]
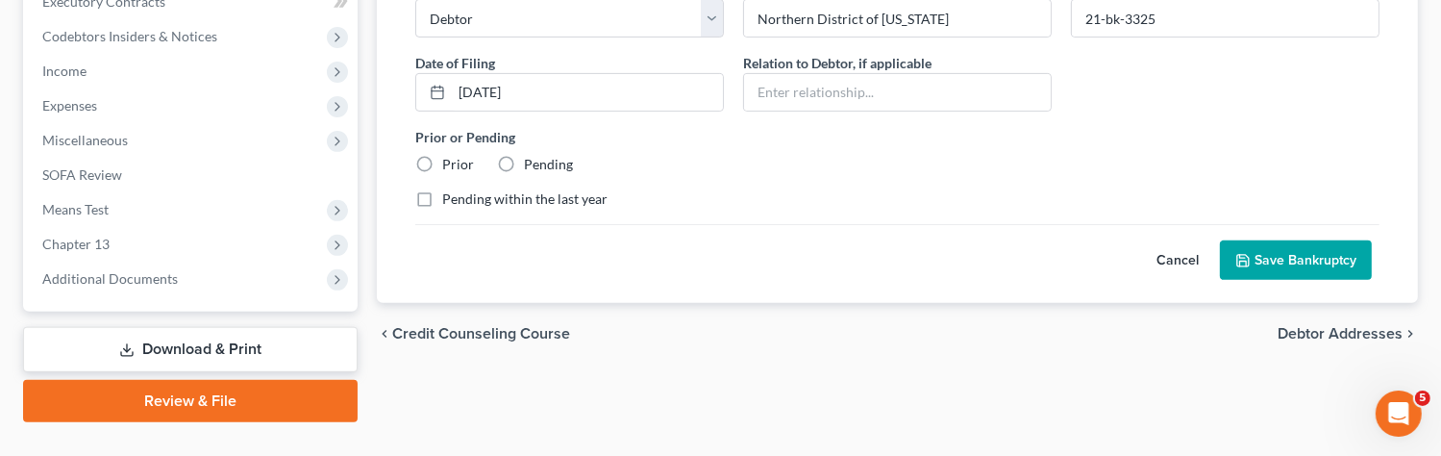
click at [442, 159] on label "Prior" at bounding box center [458, 164] width 32 height 19
click at [450, 159] on input "Prior" at bounding box center [456, 161] width 12 height 12
radio input "true"
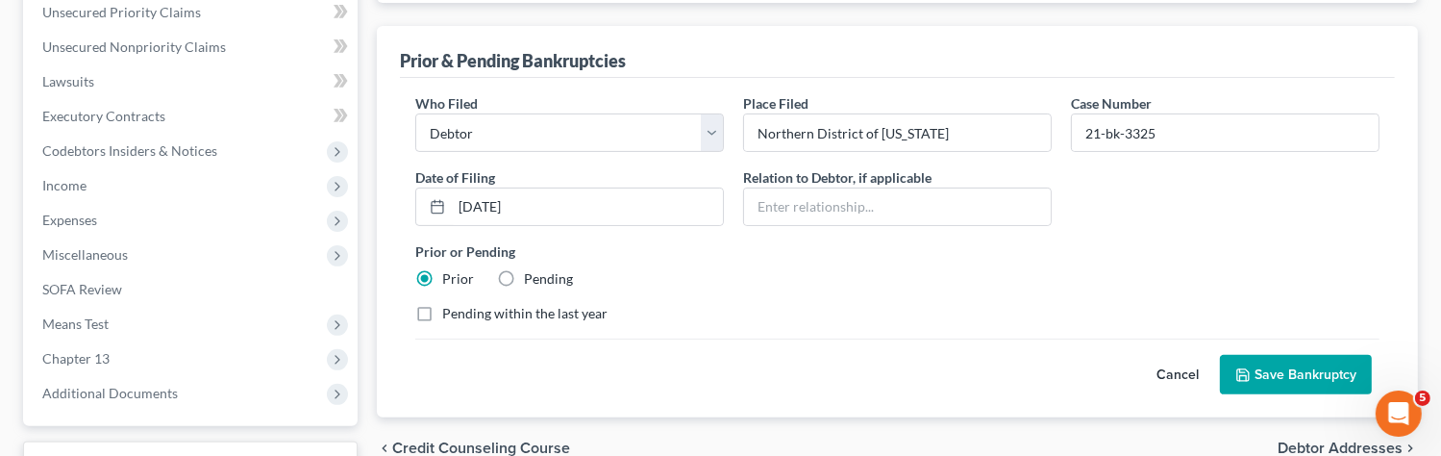
scroll to position [673, 0]
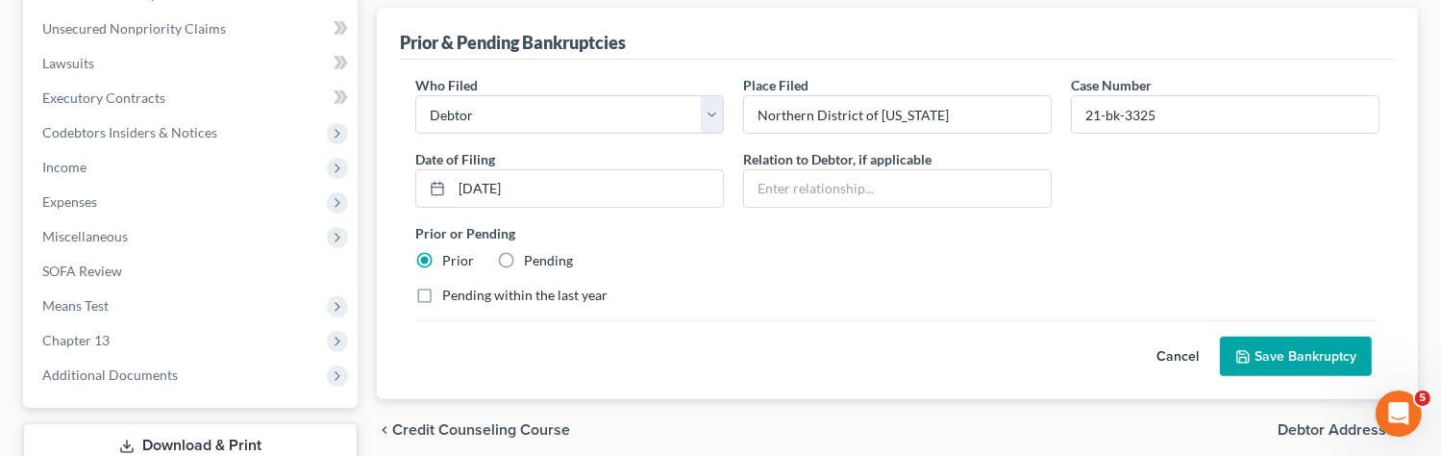
click at [1304, 353] on button "Save Bankruptcy" at bounding box center [1296, 356] width 152 height 40
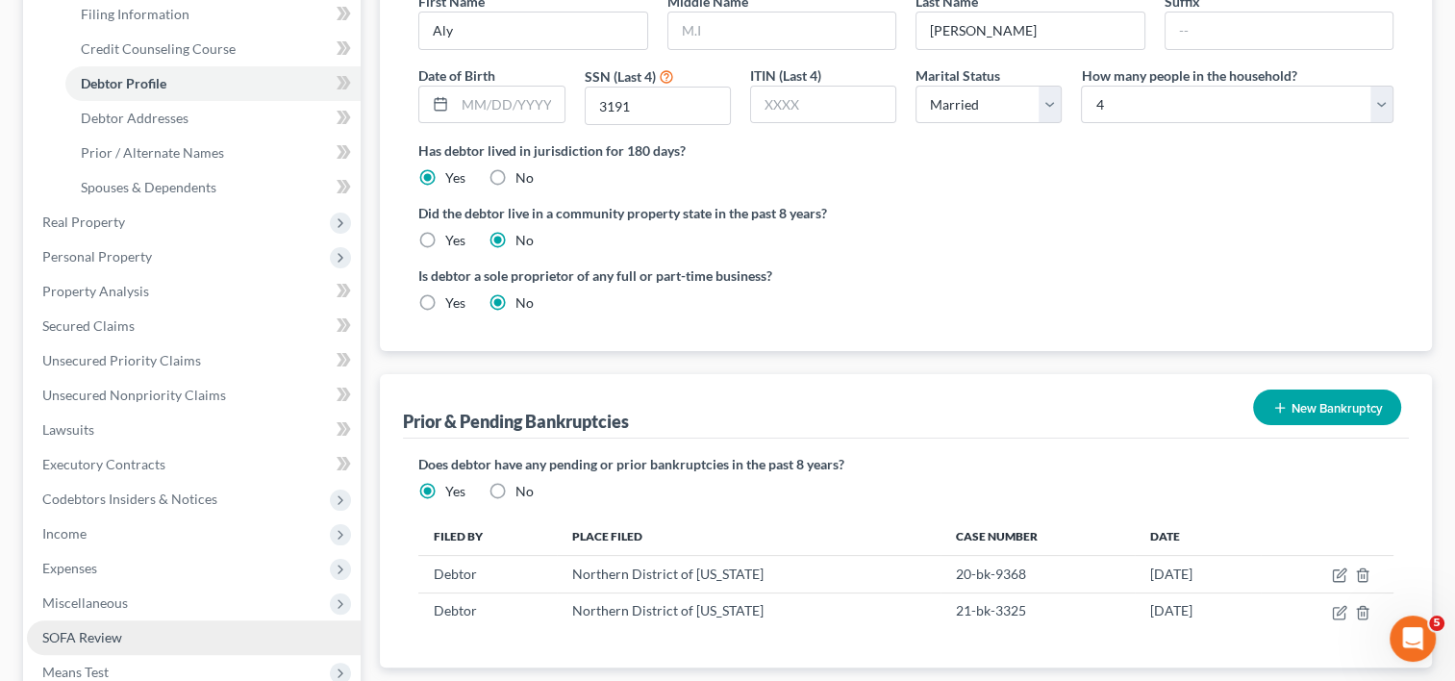
scroll to position [582, 0]
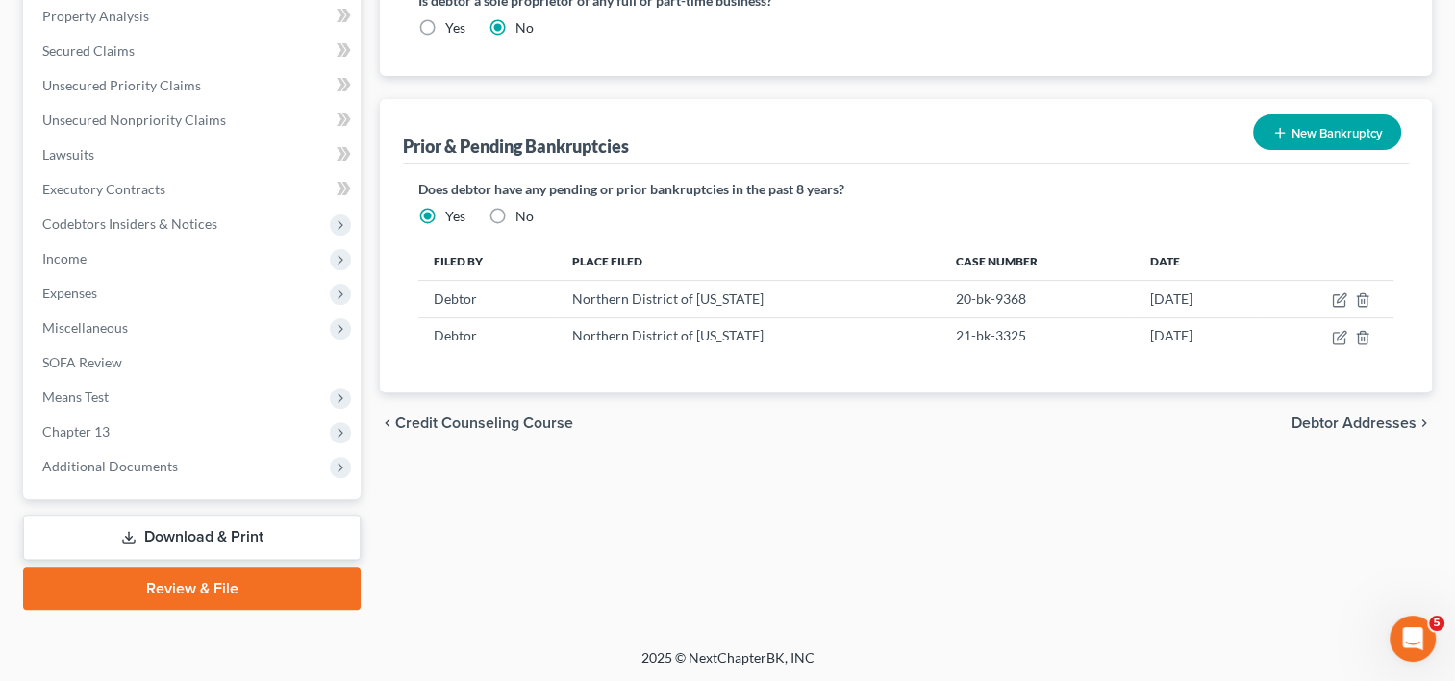
click at [229, 588] on link "Review & File" at bounding box center [191, 588] width 337 height 42
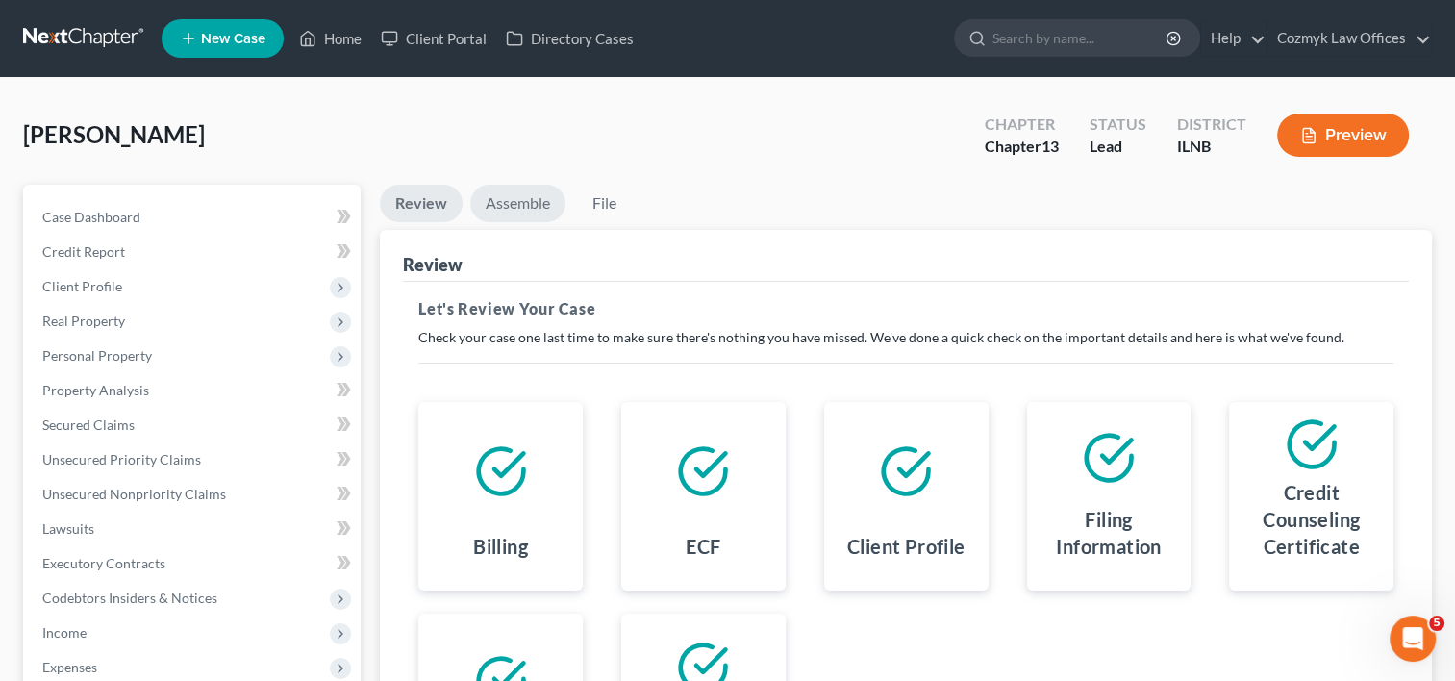
click at [521, 198] on link "Assemble" at bounding box center [517, 203] width 95 height 37
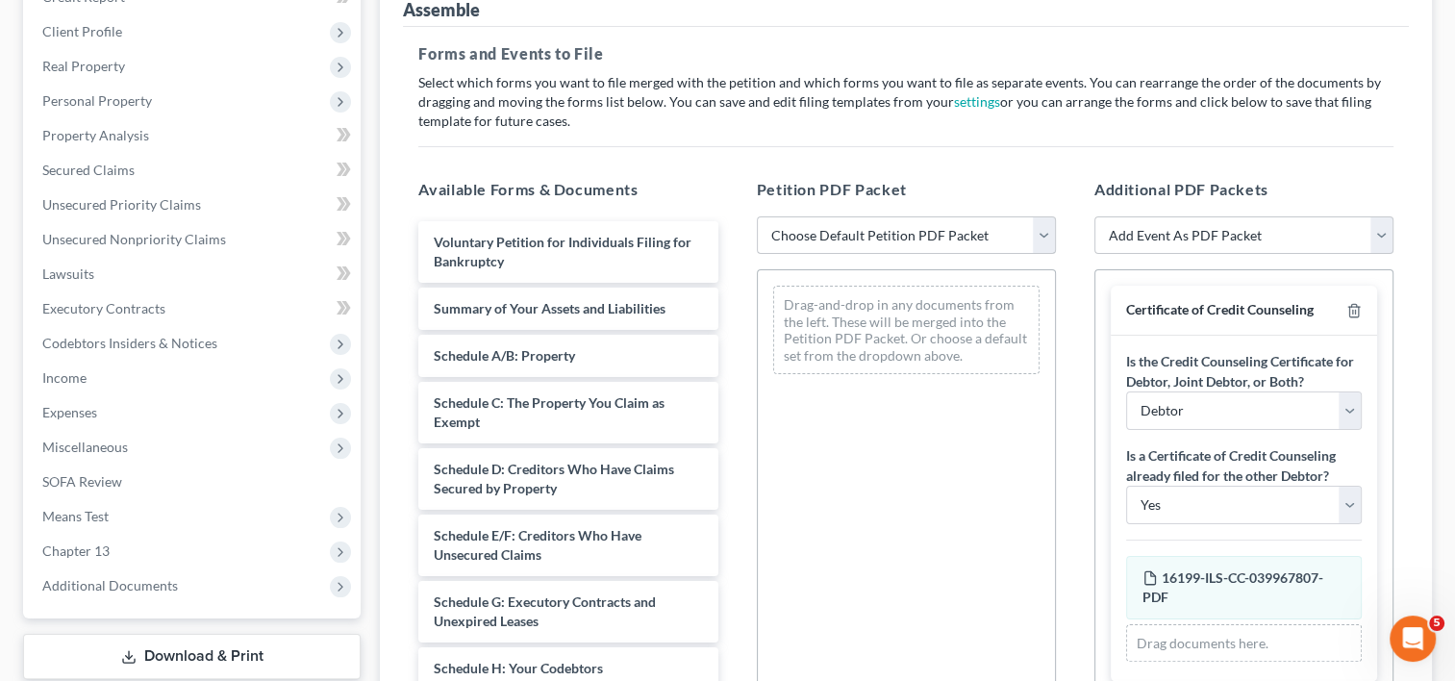
scroll to position [288, 0]
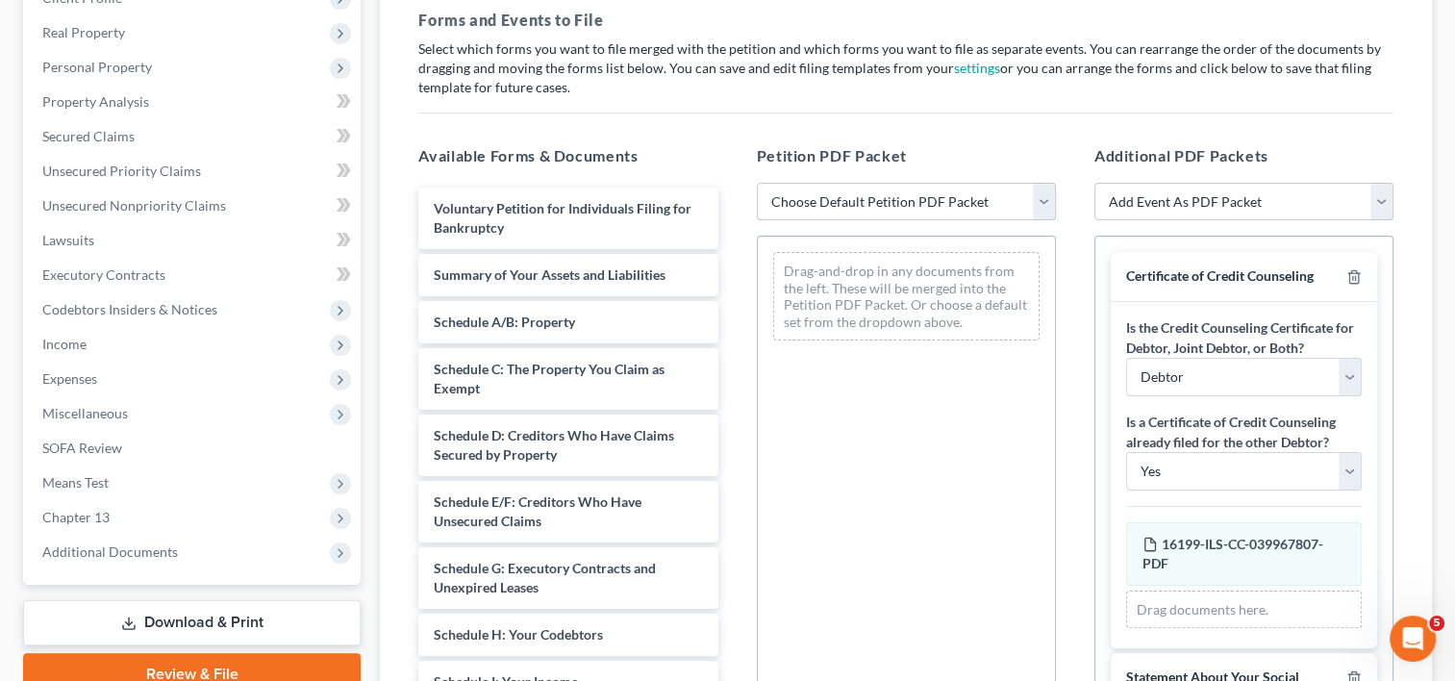
click at [1050, 195] on select "Choose Default Petition PDF Packet Emergency Filing (Voluntary Petition and Cre…" at bounding box center [906, 202] width 299 height 38
click at [757, 183] on select "Choose Default Petition PDF Packet Emergency Filing (Voluntary Petition and Cre…" at bounding box center [906, 202] width 299 height 38
drag, startPoint x: 1047, startPoint y: 197, endPoint x: 935, endPoint y: 219, distance: 113.7
click at [1047, 197] on select "Choose Default Petition PDF Packet Emergency Filing (Voluntary Petition and Cre…" at bounding box center [906, 202] width 299 height 38
select select "1"
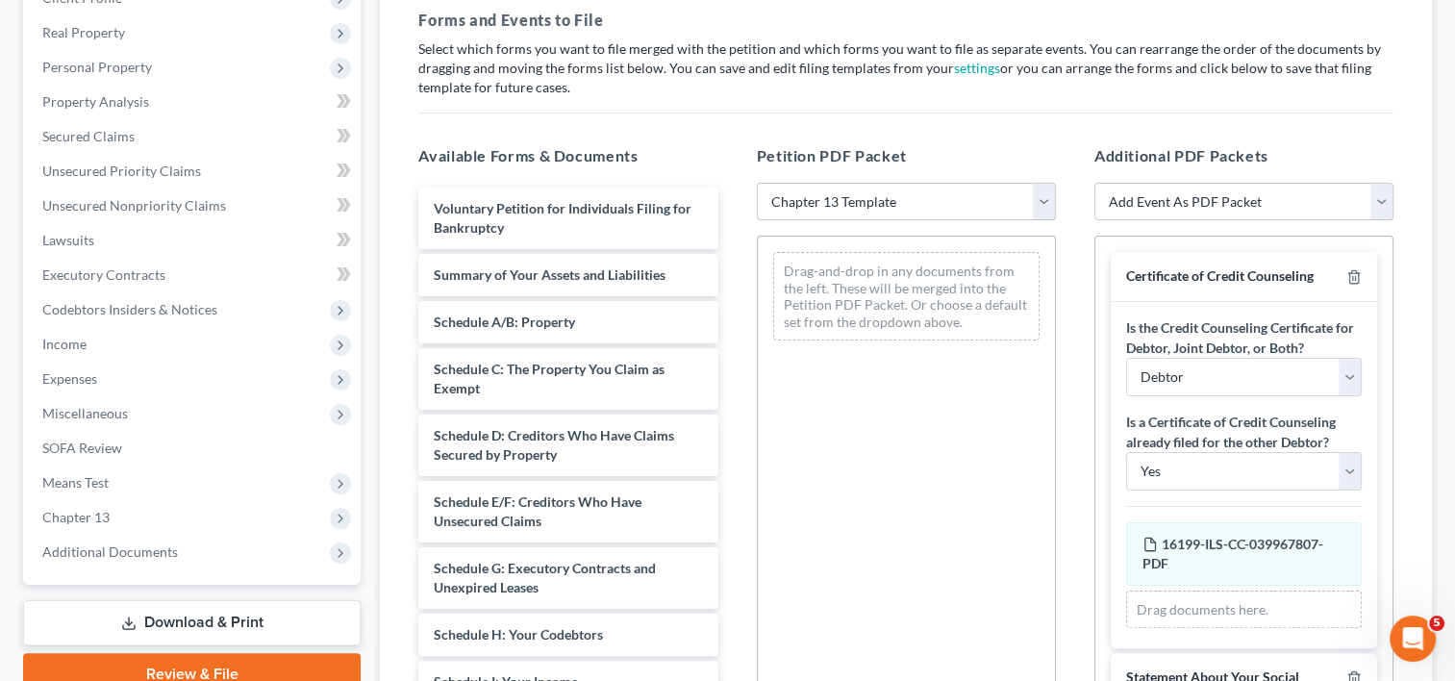
click at [757, 183] on select "Choose Default Petition PDF Packet Emergency Filing (Voluntary Petition and Cre…" at bounding box center [906, 202] width 299 height 38
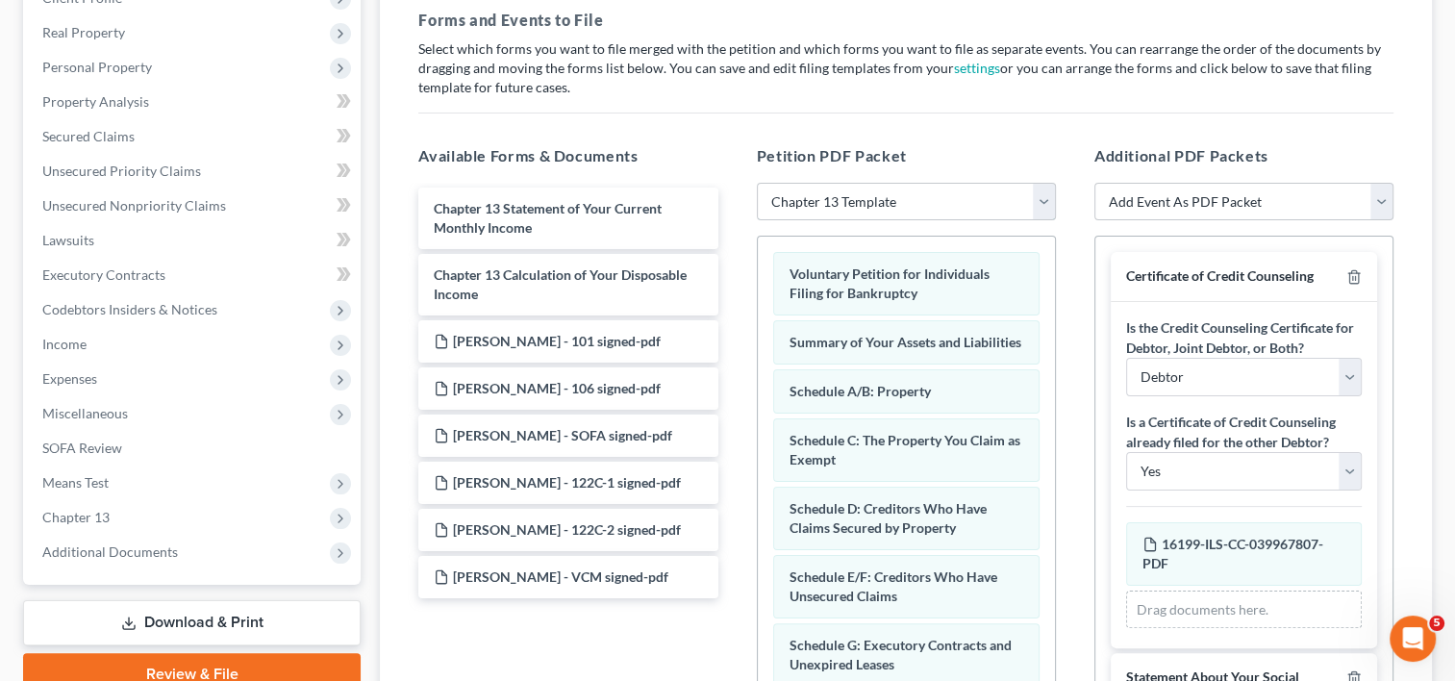
scroll to position [385, 0]
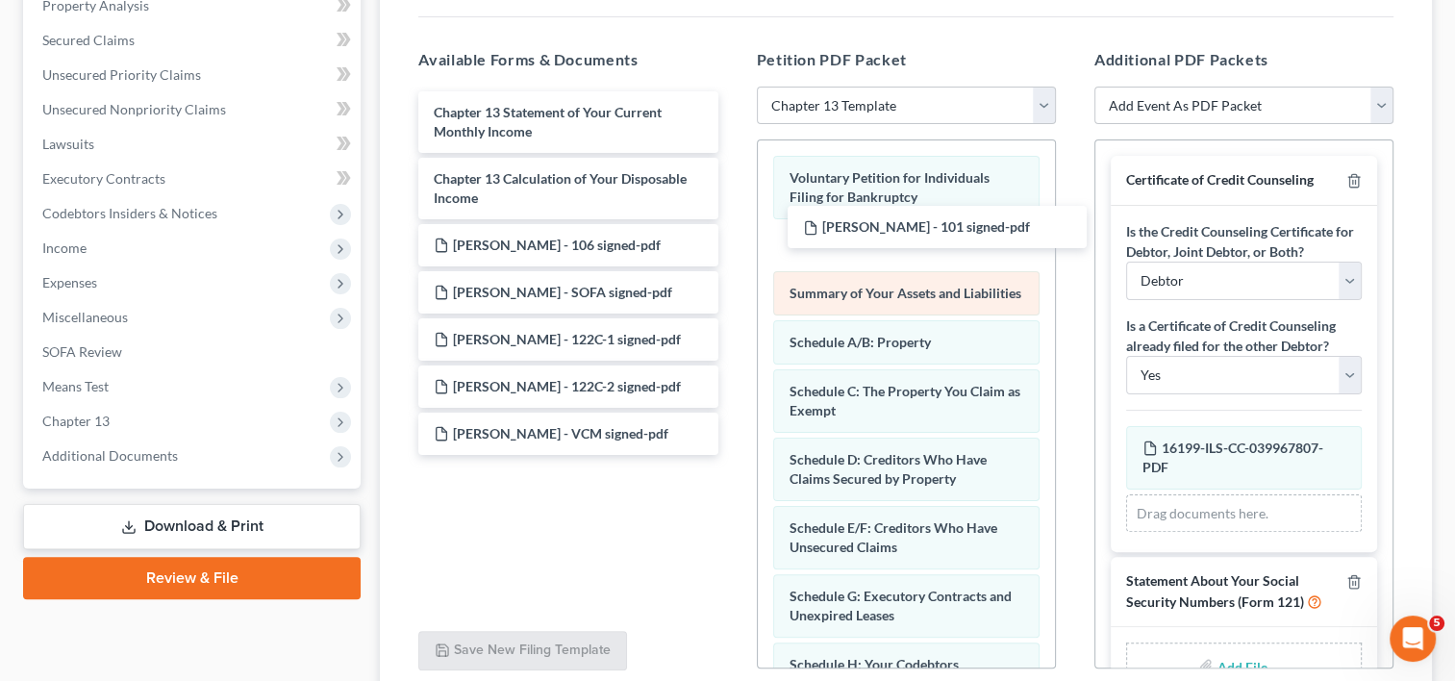
drag, startPoint x: 568, startPoint y: 244, endPoint x: 896, endPoint y: 277, distance: 329.4
click at [733, 224] on div "[PERSON_NAME] - 101 signed-pdf Chapter 13 Statement of Your Current Monthly Inc…" at bounding box center [568, 272] width 330 height 363
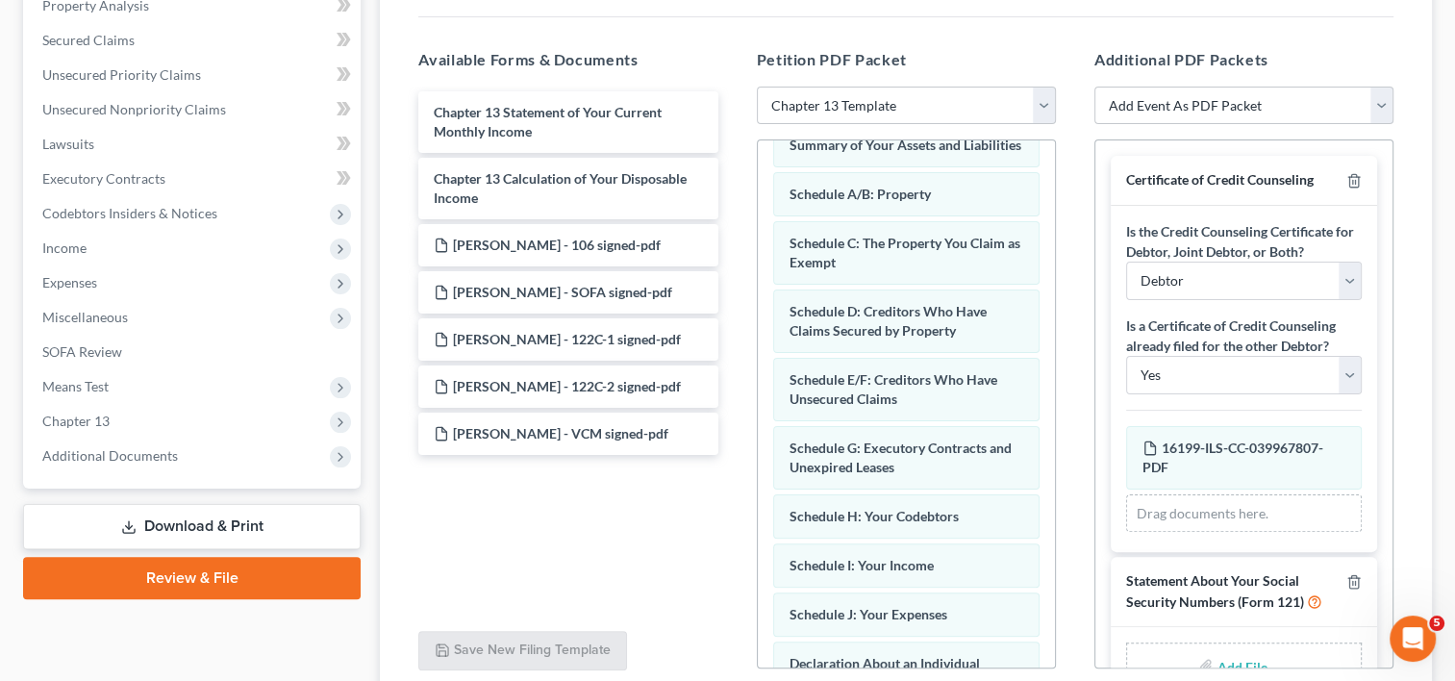
scroll to position [577, 0]
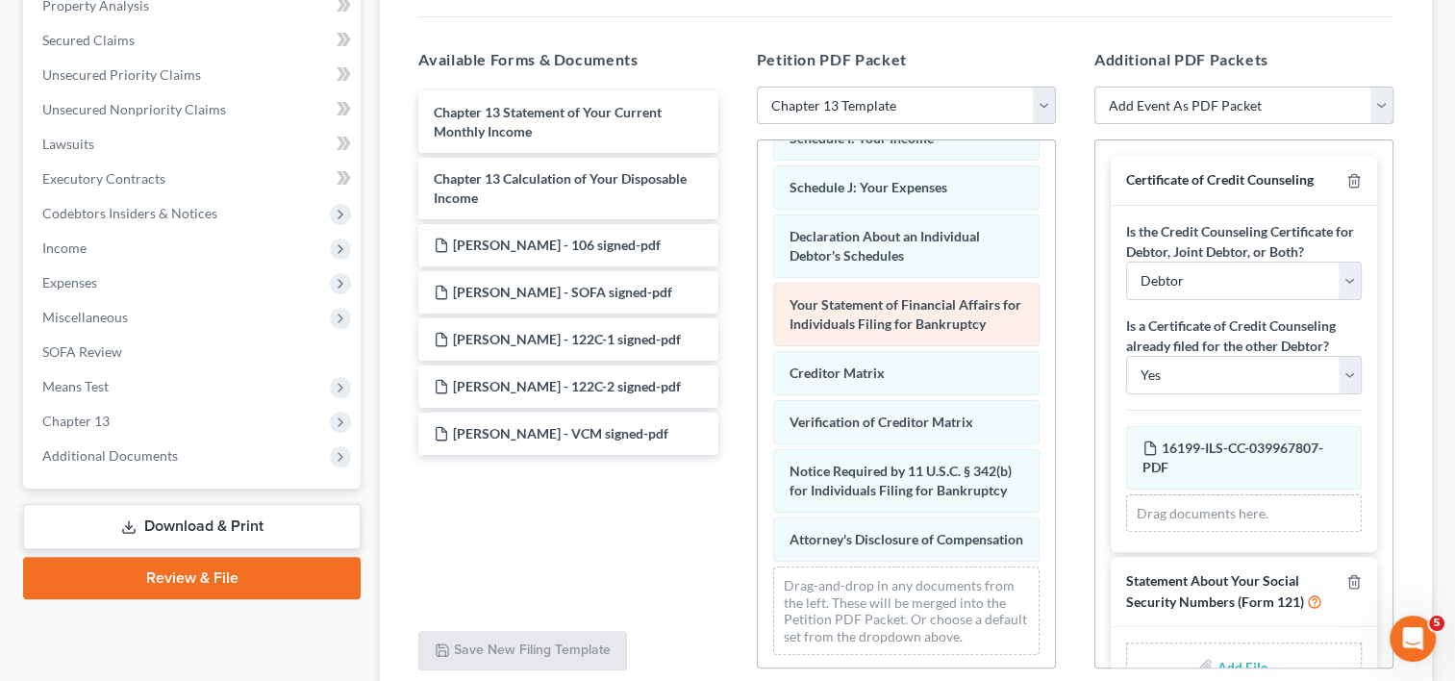
click at [859, 323] on span "Your Statement of Financial Affairs for Individuals Filing for Bankruptcy" at bounding box center [905, 314] width 232 height 36
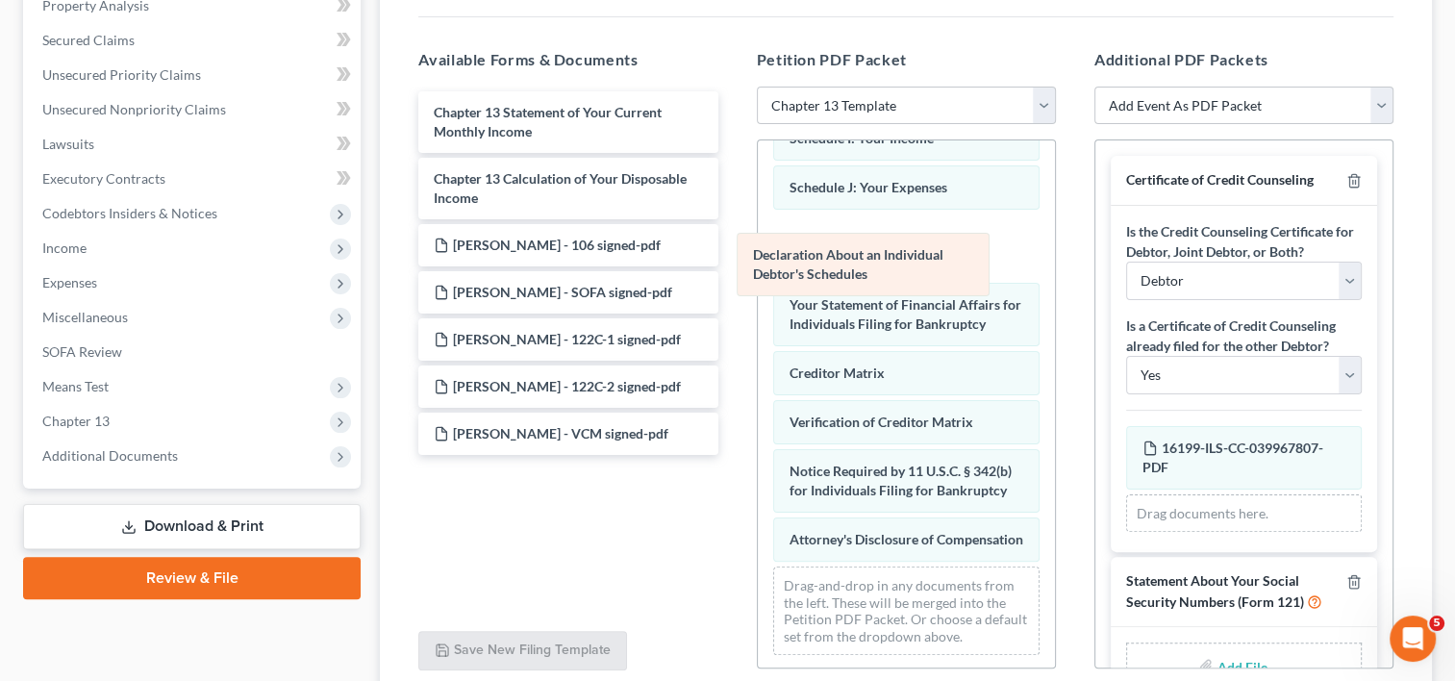
scroll to position [561, 0]
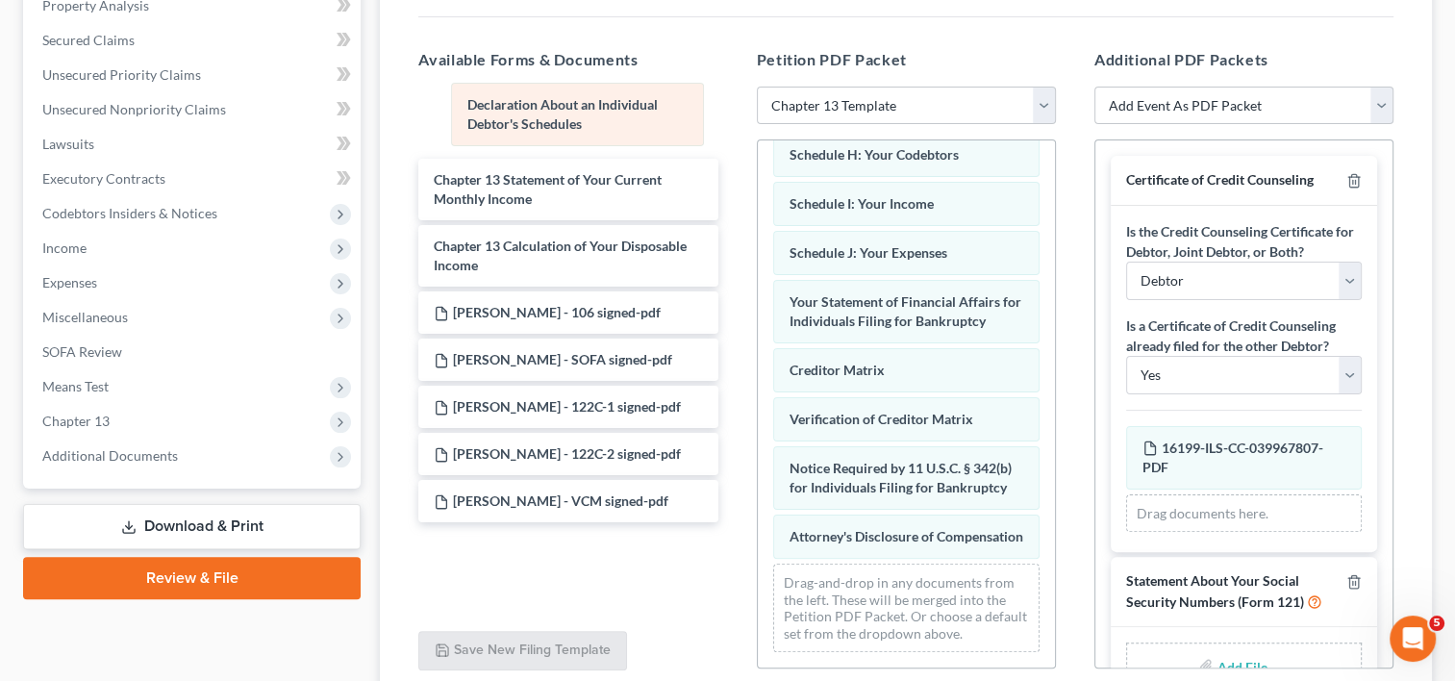
drag, startPoint x: 855, startPoint y: 261, endPoint x: 535, endPoint y: 115, distance: 351.5
click at [758, 115] on div "Declaration About an Individual Debtor's Schedules Voluntary Petition for Indiv…" at bounding box center [906, 148] width 297 height 1038
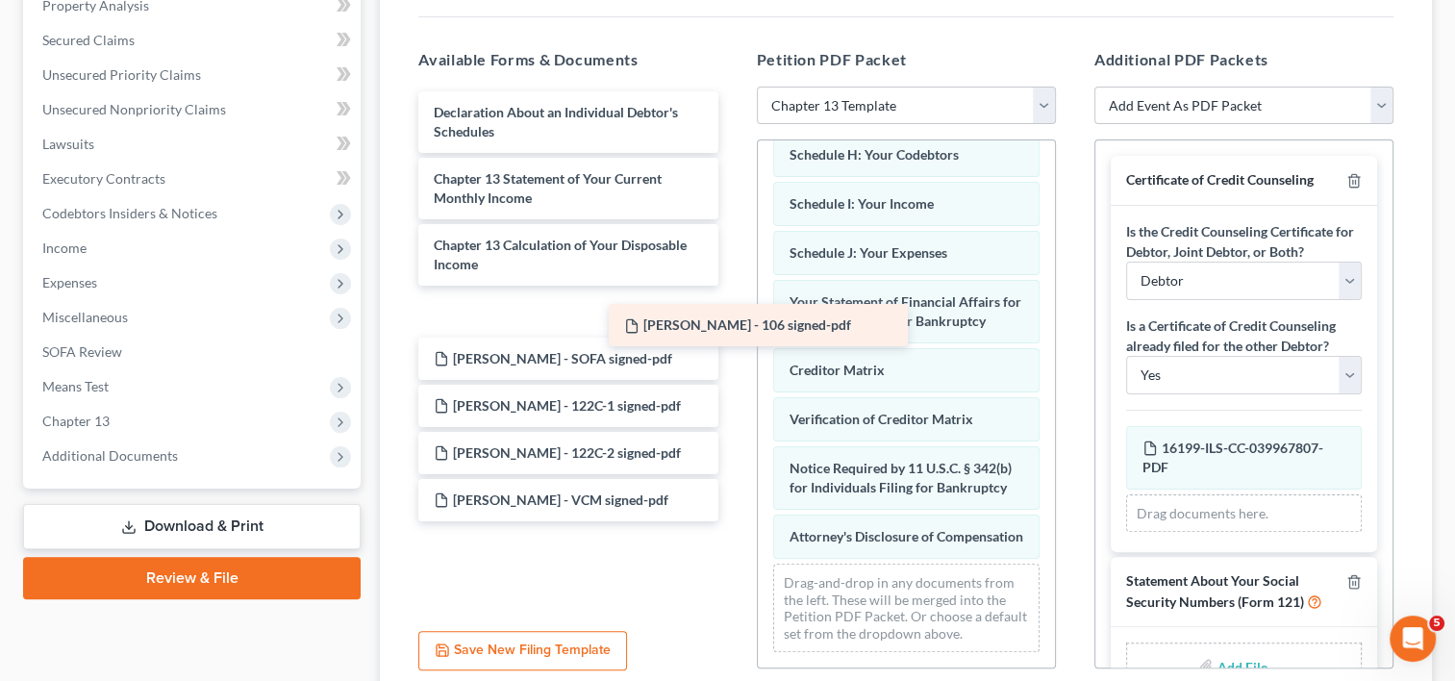
scroll to position [577, 0]
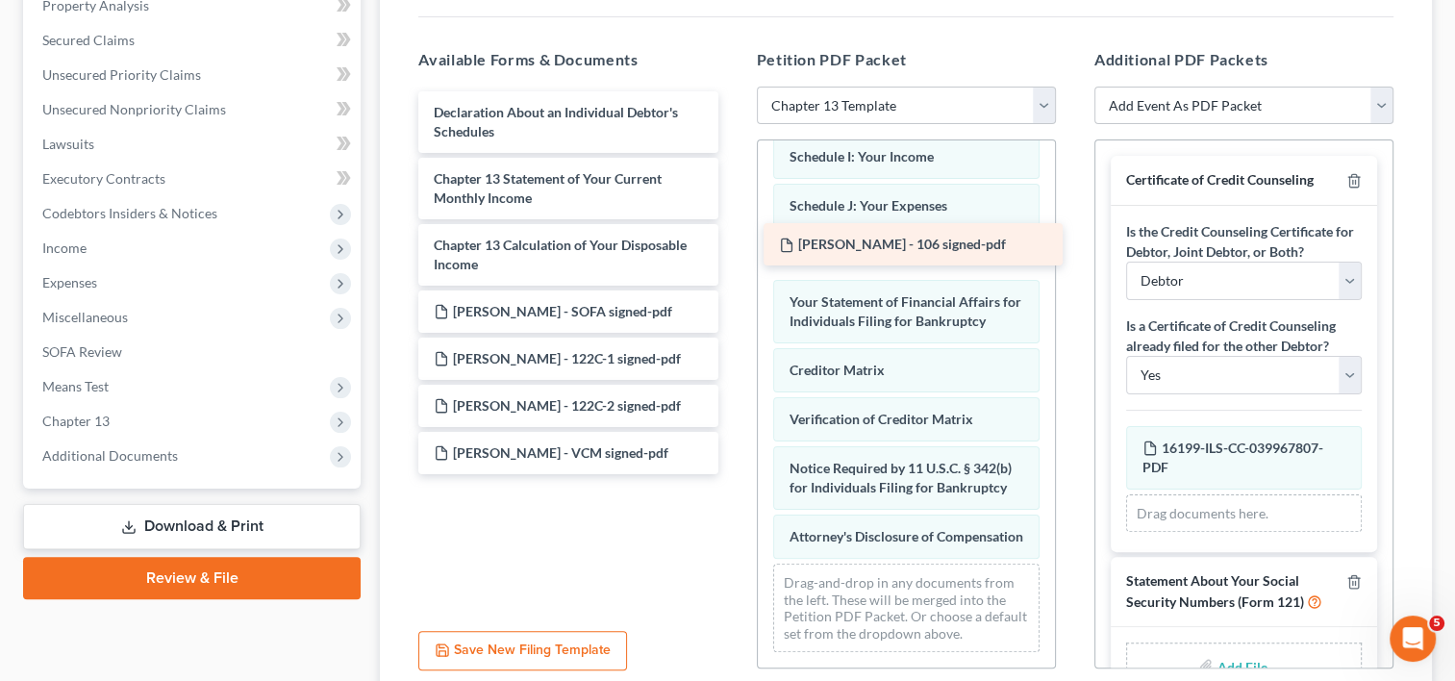
drag, startPoint x: 530, startPoint y: 310, endPoint x: 873, endPoint y: 243, distance: 349.6
click at [733, 243] on div "[PERSON_NAME] - 106 signed-pdf Declaration About an Individual Debtor's Schedul…" at bounding box center [568, 282] width 330 height 383
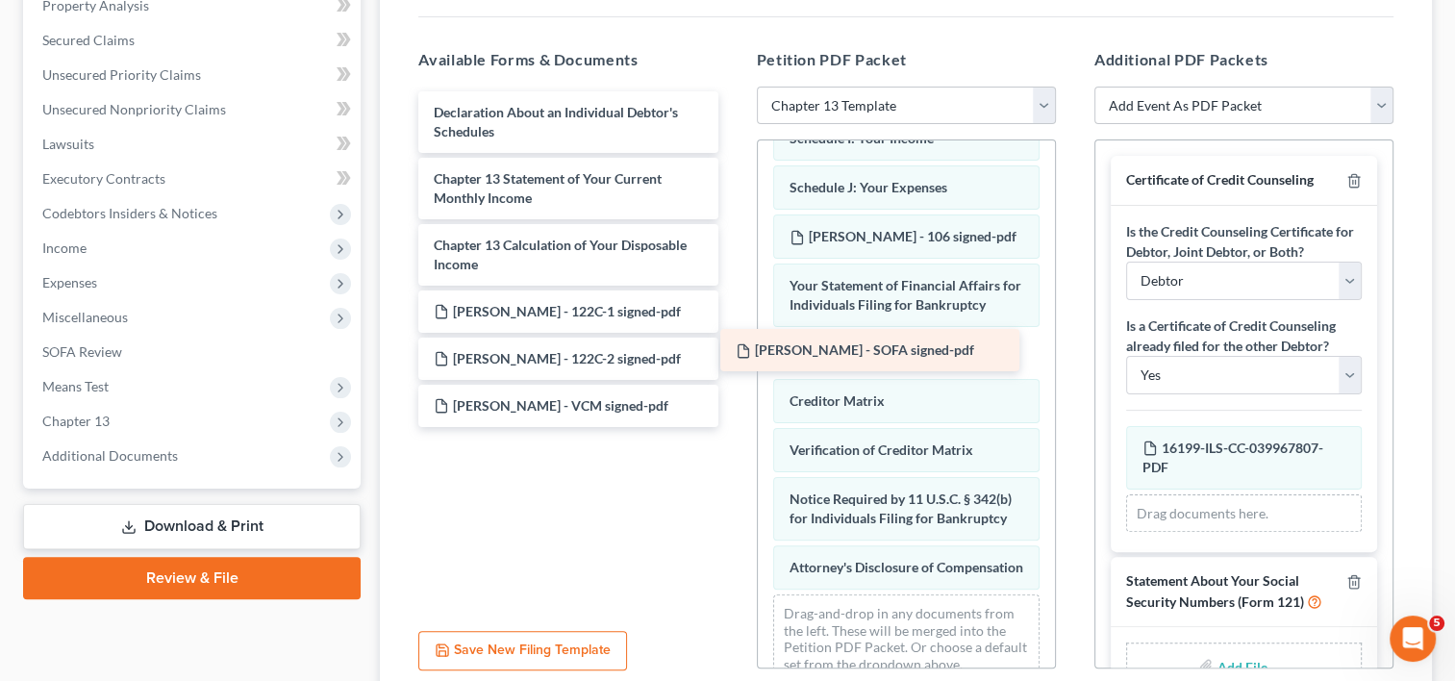
drag, startPoint x: 599, startPoint y: 311, endPoint x: 896, endPoint y: 350, distance: 299.5
click at [733, 350] on div "[PERSON_NAME] - SOFA signed-pdf Declaration About an Individual Debtor's Schedu…" at bounding box center [568, 259] width 330 height 336
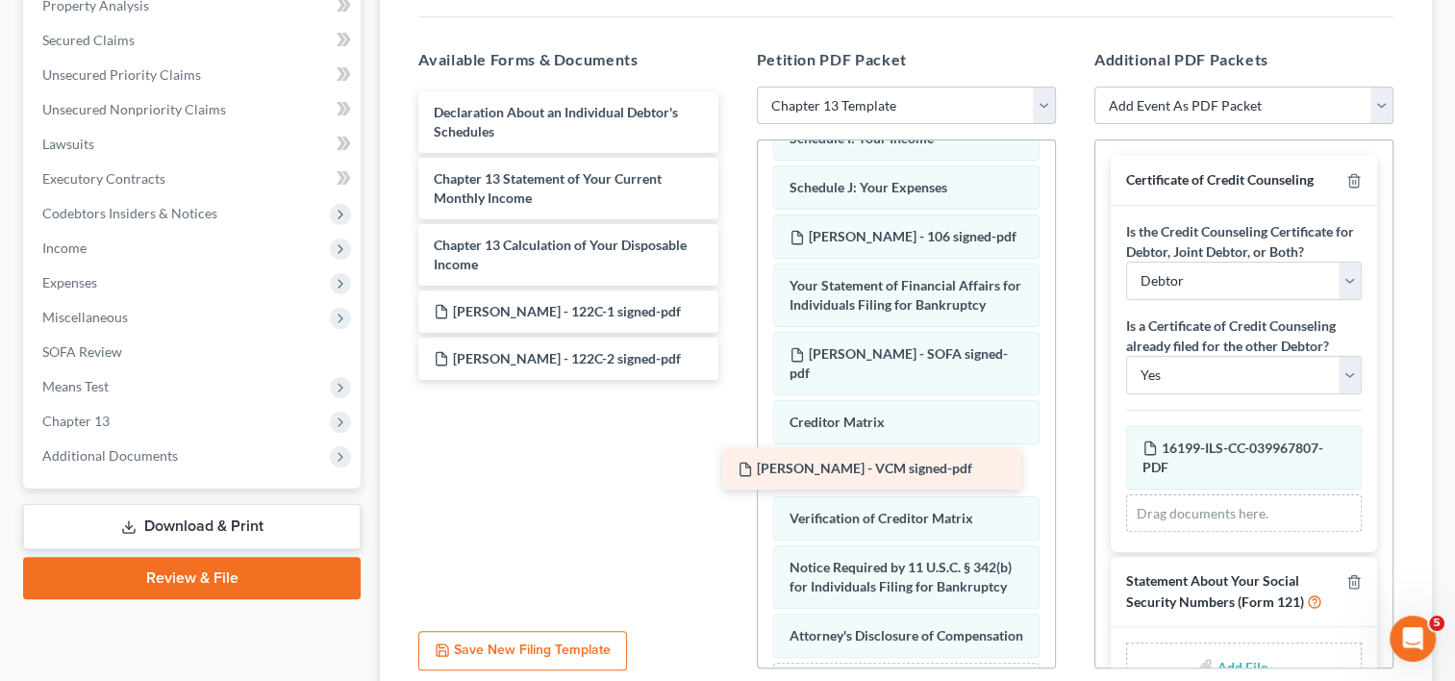
drag, startPoint x: 519, startPoint y: 401, endPoint x: 828, endPoint y: 467, distance: 315.6
click at [733, 380] on div "[PERSON_NAME] - VCM signed-pdf Declaration About an Individual Debtor's Schedul…" at bounding box center [568, 235] width 330 height 288
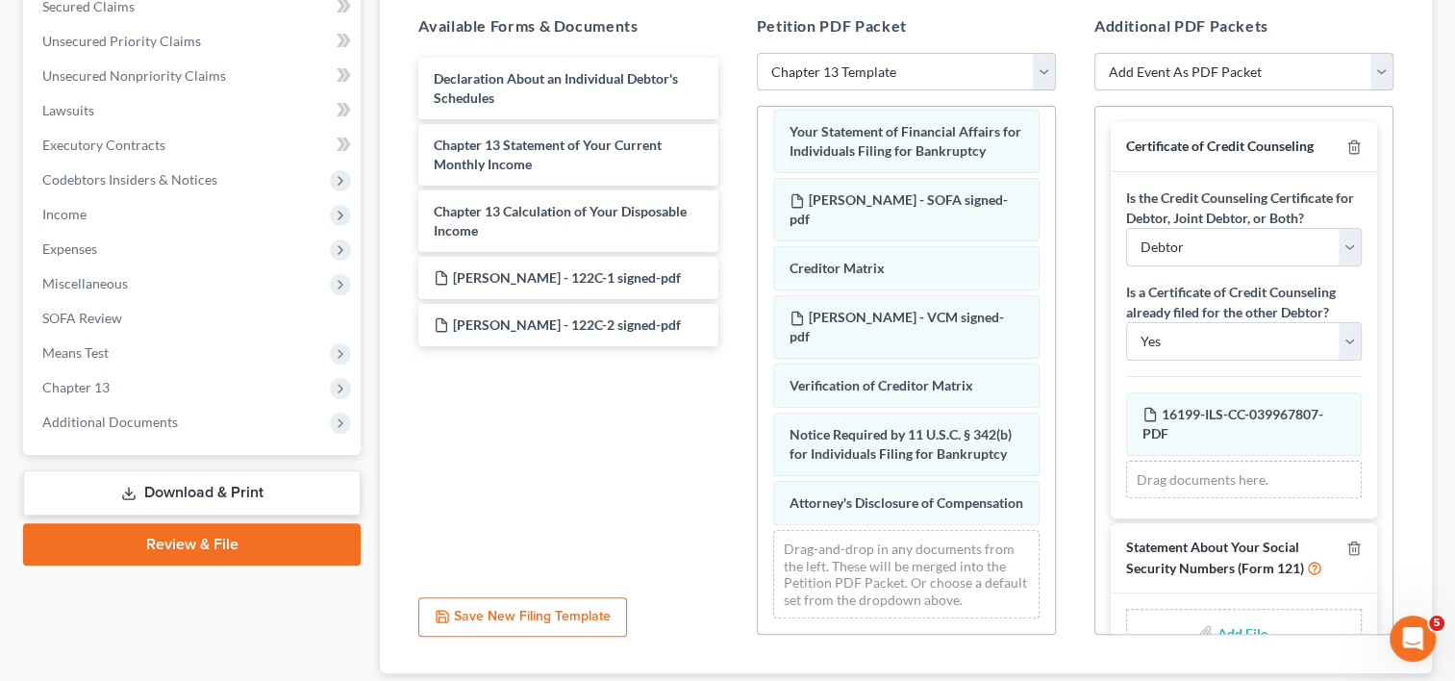
scroll to position [385, 0]
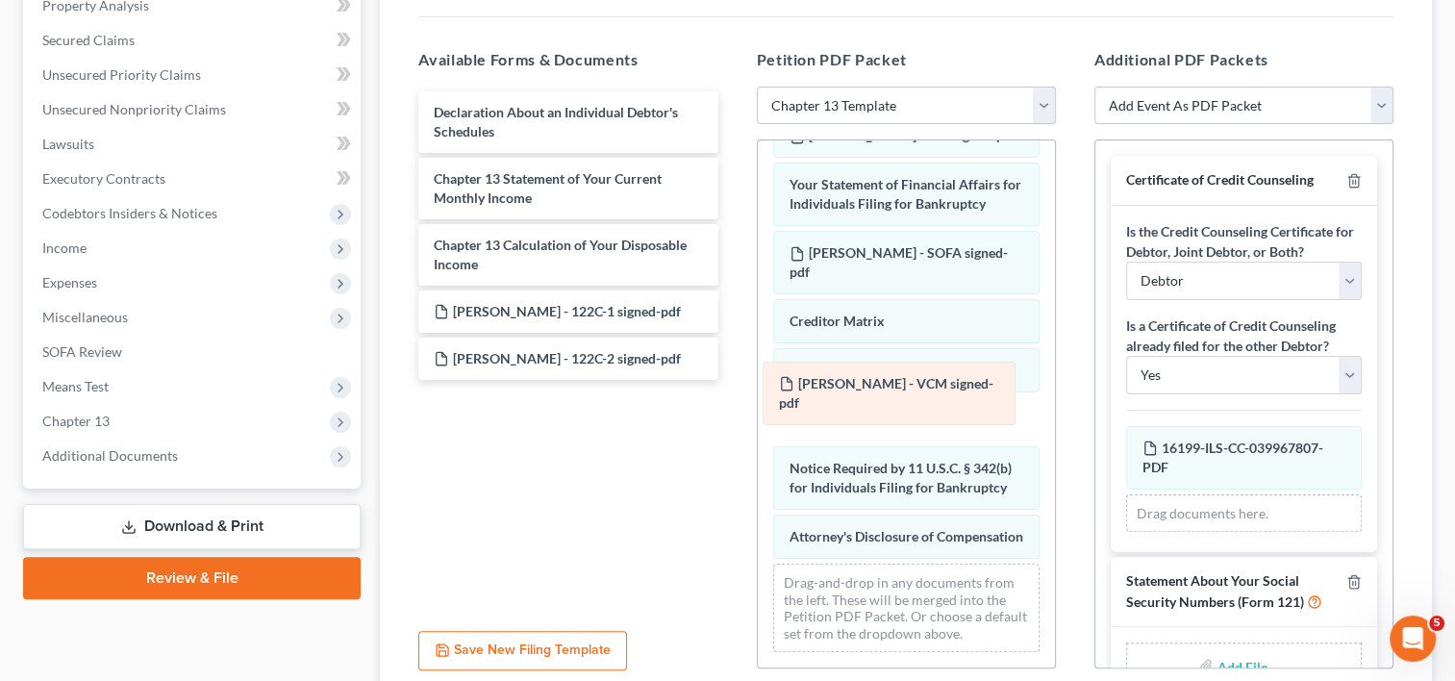
drag, startPoint x: 917, startPoint y: 331, endPoint x: 908, endPoint y: 381, distance: 50.9
click at [908, 381] on div "[PERSON_NAME] - VCM signed-pdf Voluntary Petition for Individuals Filing for Ba…" at bounding box center [906, 65] width 297 height 1205
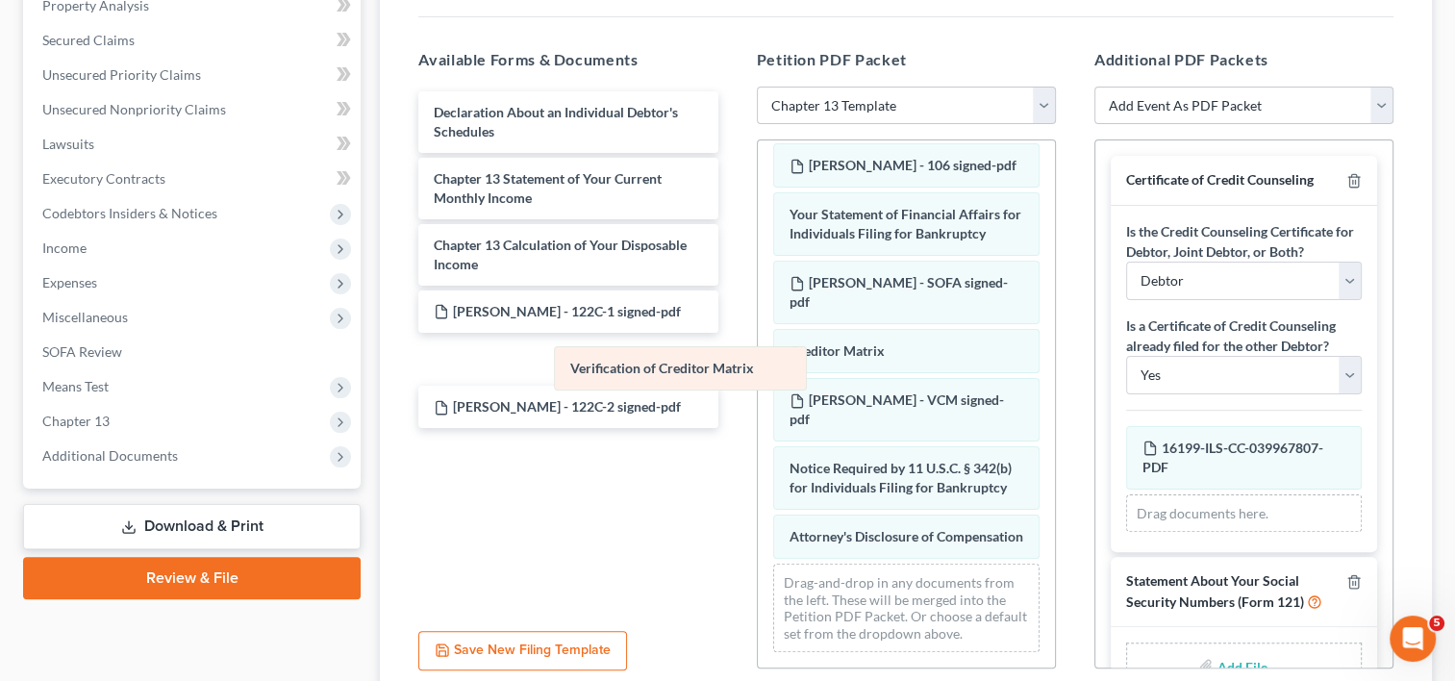
scroll to position [659, 0]
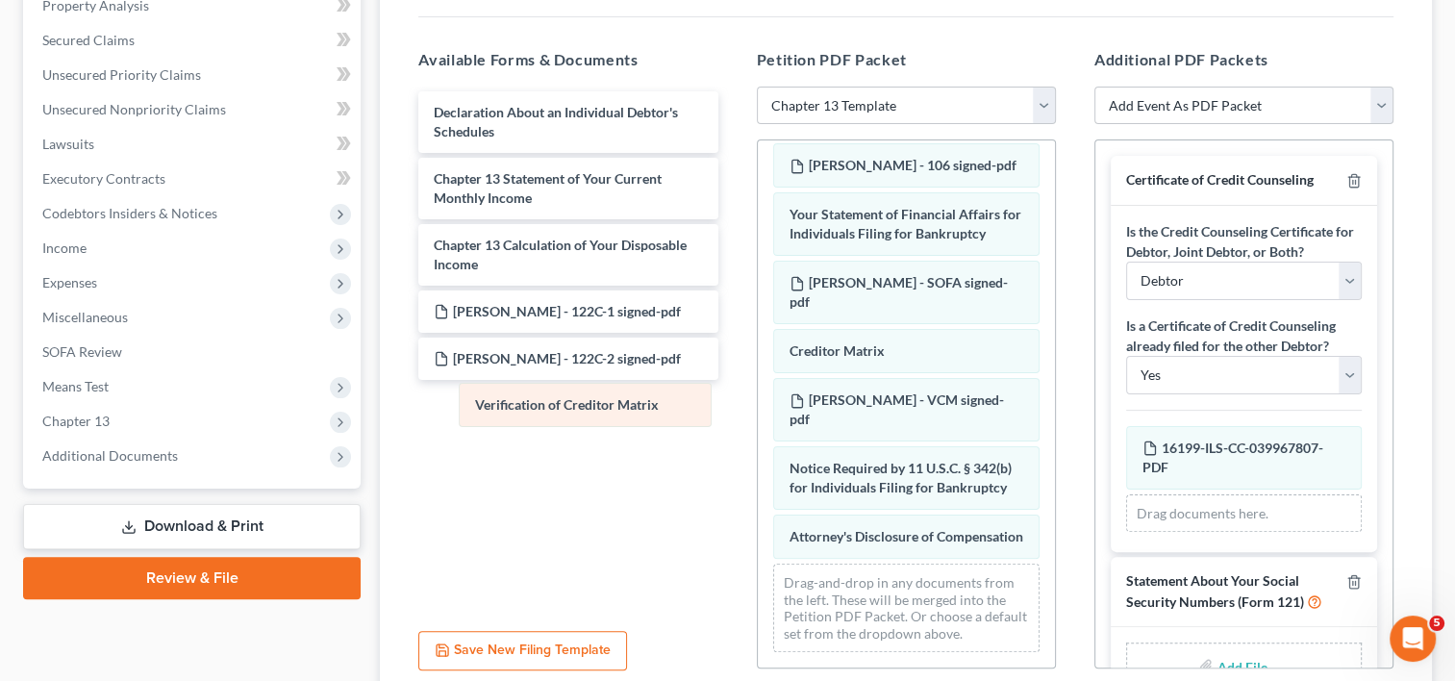
drag, startPoint x: 893, startPoint y: 331, endPoint x: 571, endPoint y: 396, distance: 328.6
click at [758, 396] on div "Verification of Creditor Matrix Voluntary Petition for Individuals Filing for B…" at bounding box center [906, 79] width 297 height 1175
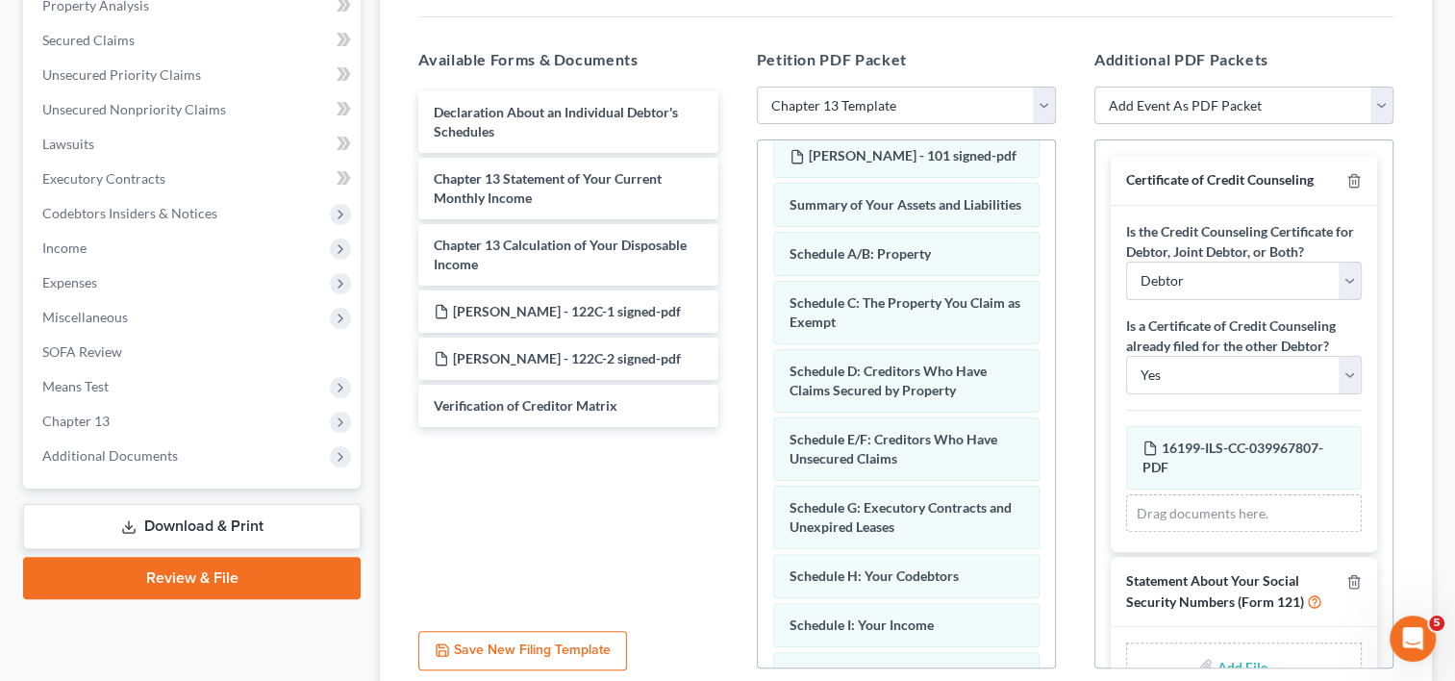
scroll to position [0, 0]
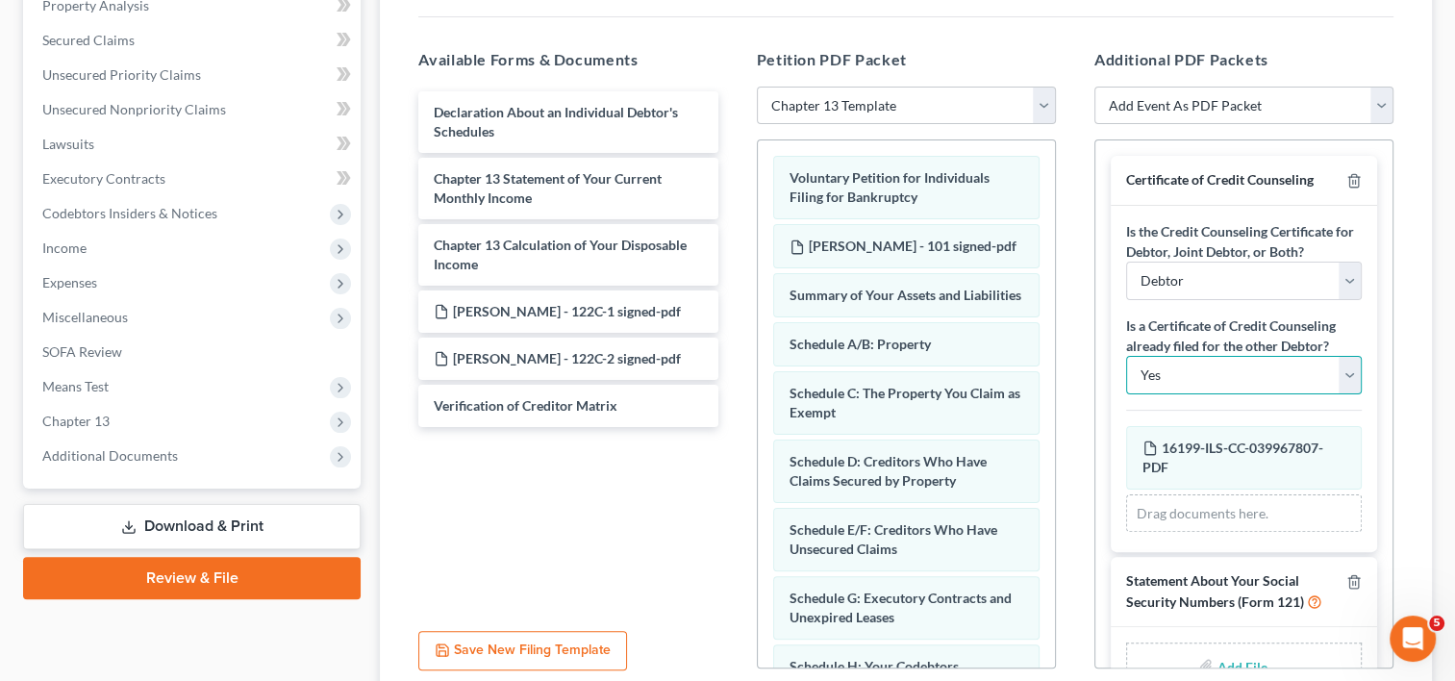
drag, startPoint x: 1330, startPoint y: 377, endPoint x: 1215, endPoint y: 392, distance: 115.4
click at [1330, 377] on select "Yes No" at bounding box center [1244, 375] width 236 height 38
select select "1"
click at [1126, 356] on select "Yes No" at bounding box center [1244, 375] width 236 height 38
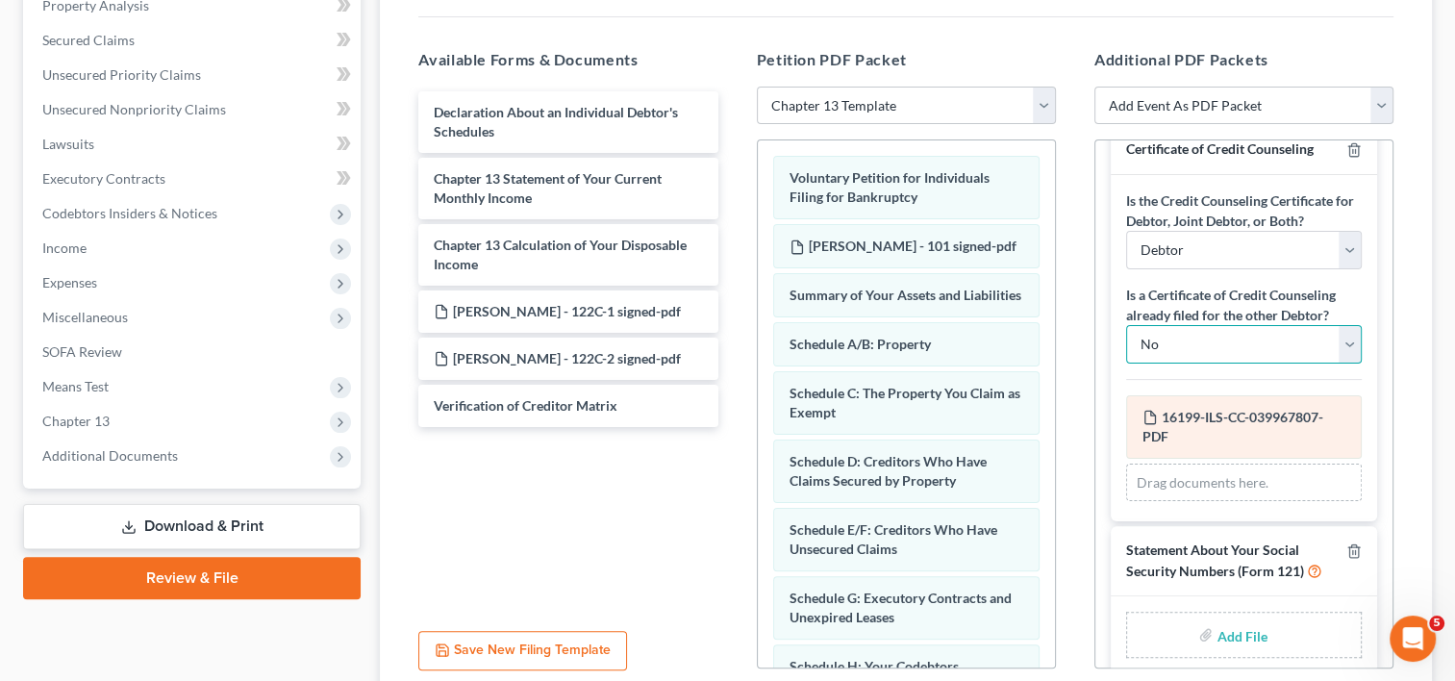
scroll to position [48, 0]
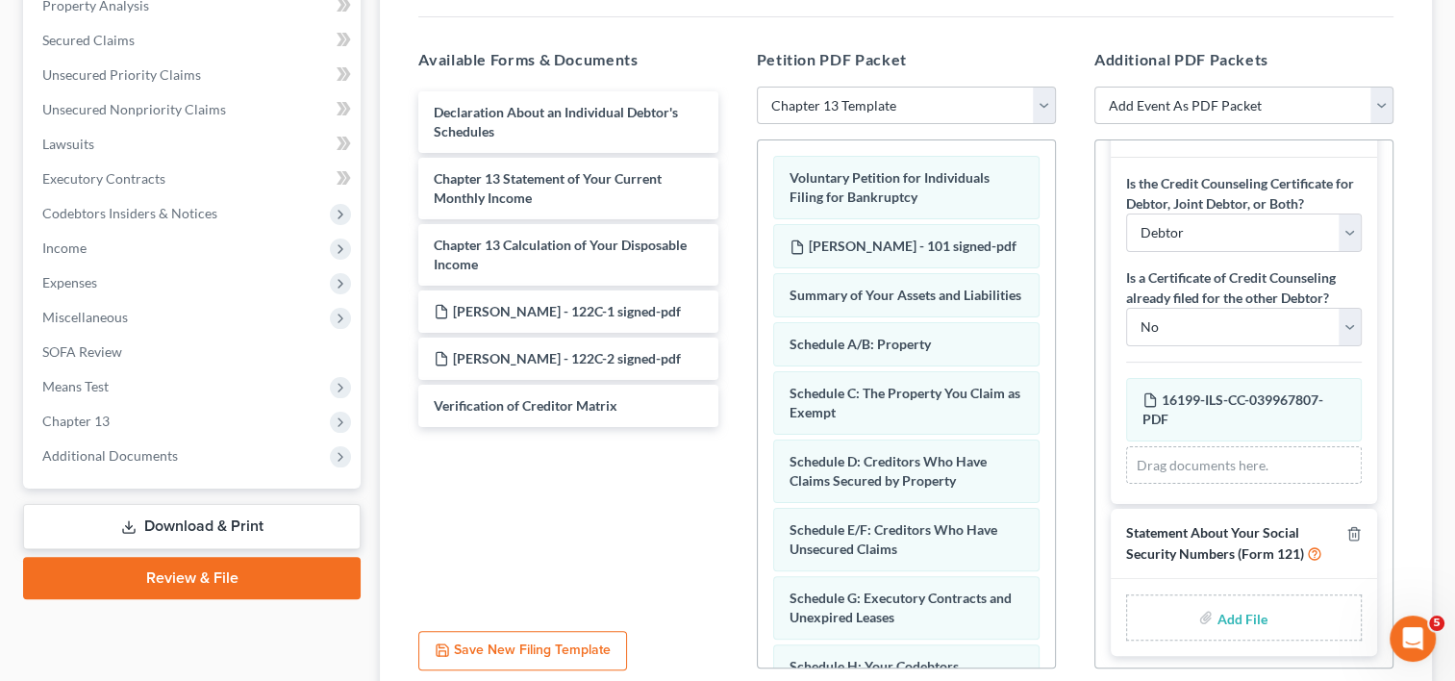
click at [1238, 610] on input "file" at bounding box center [1239, 617] width 46 height 35
type input "C:\fakepath\[PERSON_NAME] - 121 signed.pdf"
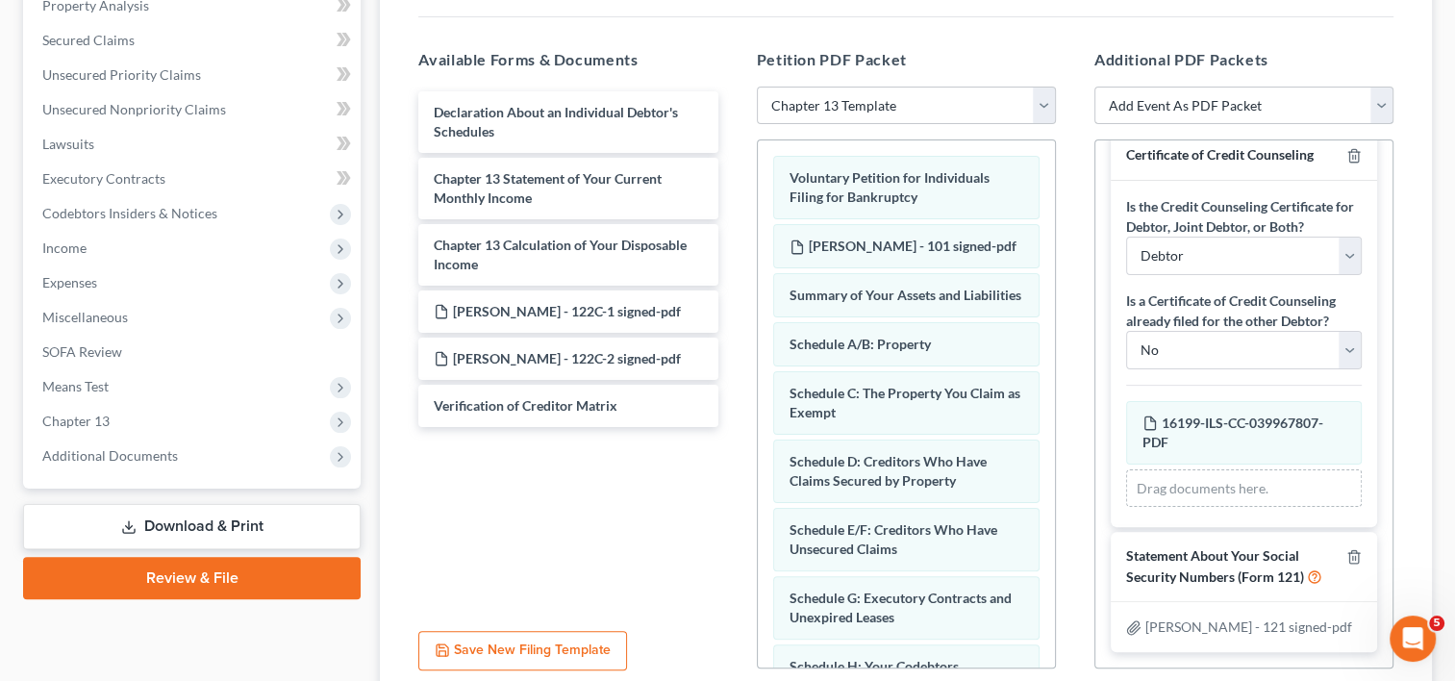
scroll to position [21, 0]
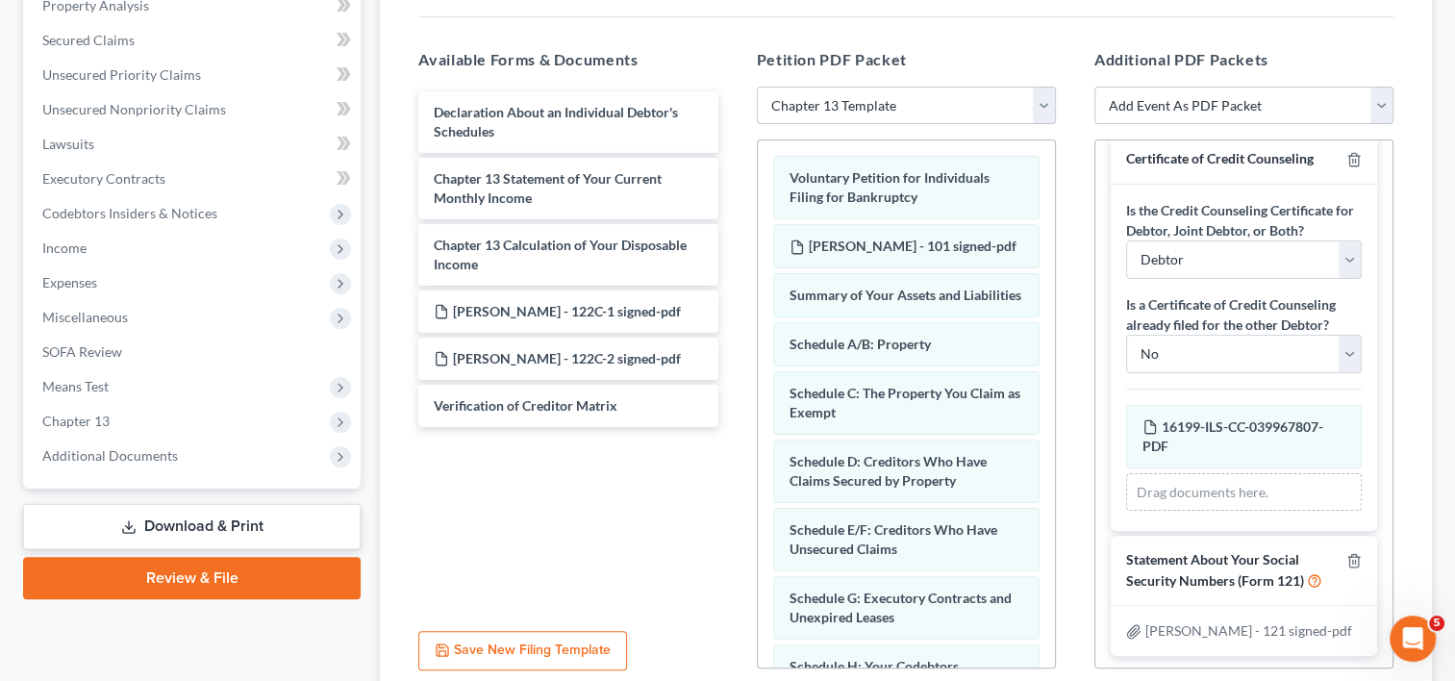
click at [1381, 106] on select "Add Event As PDF Packet Certificate of Credit Counseling Chapter 13 Calculation…" at bounding box center [1243, 106] width 299 height 38
select select "3"
click at [1094, 87] on select "Add Event As PDF Packet Certificate of Credit Counseling Chapter 13 Calculation…" at bounding box center [1243, 106] width 299 height 38
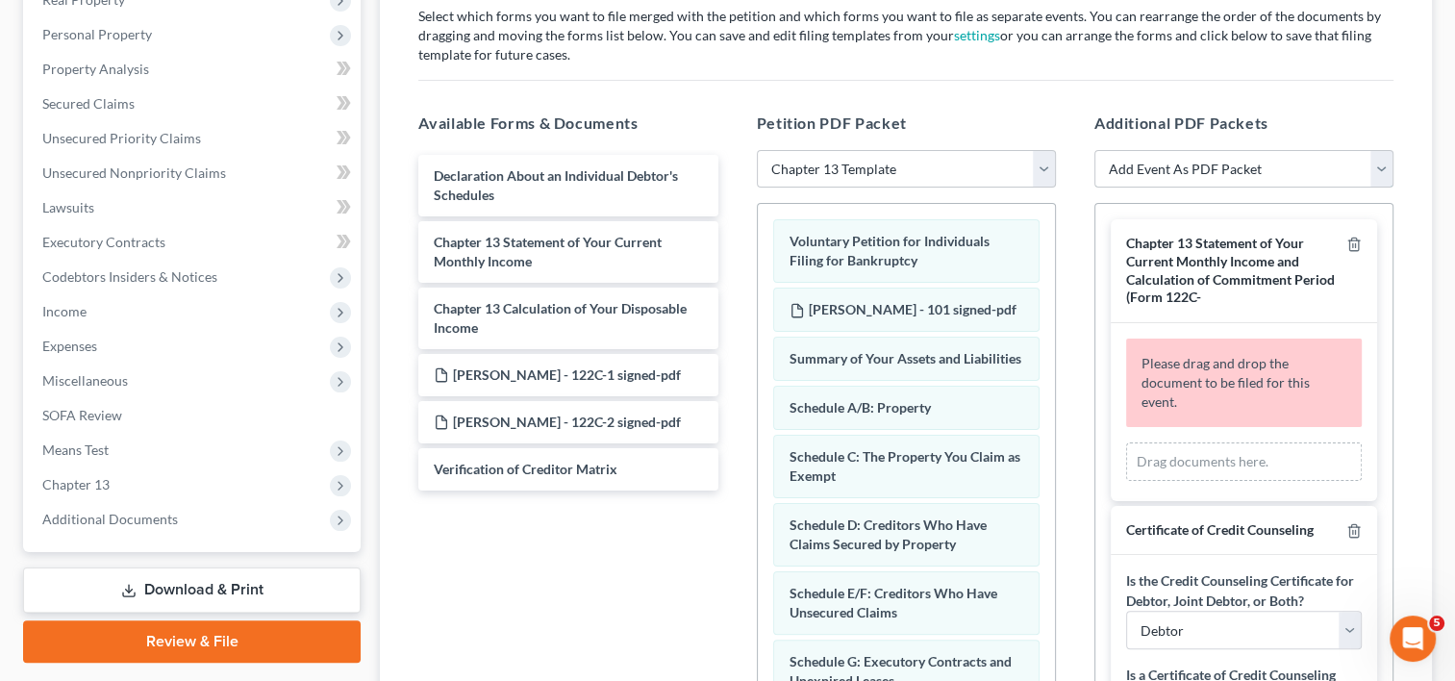
scroll to position [288, 0]
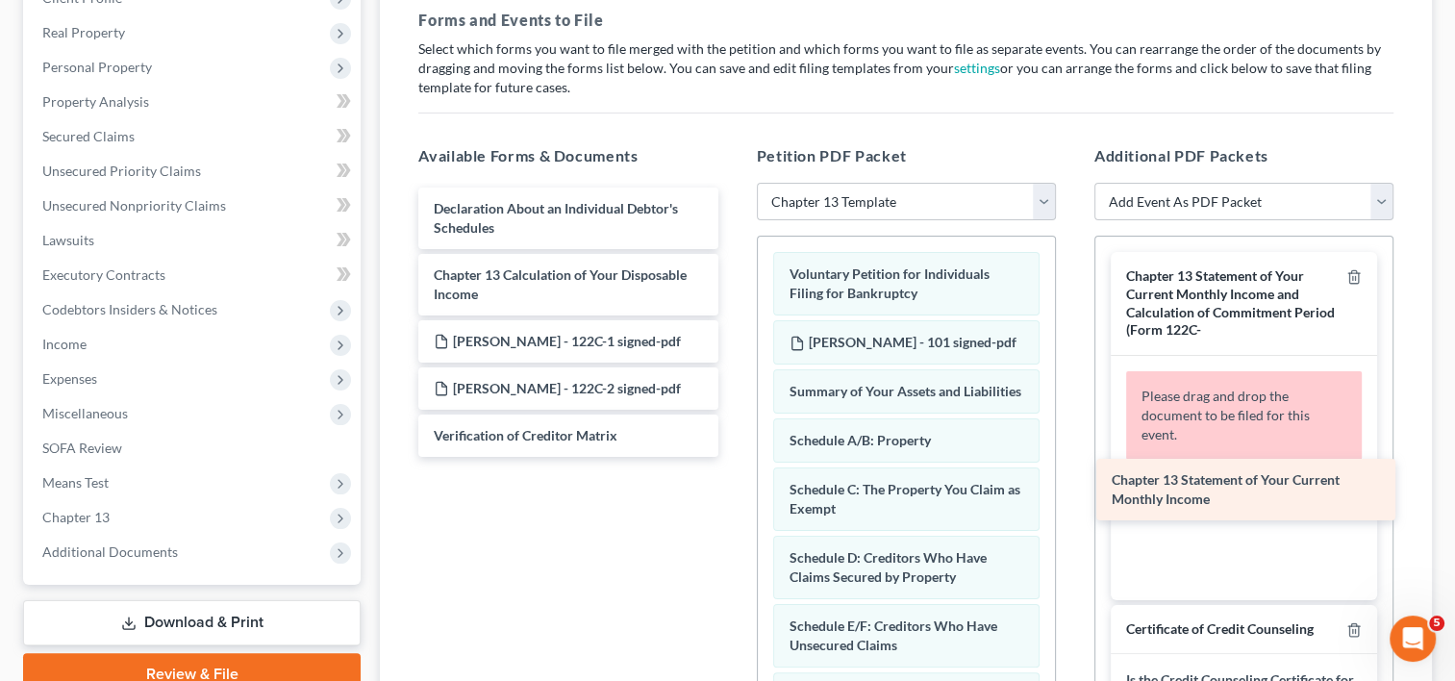
drag, startPoint x: 561, startPoint y: 281, endPoint x: 1236, endPoint y: 486, distance: 705.5
click at [733, 457] on div "Chapter 13 Statement of Your Current Monthly Income Declaration About an Indivi…" at bounding box center [568, 321] width 330 height 269
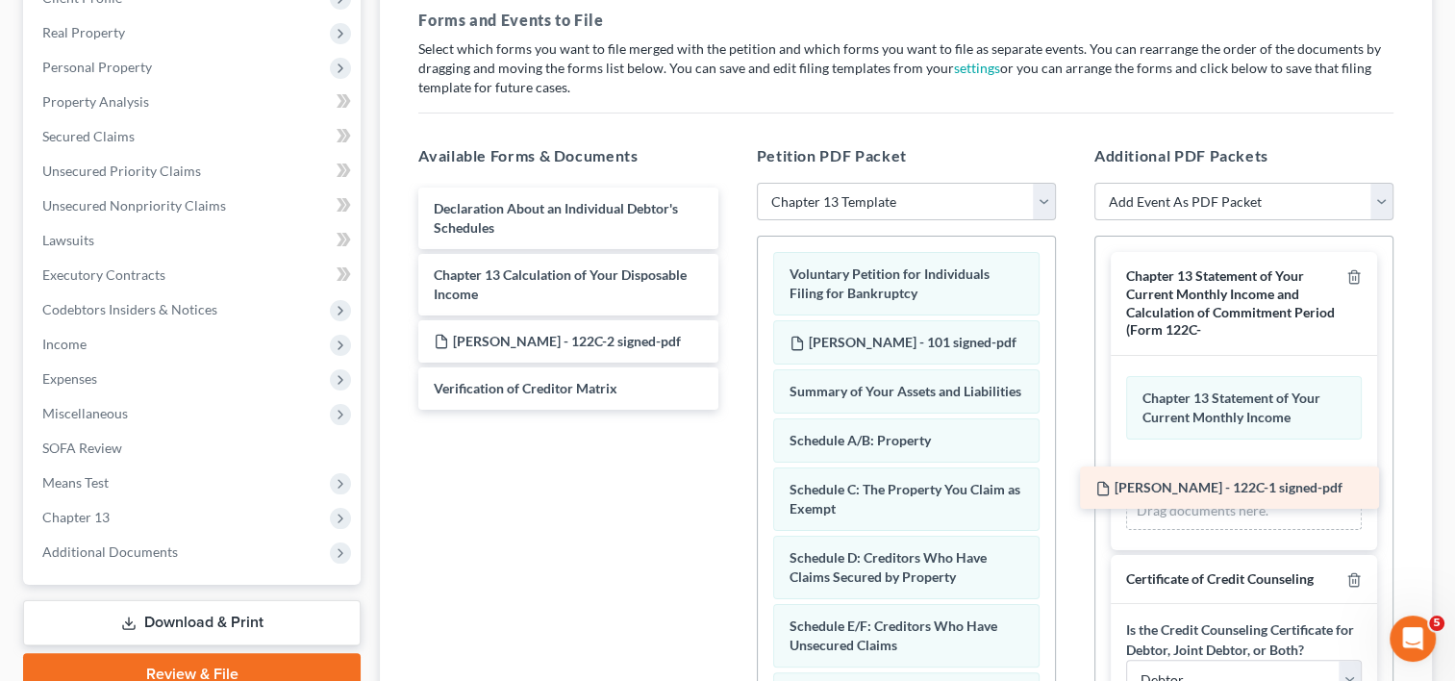
drag, startPoint x: 591, startPoint y: 338, endPoint x: 1250, endPoint y: 485, distance: 674.5
click at [733, 410] on div "[PERSON_NAME] - 122C-1 signed-pdf Declaration About an Individual Debtor's Sche…" at bounding box center [568, 298] width 330 height 222
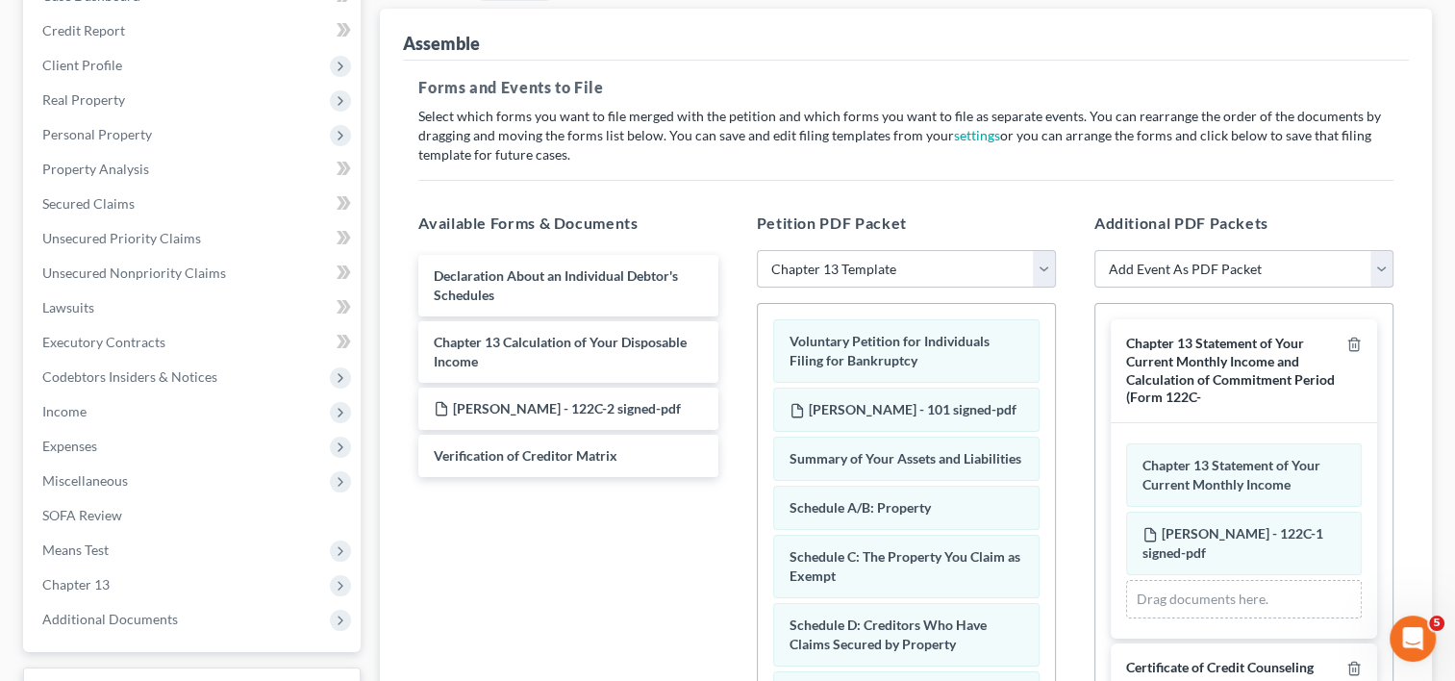
scroll to position [255, 0]
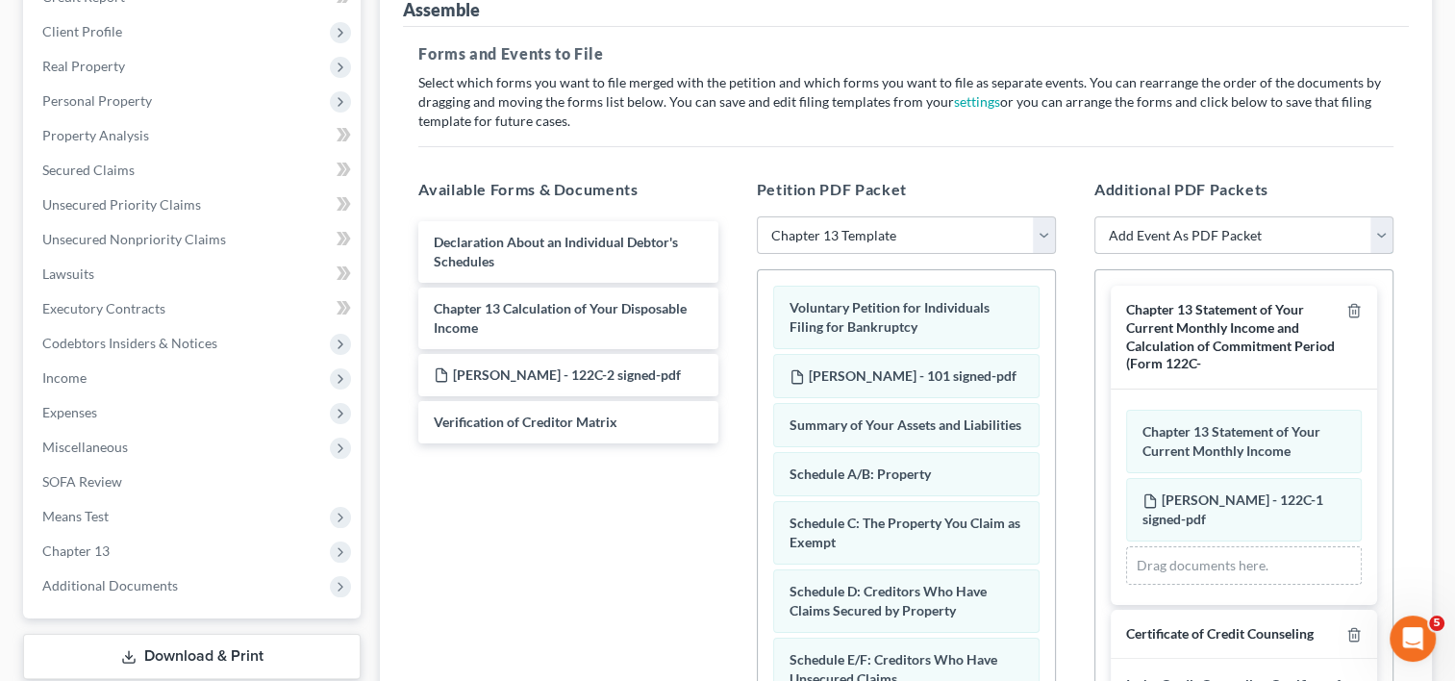
click at [1388, 239] on select "Add Event As PDF Packet Certificate of Credit Counseling Chapter 13 Calculation…" at bounding box center [1243, 235] width 299 height 38
select select "1"
click at [1094, 216] on select "Add Event As PDF Packet Certificate of Credit Counseling Chapter 13 Calculation…" at bounding box center [1243, 235] width 299 height 38
select select
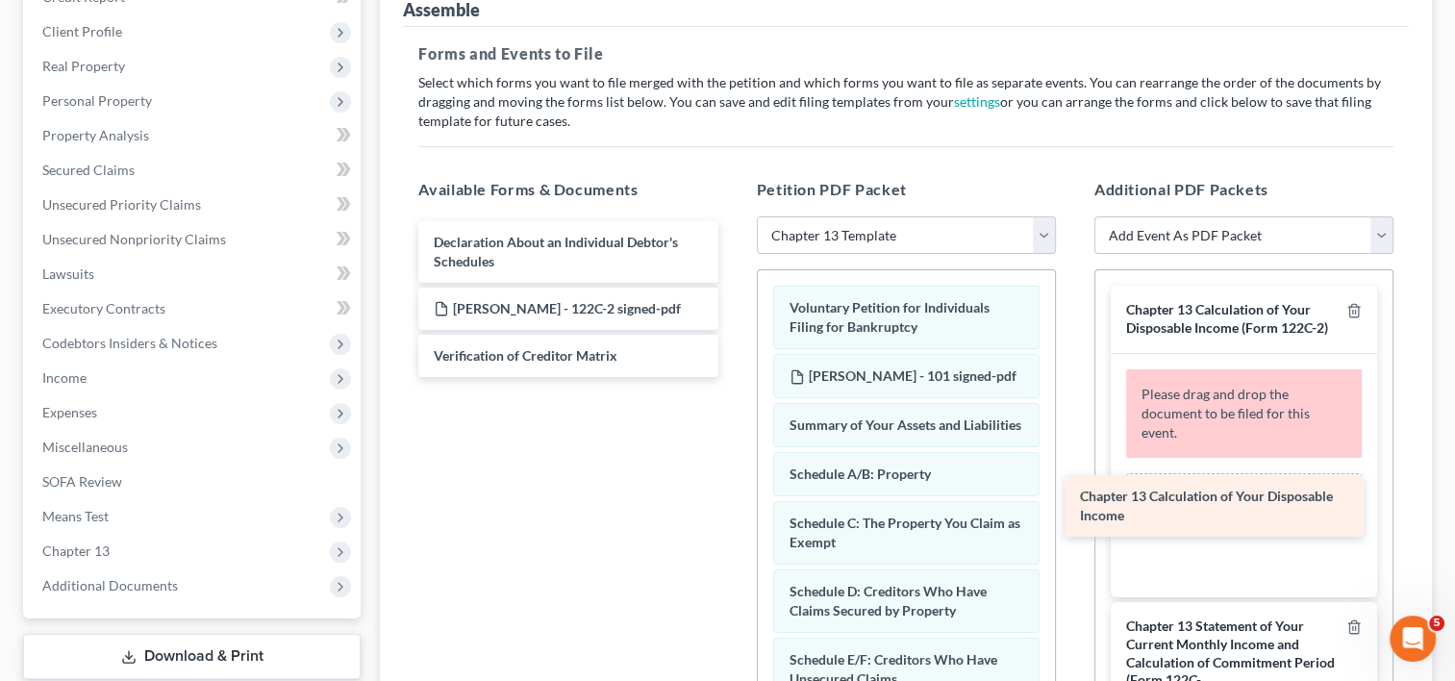
drag, startPoint x: 600, startPoint y: 314, endPoint x: 1246, endPoint y: 504, distance: 673.2
click at [733, 377] on div "Chapter 13 Calculation of Your Disposable Income Declaration About an Individua…" at bounding box center [568, 299] width 330 height 156
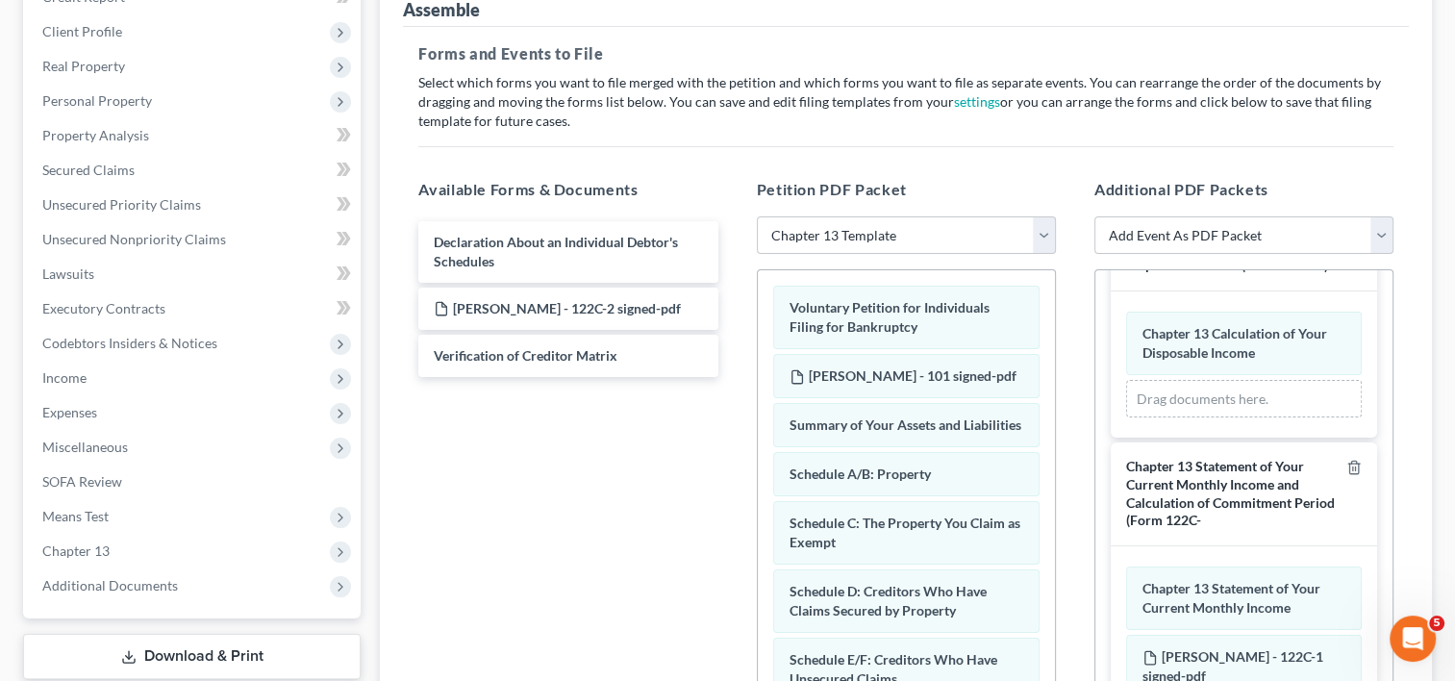
scroll to position [96, 0]
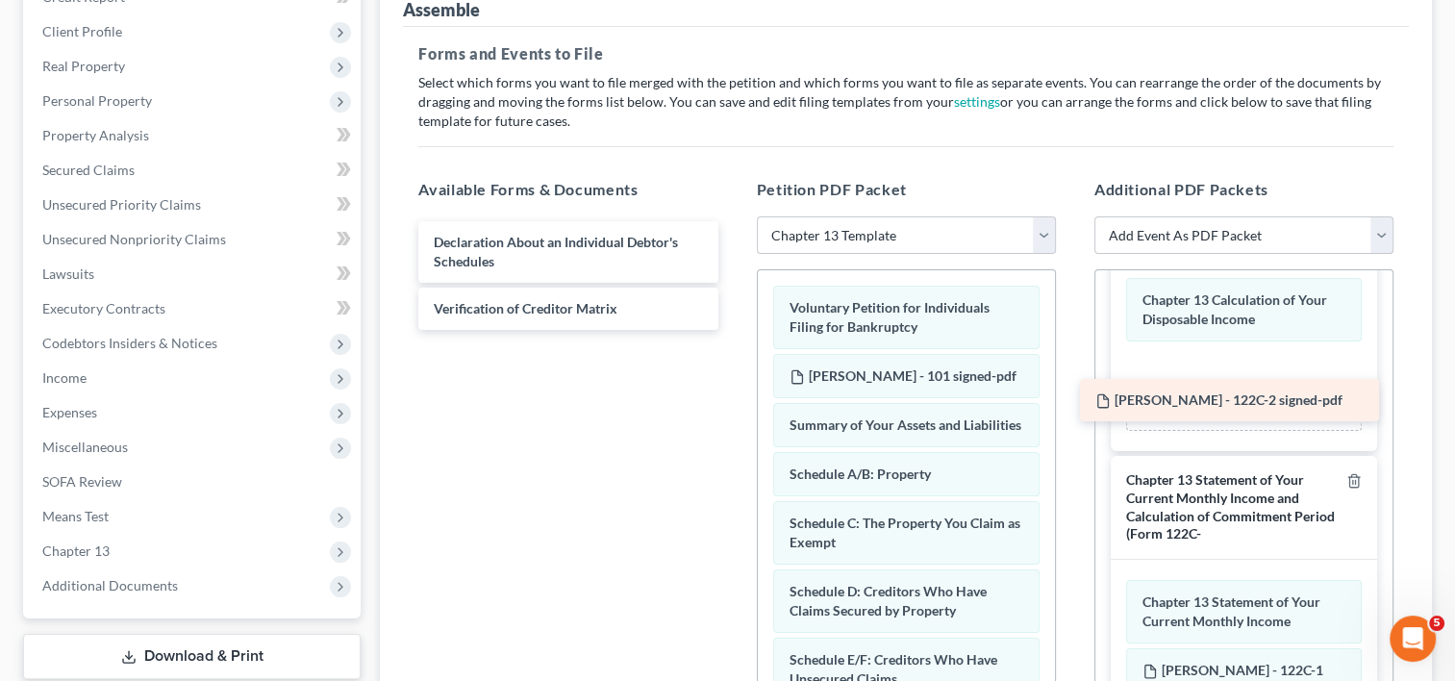
drag, startPoint x: 570, startPoint y: 311, endPoint x: 1231, endPoint y: 404, distance: 668.0
click at [733, 330] on div "[PERSON_NAME] - 122C-2 signed-pdf Declaration About an Individual Debtor's Sche…" at bounding box center [568, 275] width 330 height 109
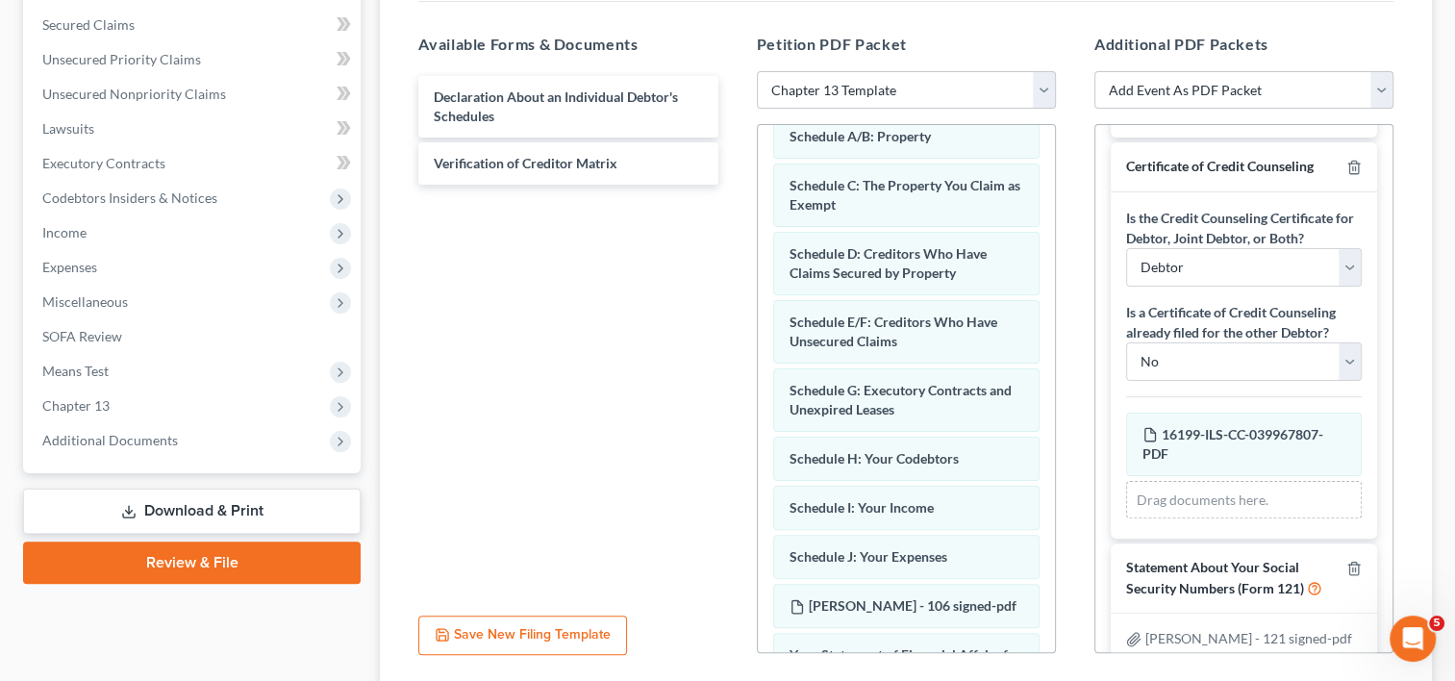
scroll to position [543, 0]
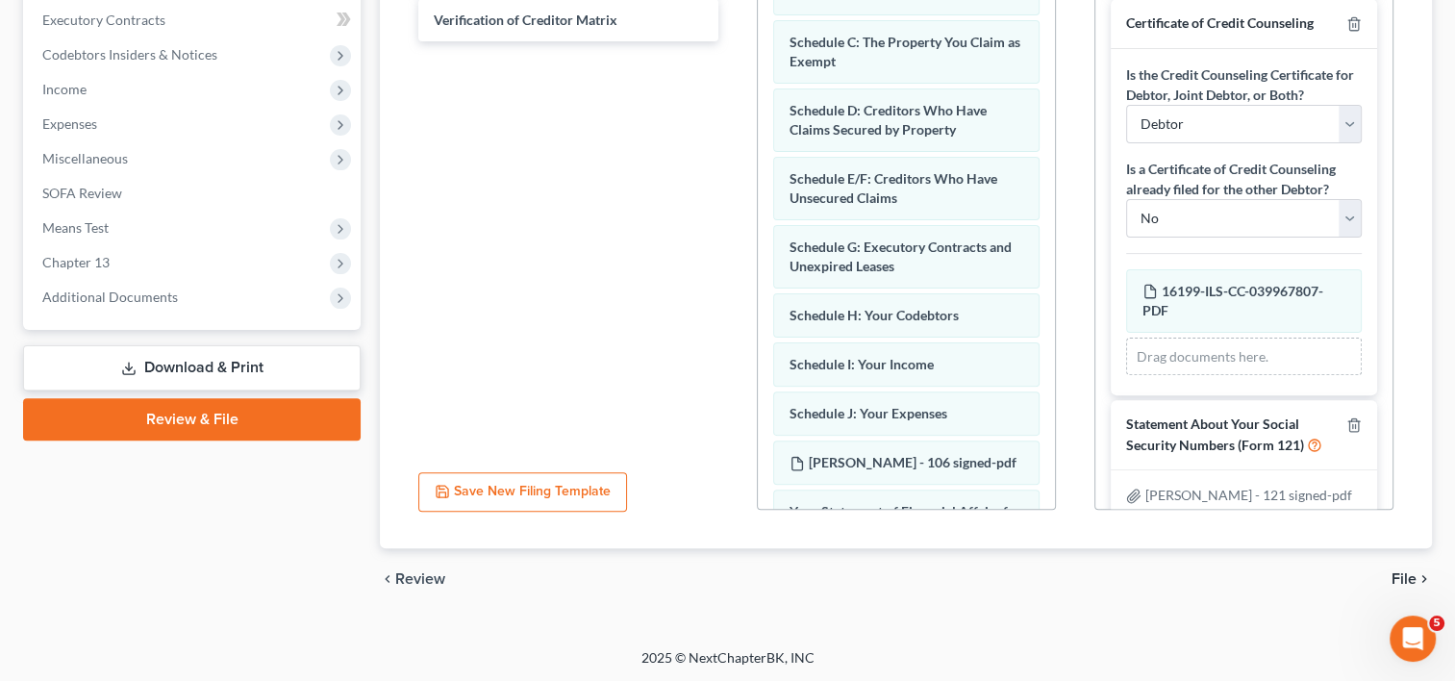
click at [1412, 573] on span "File" at bounding box center [1403, 578] width 25 height 15
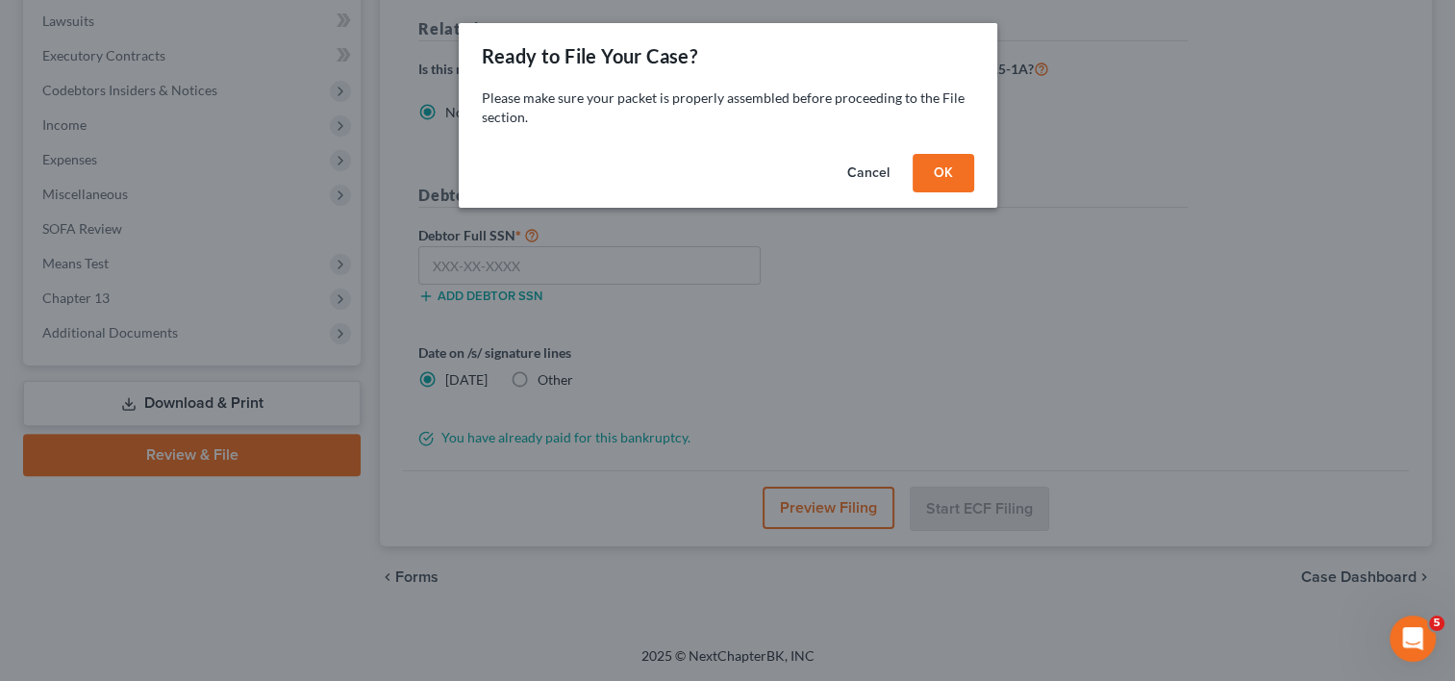
scroll to position [505, 0]
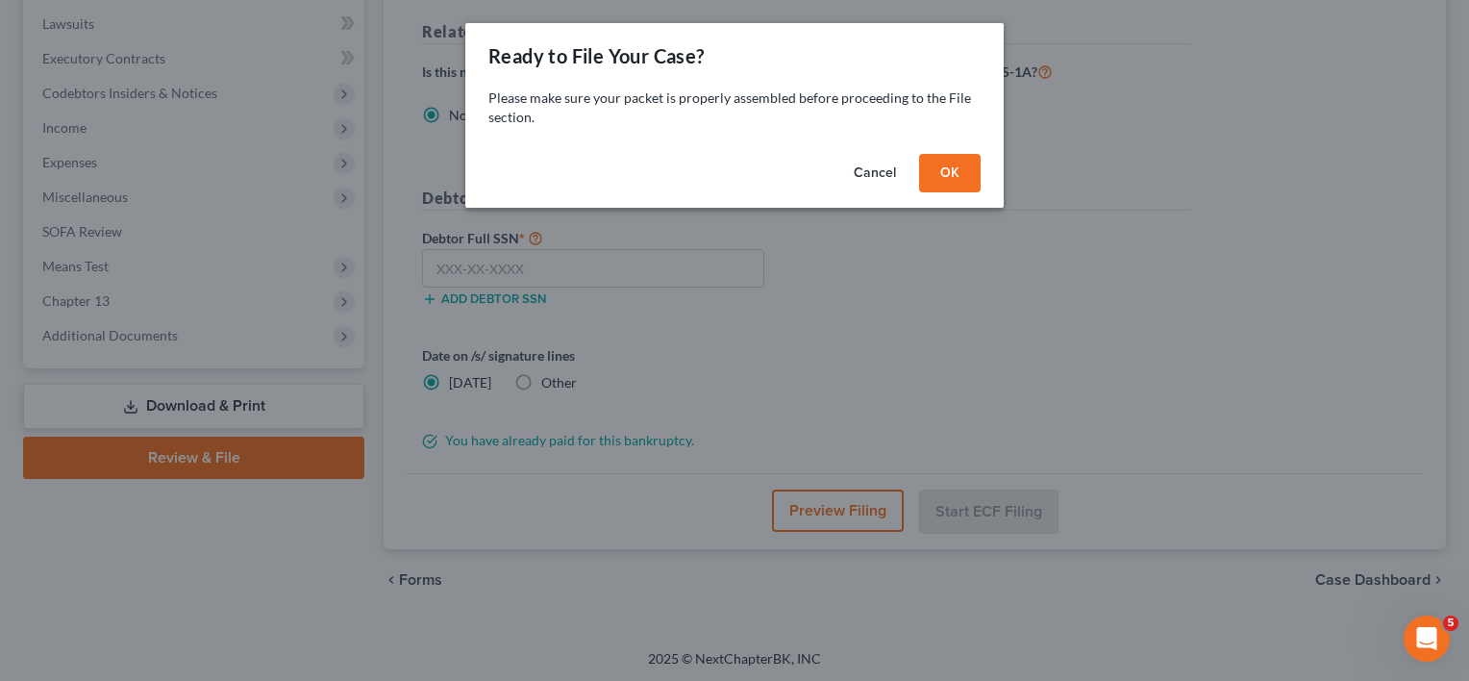
click at [952, 175] on button "OK" at bounding box center [950, 173] width 62 height 38
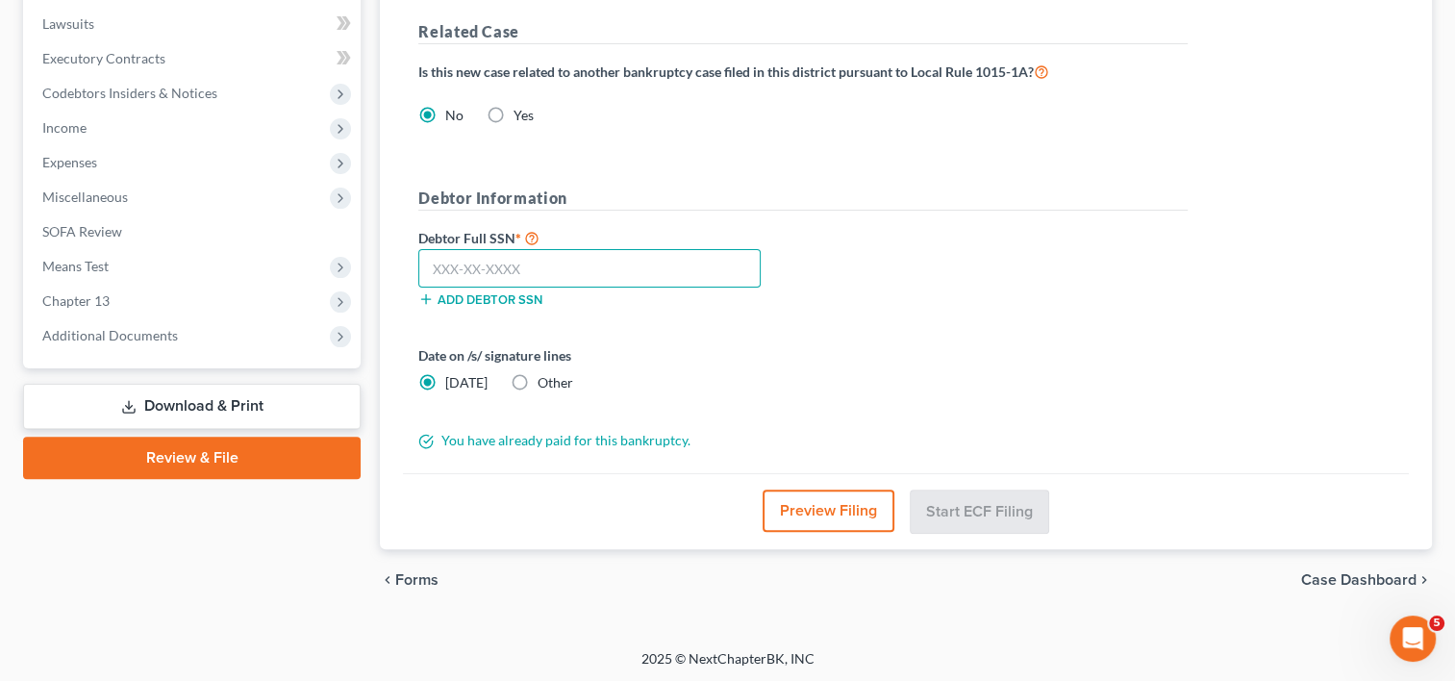
click at [599, 265] on input "text" at bounding box center [589, 268] width 342 height 38
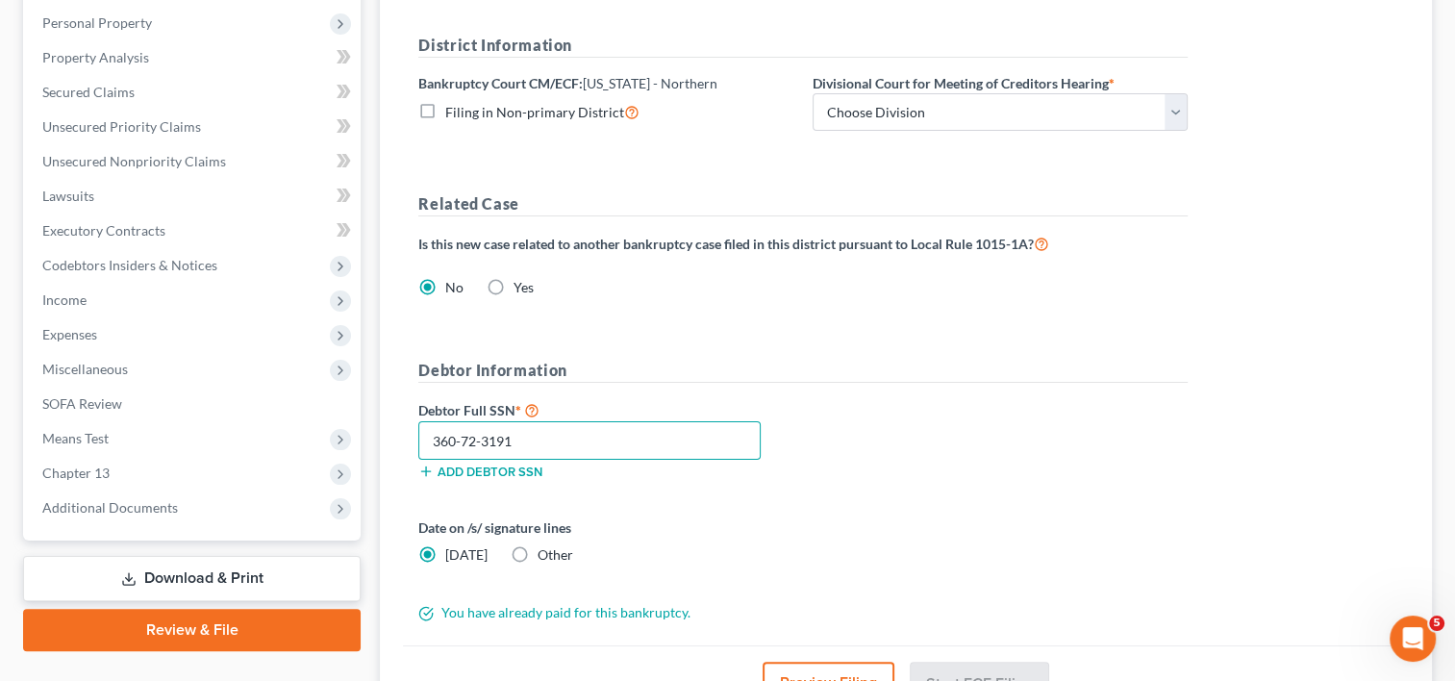
scroll to position [120, 0]
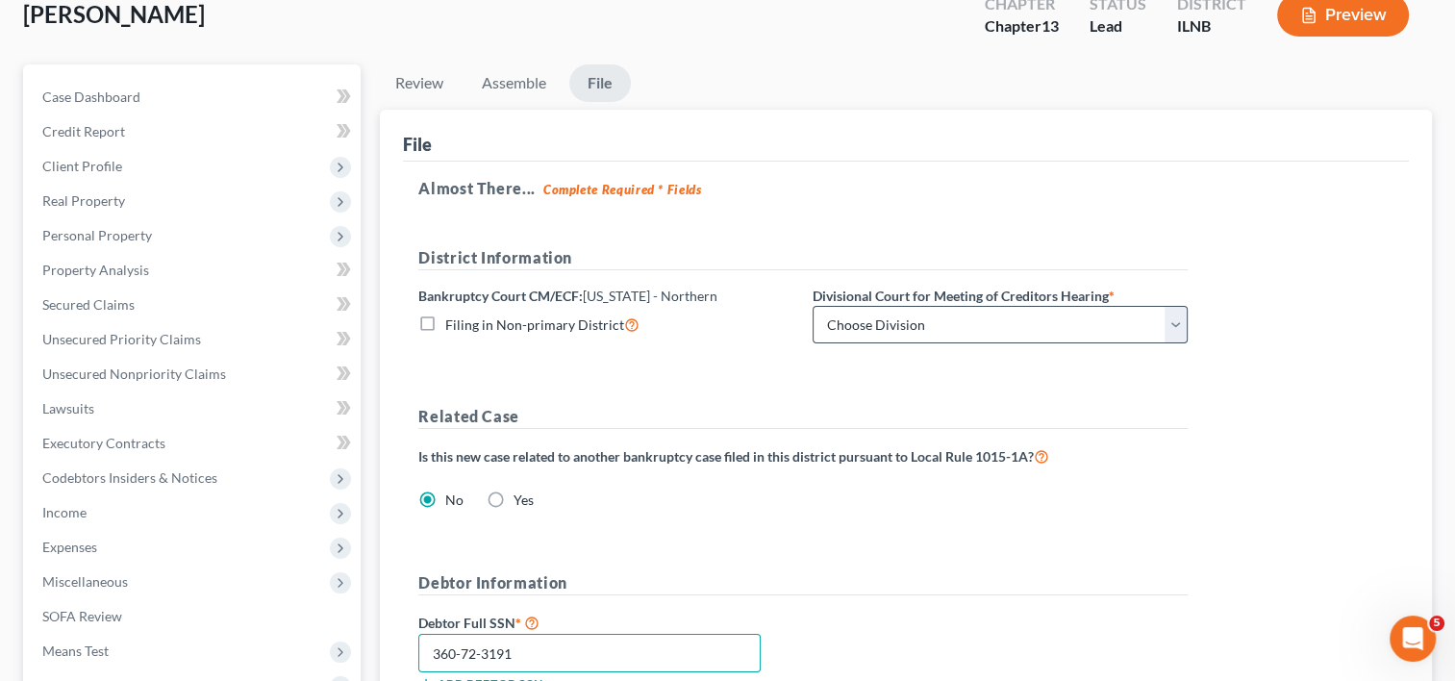
type input "360-72-3191"
drag, startPoint x: 1047, startPoint y: 329, endPoint x: 1037, endPoint y: 330, distance: 9.7
click at [1047, 329] on select "Choose Division [GEOGRAPHIC_DATA] Rockford" at bounding box center [999, 325] width 375 height 38
select select "0"
click at [812, 306] on select "Choose Division [GEOGRAPHIC_DATA] Rockford" at bounding box center [999, 325] width 375 height 38
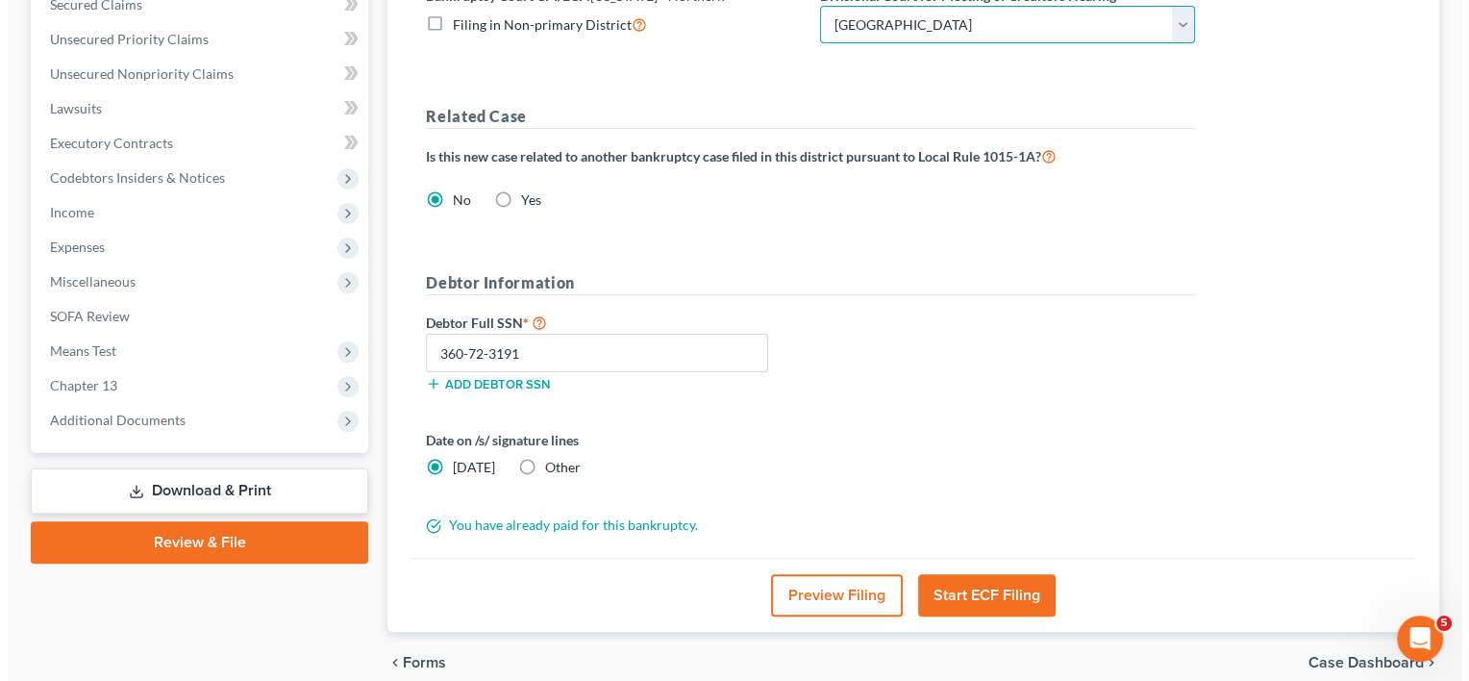
scroll to position [504, 0]
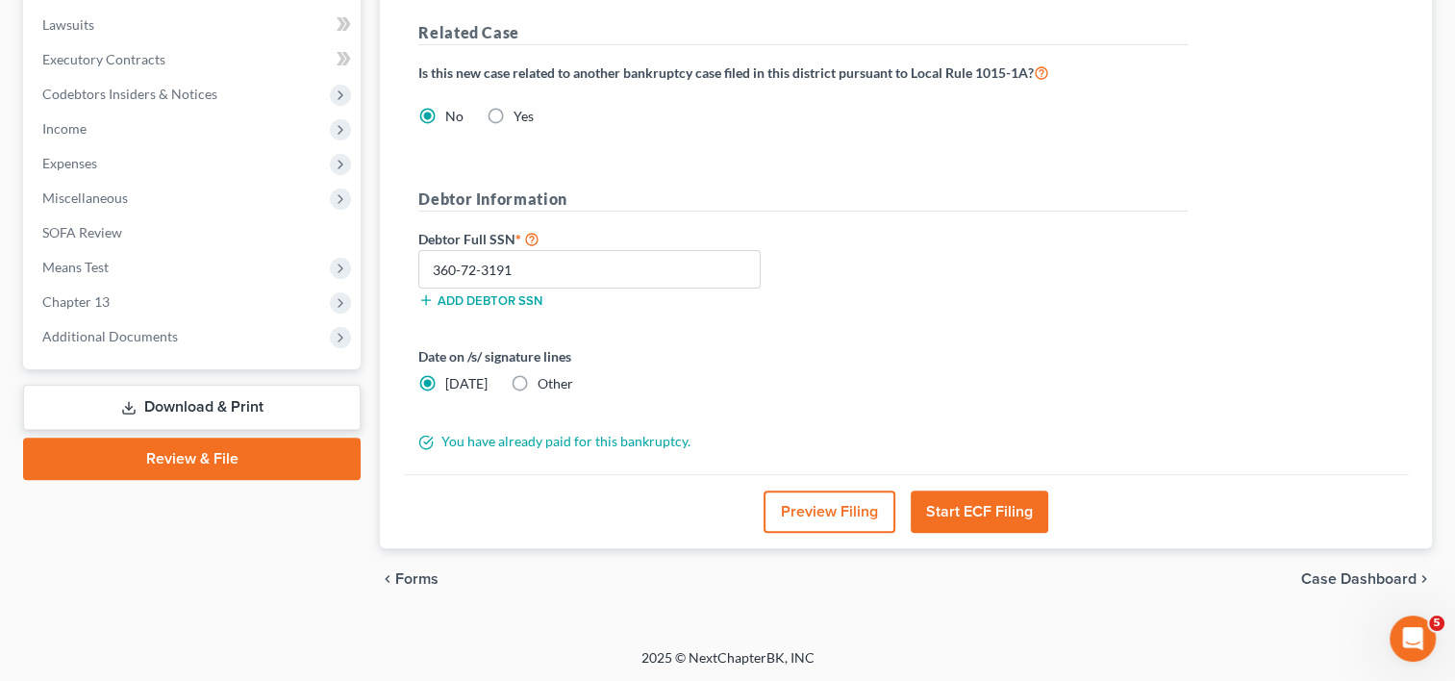
click at [830, 516] on button "Preview Filing" at bounding box center [829, 511] width 132 height 42
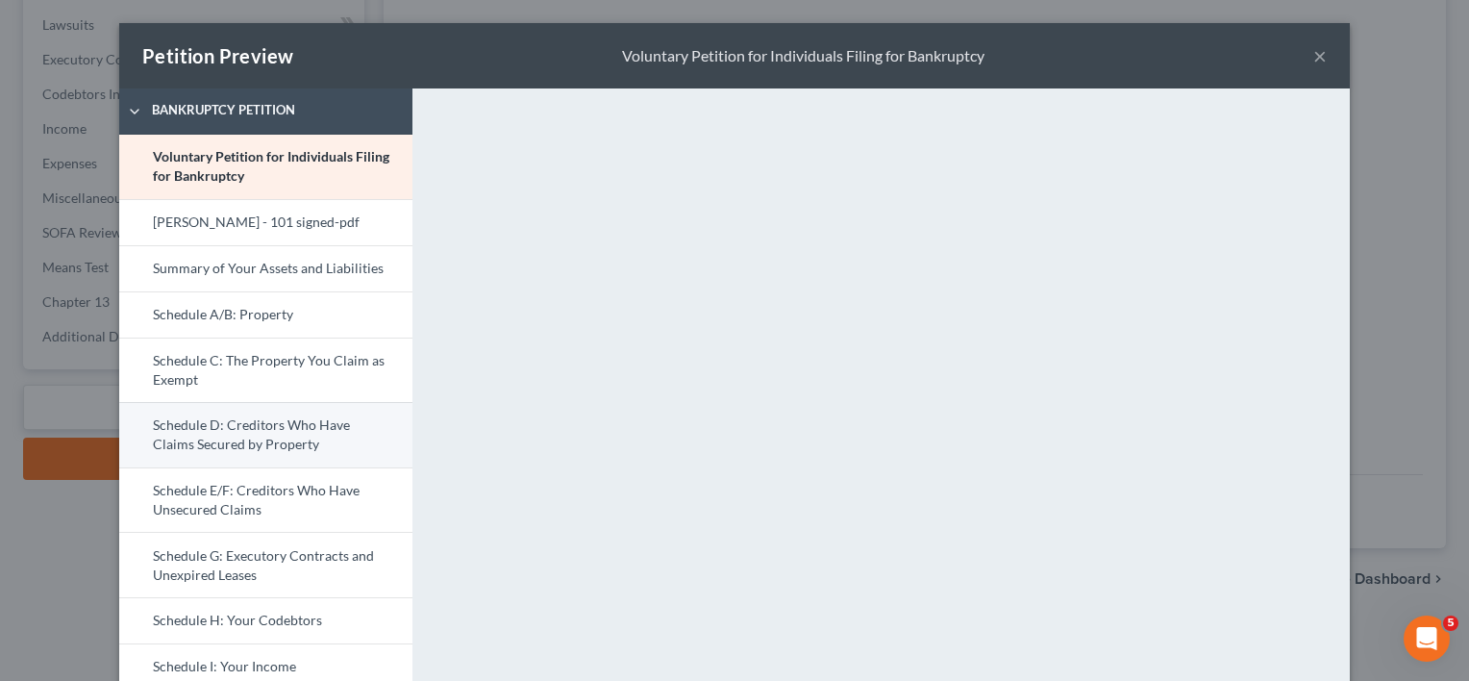
scroll to position [288, 0]
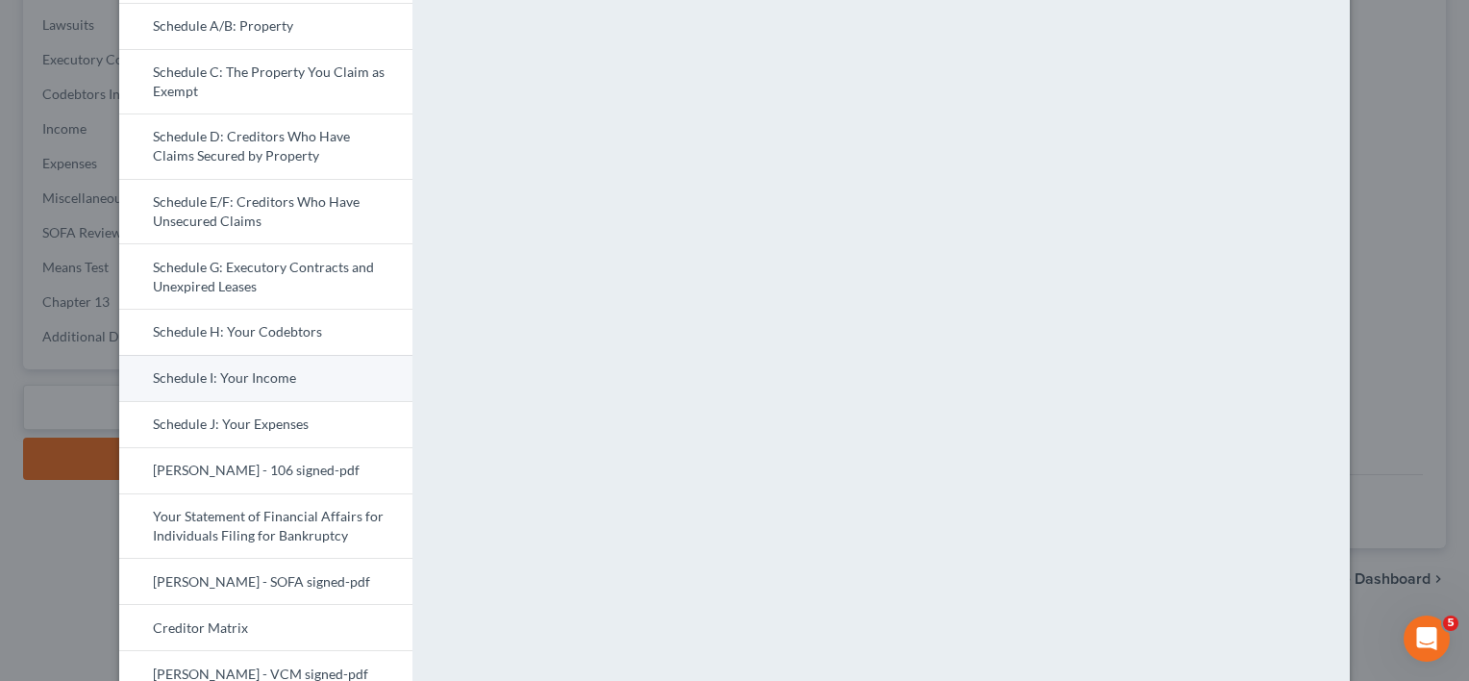
click at [233, 377] on link "Schedule I: Your Income" at bounding box center [265, 378] width 293 height 46
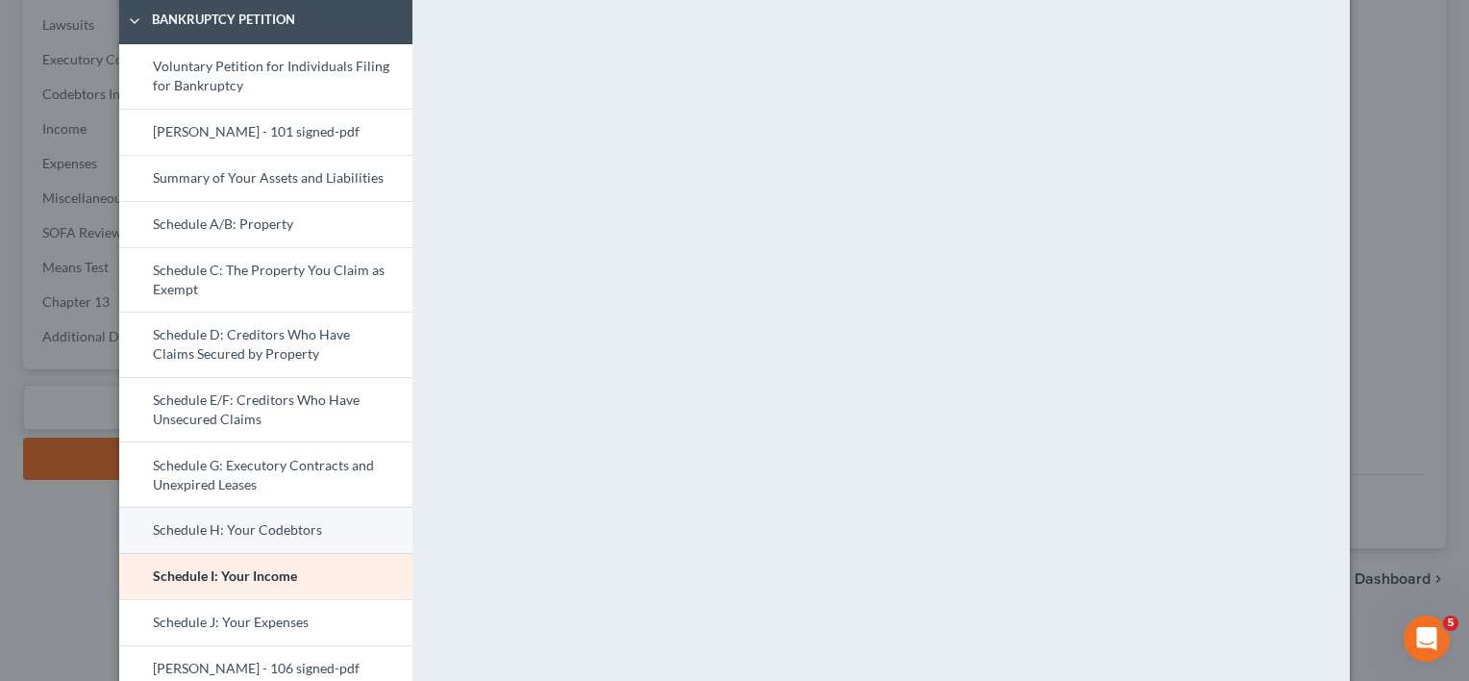
scroll to position [192, 0]
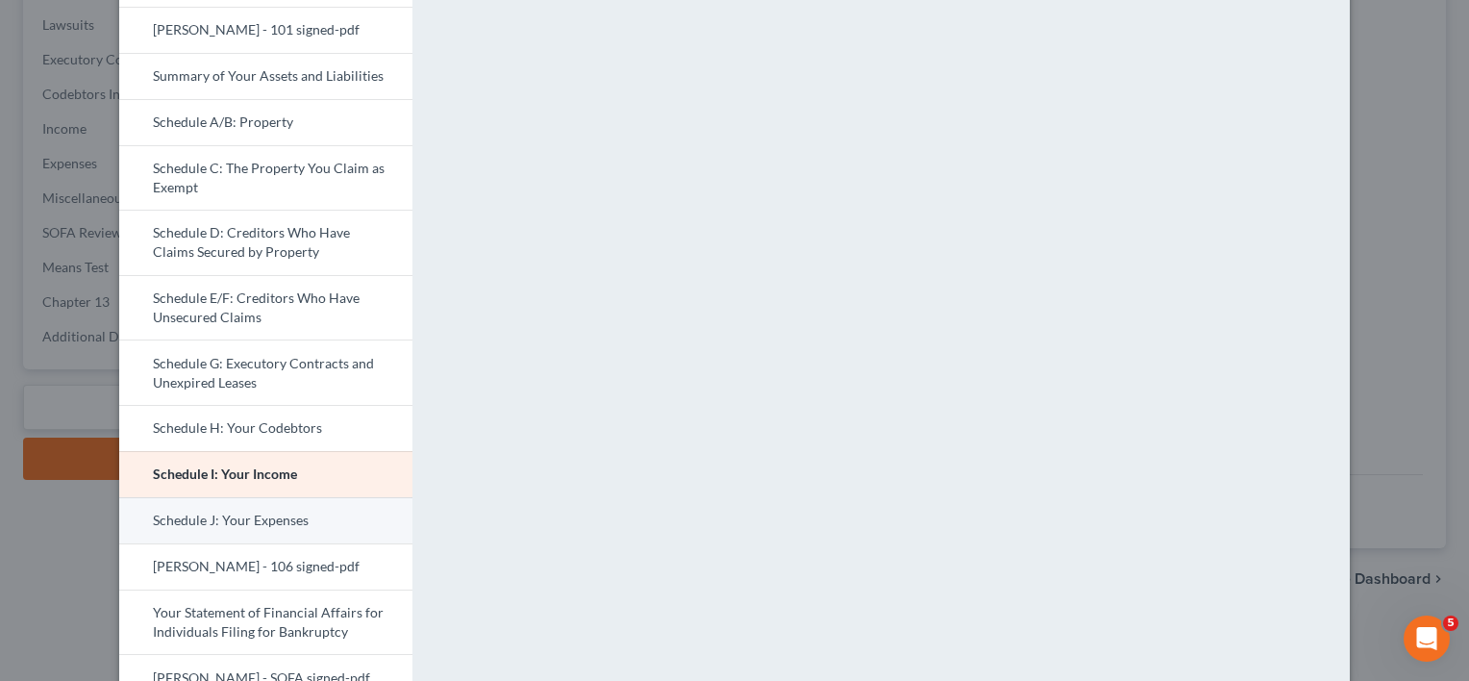
click at [258, 525] on link "Schedule J: Your Expenses" at bounding box center [265, 520] width 293 height 46
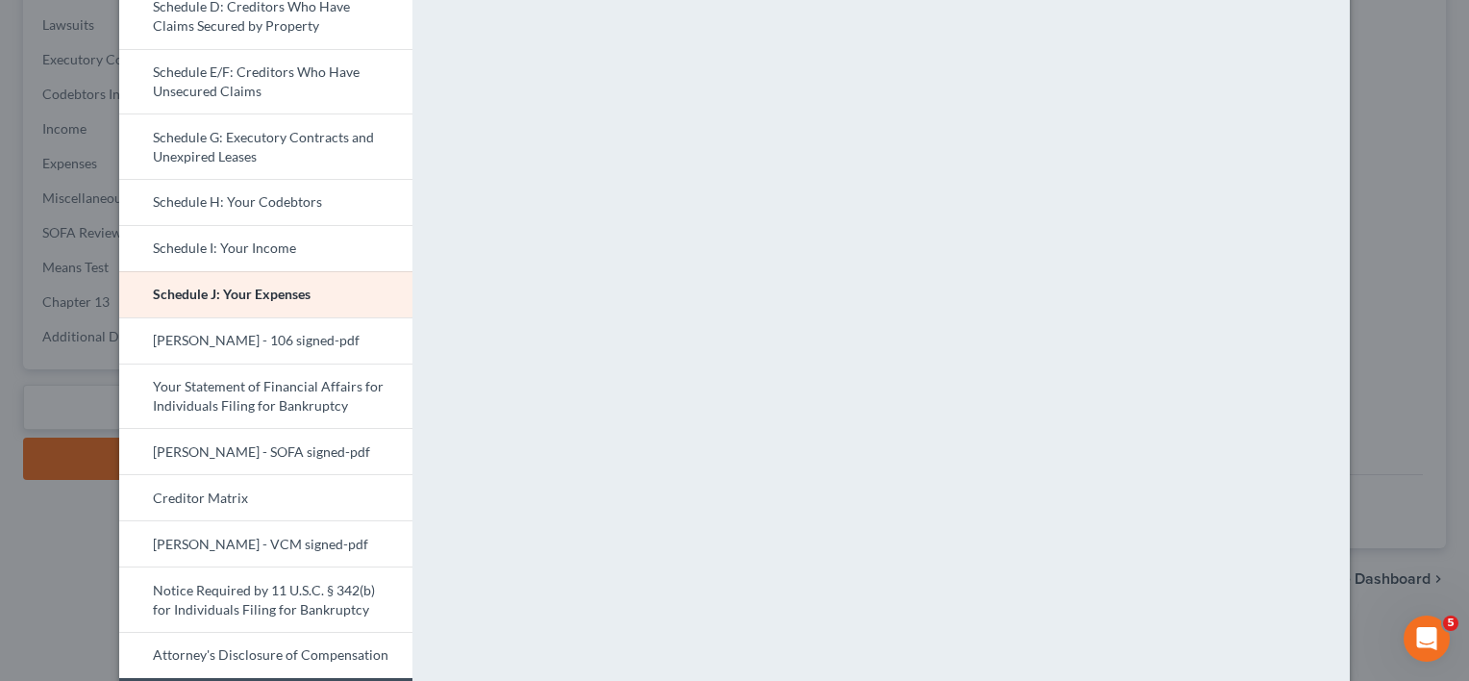
scroll to position [385, 0]
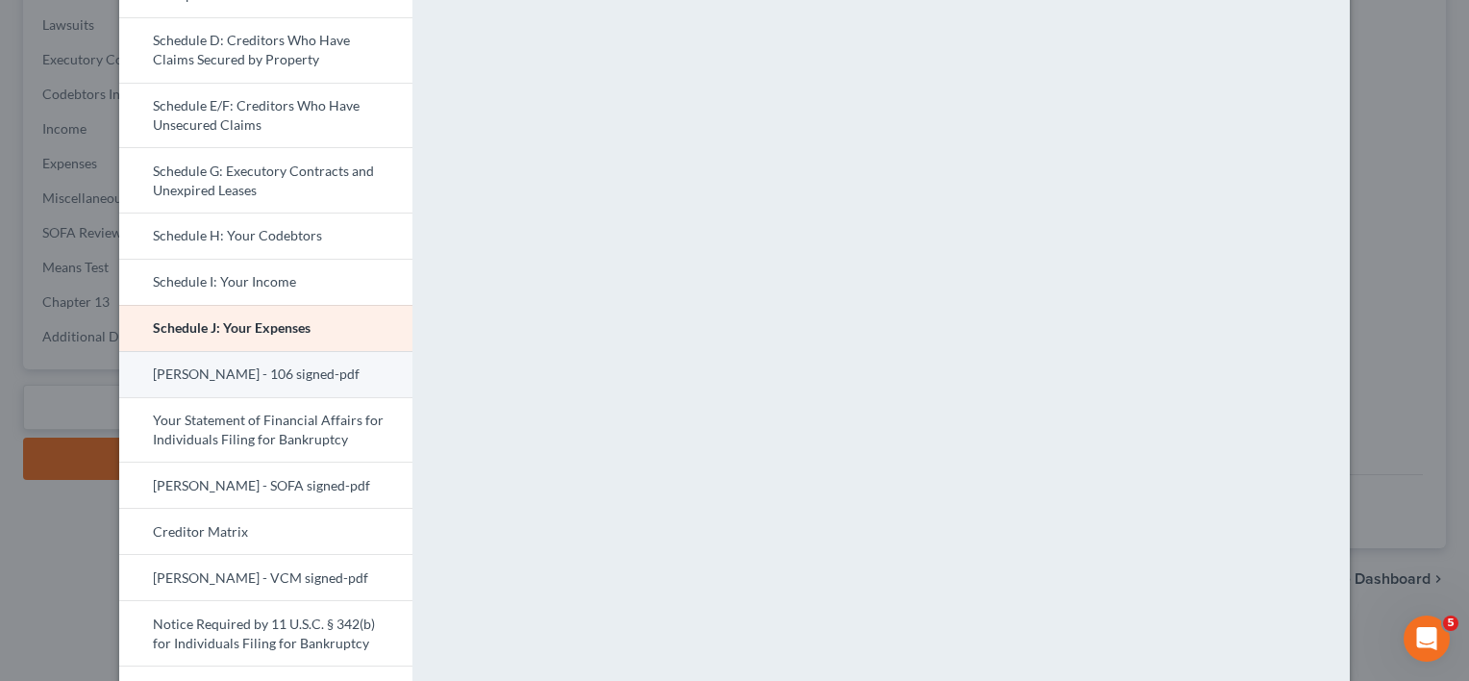
click at [296, 382] on link "[PERSON_NAME] - 106 signed-pdf" at bounding box center [265, 374] width 293 height 46
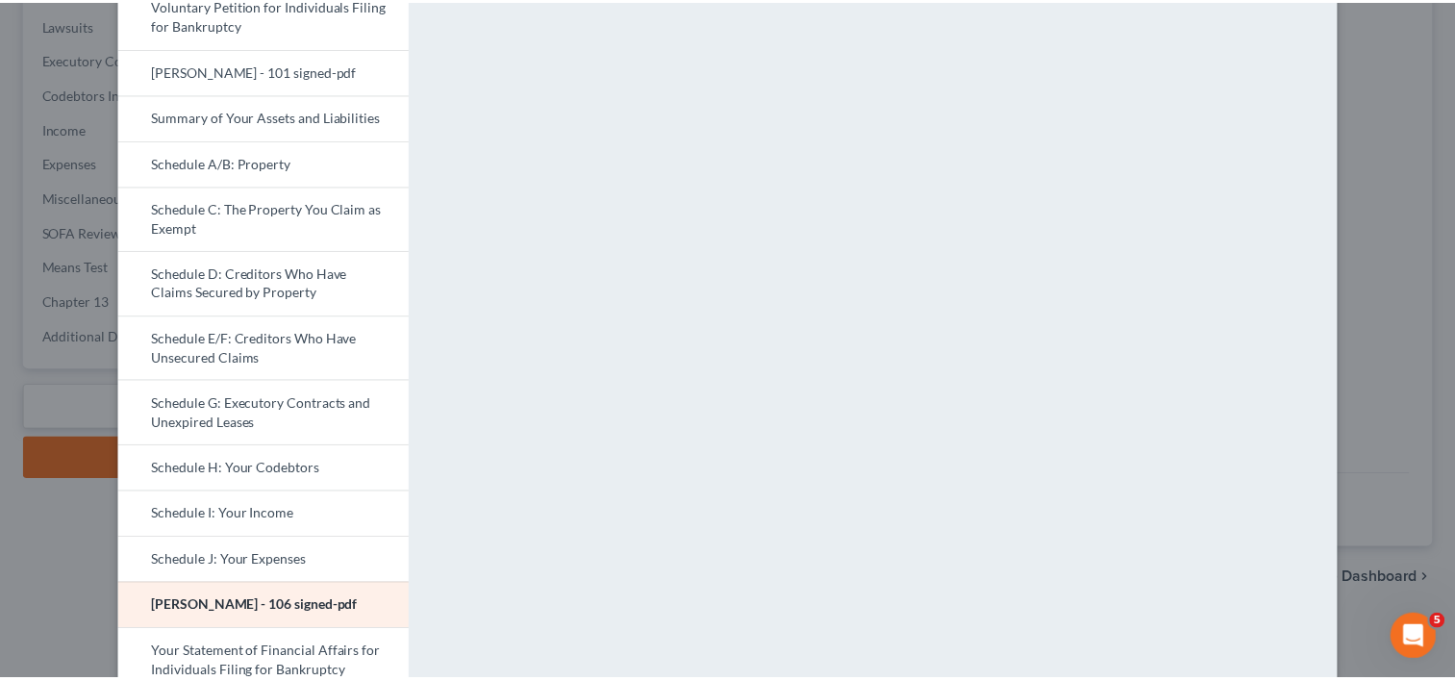
scroll to position [0, 0]
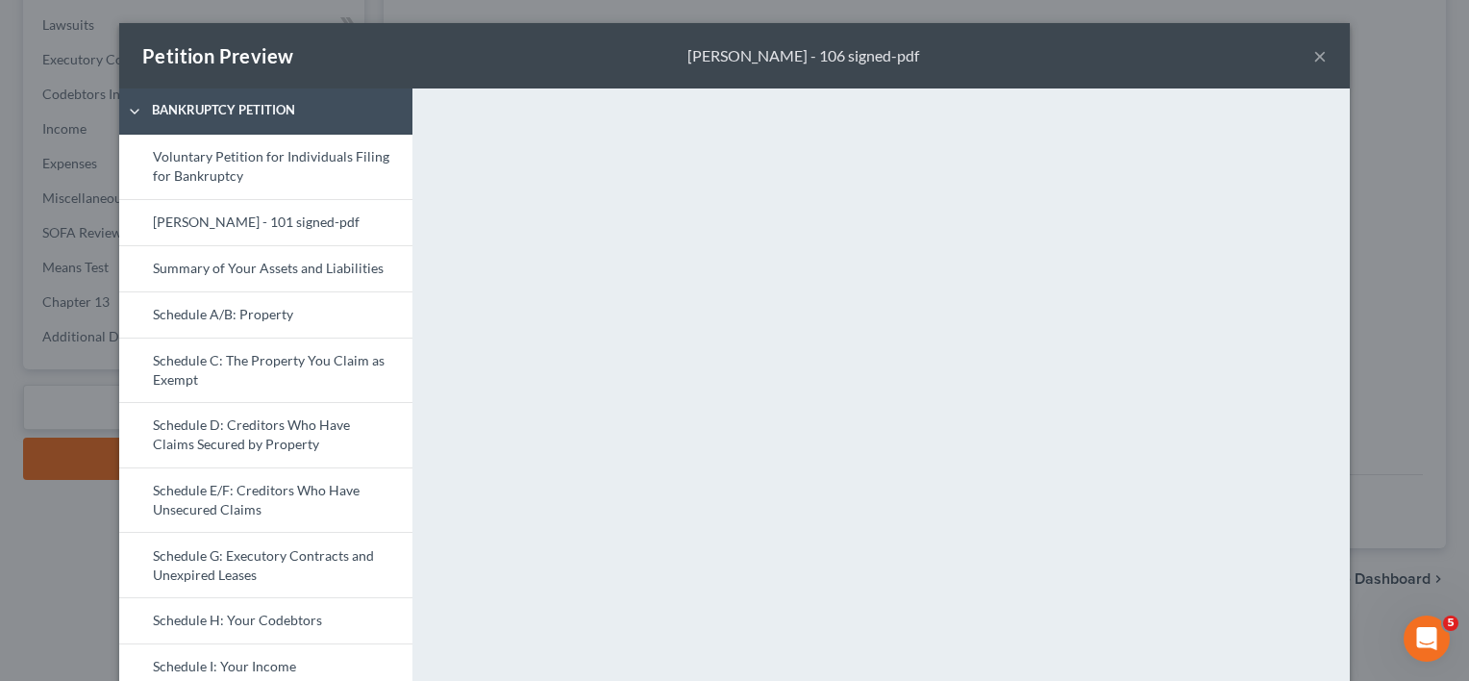
click at [1313, 62] on button "×" at bounding box center [1319, 55] width 13 height 23
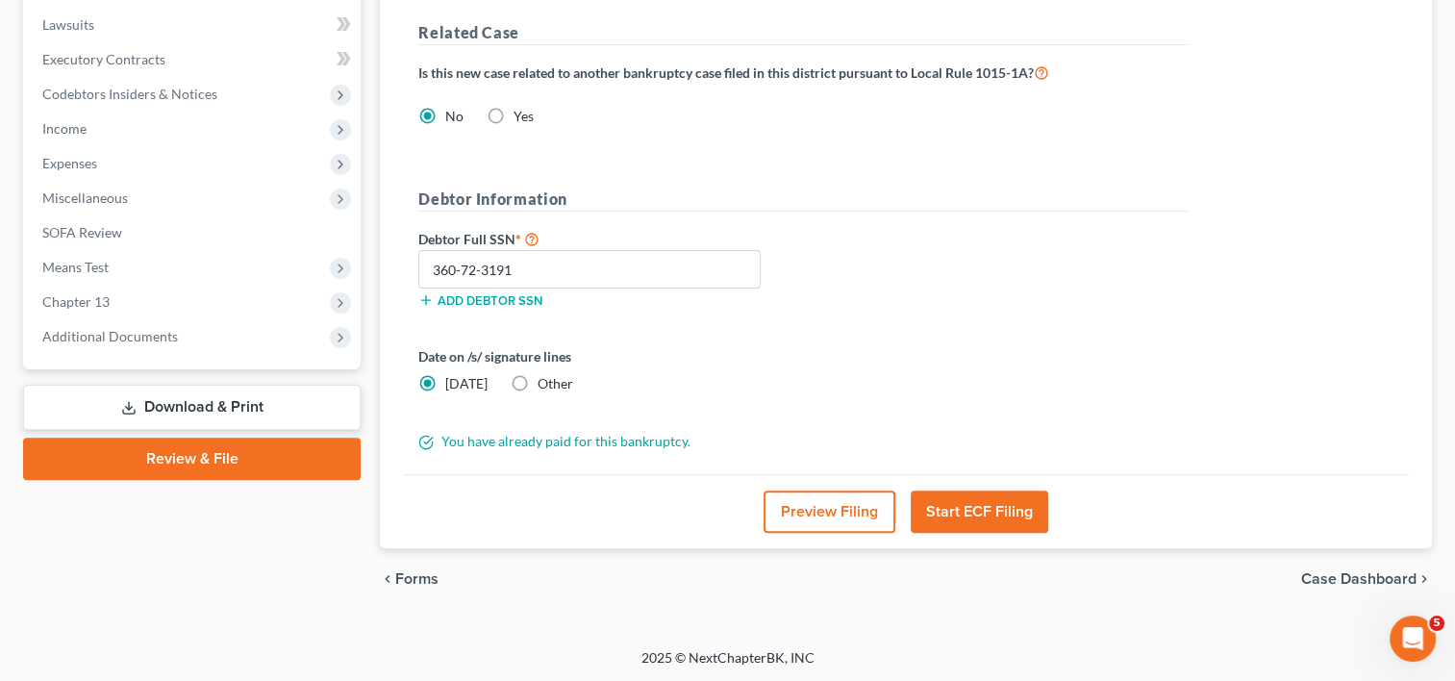
click at [1007, 514] on button "Start ECF Filing" at bounding box center [978, 511] width 137 height 42
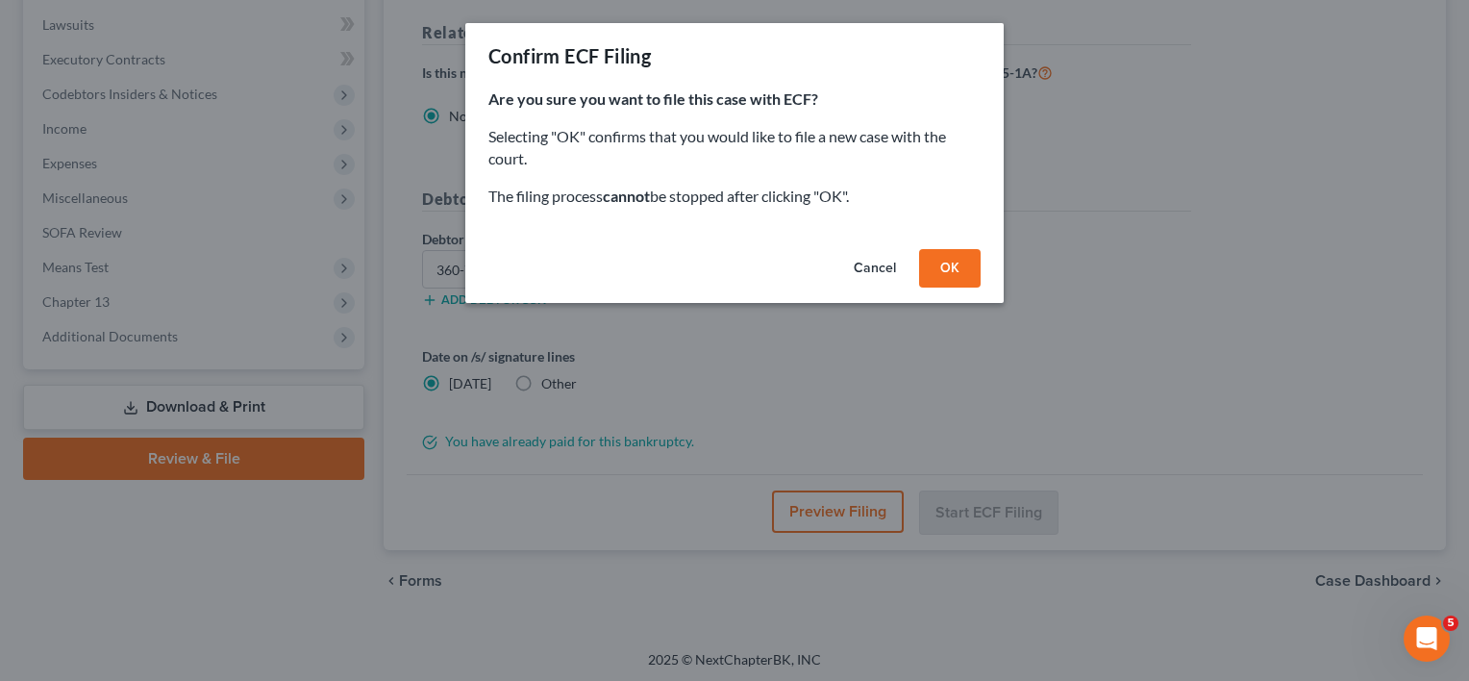
click at [954, 268] on button "OK" at bounding box center [950, 268] width 62 height 38
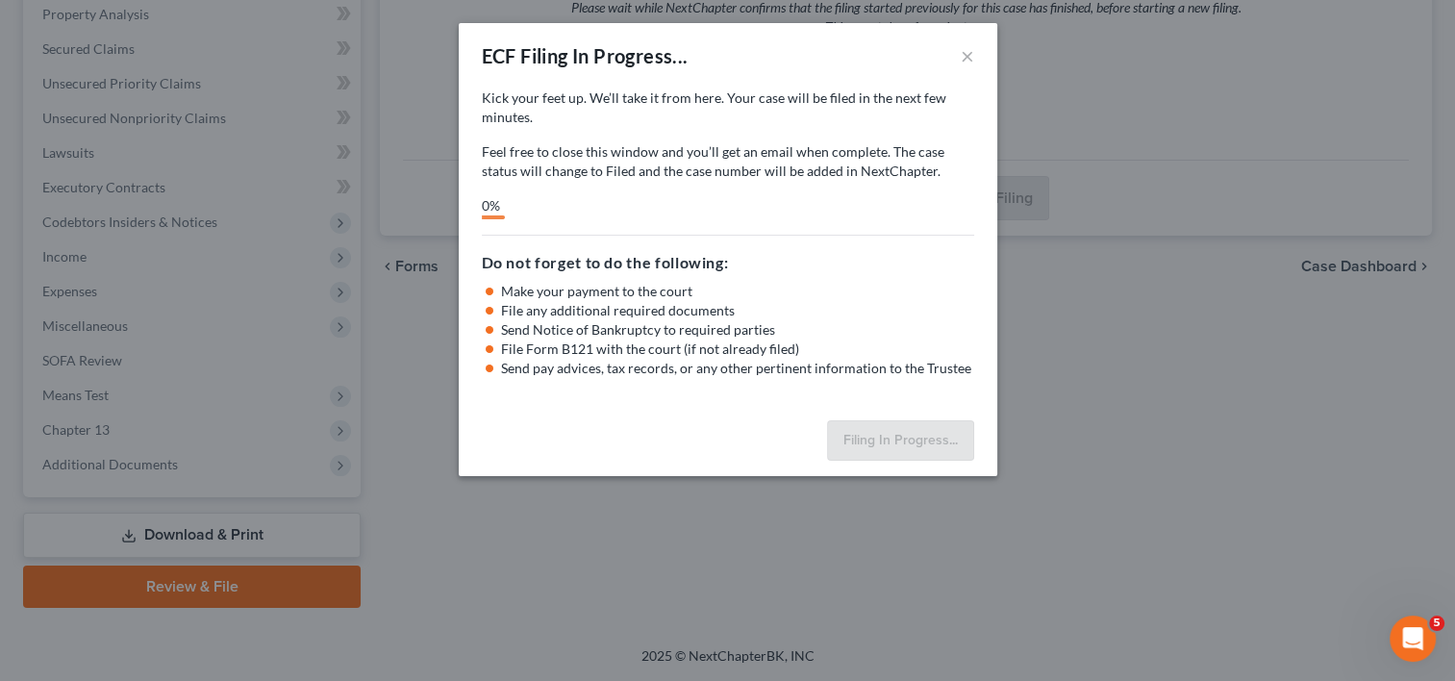
scroll to position [374, 0]
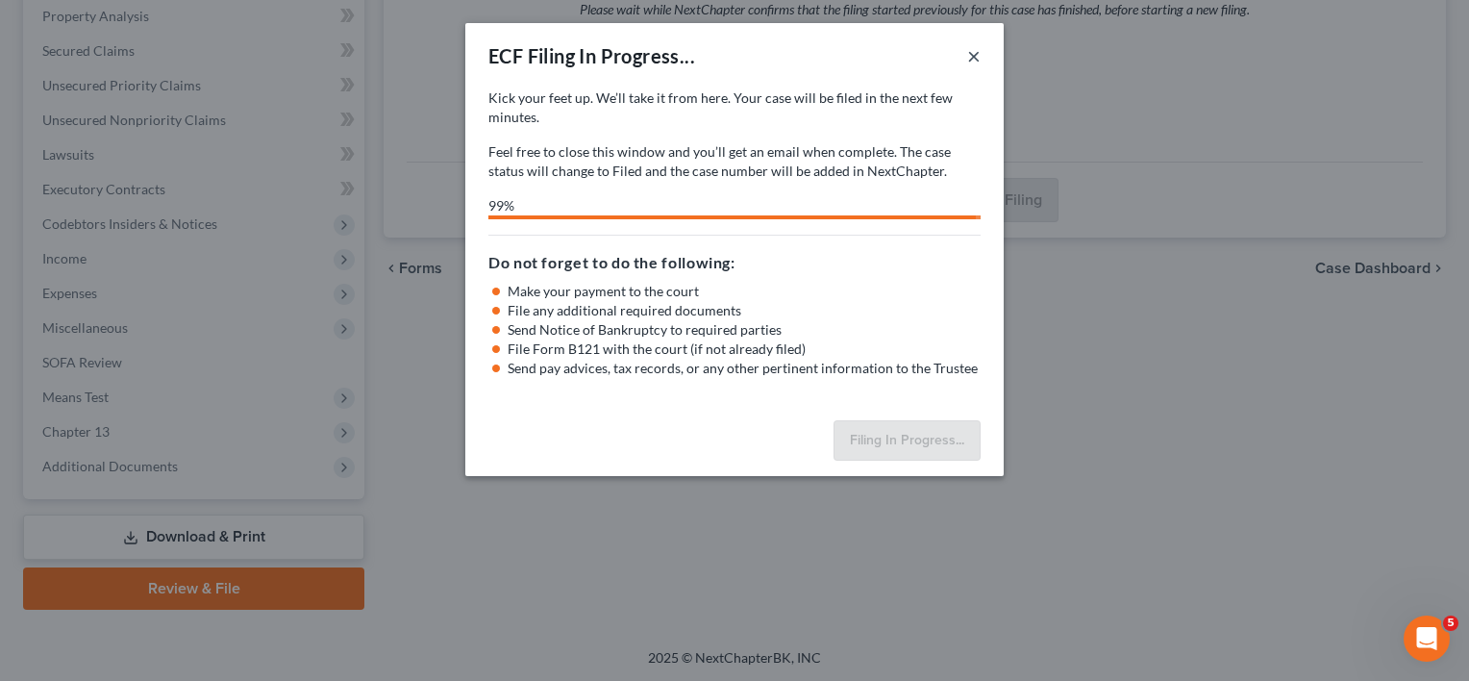
click at [969, 60] on button "×" at bounding box center [973, 55] width 13 height 23
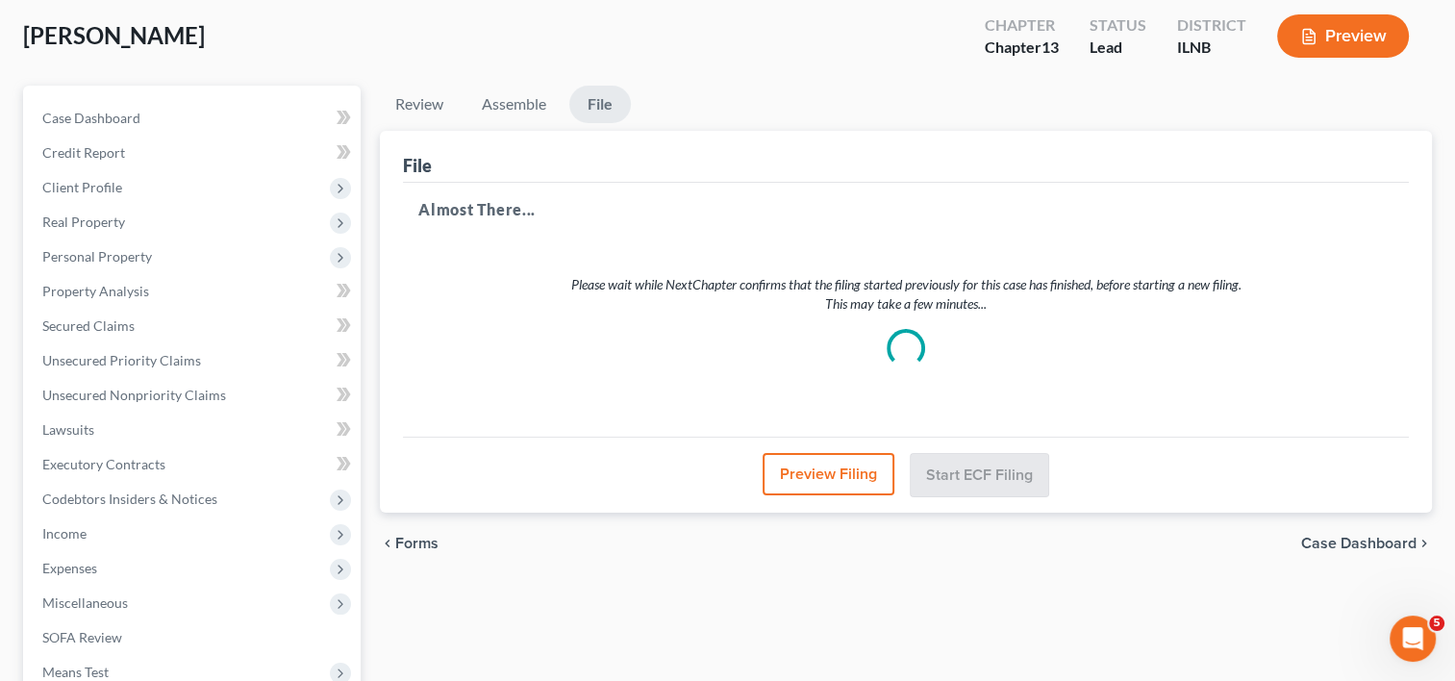
scroll to position [0, 0]
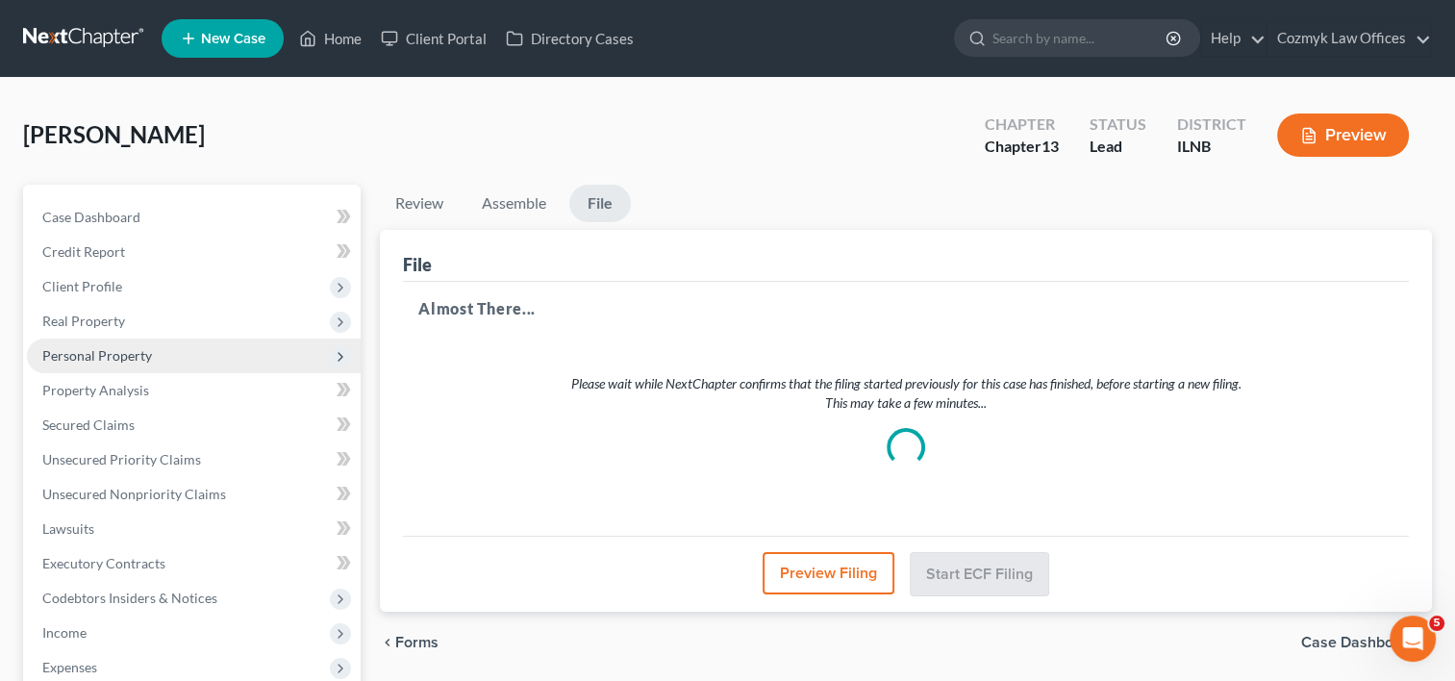
drag, startPoint x: 102, startPoint y: 355, endPoint x: 104, endPoint y: 364, distance: 9.8
click at [102, 355] on span "Personal Property" at bounding box center [97, 355] width 110 height 16
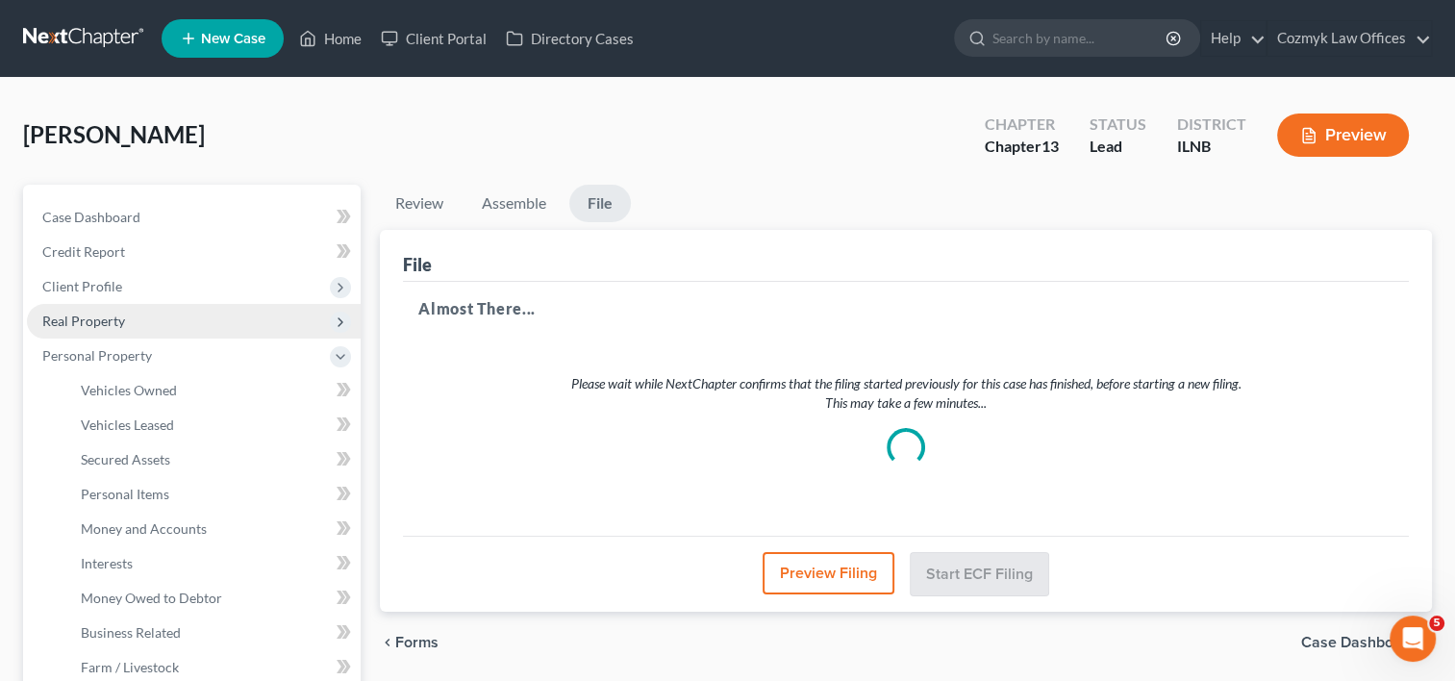
click at [98, 329] on span "Real Property" at bounding box center [194, 321] width 334 height 35
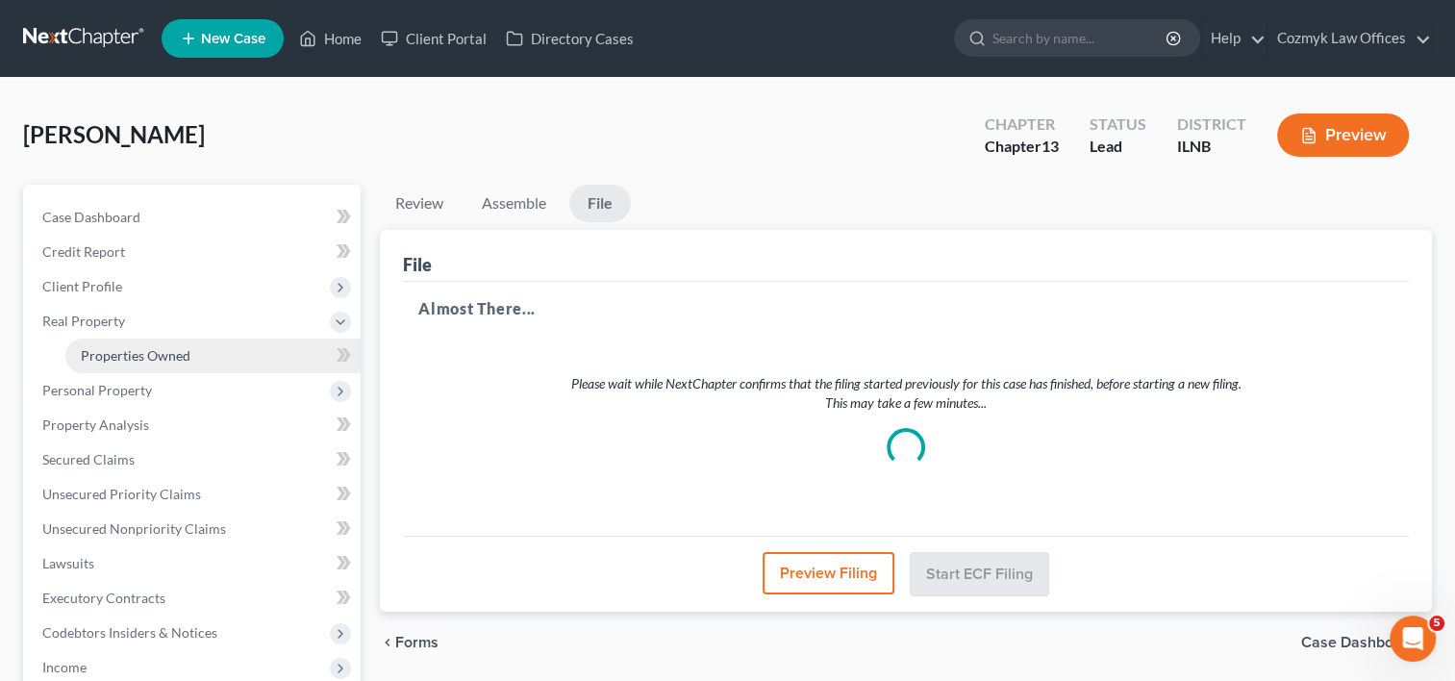
click at [102, 359] on span "Properties Owned" at bounding box center [136, 355] width 110 height 16
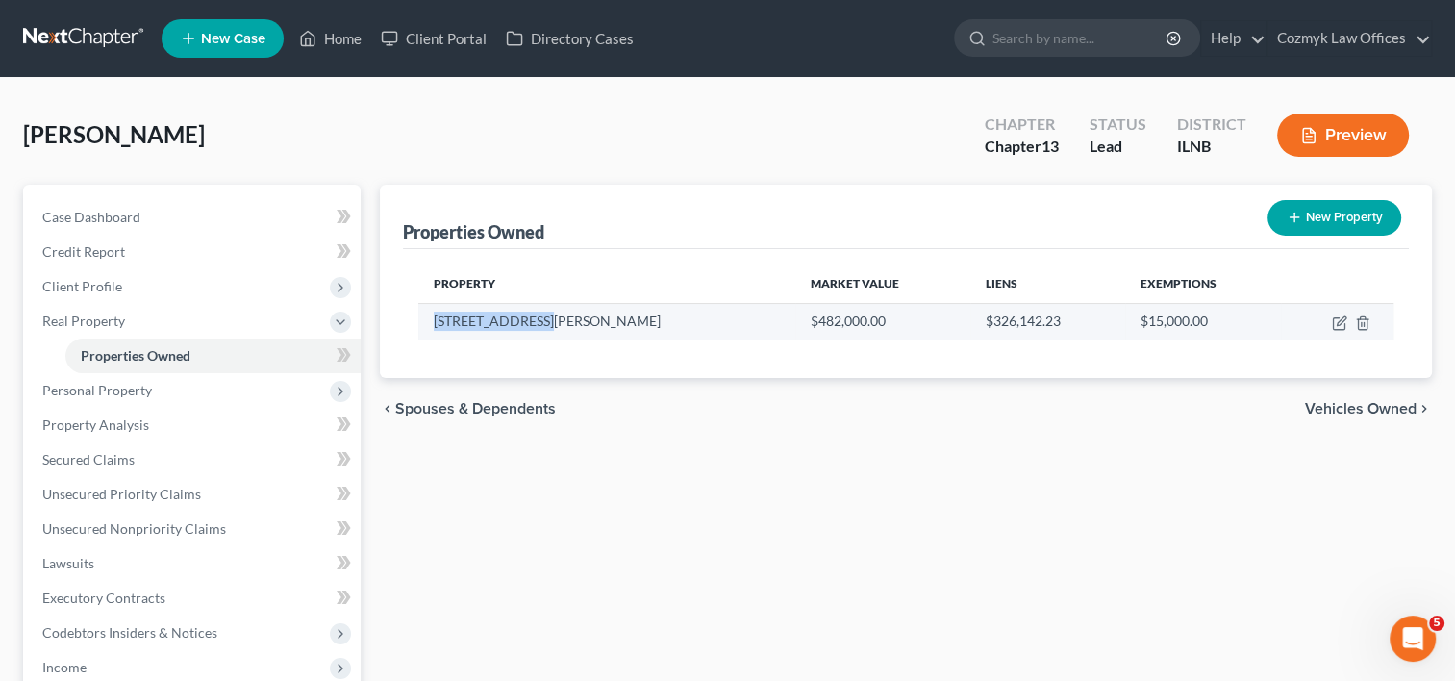
drag, startPoint x: 541, startPoint y: 329, endPoint x: 430, endPoint y: 330, distance: 111.5
click at [430, 330] on td "[STREET_ADDRESS][PERSON_NAME]" at bounding box center [606, 321] width 377 height 37
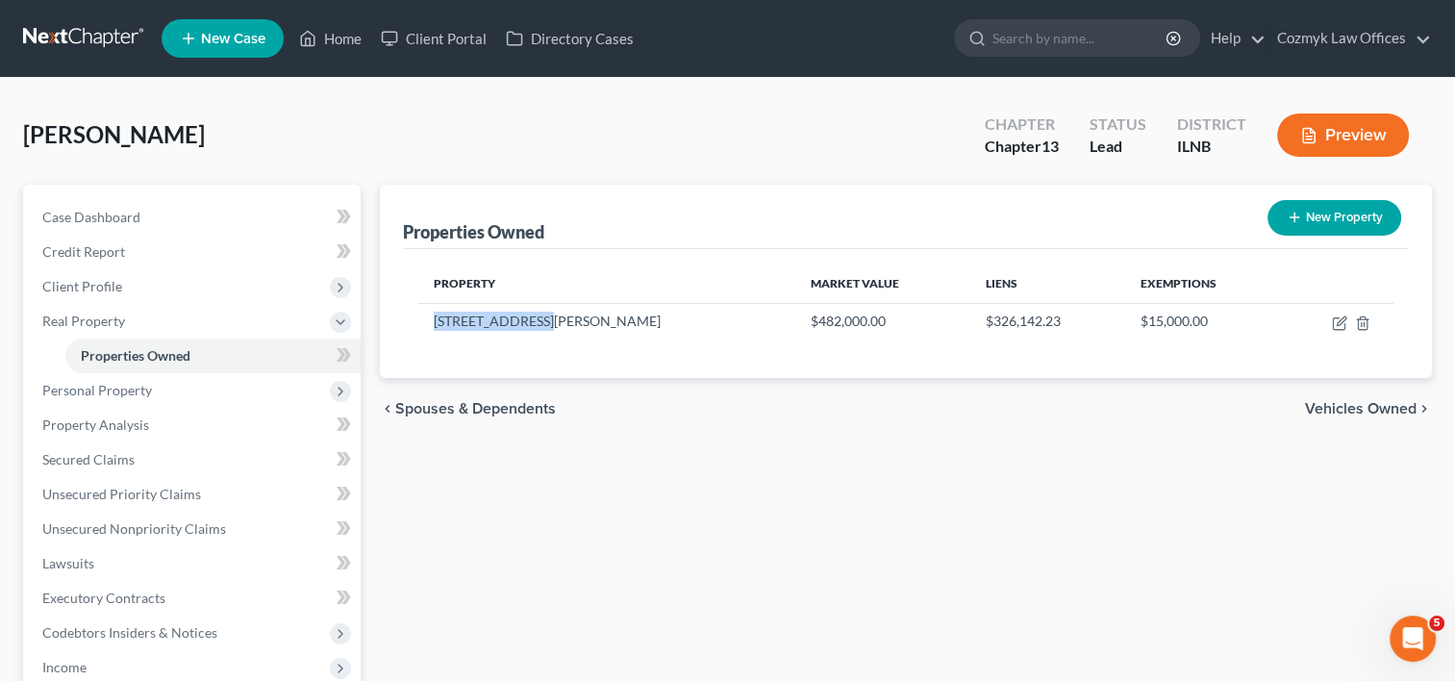
copy td "[STREET_ADDRESS][PERSON_NAME]"
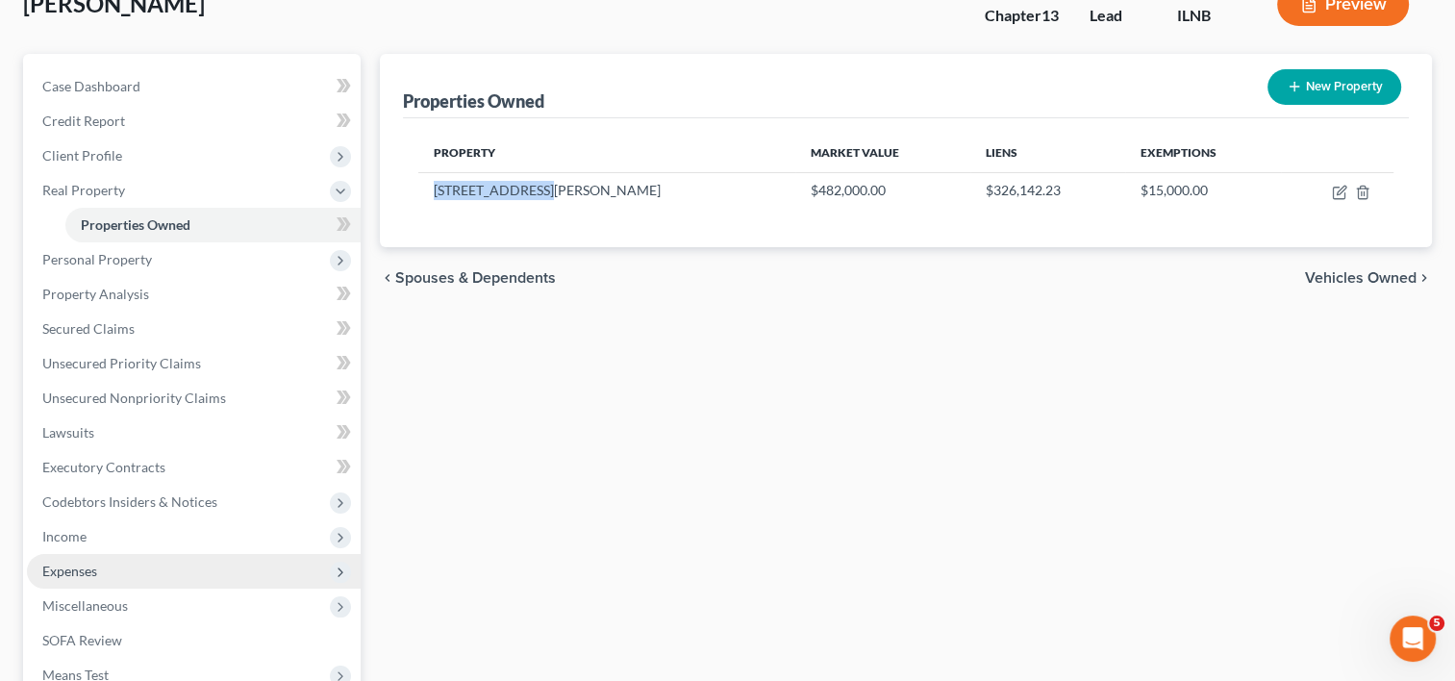
scroll to position [288, 0]
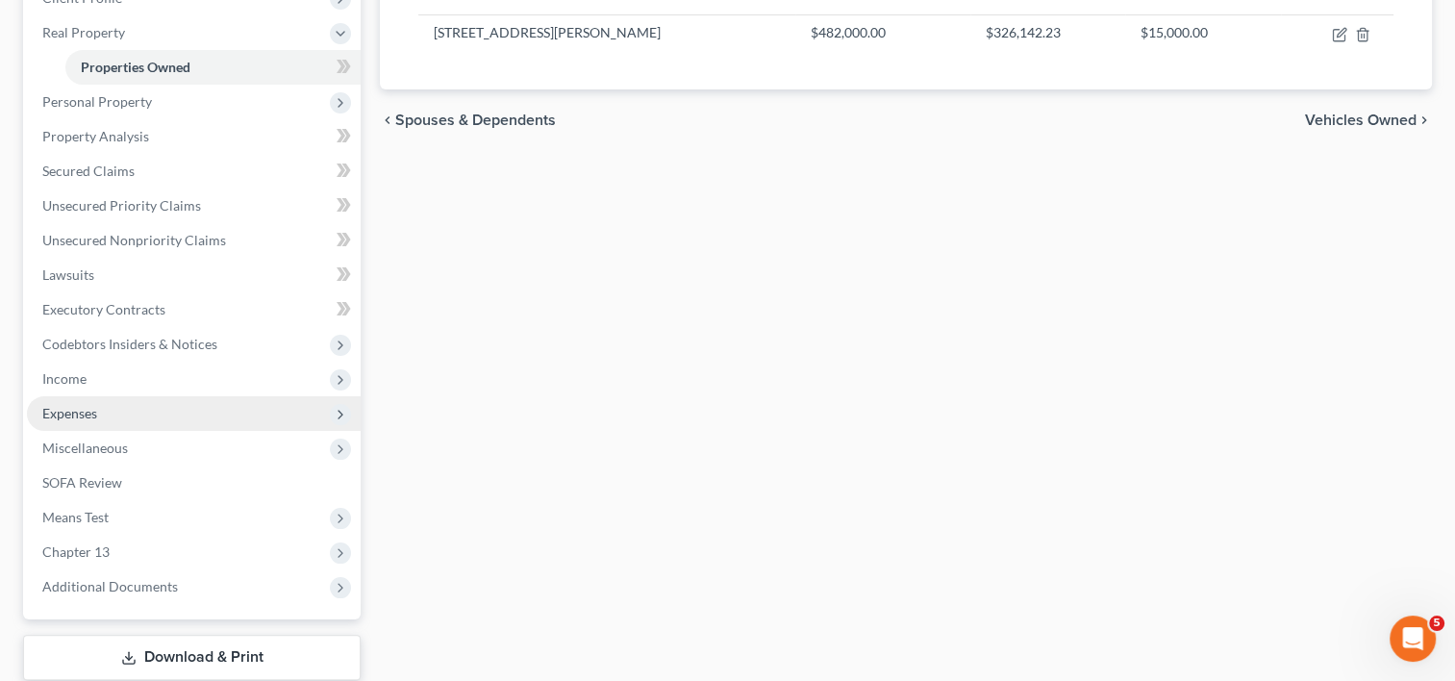
click at [104, 415] on span "Expenses" at bounding box center [194, 413] width 334 height 35
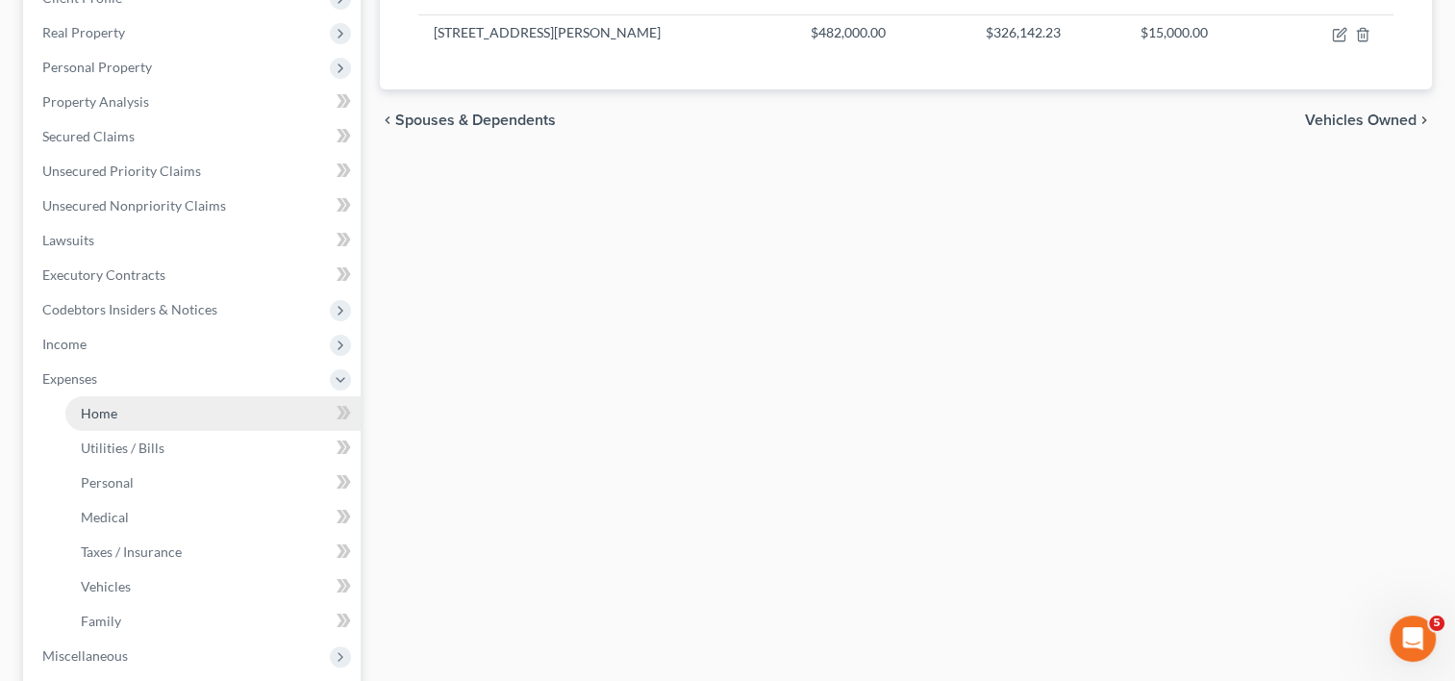
click at [117, 411] on link "Home" at bounding box center [212, 413] width 295 height 35
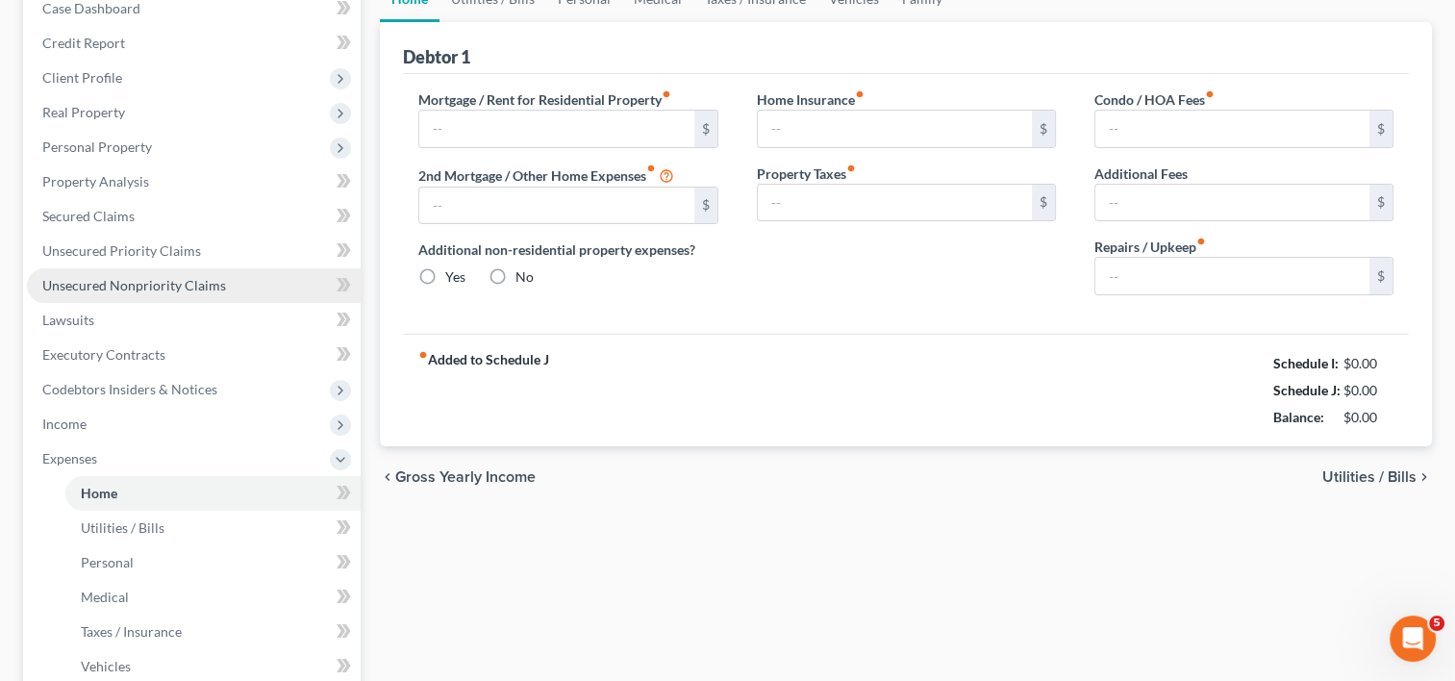
type input "2,755.46"
type input "0.00"
radio input "true"
type input "0.00"
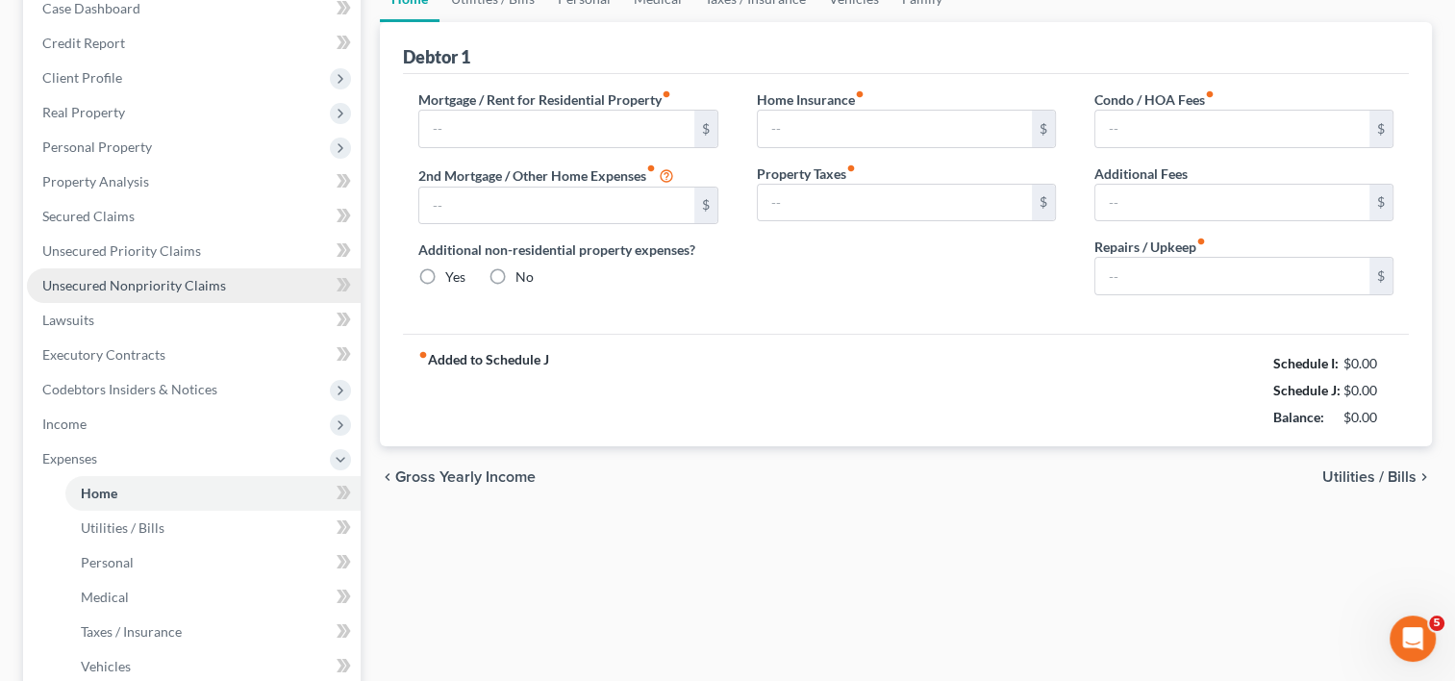
type input "0.00"
type input "250.00"
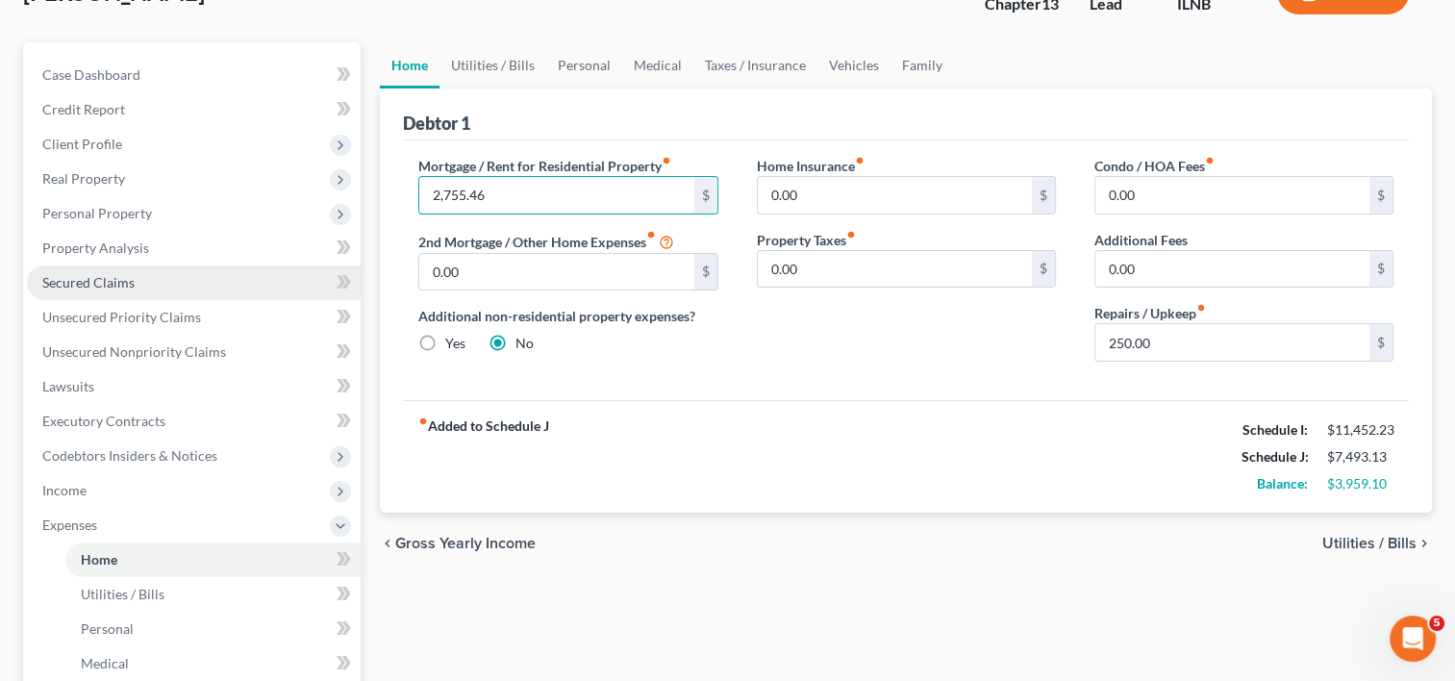
scroll to position [96, 0]
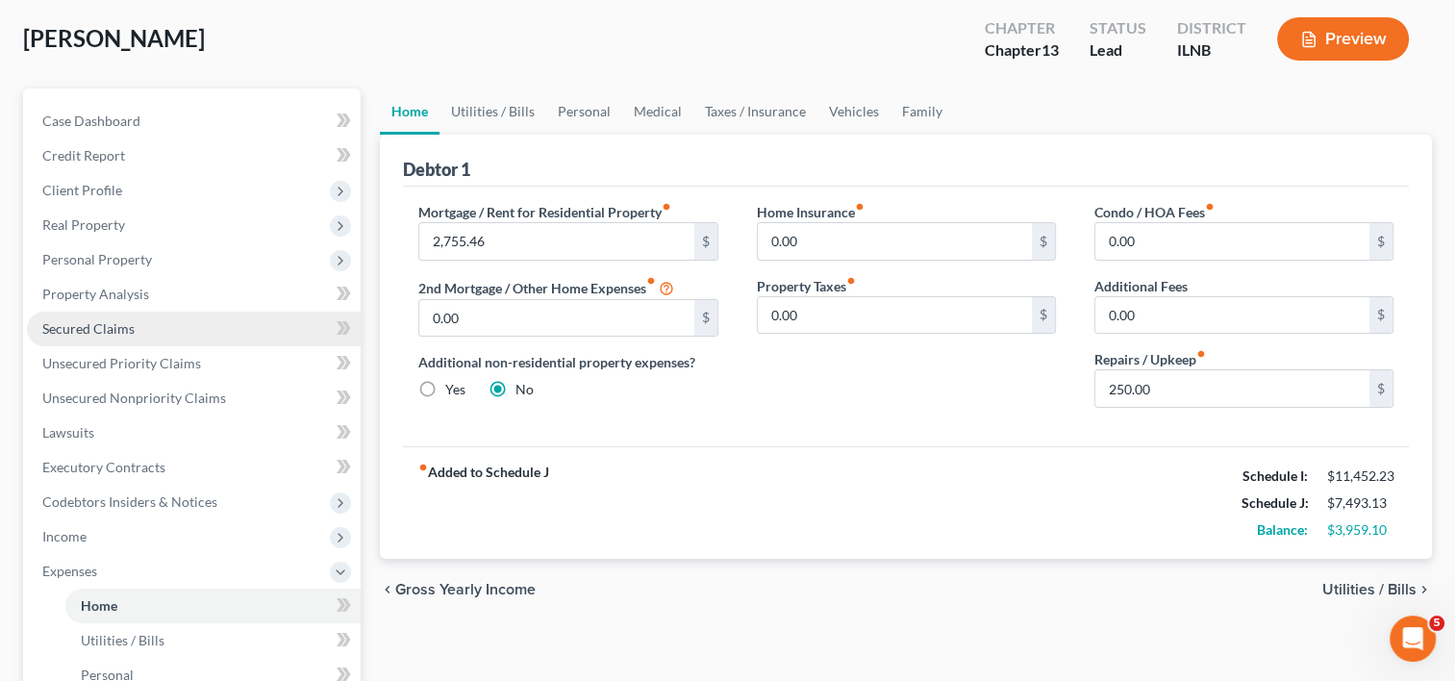
click at [119, 333] on span "Secured Claims" at bounding box center [88, 328] width 92 height 16
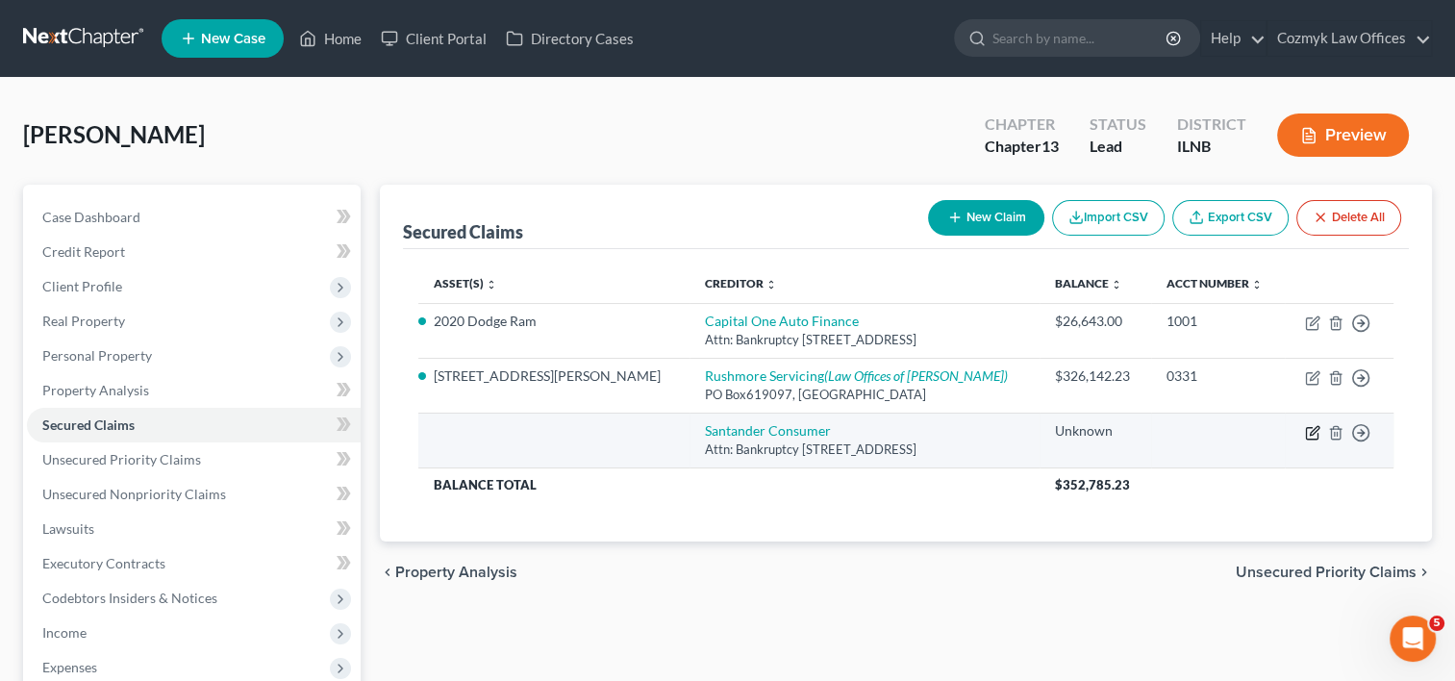
click at [1309, 429] on icon "button" at bounding box center [1312, 432] width 15 height 15
select select "45"
select select "4"
select select "3"
select select "0"
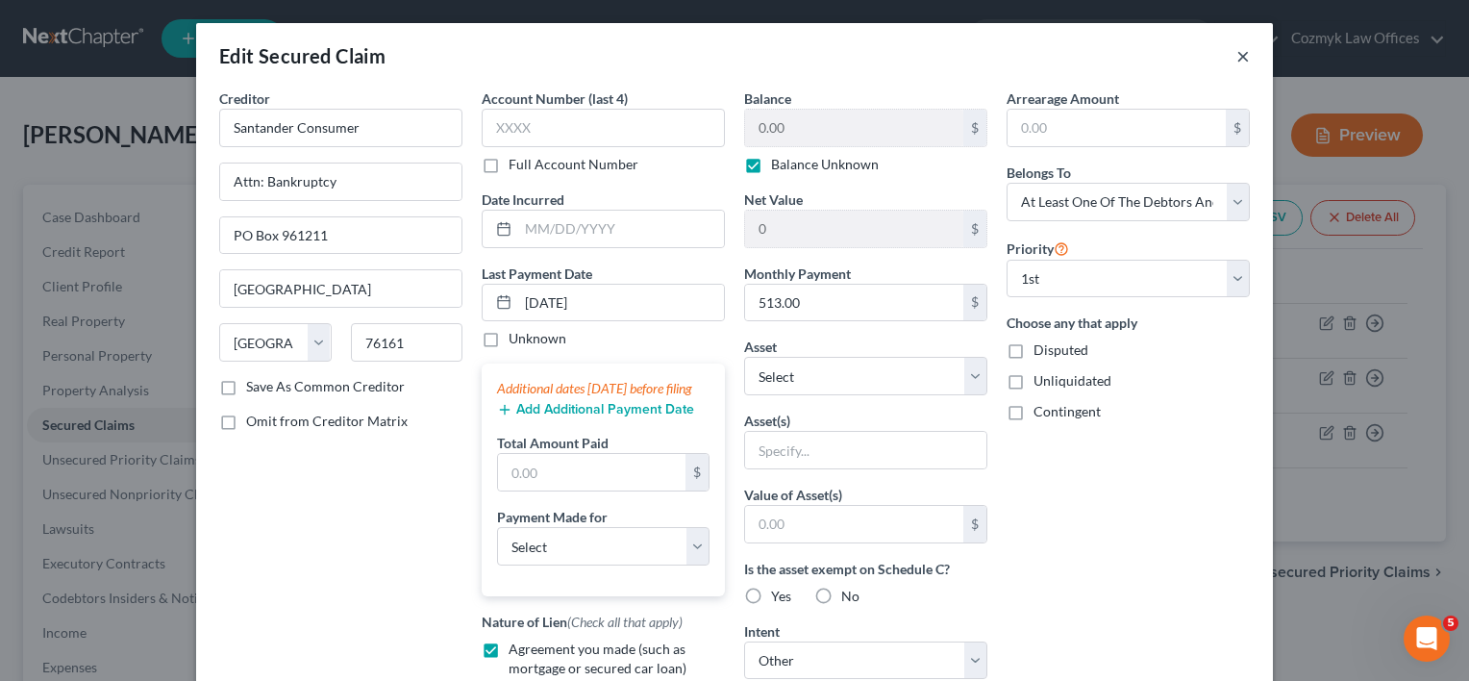
click at [1236, 59] on button "×" at bounding box center [1242, 55] width 13 height 23
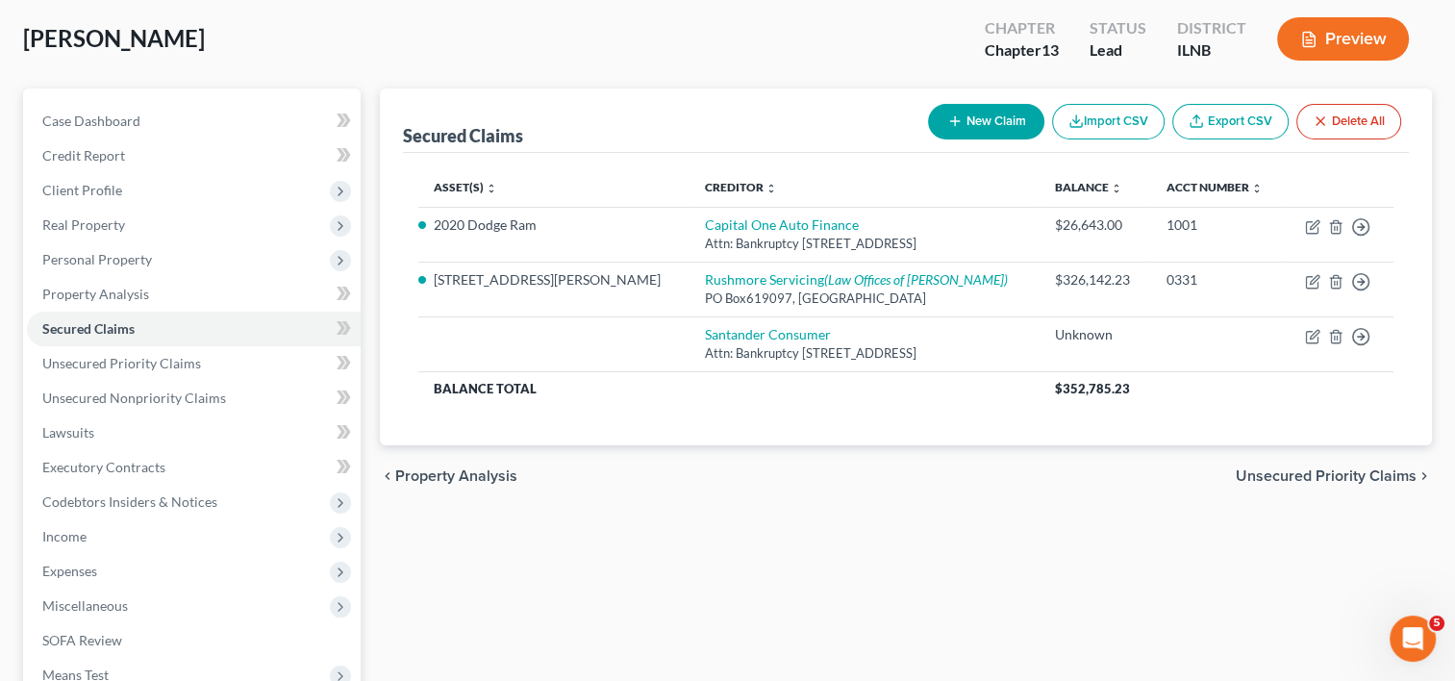
scroll to position [192, 0]
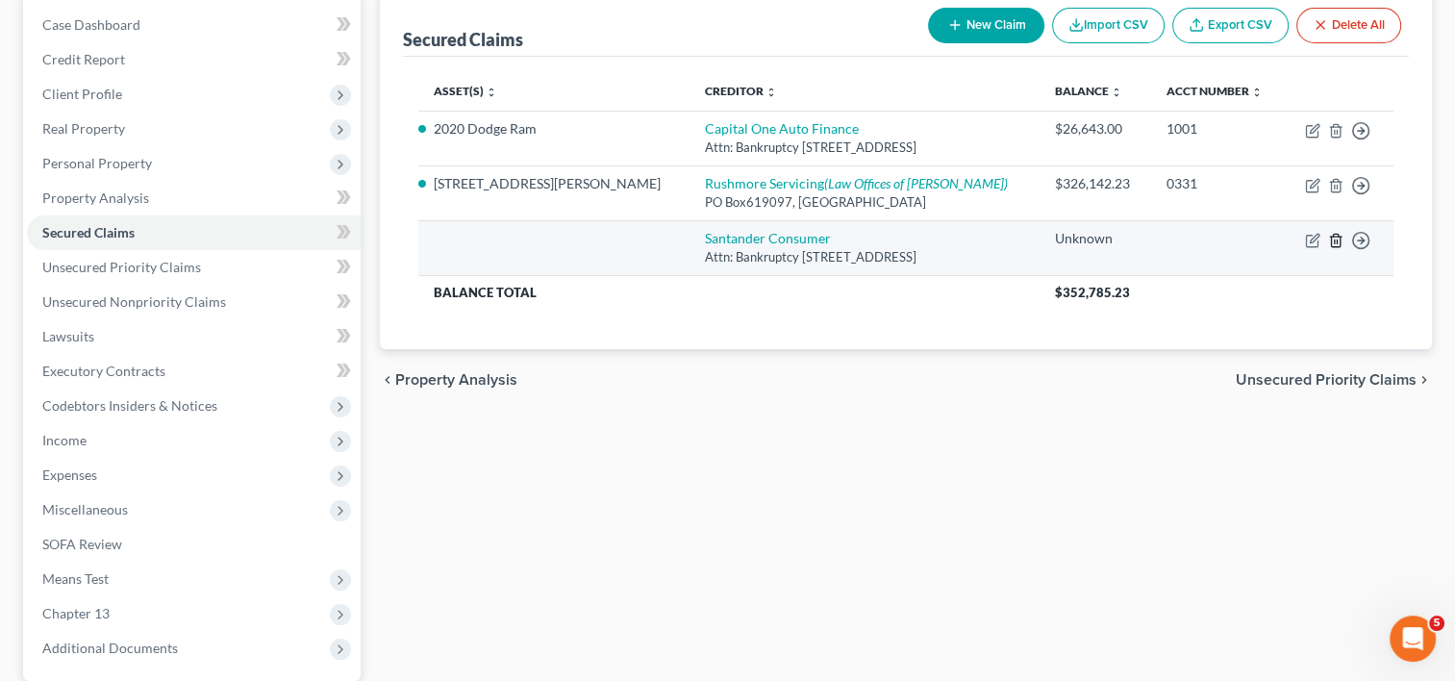
click at [1335, 237] on icon "button" at bounding box center [1335, 240] width 15 height 15
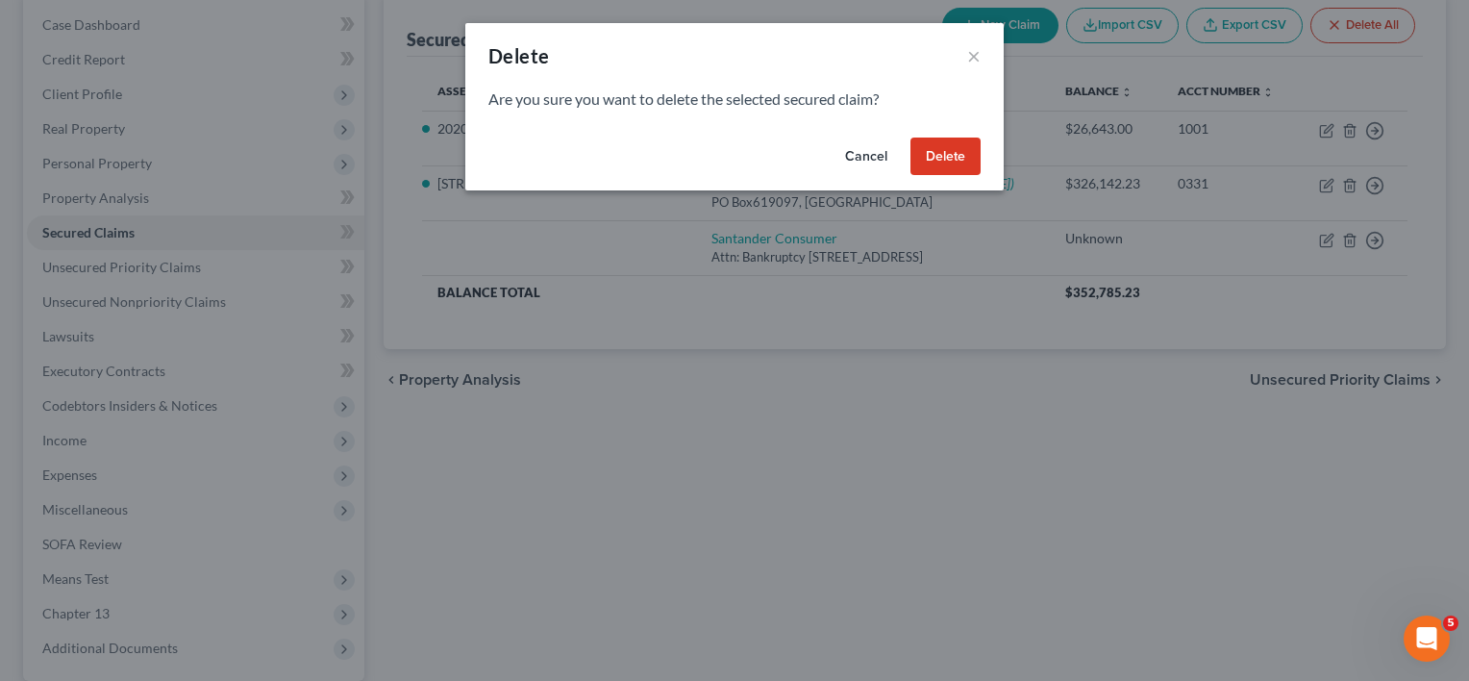
click at [933, 160] on button "Delete" at bounding box center [945, 156] width 70 height 38
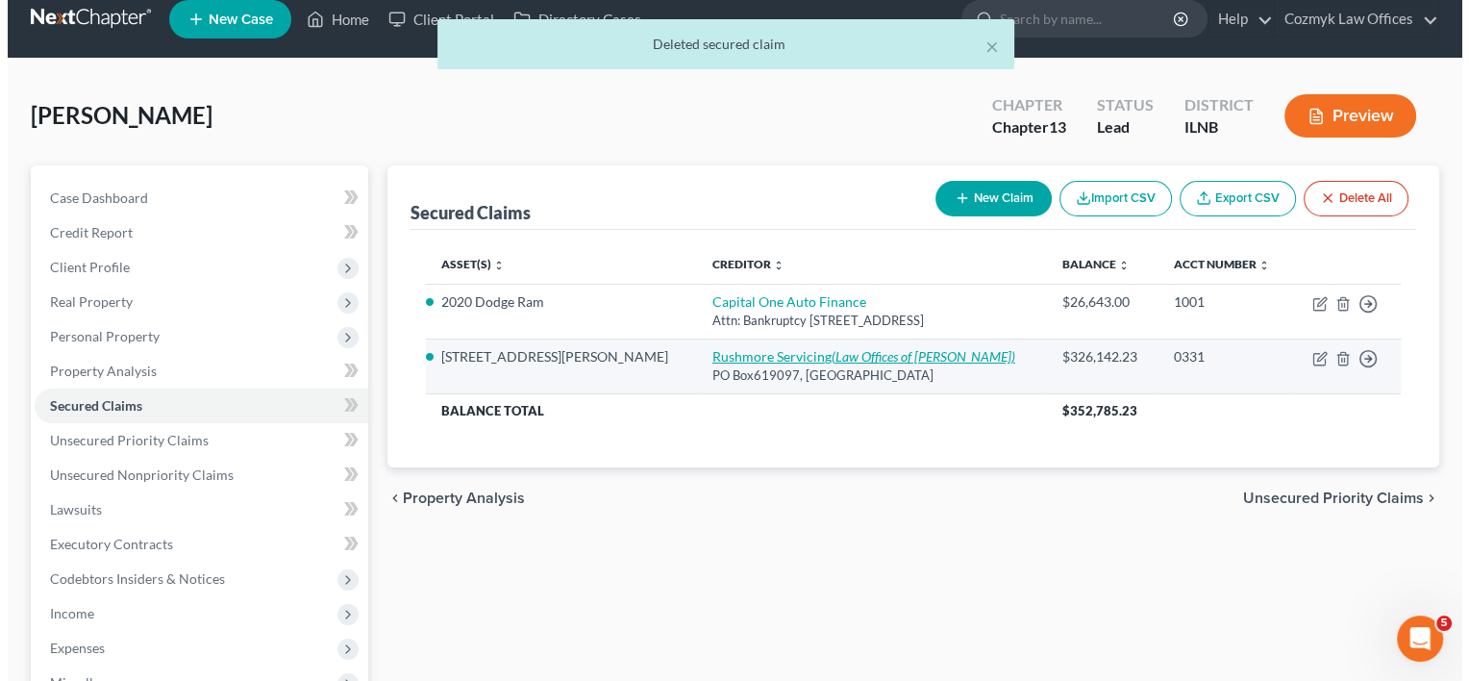
scroll to position [0, 0]
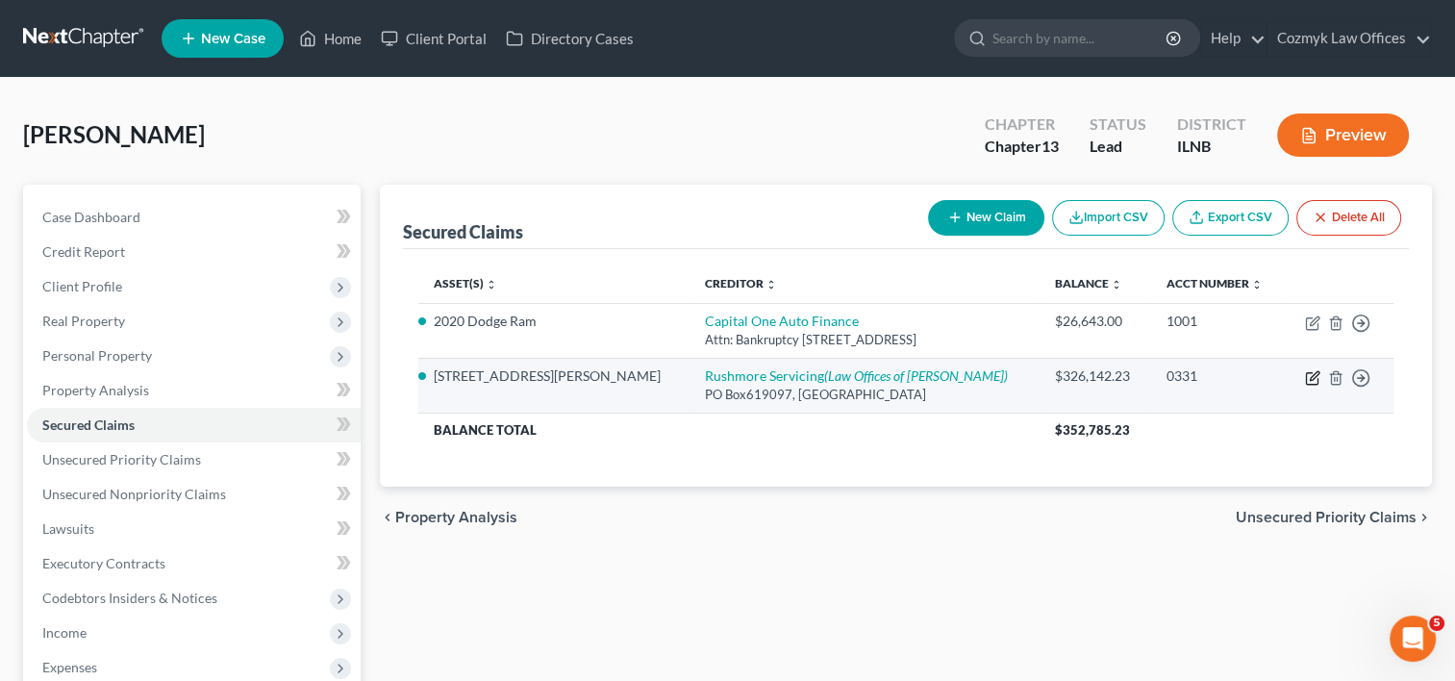
click at [1310, 377] on icon "button" at bounding box center [1313, 375] width 9 height 9
select select "45"
select select "4"
select select "0"
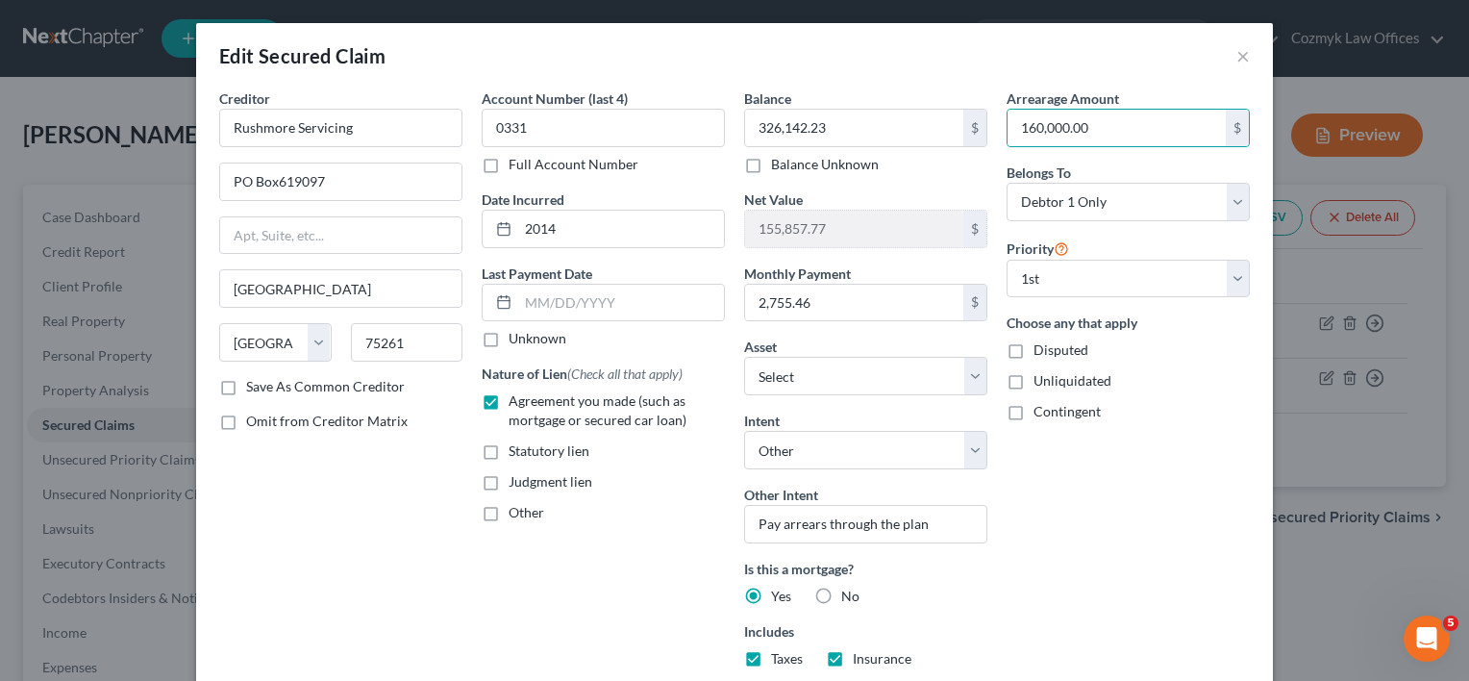
click at [1342, 553] on div "Edit Secured Claim × Creditor * Rushmore Servicing PO Box619097 [GEOGRAPHIC_DAT…" at bounding box center [734, 340] width 1469 height 681
drag, startPoint x: 1229, startPoint y: 60, endPoint x: 773, endPoint y: 225, distance: 484.8
click at [1236, 60] on button "×" at bounding box center [1242, 55] width 13 height 23
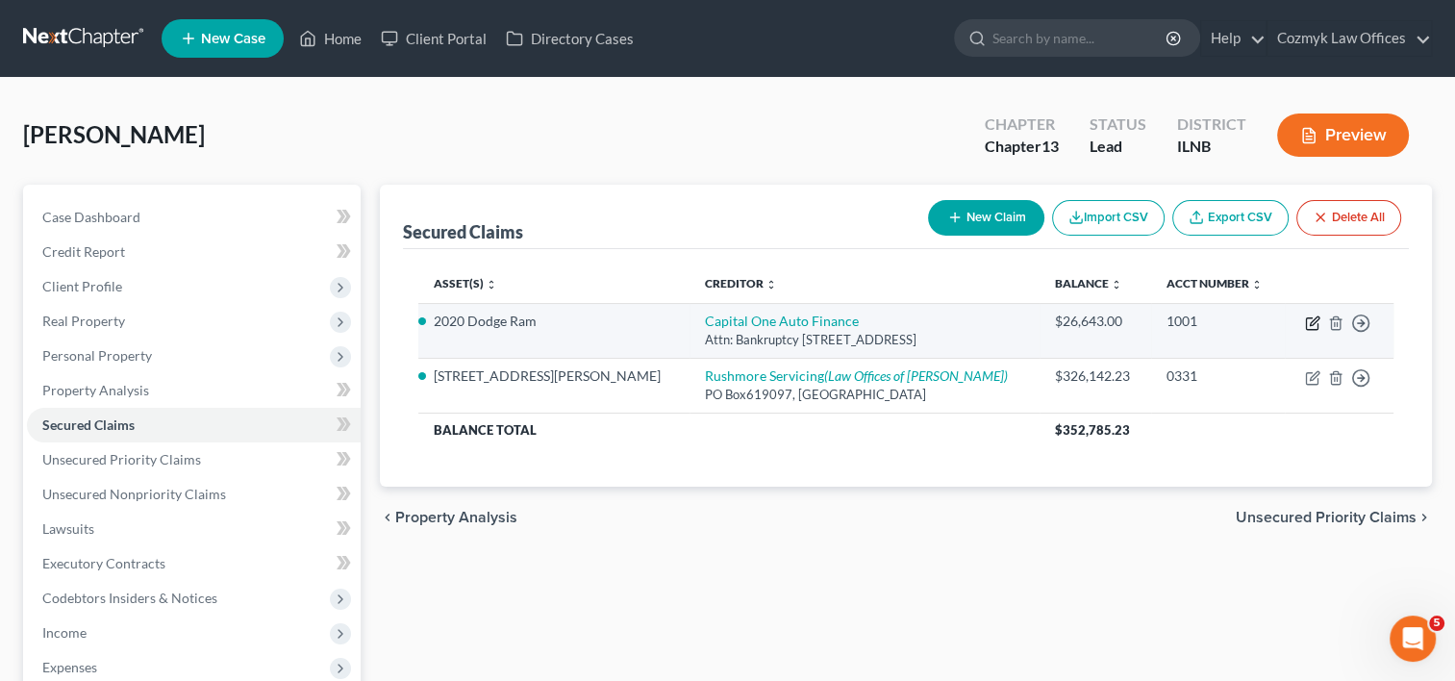
click at [1311, 322] on icon "button" at bounding box center [1312, 322] width 15 height 15
select select "45"
select select "7"
select select "4"
select select "0"
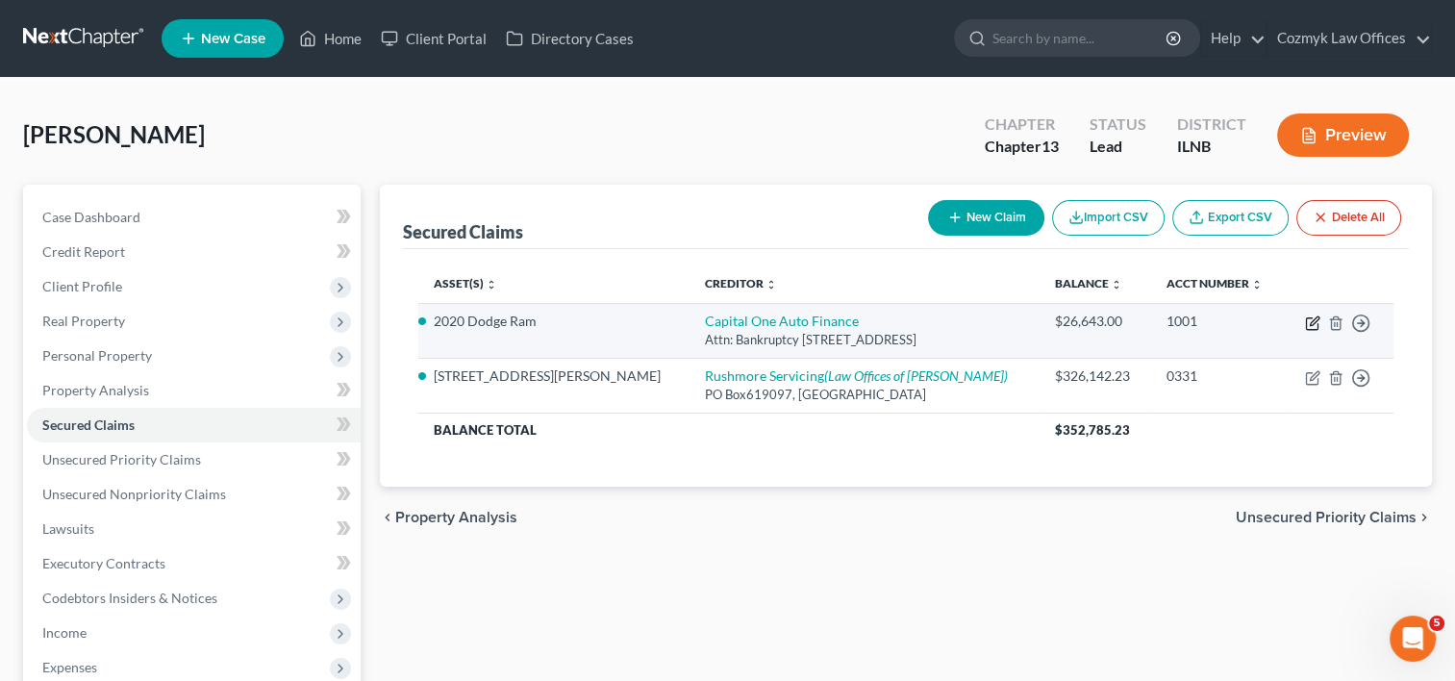
select select "0"
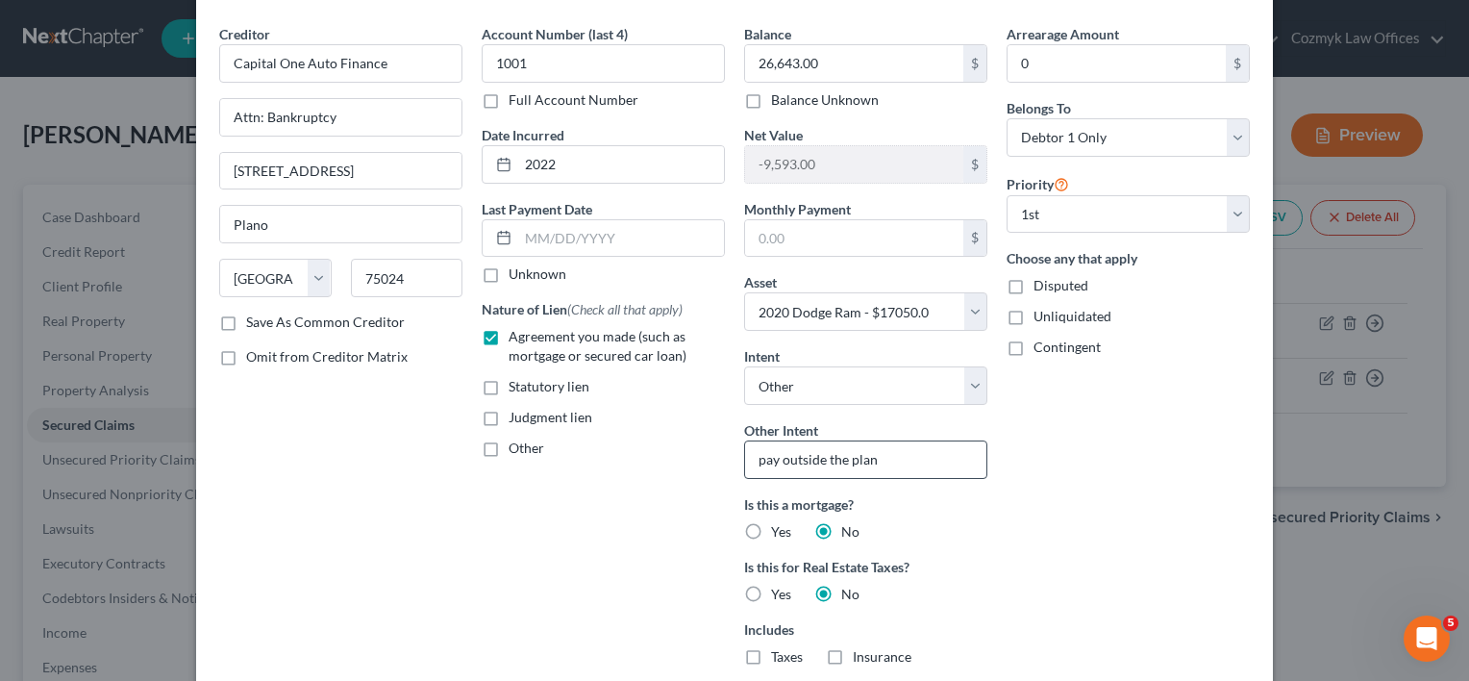
scroll to position [96, 0]
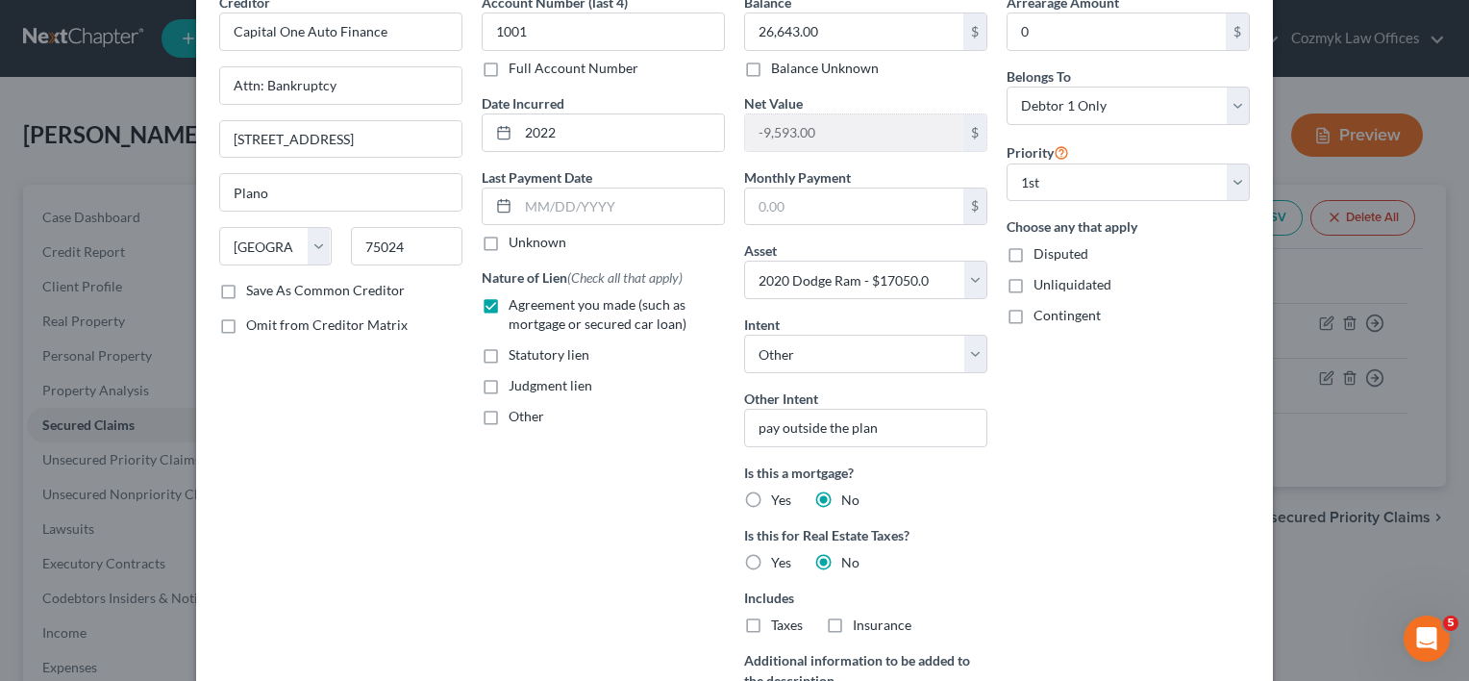
click at [1281, 307] on div "Edit Secured Claim × Creditor * Capital One Auto Finance Attn: Bankruptcy [STRE…" at bounding box center [734, 340] width 1469 height 681
click at [144, 351] on div "Edit Secured Claim × Creditor * Capital One Auto Finance Attn: Bankruptcy [STRE…" at bounding box center [734, 340] width 1469 height 681
click at [1372, 394] on div "Edit Secured Claim × Creditor * Capital One Auto Finance Attn: Bankruptcy [STRE…" at bounding box center [734, 340] width 1469 height 681
drag, startPoint x: 1356, startPoint y: 484, endPoint x: 1317, endPoint y: 547, distance: 74.2
click at [1357, 485] on div "Edit Secured Claim × Creditor * Capital One Auto Finance Attn: Bankruptcy [STRE…" at bounding box center [734, 340] width 1469 height 681
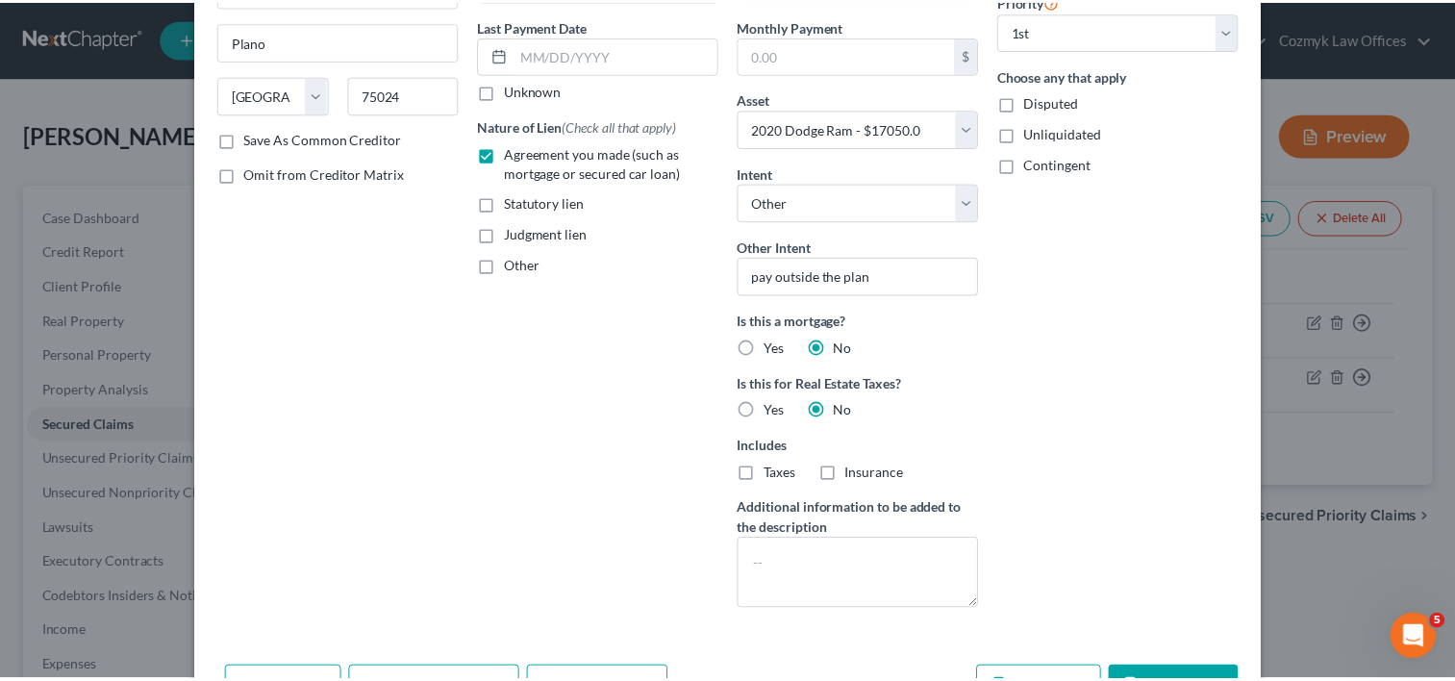
scroll to position [365, 0]
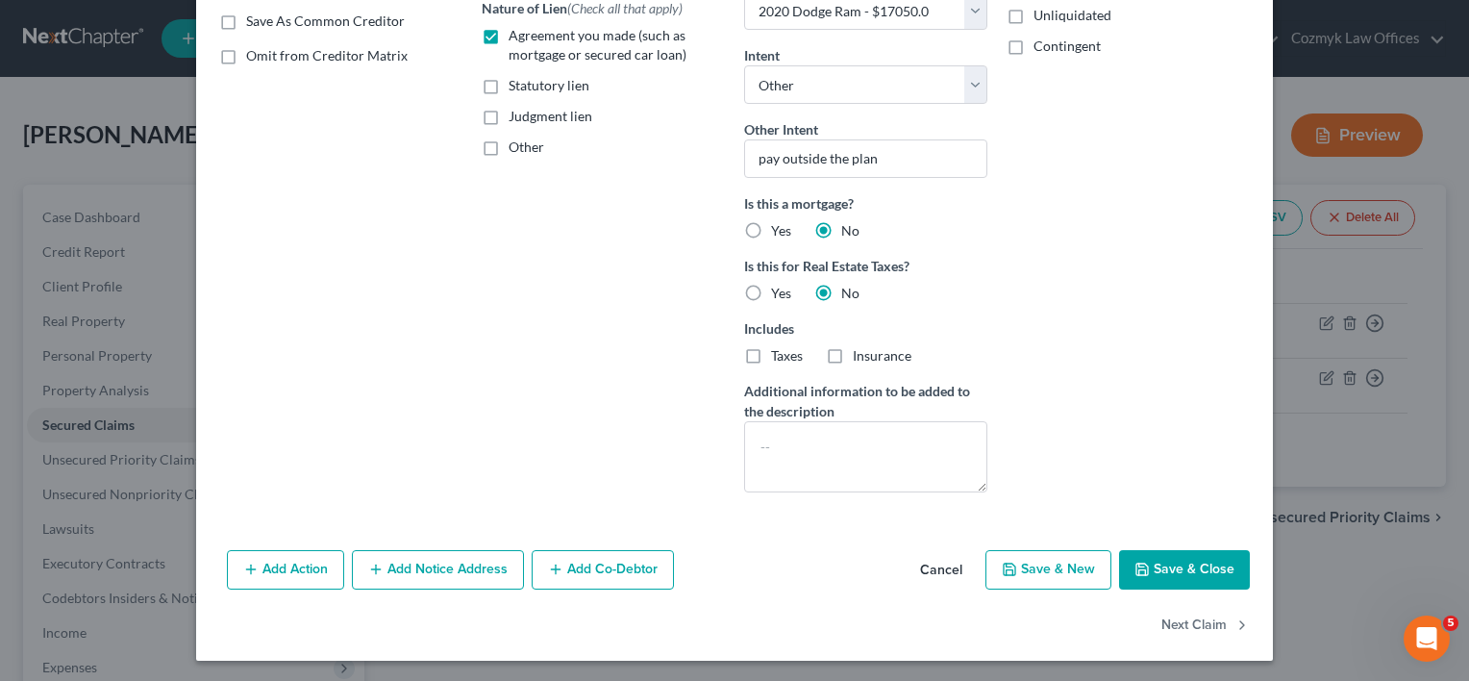
click at [1183, 567] on button "Save & Close" at bounding box center [1184, 570] width 131 height 40
select select
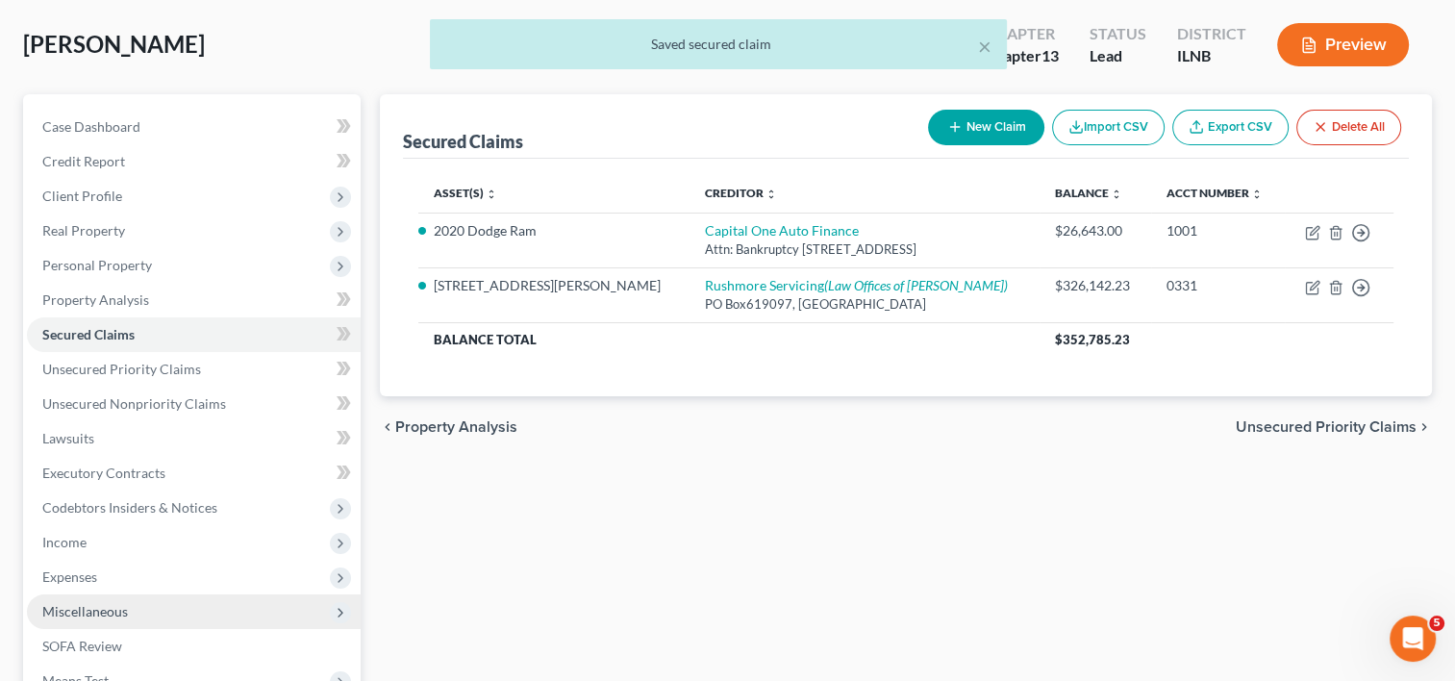
scroll to position [192, 0]
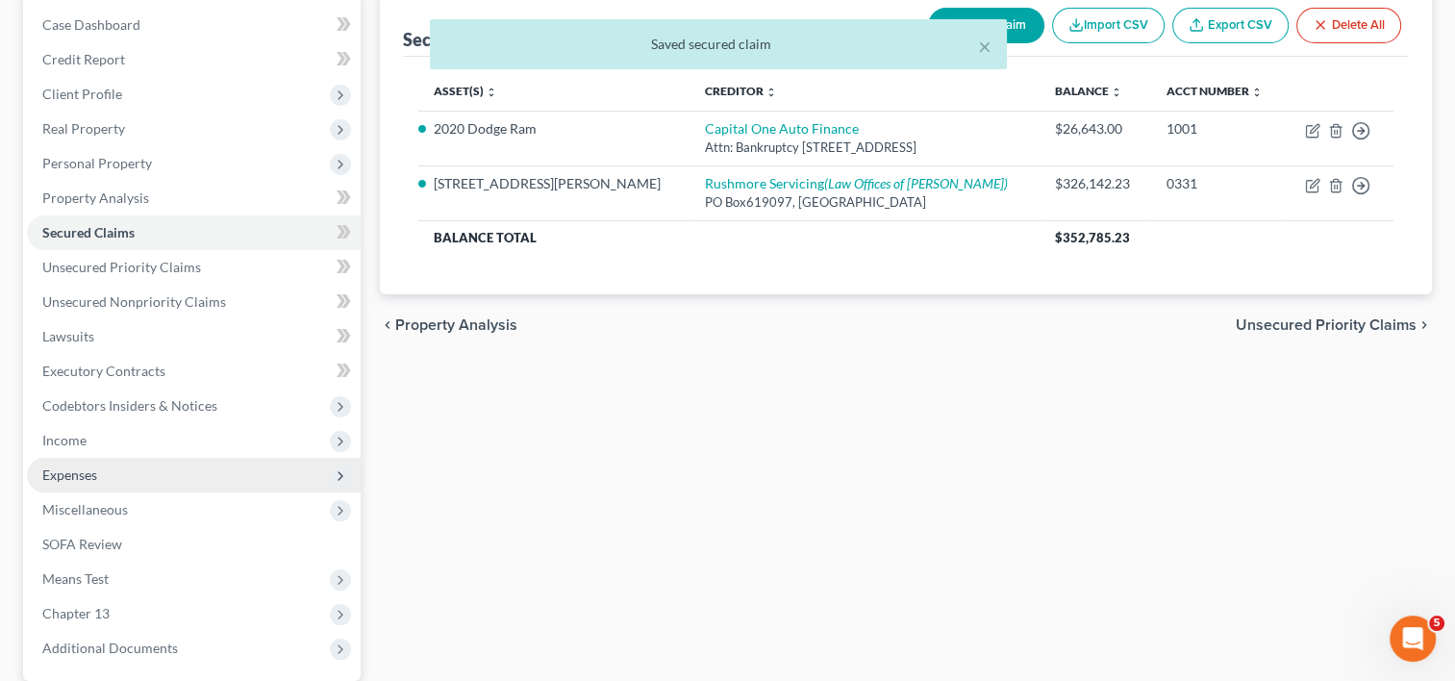
click at [104, 475] on span "Expenses" at bounding box center [194, 475] width 334 height 35
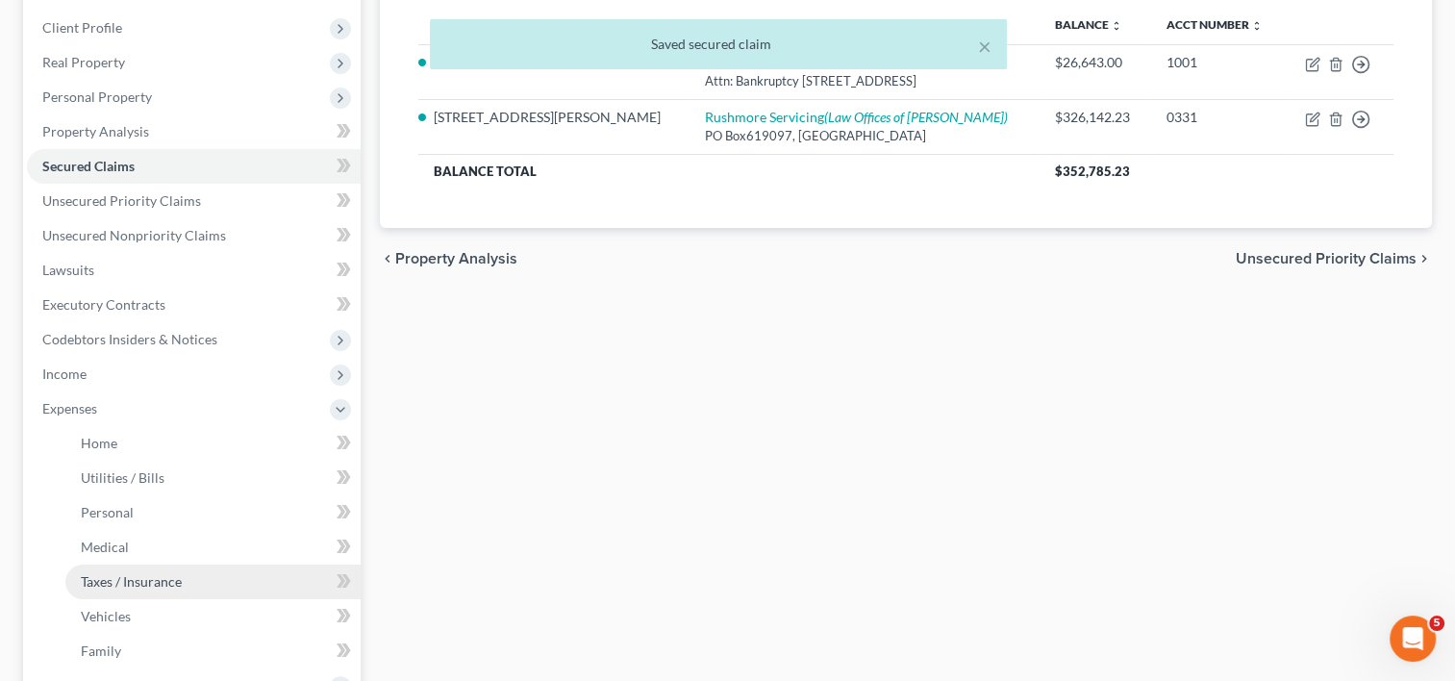
scroll to position [288, 0]
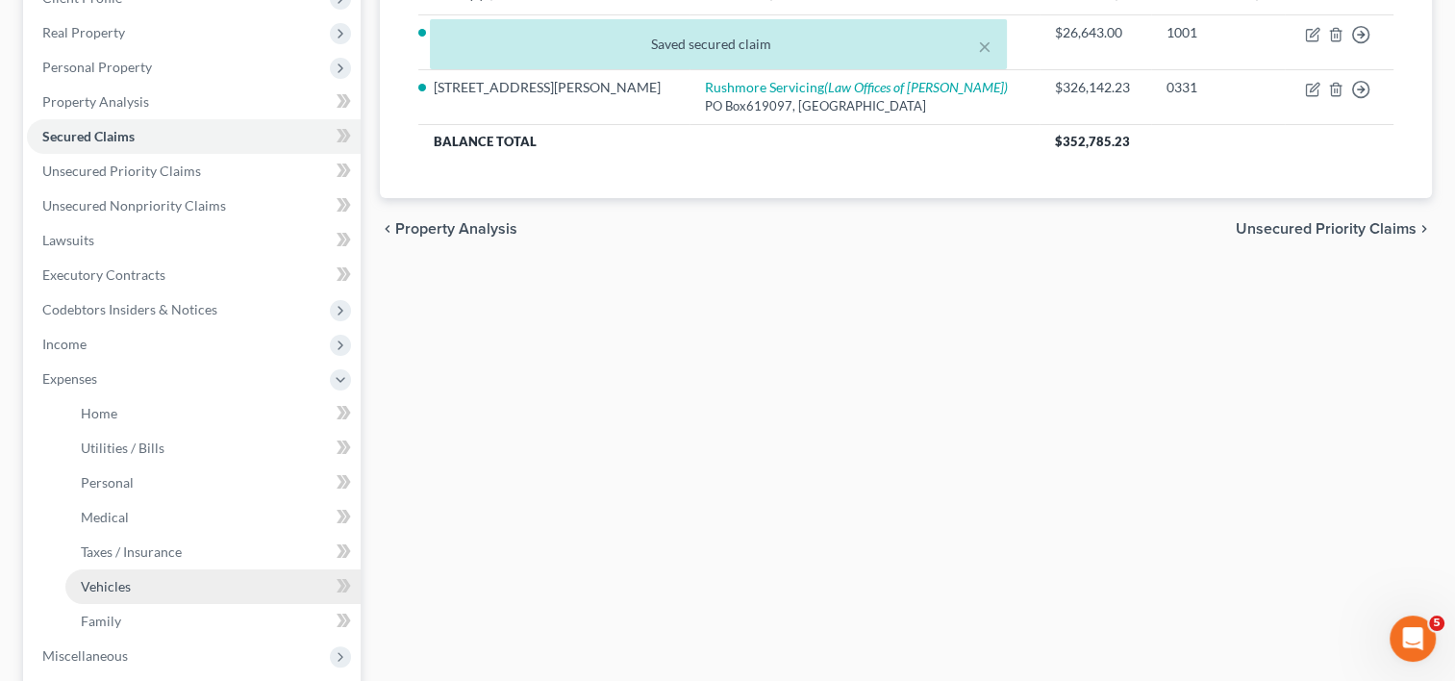
click at [133, 581] on link "Vehicles" at bounding box center [212, 586] width 295 height 35
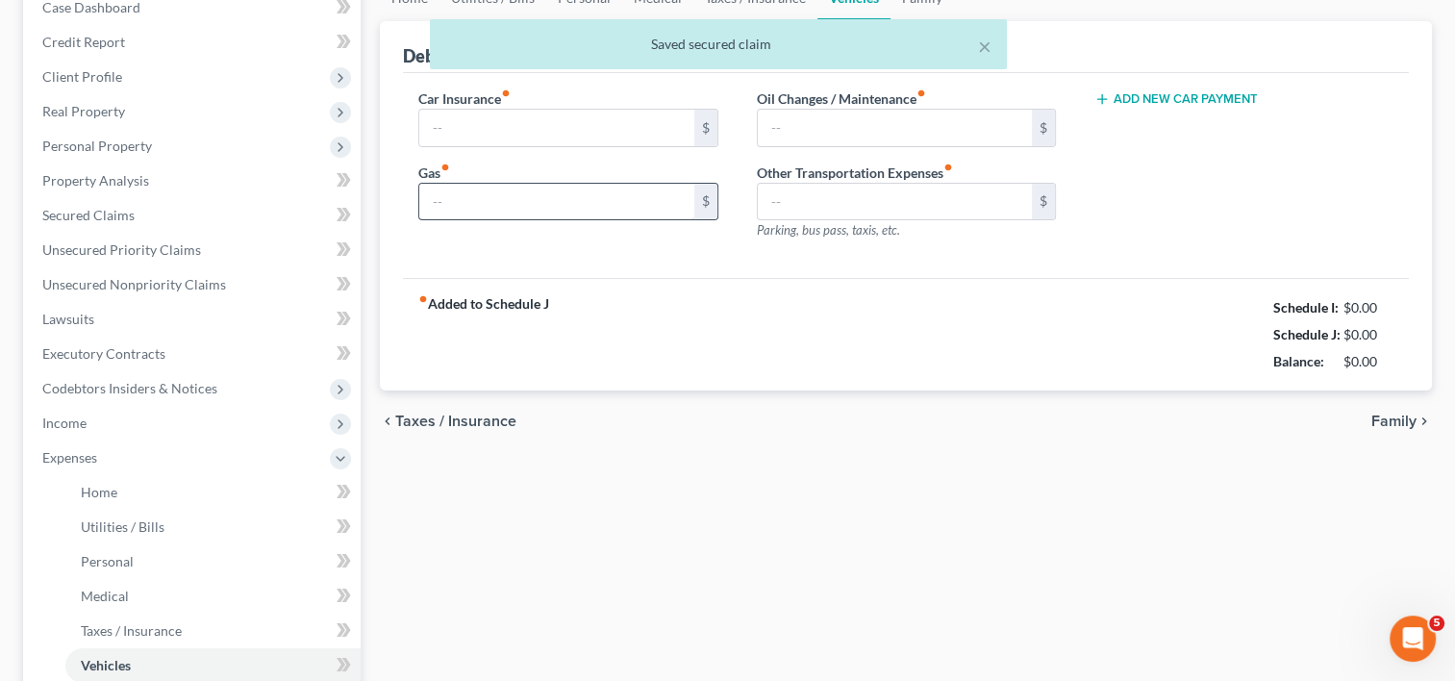
type input "200.00"
type input "150.00"
type input "0.00"
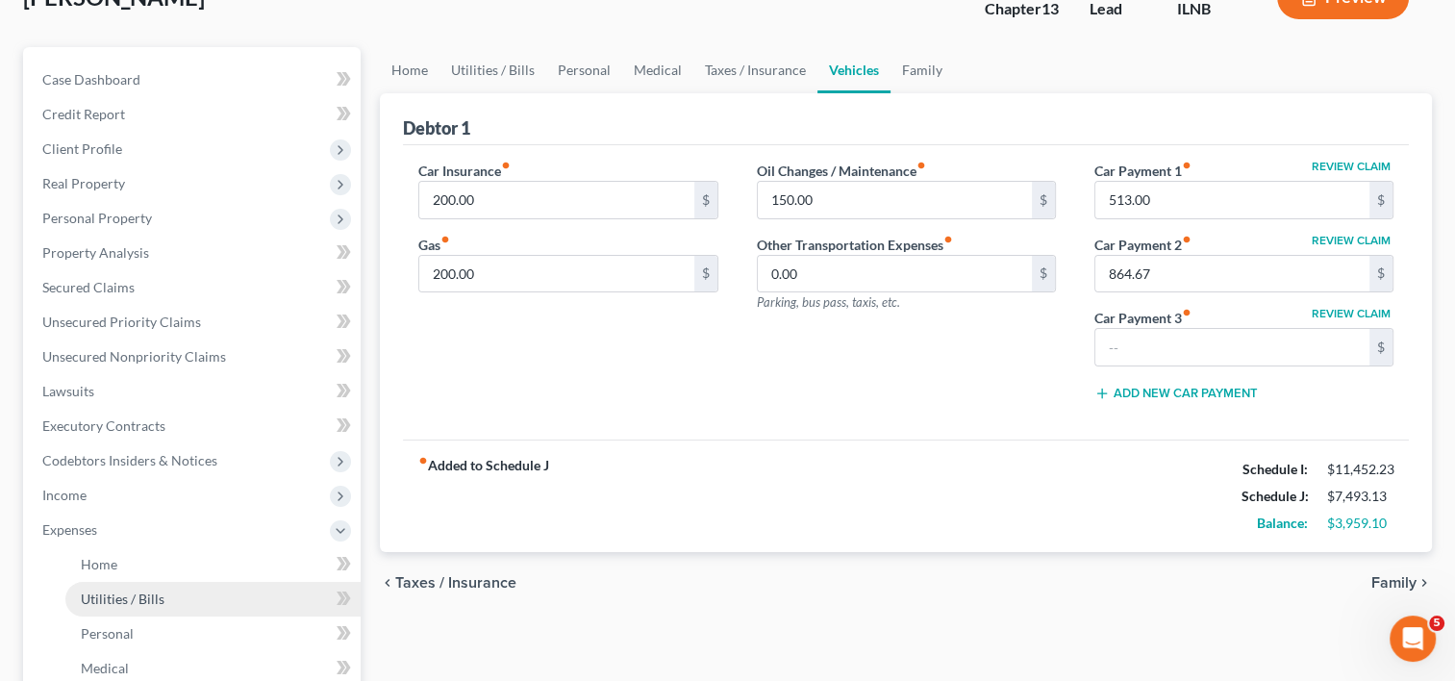
scroll to position [288, 0]
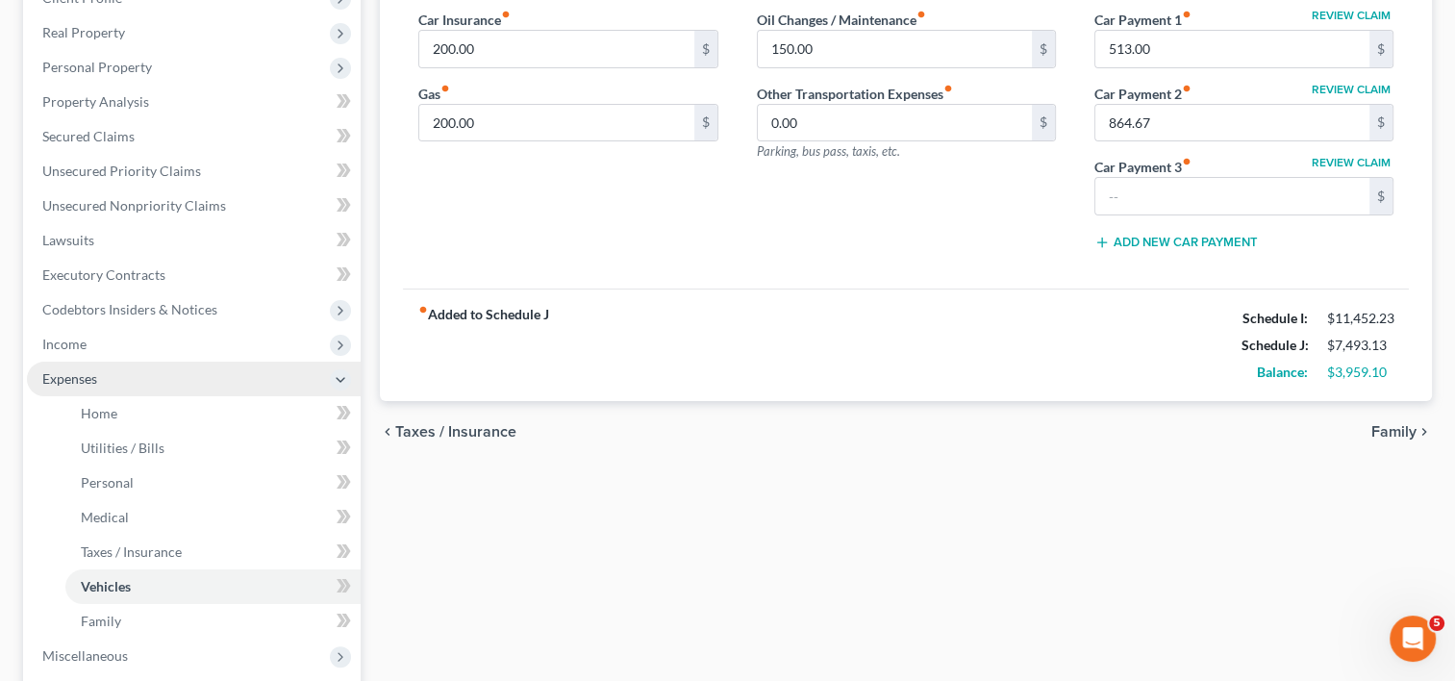
click at [129, 380] on span "Expenses" at bounding box center [194, 378] width 334 height 35
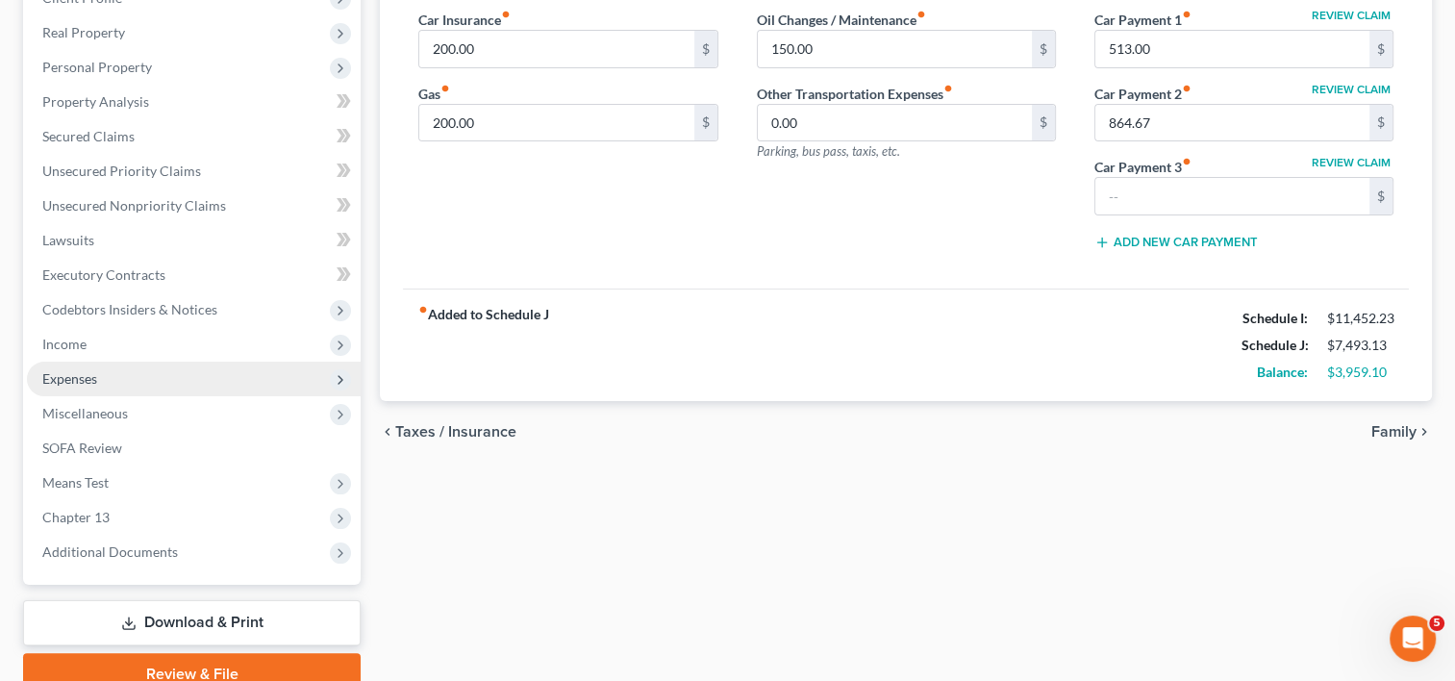
click at [129, 380] on span "Expenses" at bounding box center [194, 378] width 334 height 35
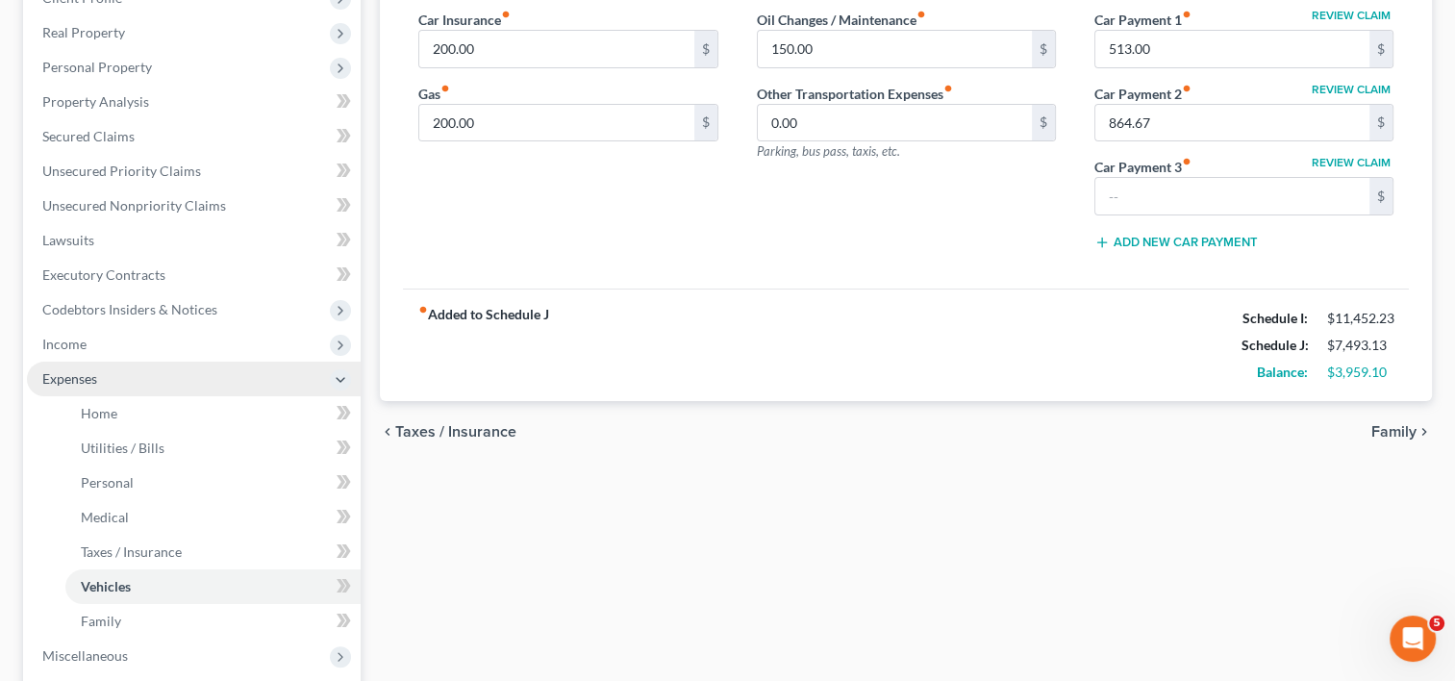
click at [87, 377] on span "Expenses" at bounding box center [69, 378] width 55 height 16
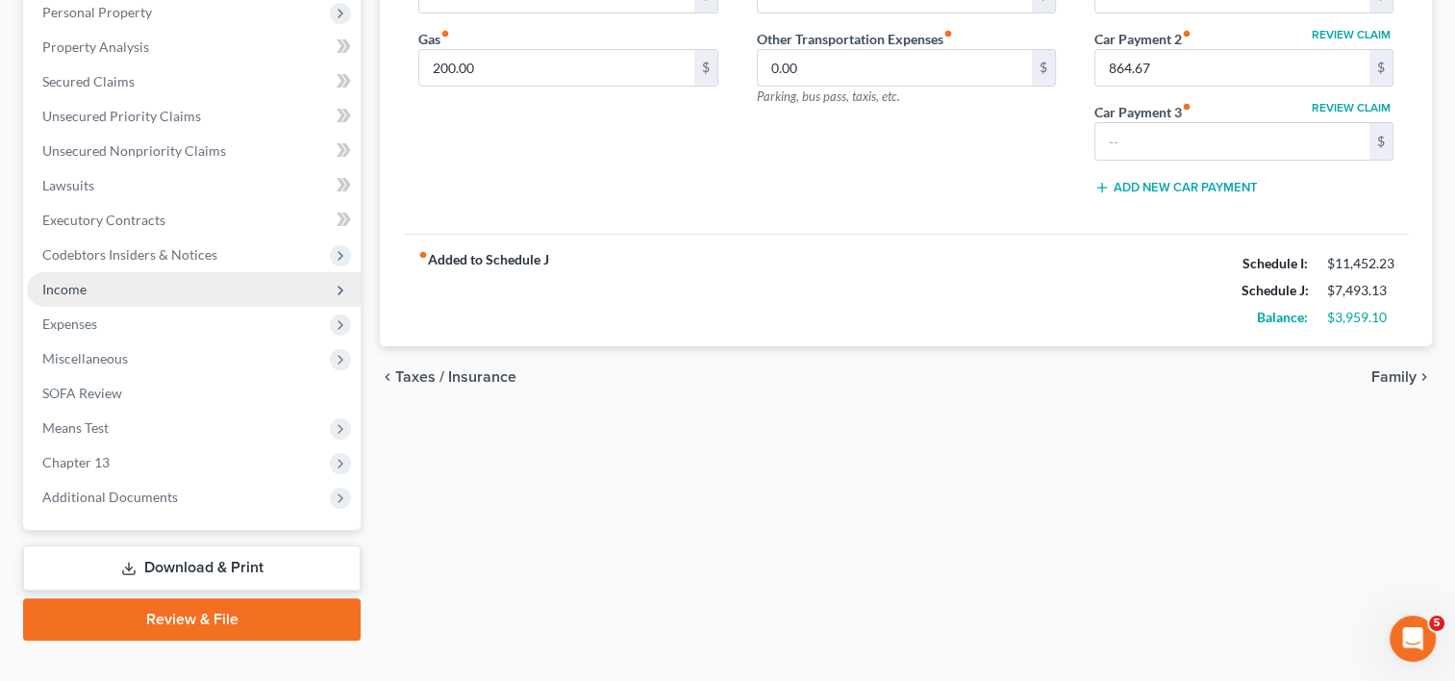
scroll to position [374, 0]
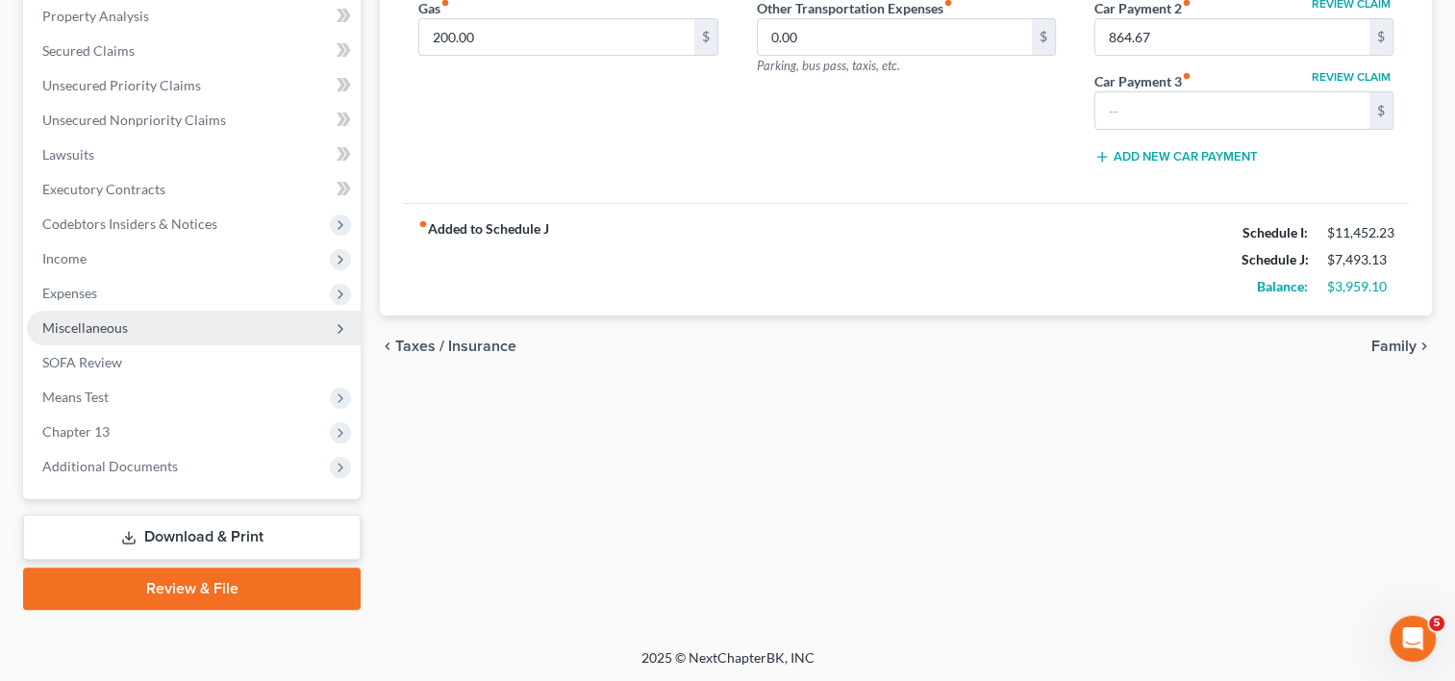
click at [130, 335] on span "Miscellaneous" at bounding box center [194, 328] width 334 height 35
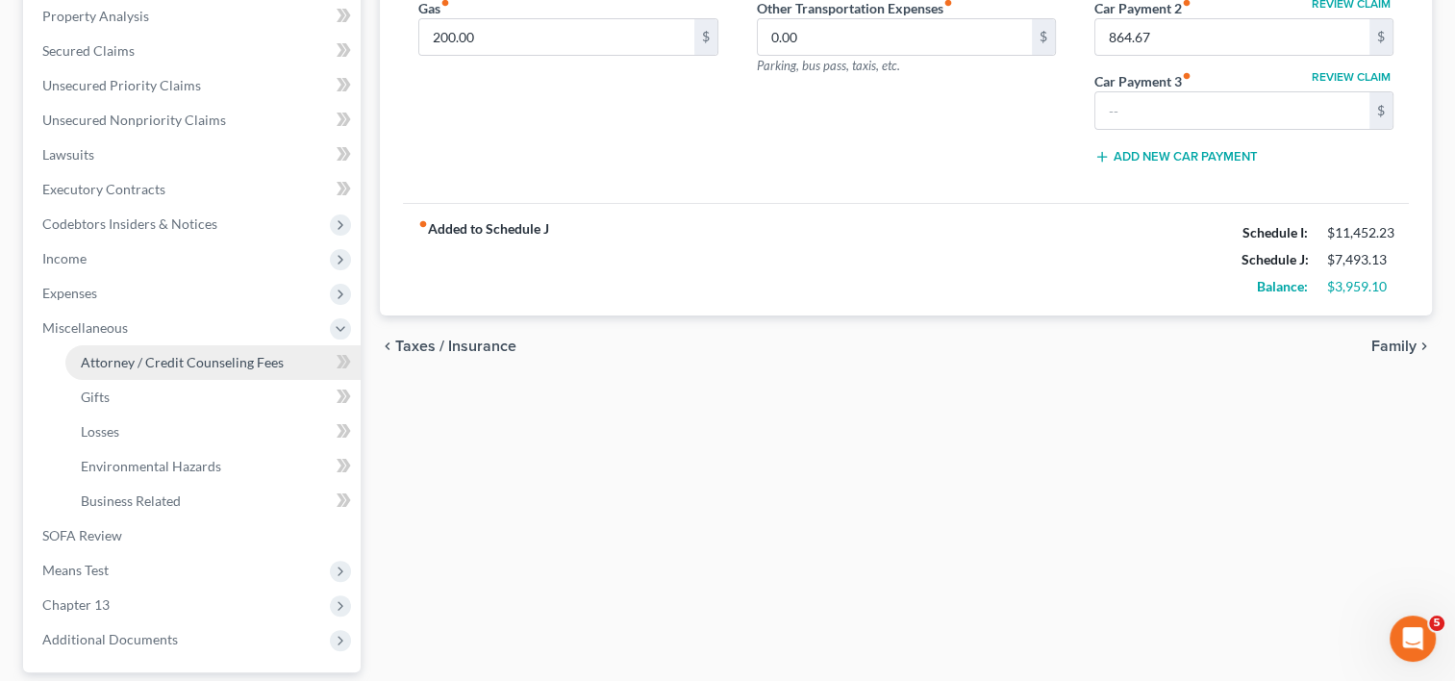
click at [177, 369] on link "Attorney / Credit Counseling Fees" at bounding box center [212, 362] width 295 height 35
select select "0"
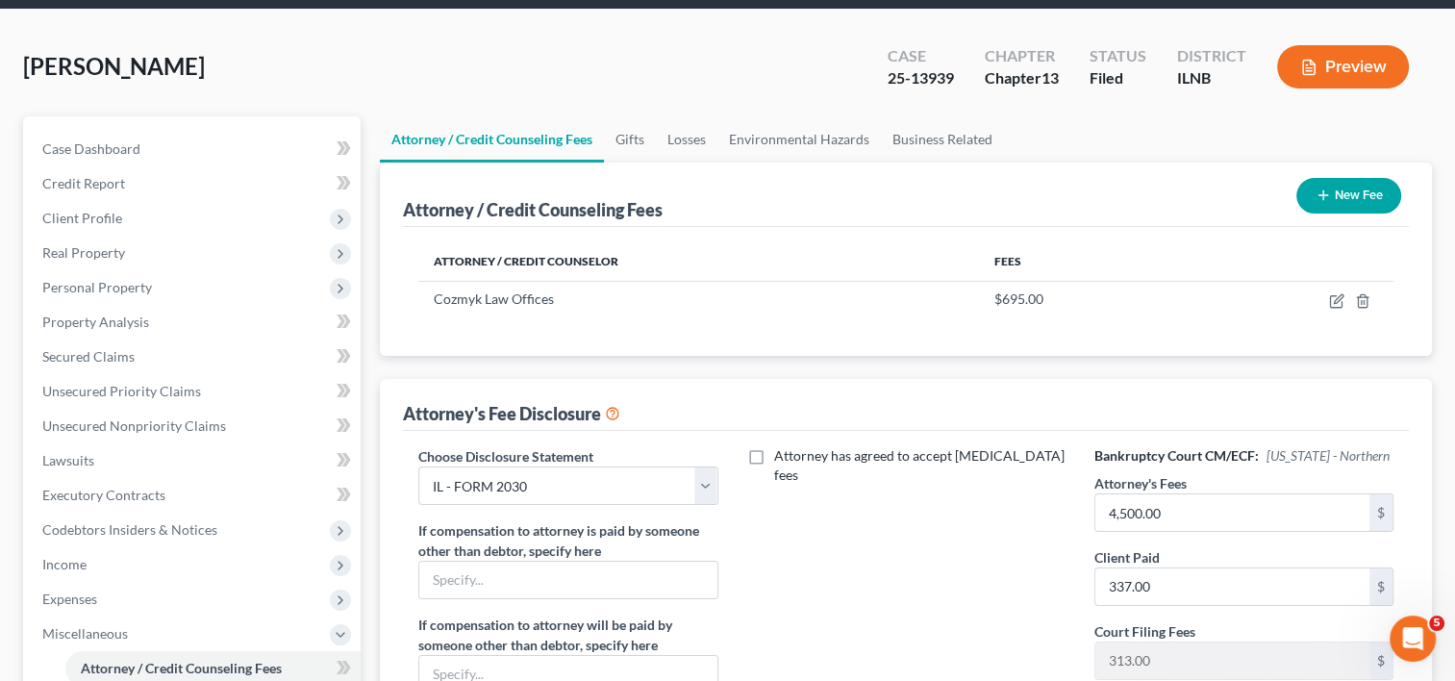
scroll to position [192, 0]
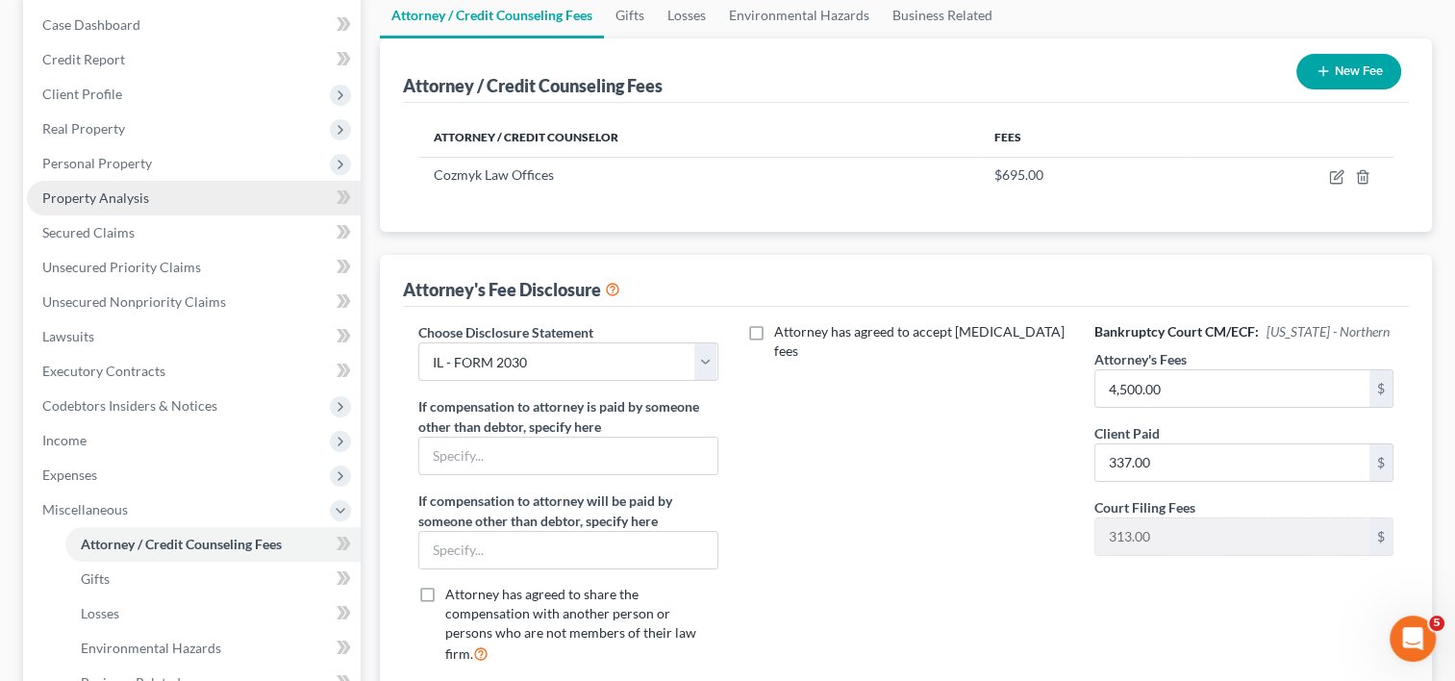
click at [145, 204] on span "Property Analysis" at bounding box center [95, 197] width 107 height 16
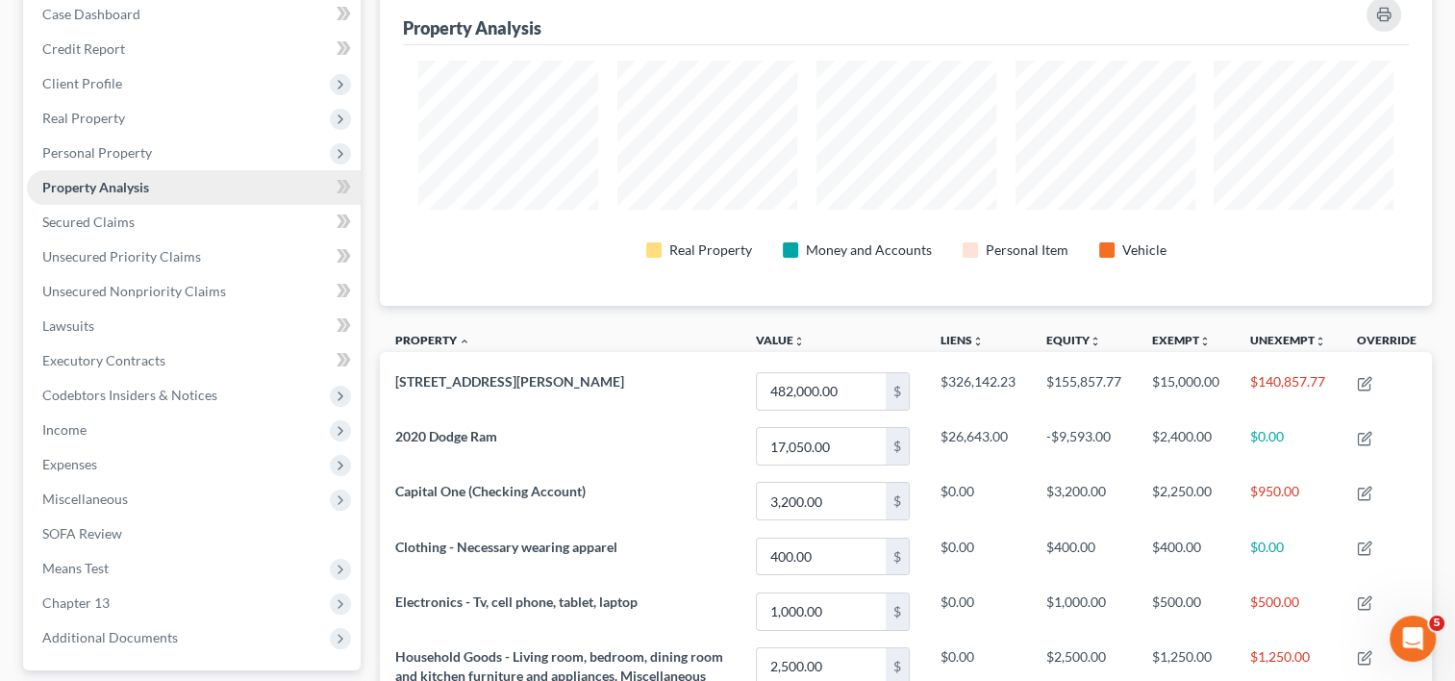
scroll to position [132, 0]
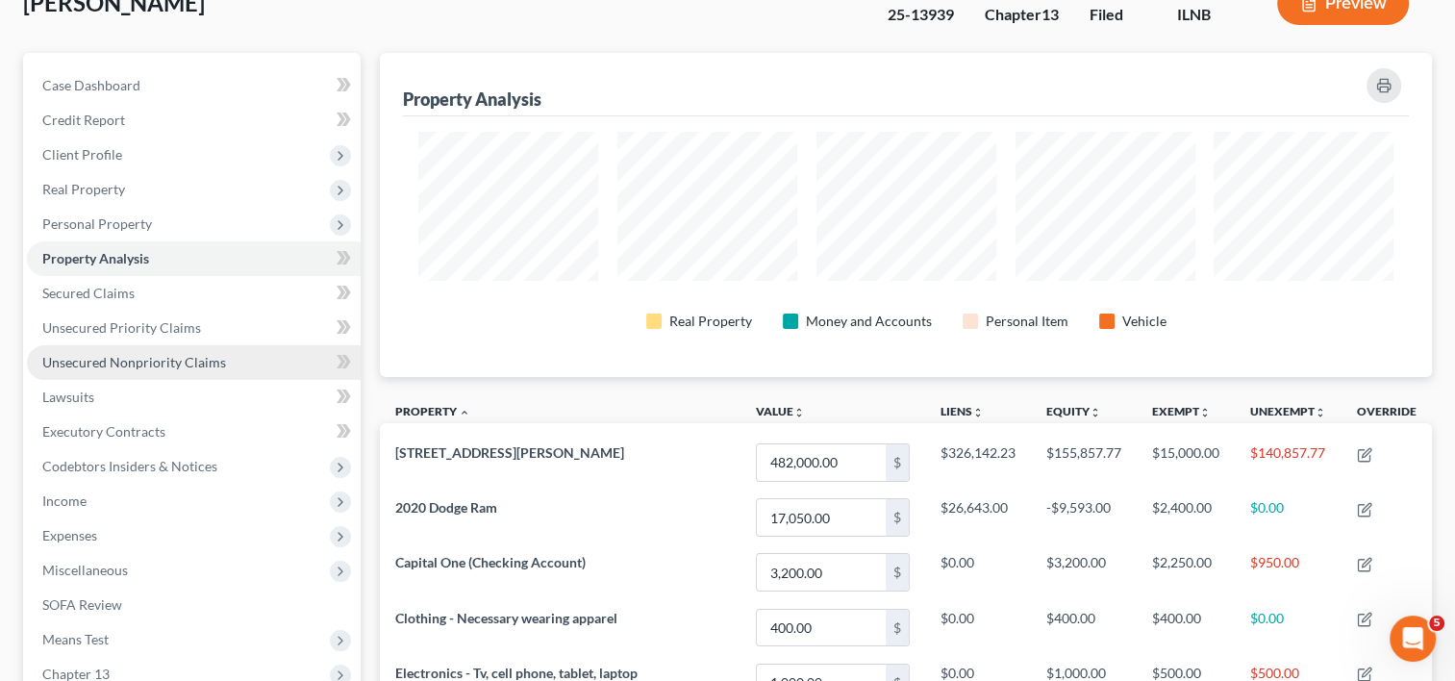
click at [127, 366] on span "Unsecured Nonpriority Claims" at bounding box center [134, 362] width 184 height 16
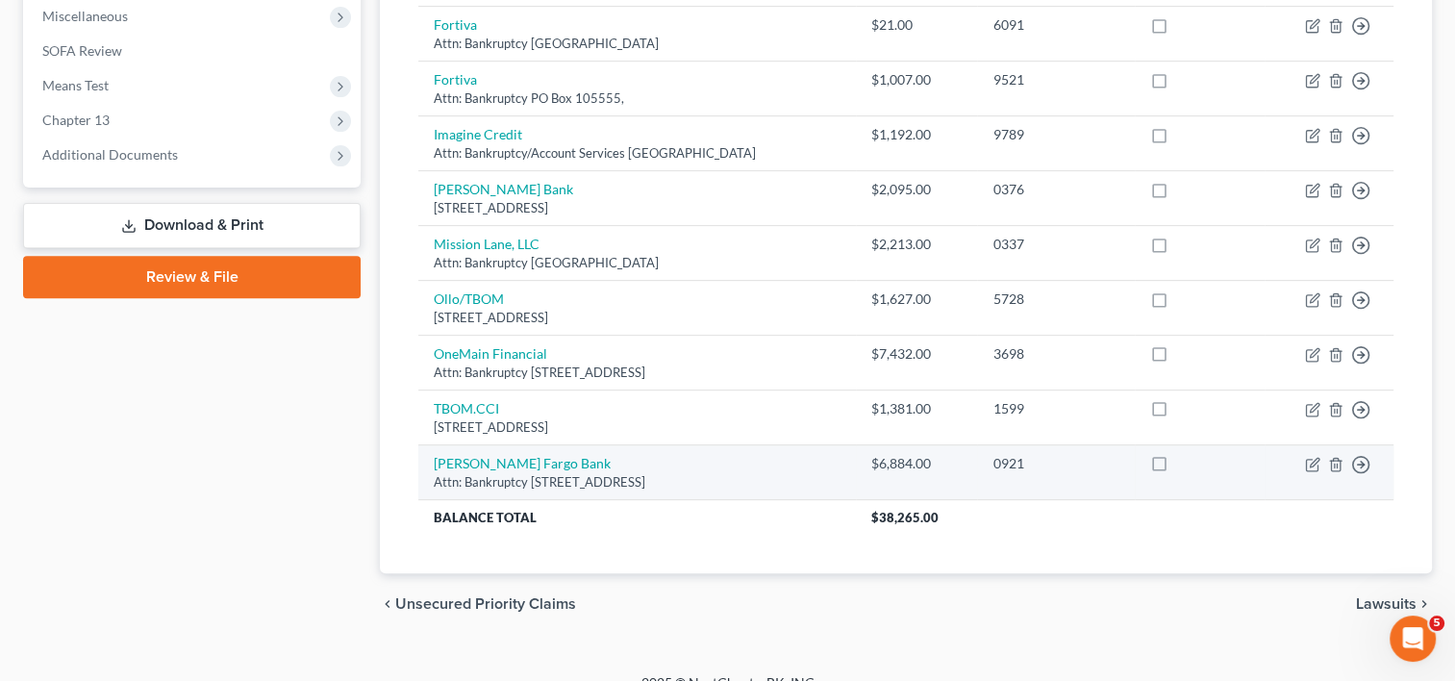
scroll to position [708, 0]
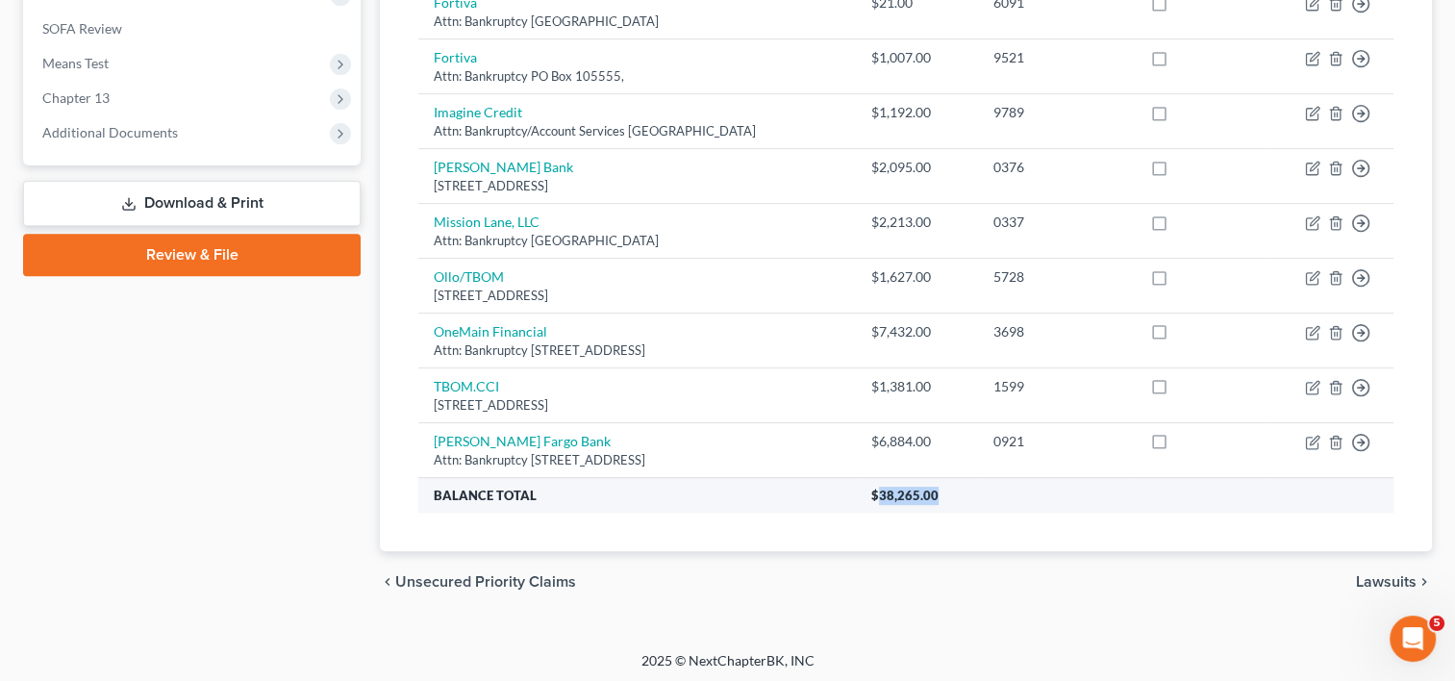
drag, startPoint x: 992, startPoint y: 497, endPoint x: 919, endPoint y: 502, distance: 73.2
click at [919, 502] on th "$38,265.00" at bounding box center [1124, 494] width 537 height 35
copy span "38,265.00"
